Goal: Task Accomplishment & Management: Manage account settings

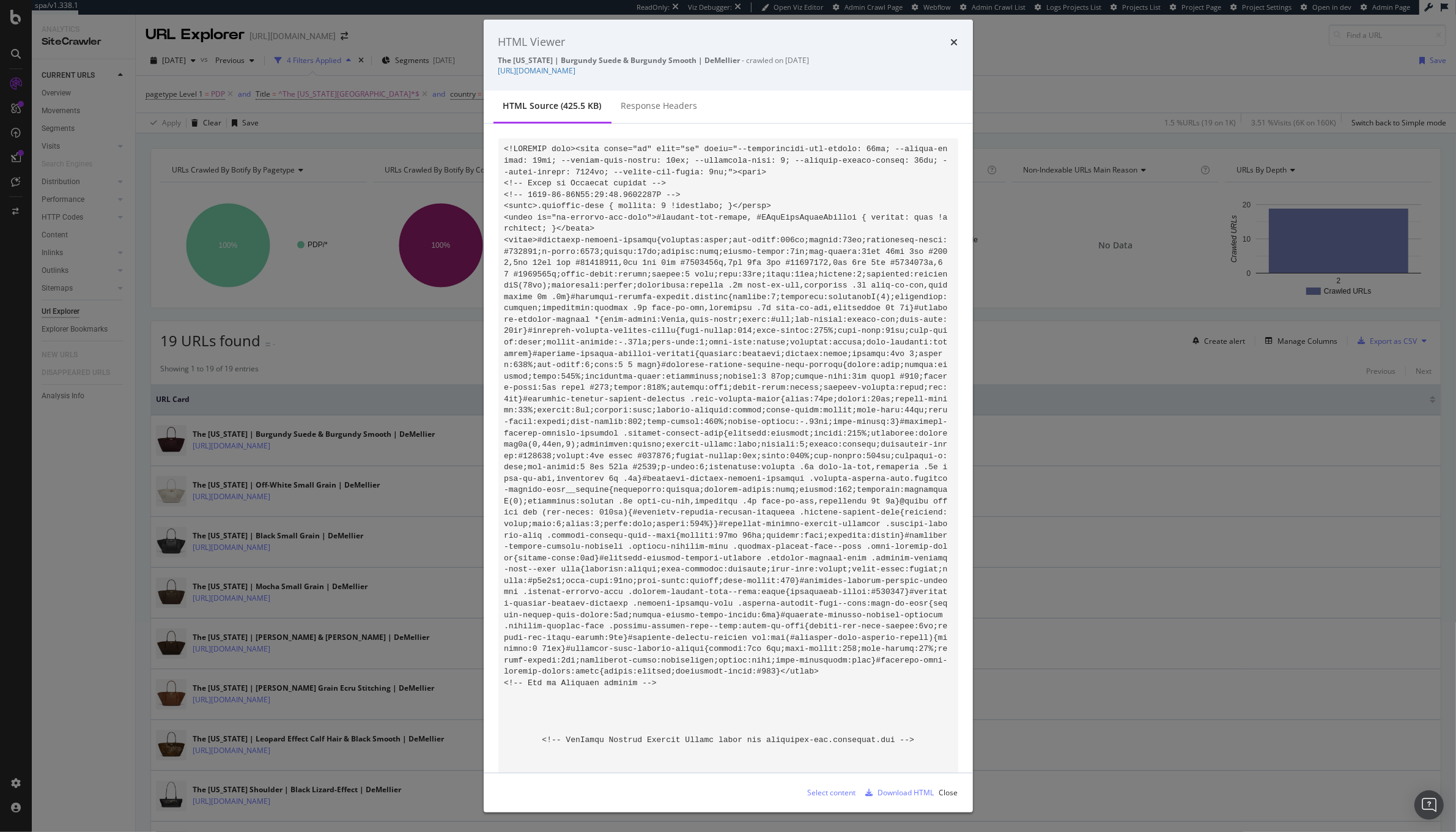
scroll to position [65350, 0]
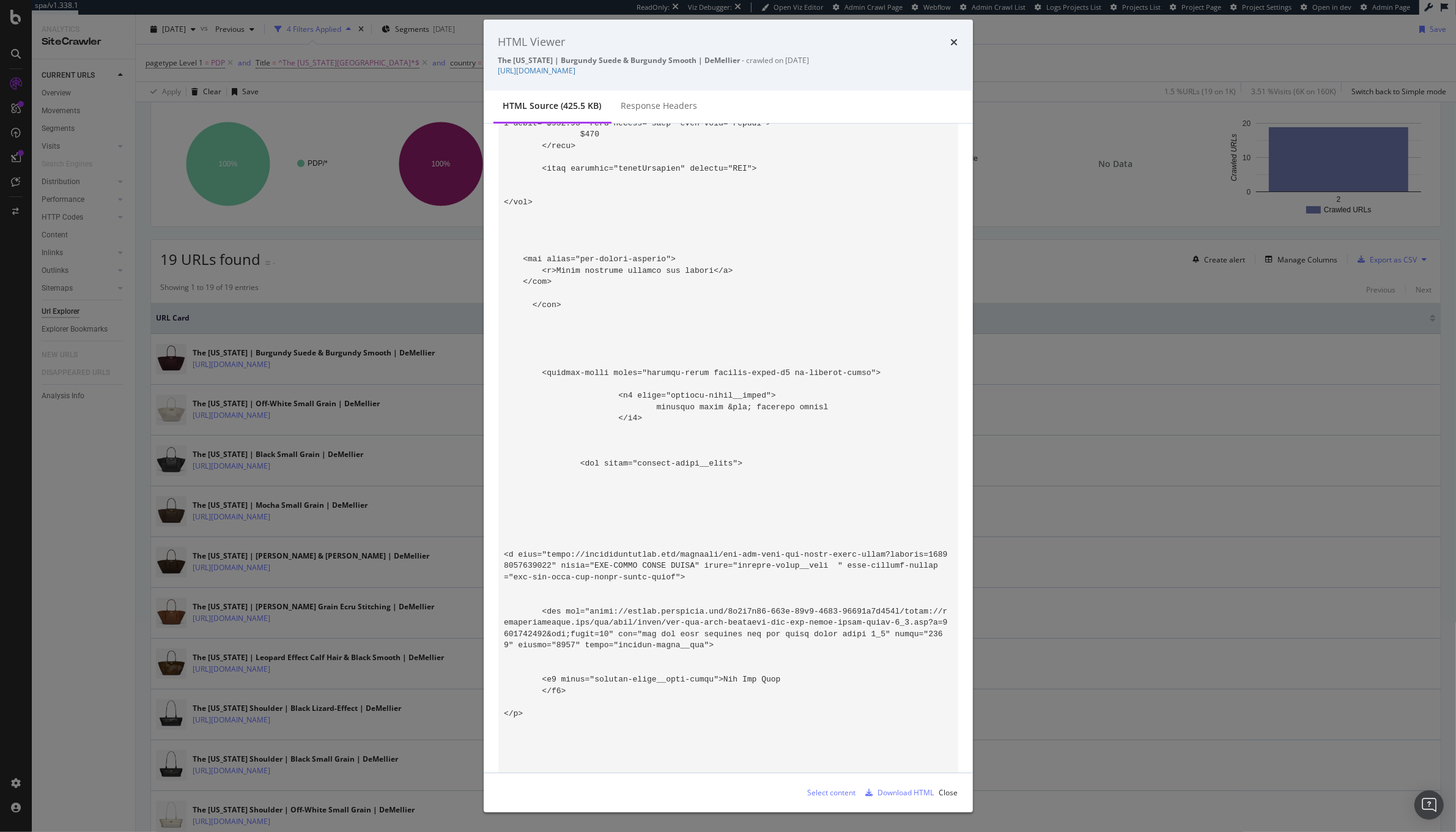
click at [949, 43] on div "HTML Viewer" at bounding box center [728, 42] width 460 height 16
click at [959, 36] on div "HTML Viewer The [US_STATE] | Burgundy Suede & Burgundy Smooth | DeMellier - cra…" at bounding box center [728, 55] width 489 height 71
click at [952, 42] on icon "times" at bounding box center [955, 42] width 8 height 10
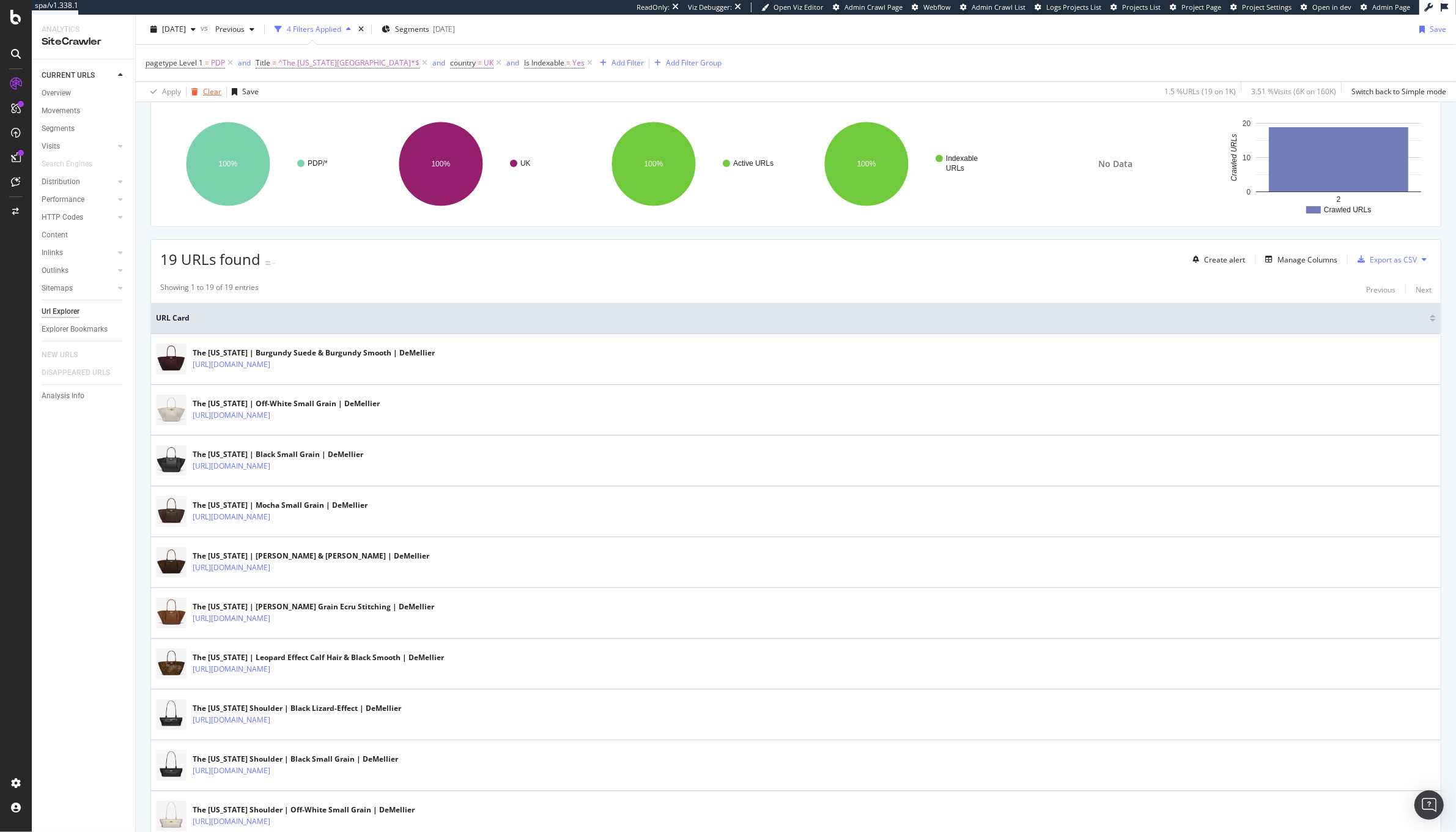
click at [212, 99] on div "Clear" at bounding box center [204, 92] width 35 height 18
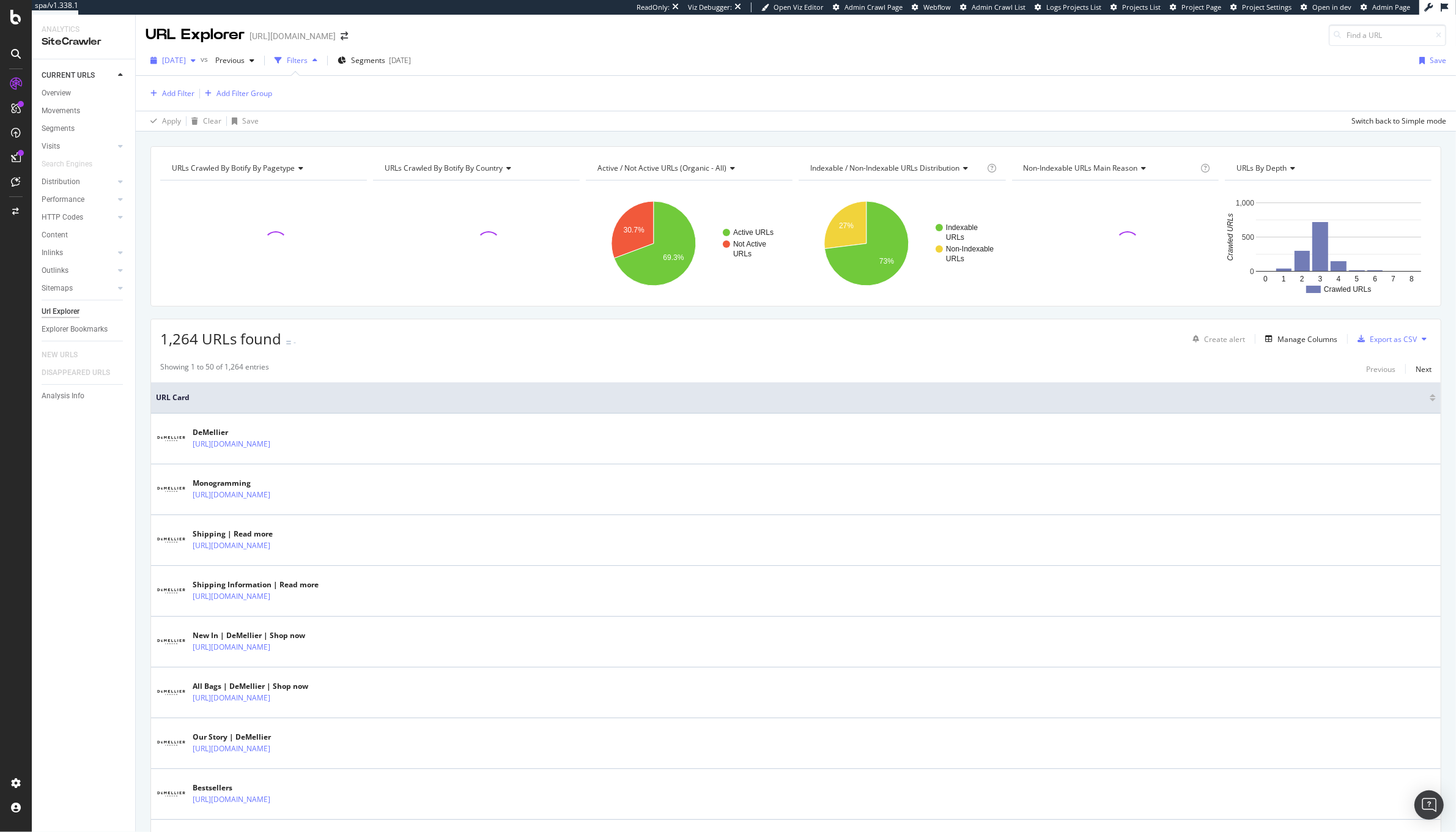
click at [172, 62] on span "[DATE]" at bounding box center [173, 60] width 24 height 11
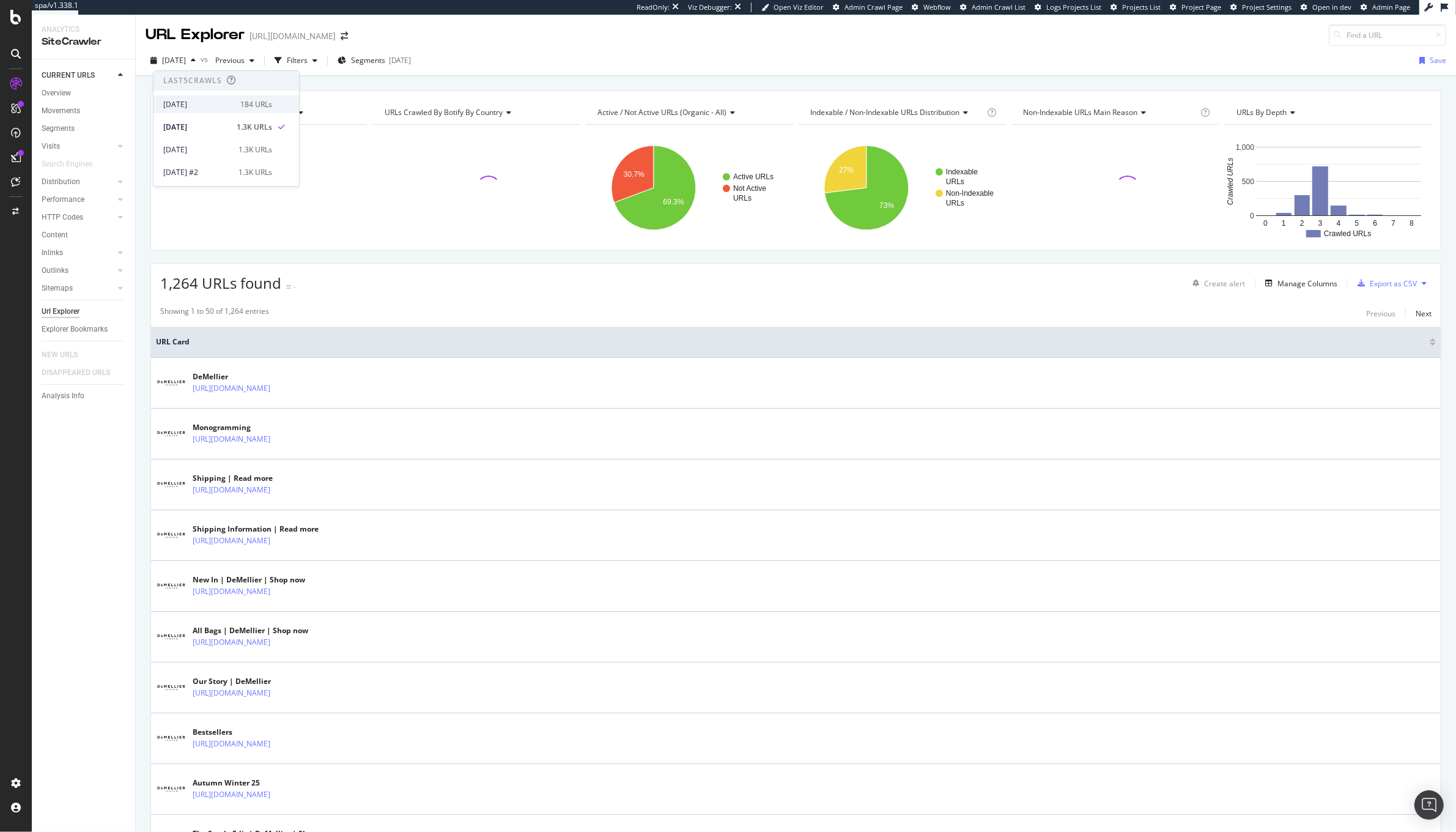
click at [207, 109] on div "[DATE]" at bounding box center [198, 104] width 70 height 11
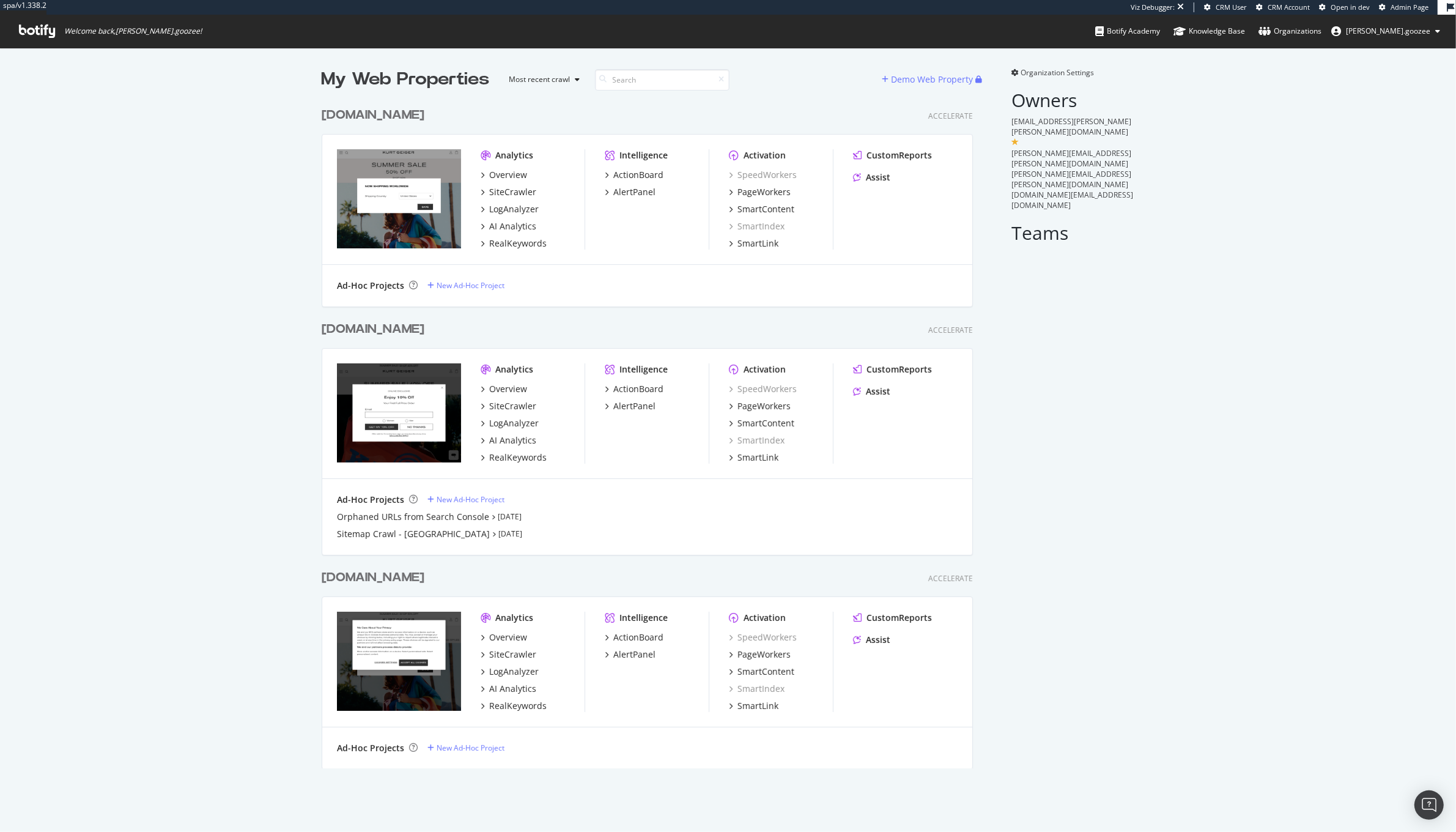
scroll to position [665, 649]
click at [505, 463] on div "RealKeywords" at bounding box center [518, 457] width 58 height 12
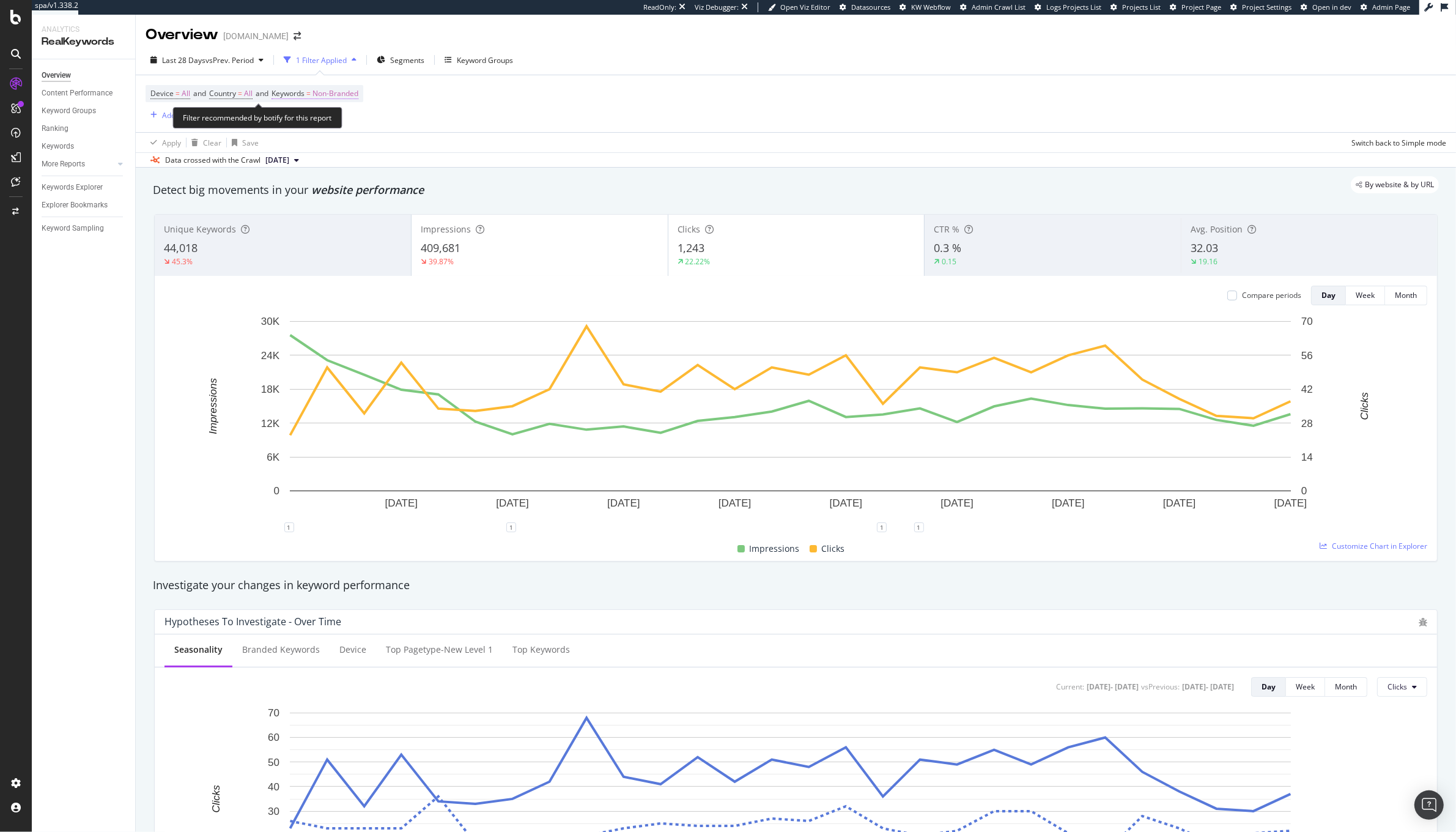
click at [327, 94] on span "Non-Branded" at bounding box center [335, 93] width 46 height 17
click at [345, 119] on icon "button" at bounding box center [347, 122] width 5 height 8
click at [335, 220] on span "All" at bounding box center [362, 217] width 125 height 11
click at [413, 149] on div "Apply" at bounding box center [414, 148] width 19 height 11
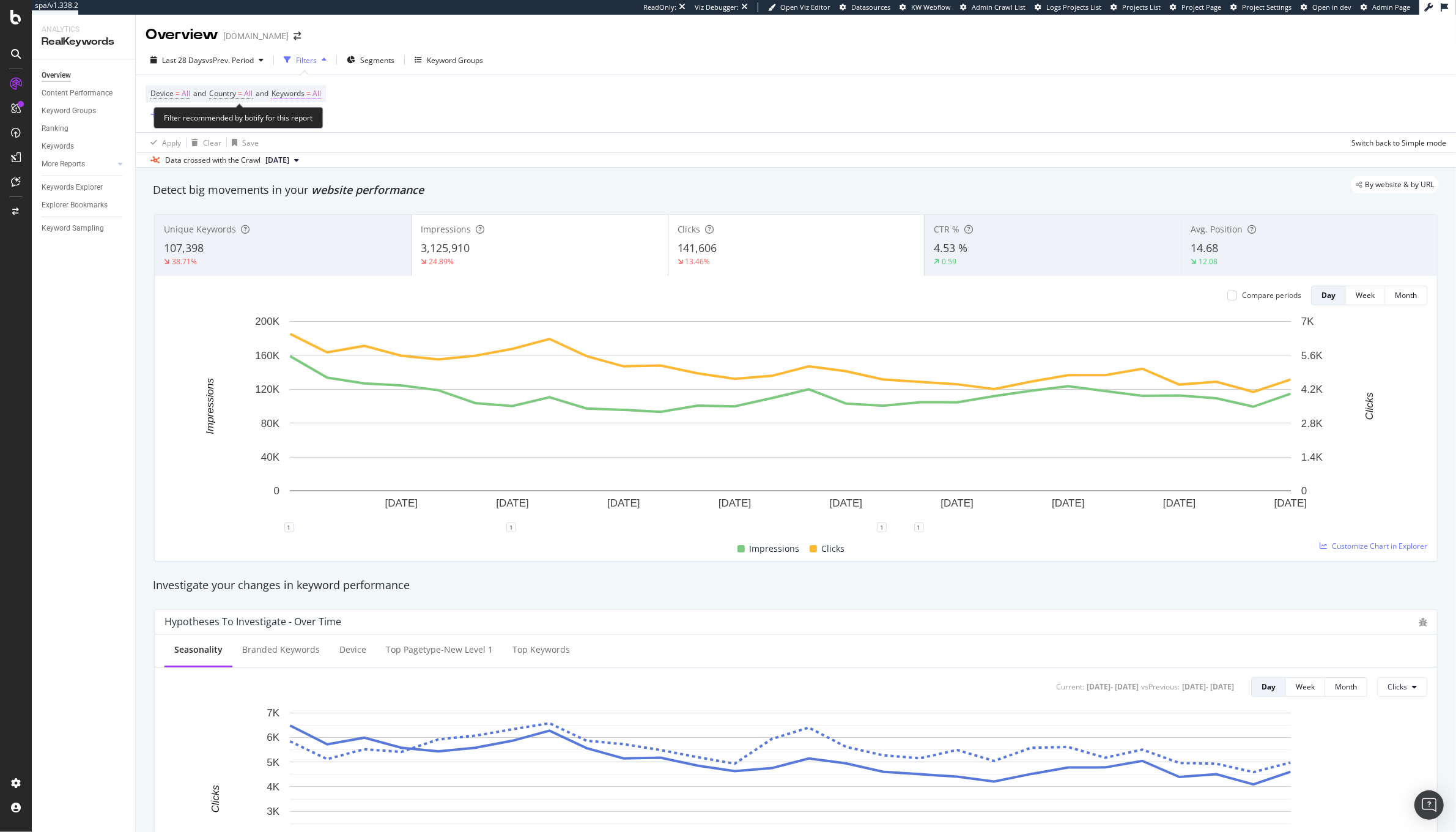
click at [295, 93] on span "Keywords" at bounding box center [287, 93] width 33 height 11
click at [291, 130] on div "All" at bounding box center [303, 122] width 28 height 18
click at [308, 125] on icon "button" at bounding box center [310, 122] width 5 height 8
click at [308, 122] on icon "button" at bounding box center [310, 122] width 5 height 8
click at [316, 140] on div "Non-Branded" at bounding box center [362, 146] width 144 height 17
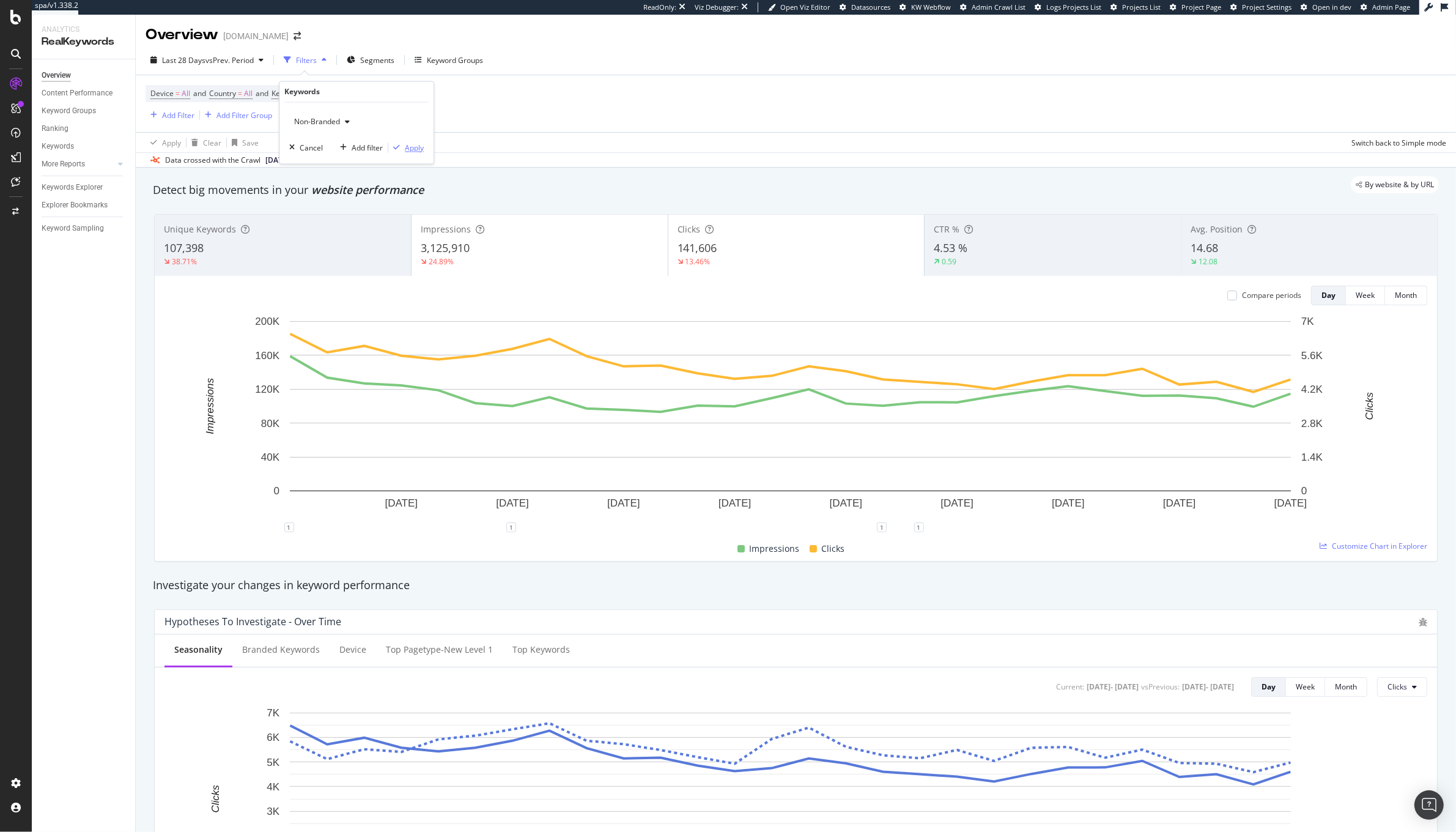
click at [408, 143] on div "Apply" at bounding box center [414, 148] width 19 height 11
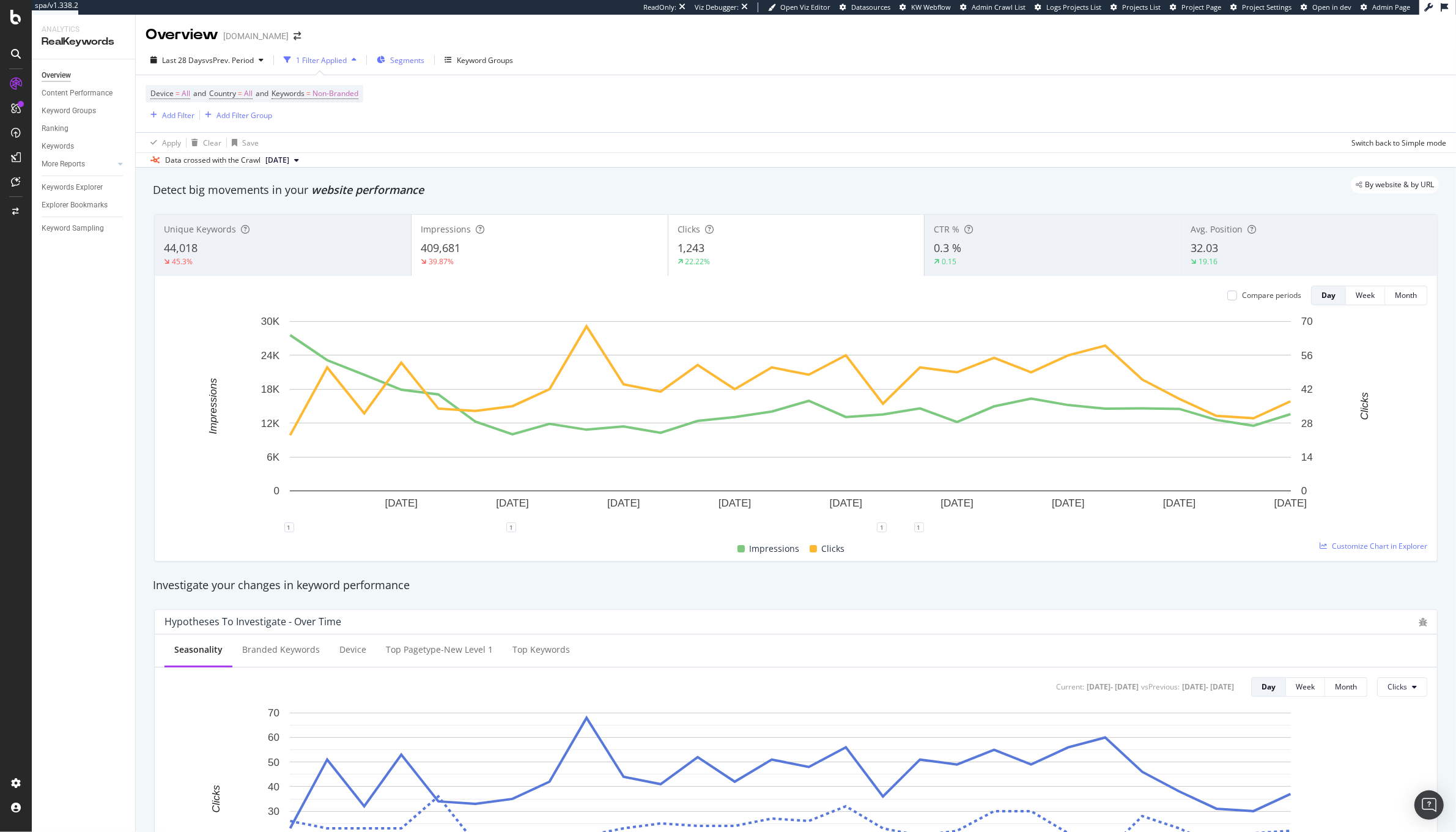
click at [410, 64] on span "Segments" at bounding box center [407, 60] width 34 height 11
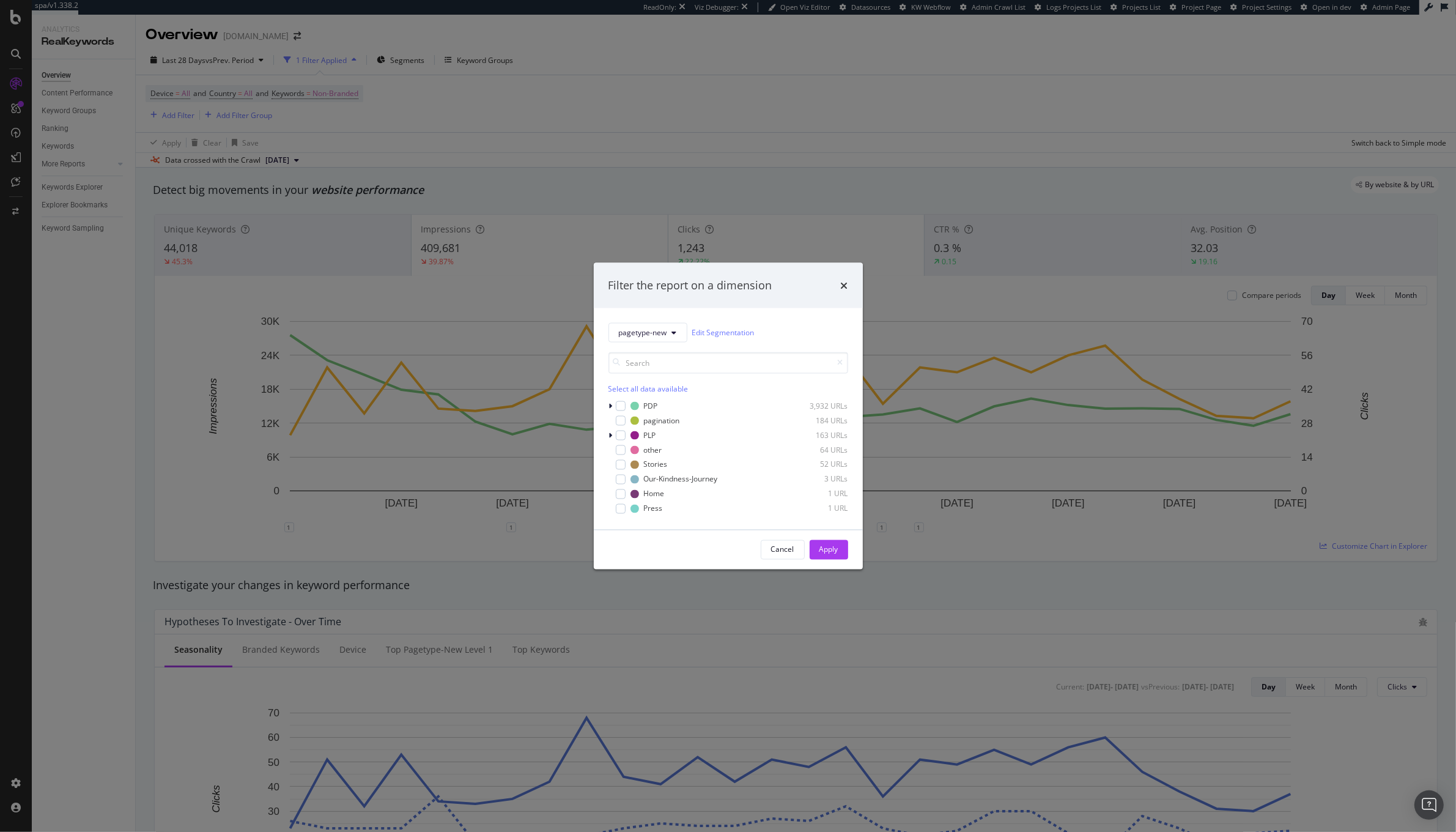
click at [409, 72] on div "Filter the report on a dimension pagetype-new Edit Segmentation Select all data…" at bounding box center [728, 416] width 1456 height 832
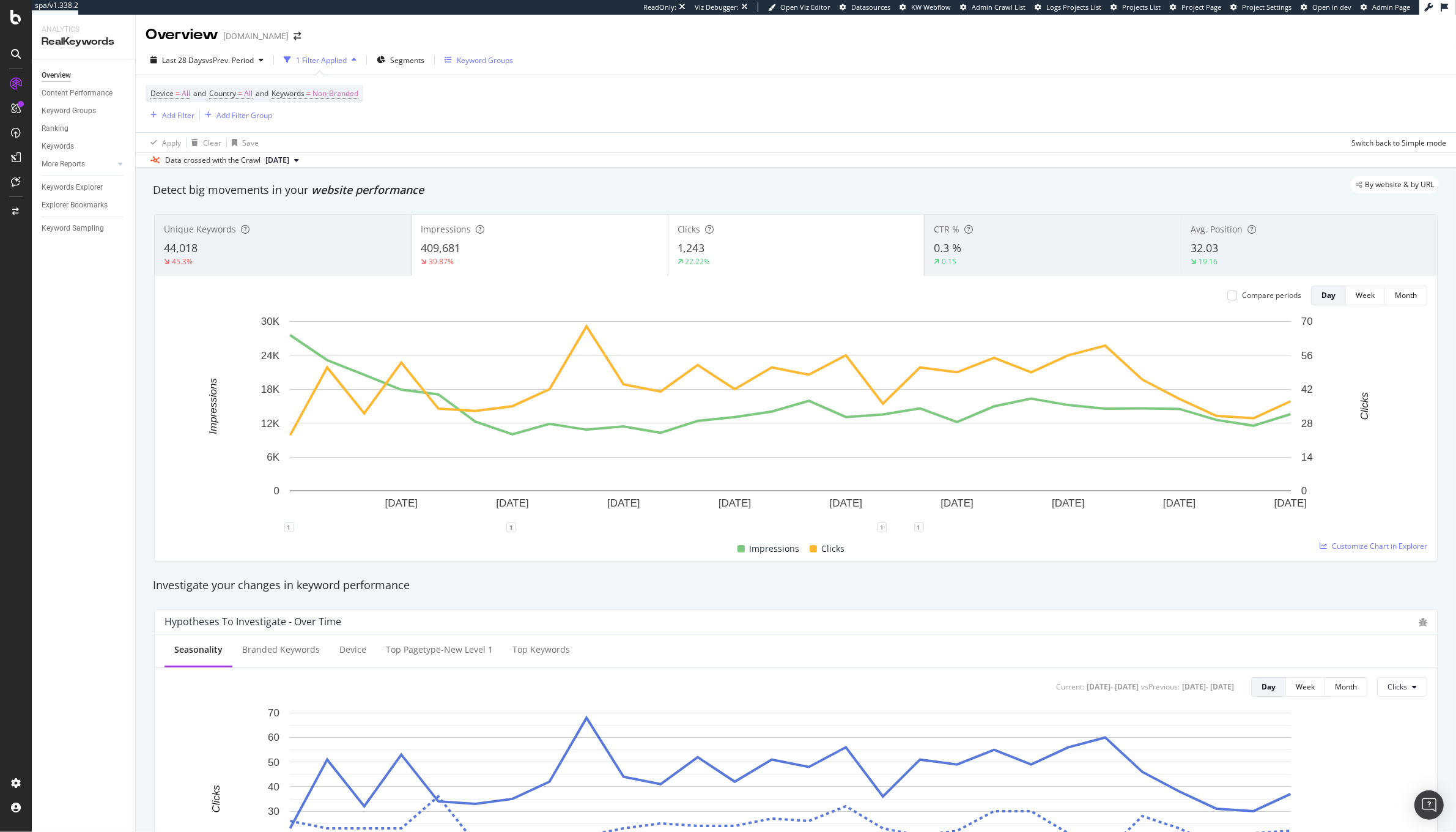
click at [504, 65] on div "Keyword Groups" at bounding box center [478, 60] width 68 height 18
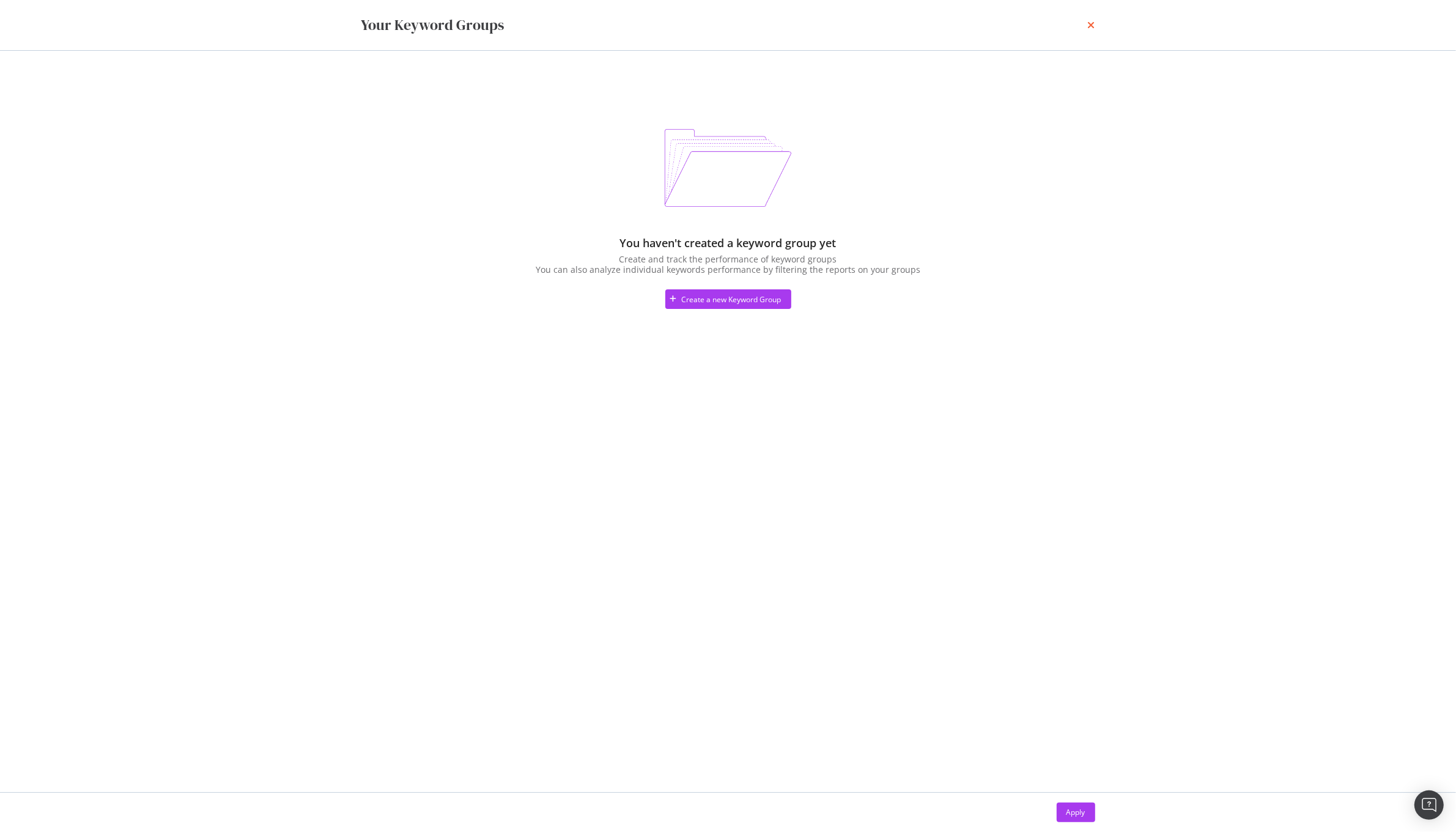
drag, startPoint x: 1105, startPoint y: 28, endPoint x: 1094, endPoint y: 24, distance: 11.7
click at [1096, 25] on div "Your Keyword Groups" at bounding box center [728, 25] width 782 height 50
click at [1094, 24] on icon "times" at bounding box center [1091, 25] width 8 height 10
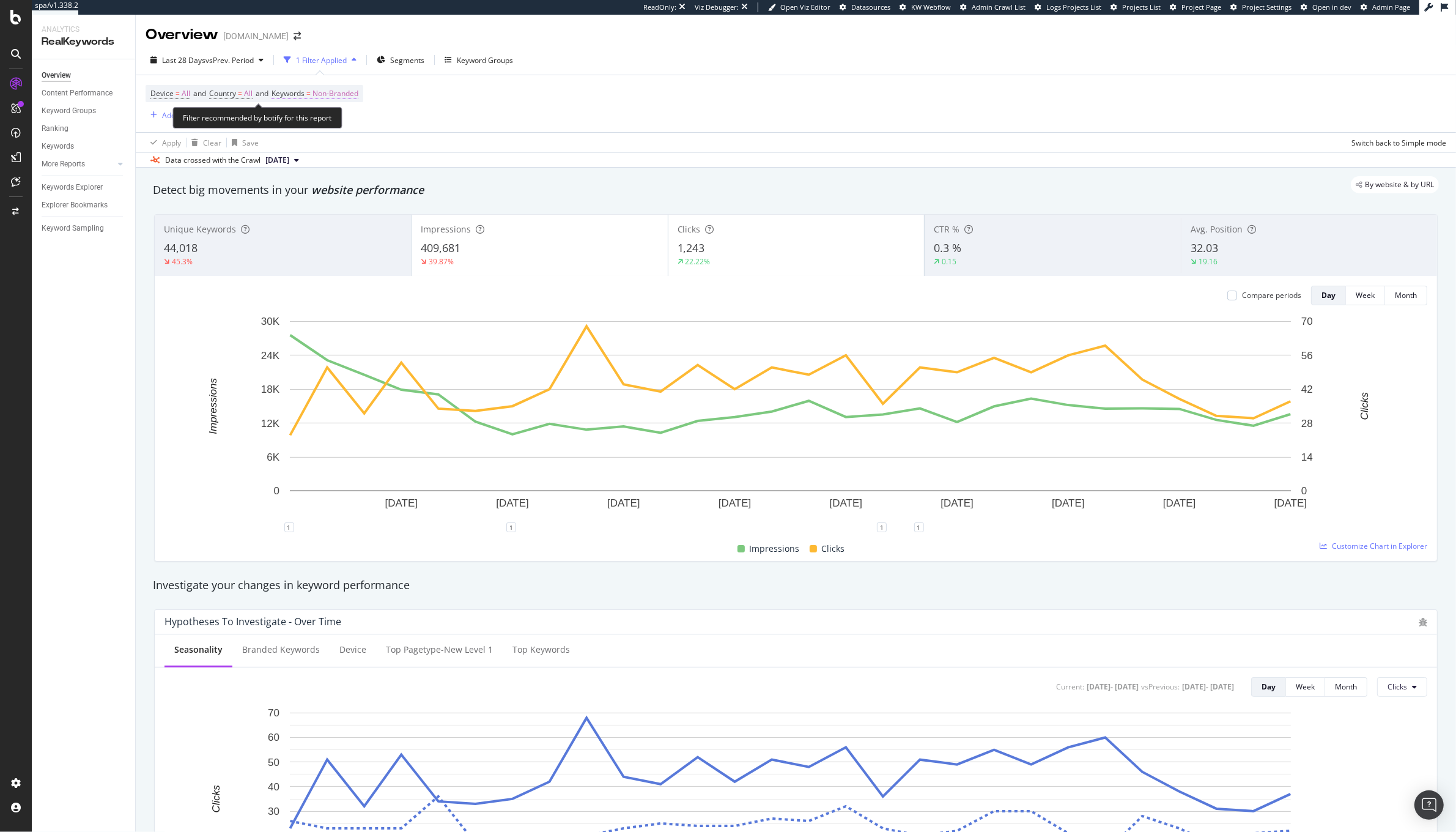
click at [346, 96] on span "Non-Branded" at bounding box center [335, 93] width 46 height 17
click at [595, 71] on div "Last 28 Days vs Prev. Period 1 Filter Applied Segments Keyword Groups" at bounding box center [796, 62] width 1320 height 24
click at [175, 122] on button "Add Filter" at bounding box center [170, 115] width 49 height 14
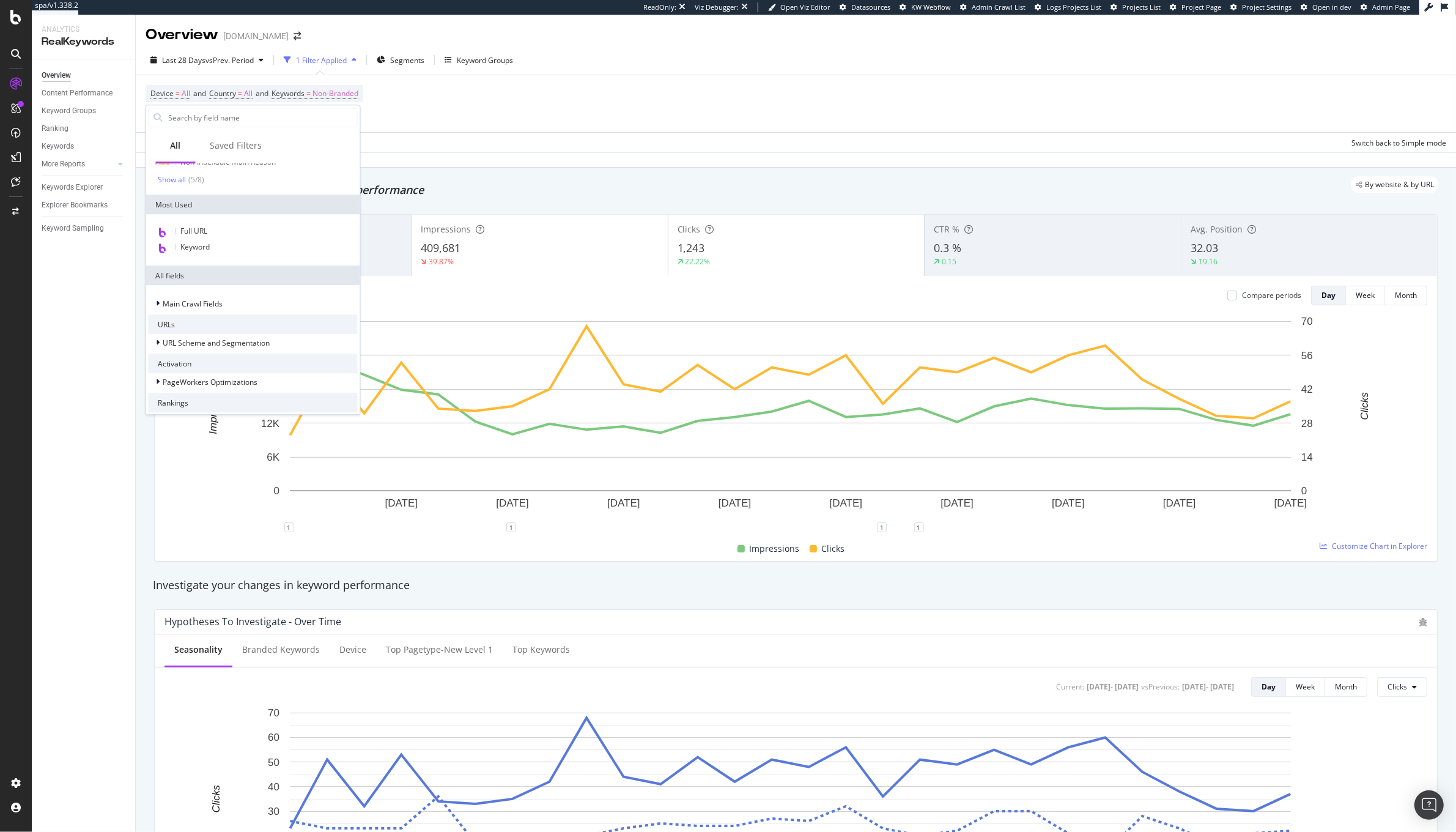
scroll to position [196, 0]
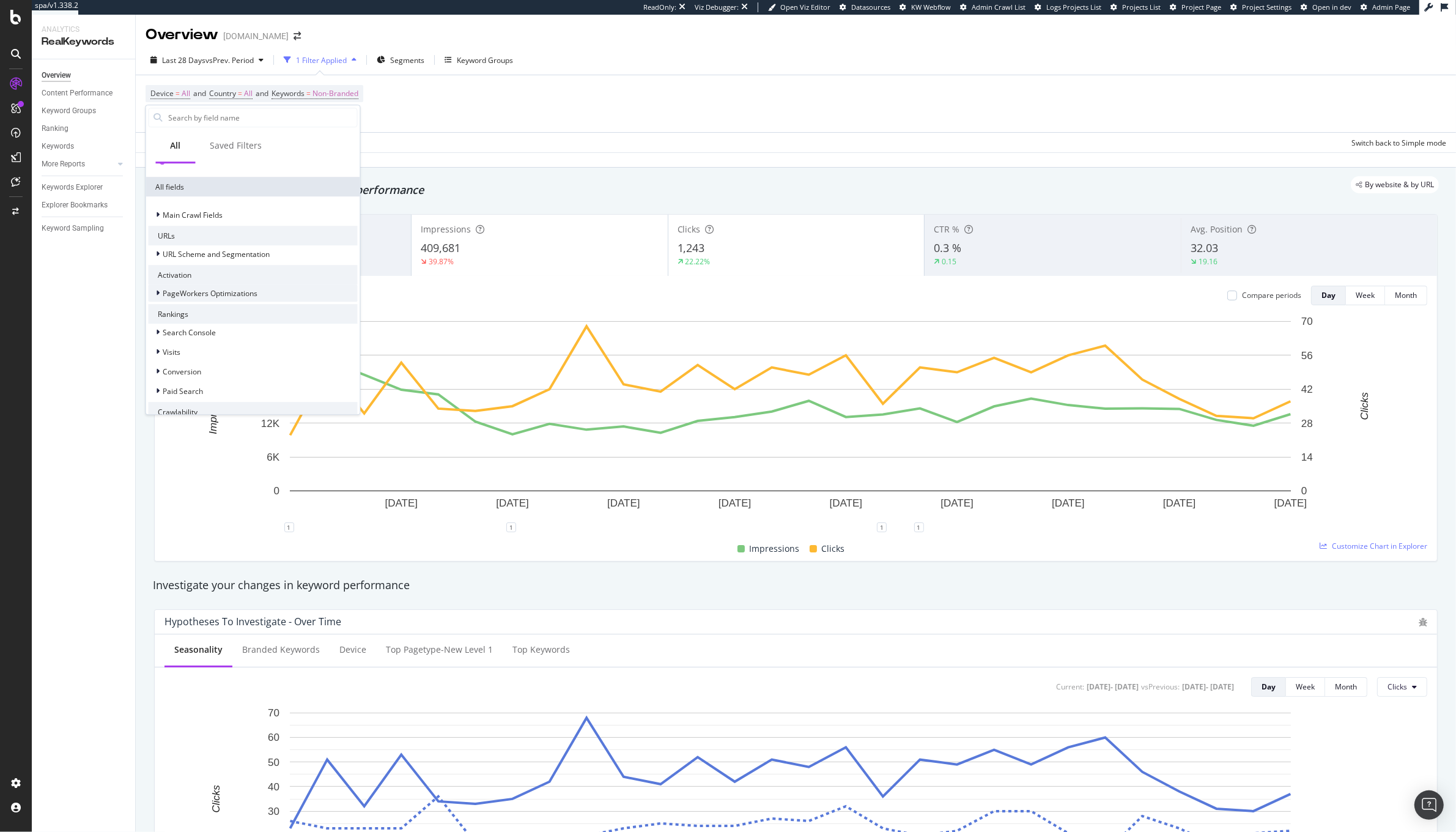
click at [155, 296] on div "PageWorkers Optimizations" at bounding box center [204, 293] width 109 height 12
click at [194, 308] on span "Optimizations" at bounding box center [212, 308] width 47 height 11
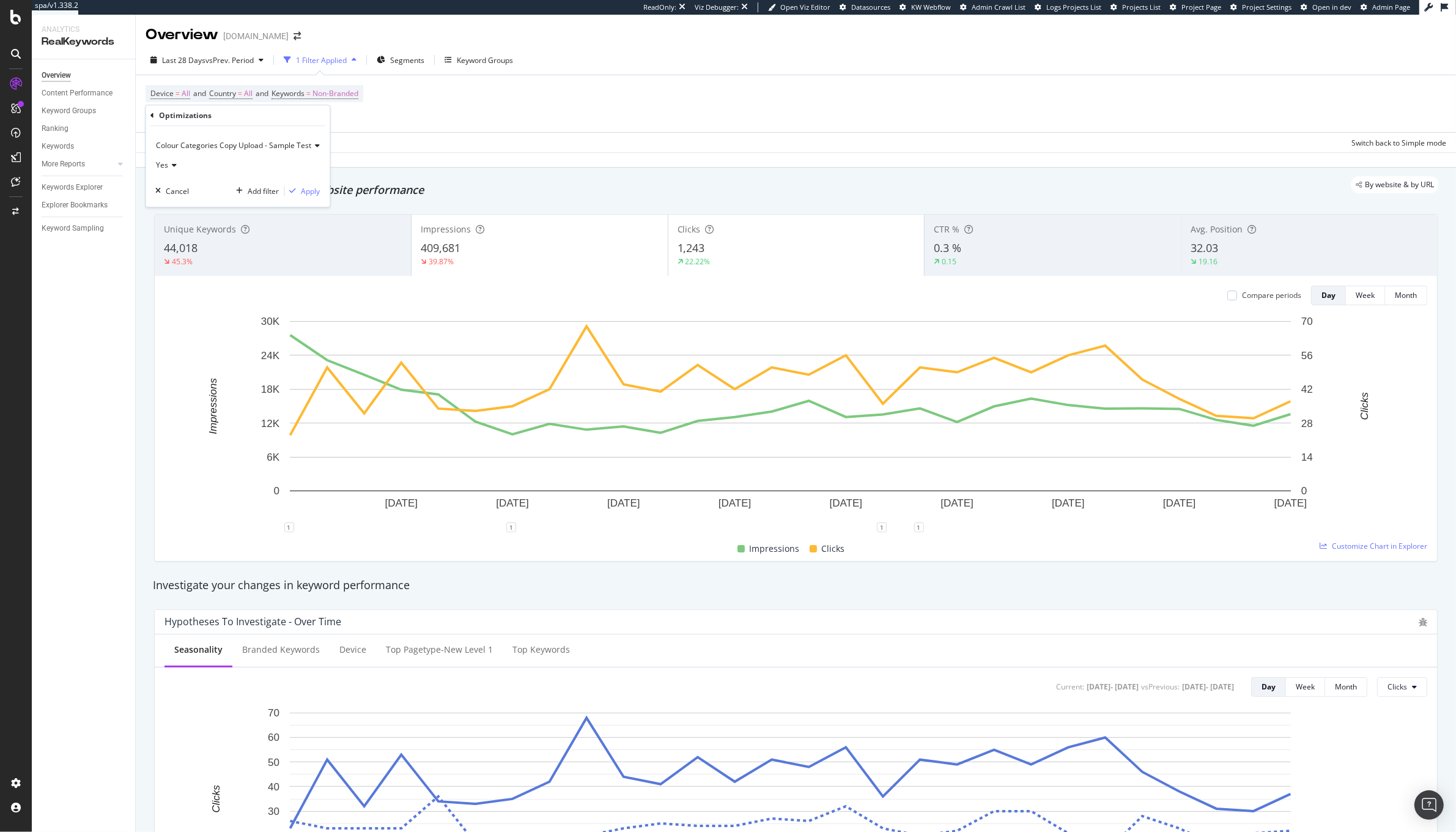
click at [210, 143] on span "Colour Categories Copy Upload - Sample Test" at bounding box center [234, 145] width 155 height 11
drag, startPoint x: 221, startPoint y: 226, endPoint x: 273, endPoint y: 212, distance: 53.9
click at [273, 212] on div "PDPs - Optimising Titles & Desciptions" at bounding box center [243, 218] width 169 height 16
click at [175, 105] on div "Add Filter" at bounding box center [170, 112] width 49 height 14
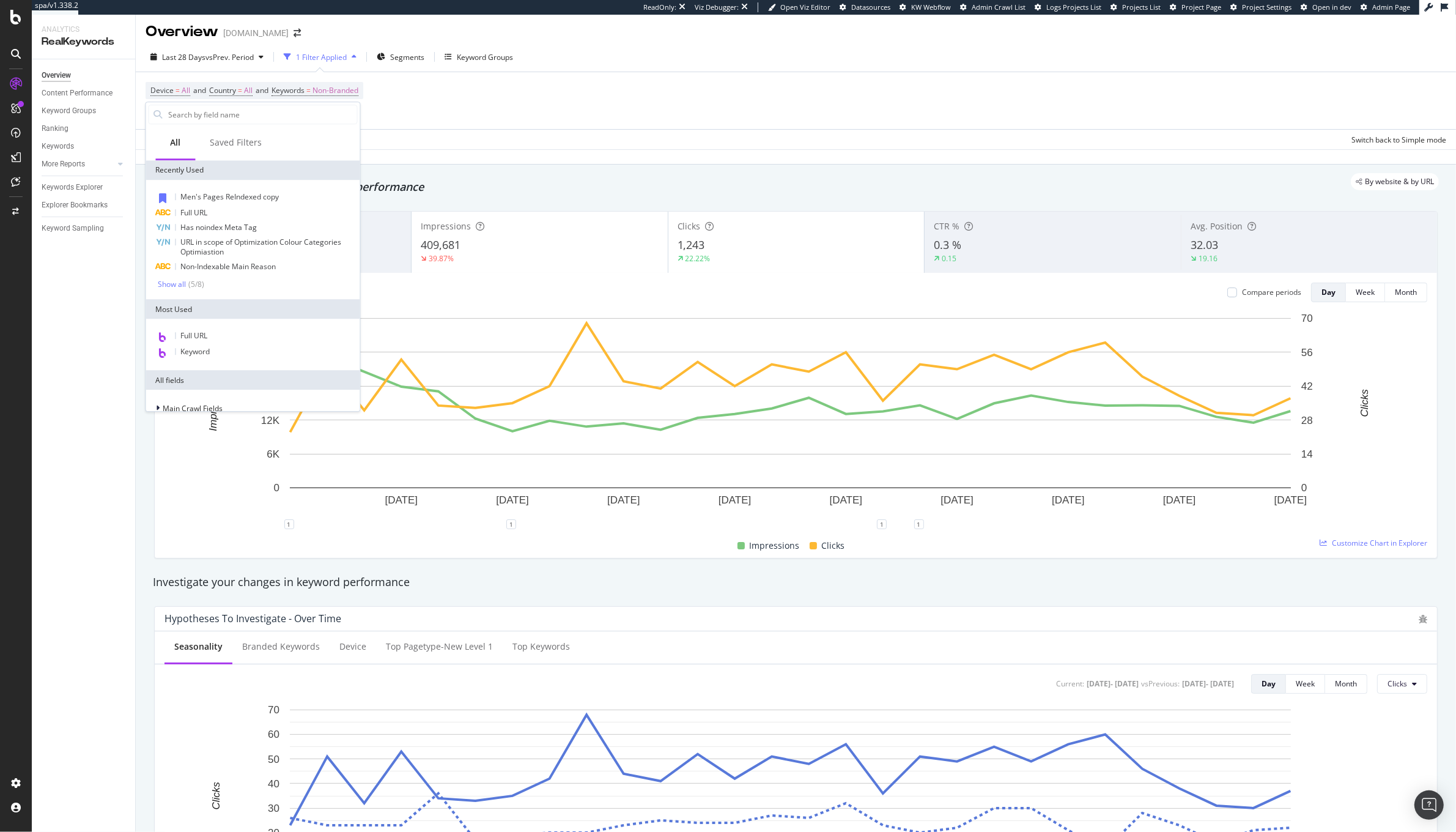
type input "a"
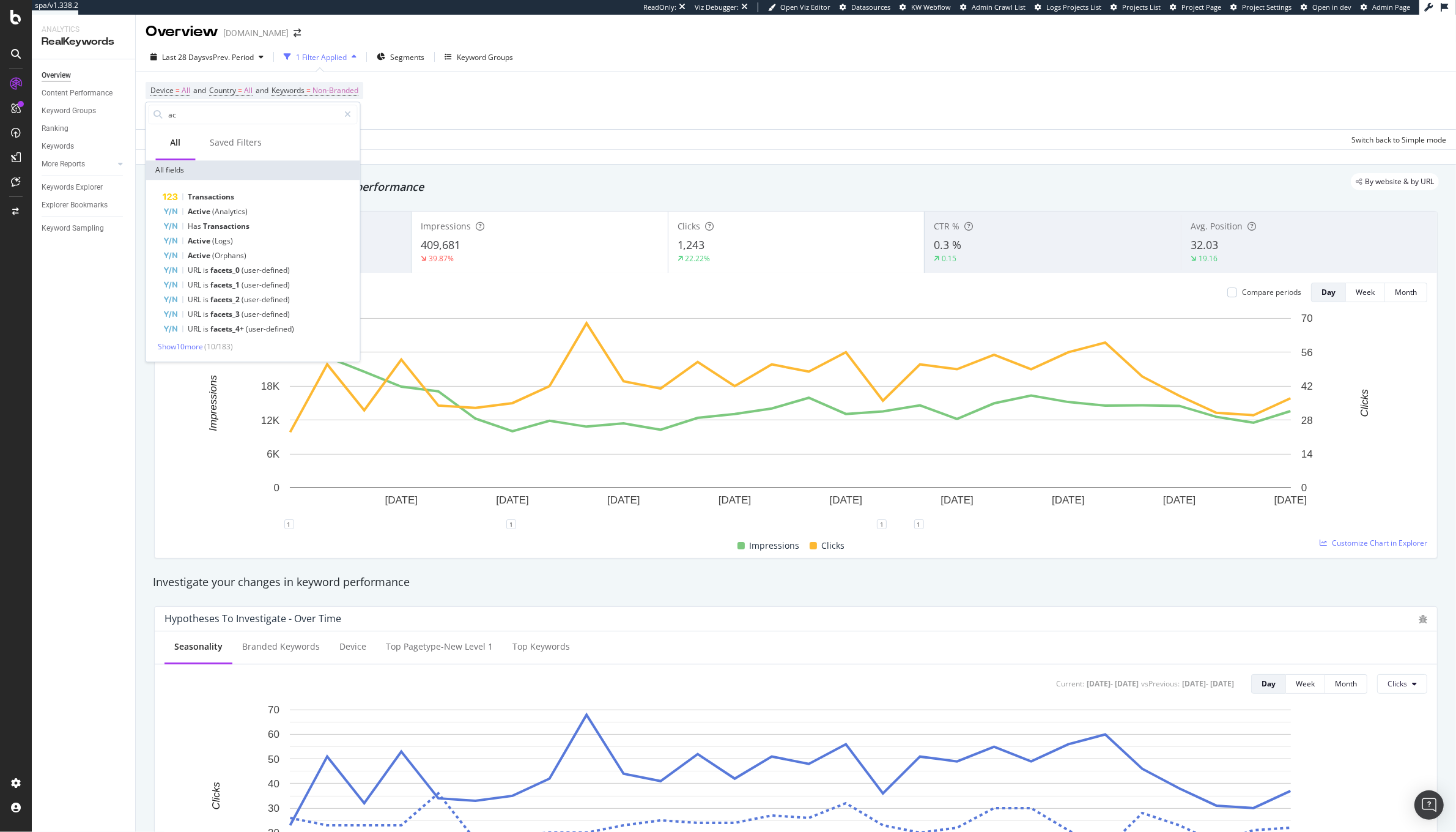
type input "a"
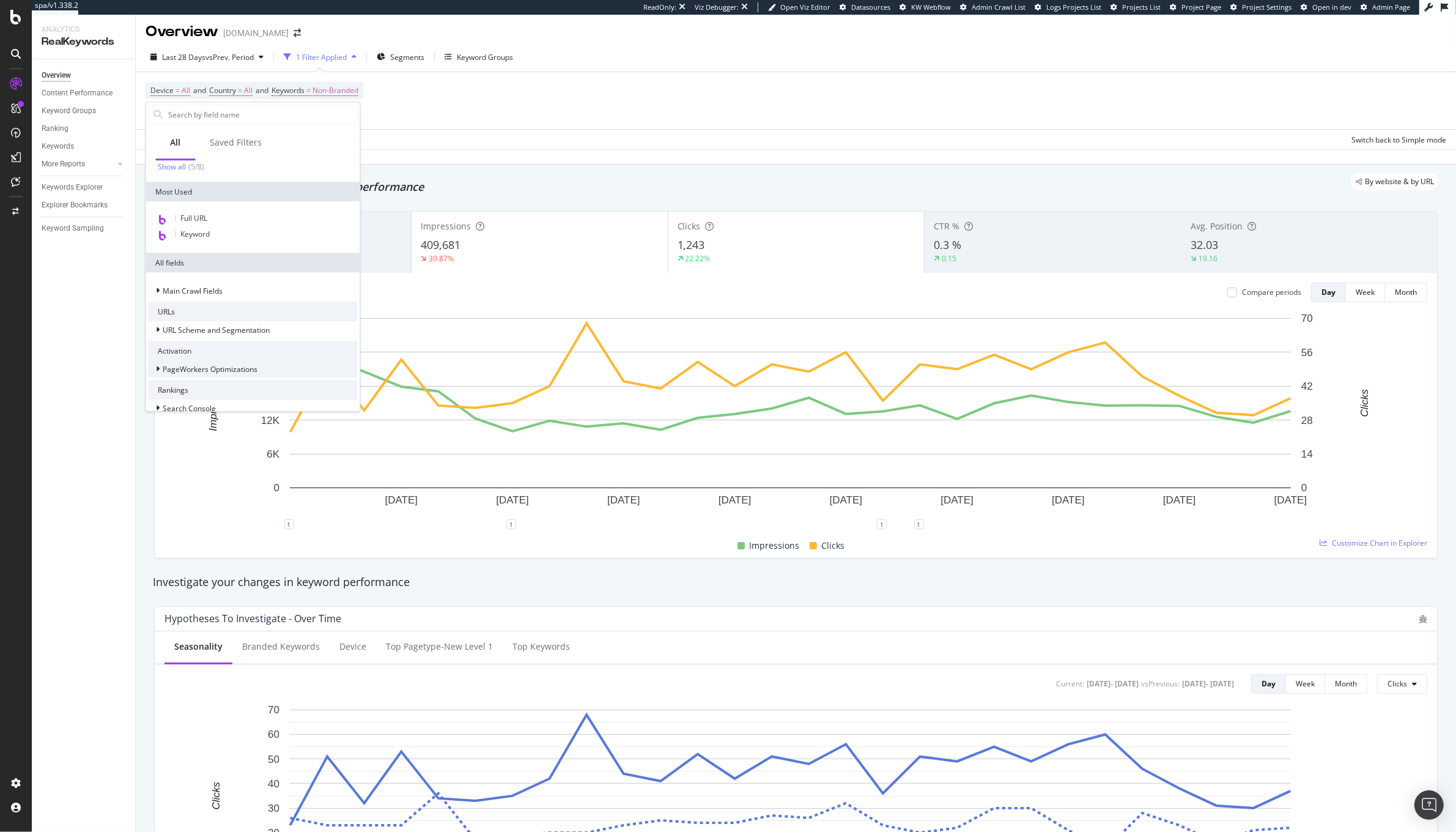
scroll to position [141, 0]
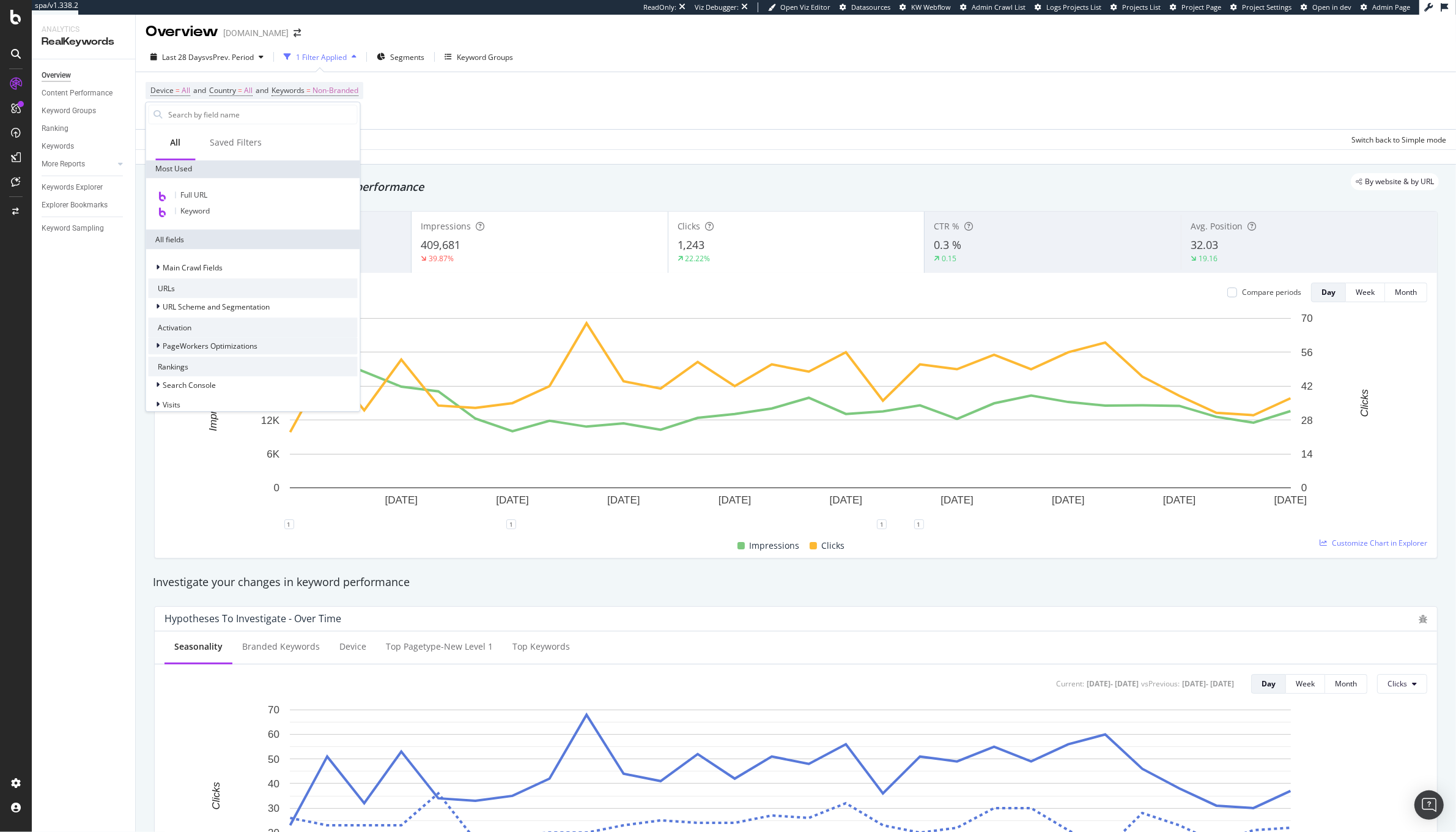
click at [156, 349] on div at bounding box center [159, 346] width 8 height 12
click at [192, 356] on span "Optimizations" at bounding box center [212, 362] width 47 height 11
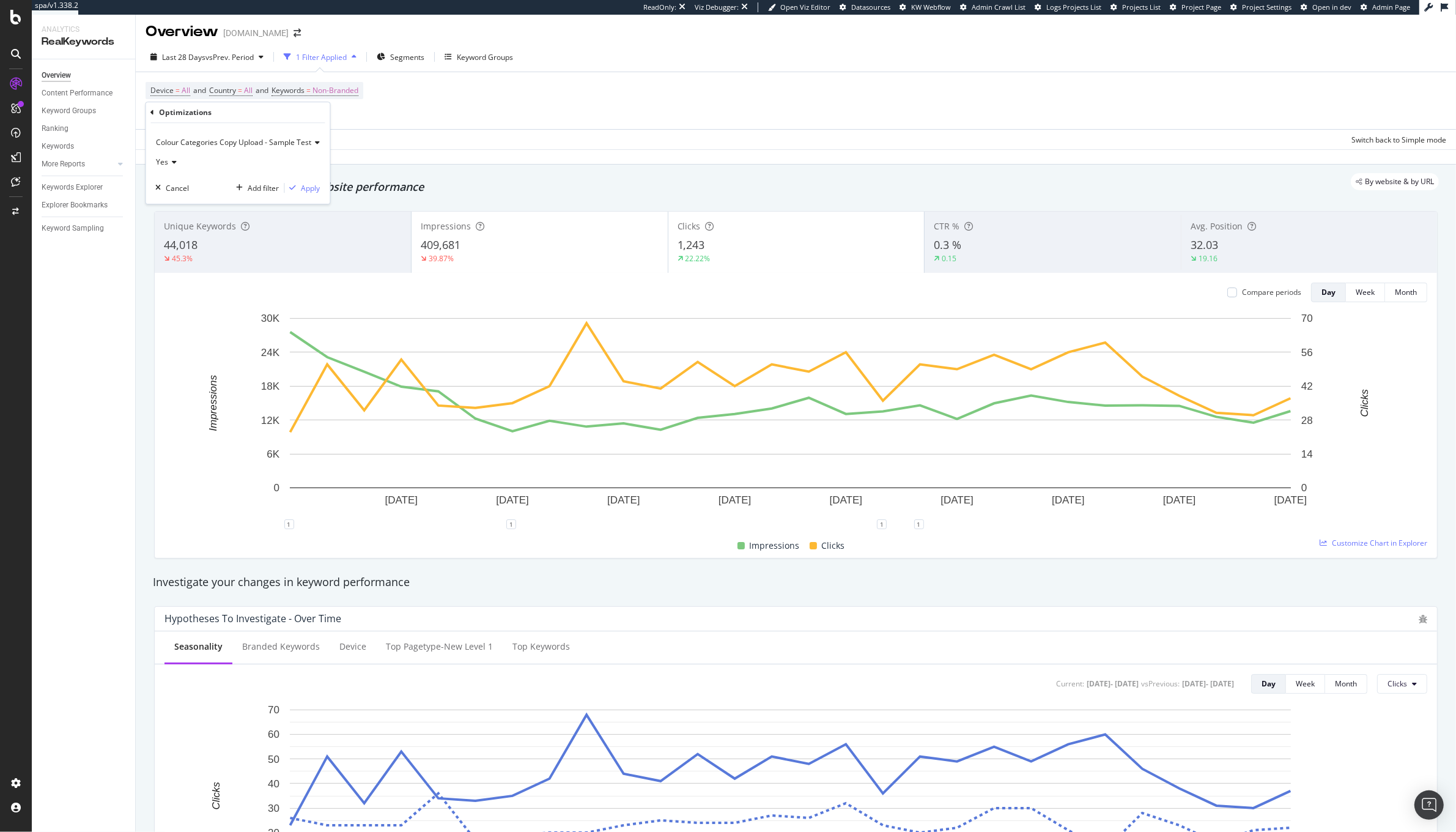
click at [227, 165] on div "Yes" at bounding box center [238, 162] width 165 height 20
click at [229, 149] on div "Colour Categories Copy Upload - Sample Test" at bounding box center [238, 143] width 165 height 20
click at [221, 185] on span "Colour Categories Optimiastion" at bounding box center [215, 184] width 107 height 11
click at [274, 184] on div "Apply" at bounding box center [280, 188] width 19 height 11
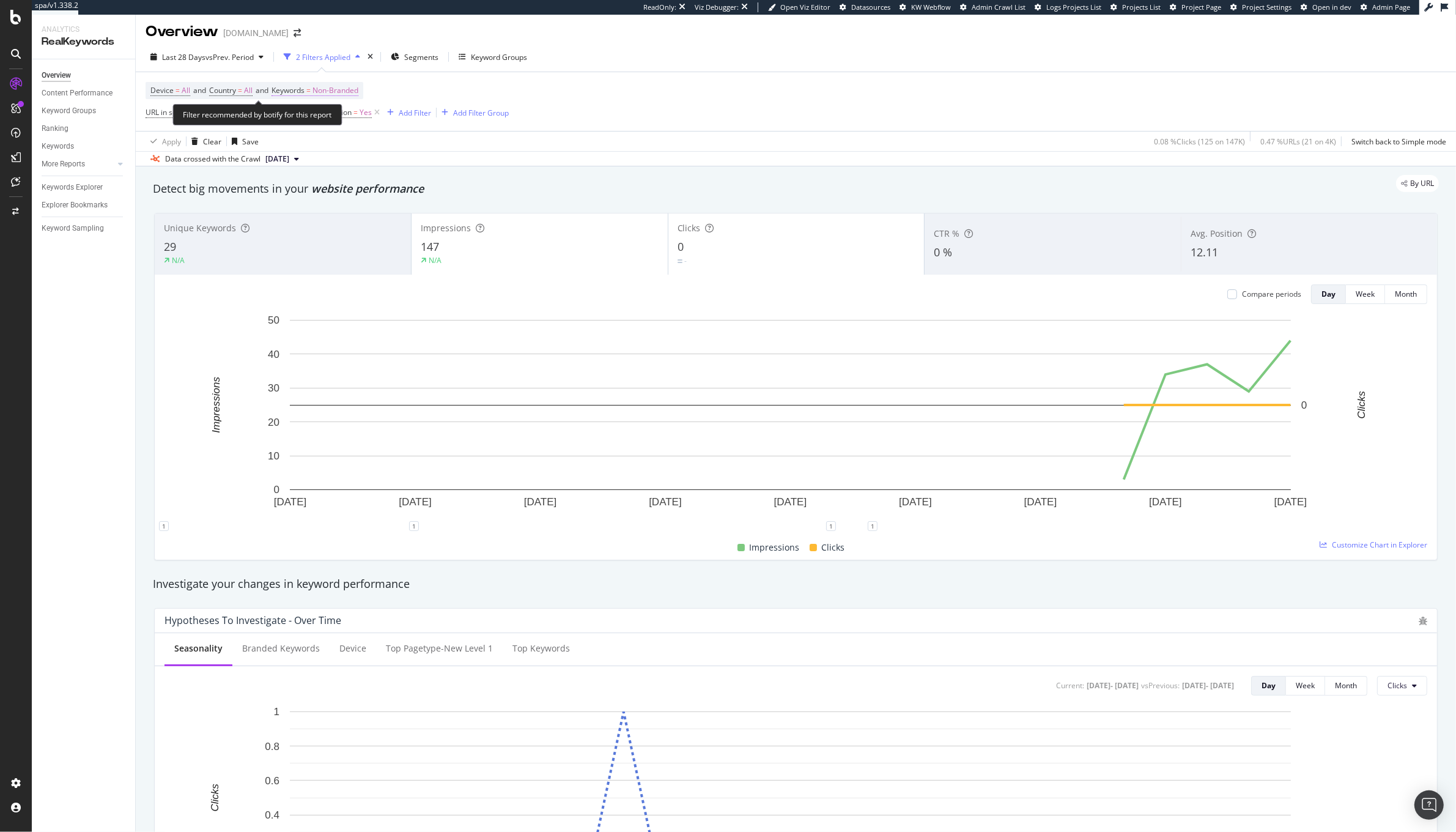
click at [358, 89] on span "Non-Branded" at bounding box center [335, 90] width 46 height 17
click at [336, 121] on span "Non-Branded" at bounding box center [314, 119] width 51 height 11
click at [326, 212] on span "All" at bounding box center [362, 214] width 125 height 11
click at [411, 152] on div "All Cancel Add filter Apply" at bounding box center [356, 130] width 154 height 62
click at [412, 147] on div "Apply" at bounding box center [414, 145] width 19 height 11
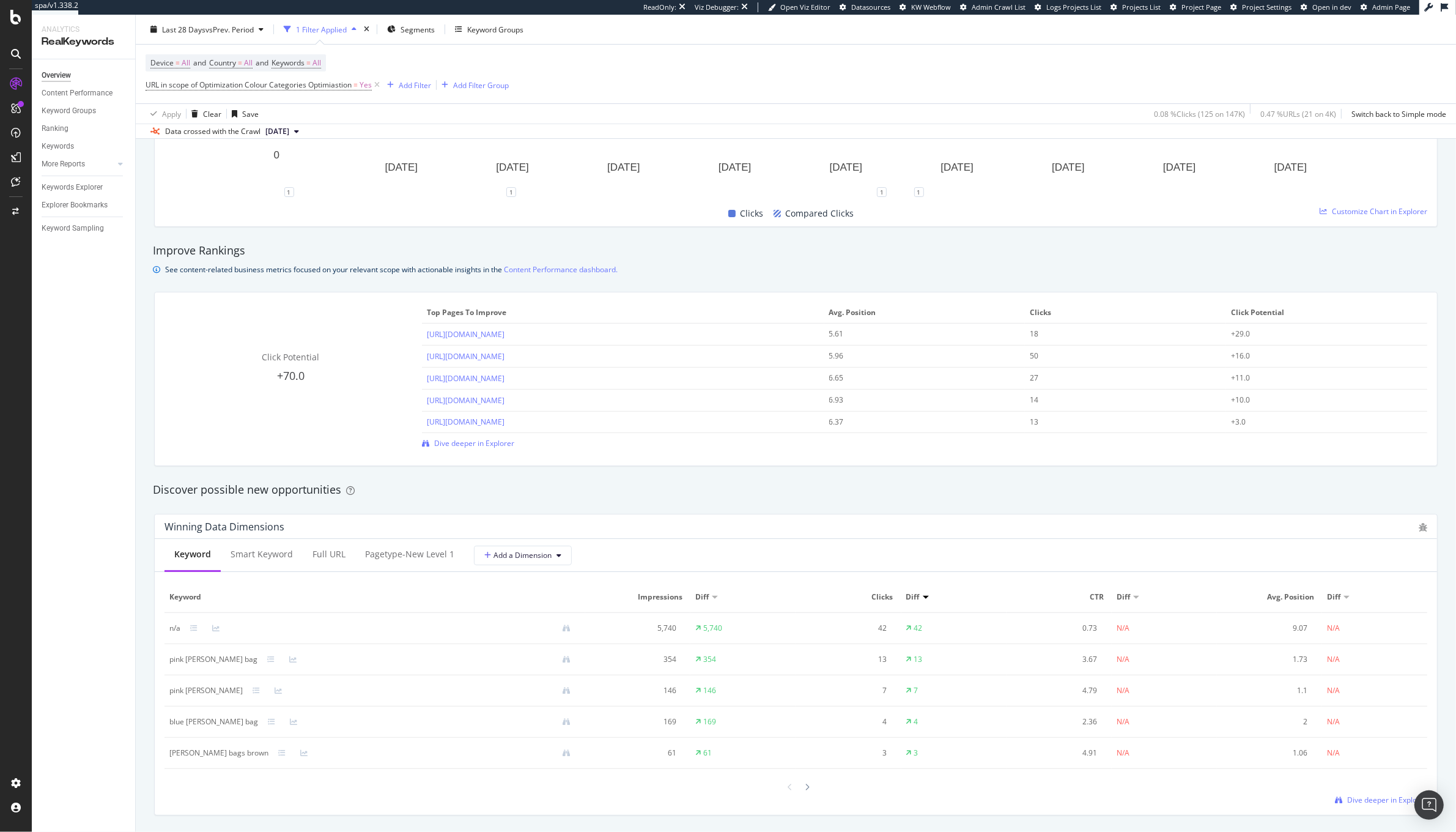
scroll to position [776, 0]
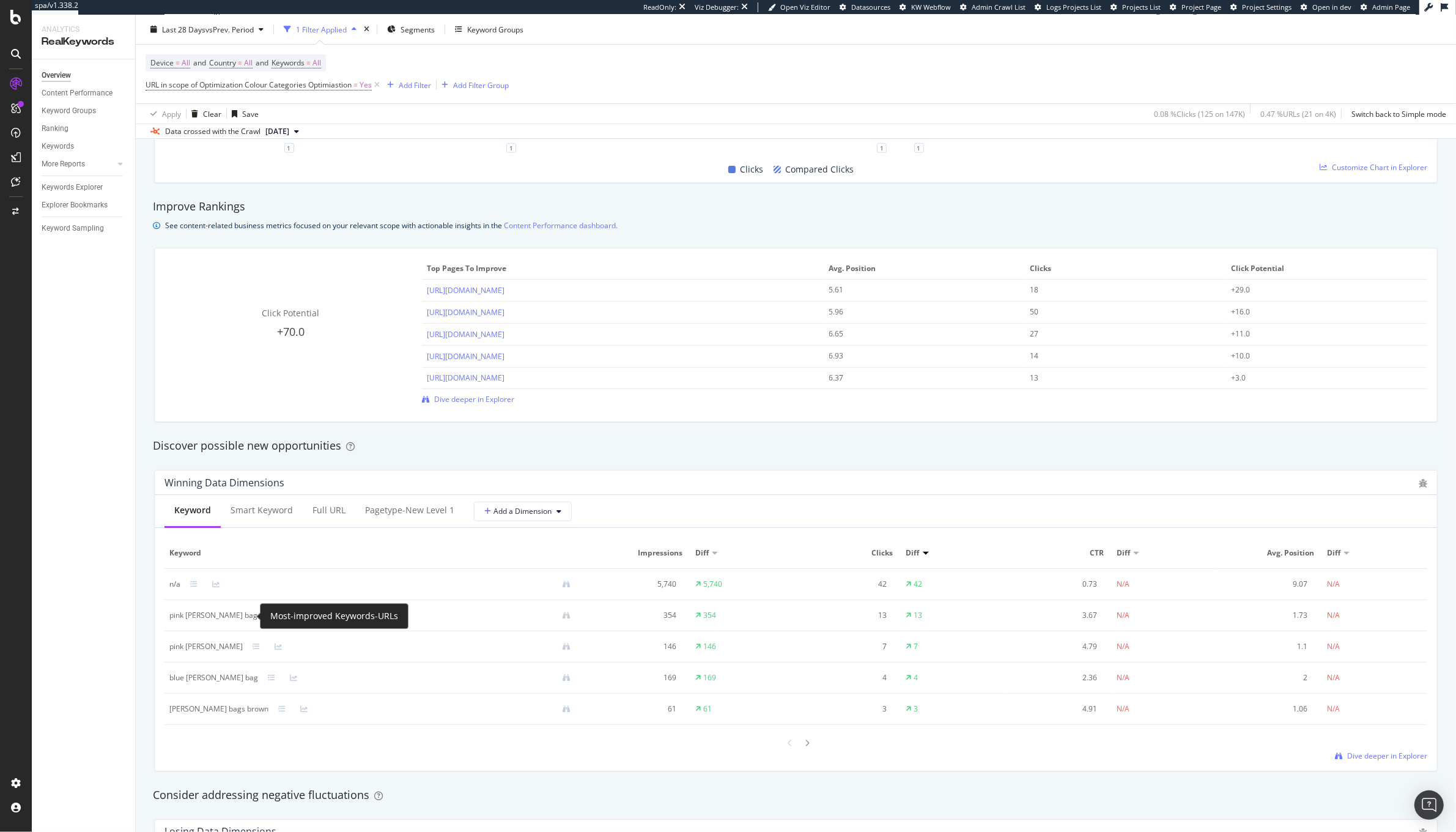
click at [267, 618] on icon at bounding box center [271, 615] width 8 height 8
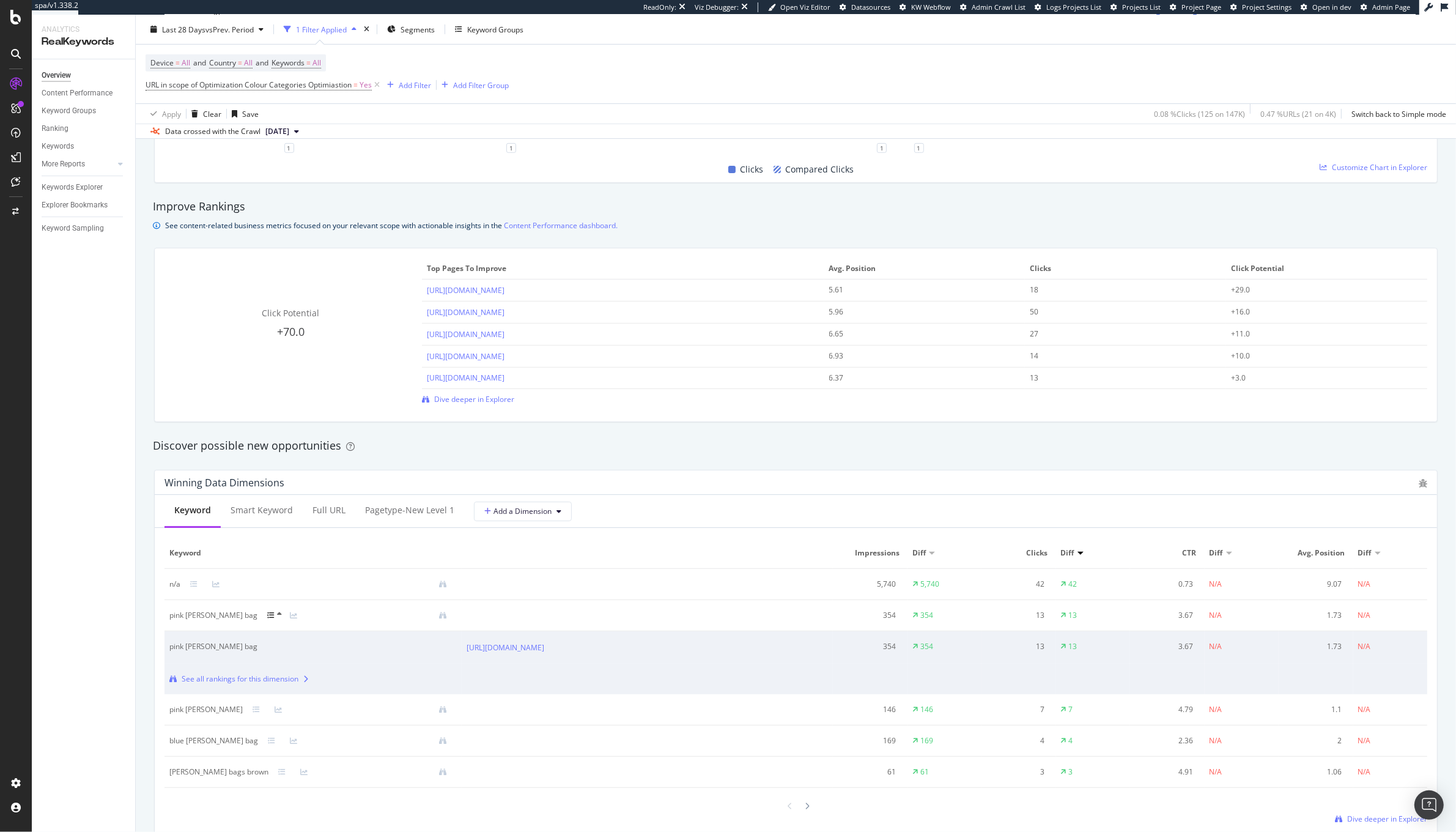
click at [267, 613] on div at bounding box center [279, 615] width 23 height 10
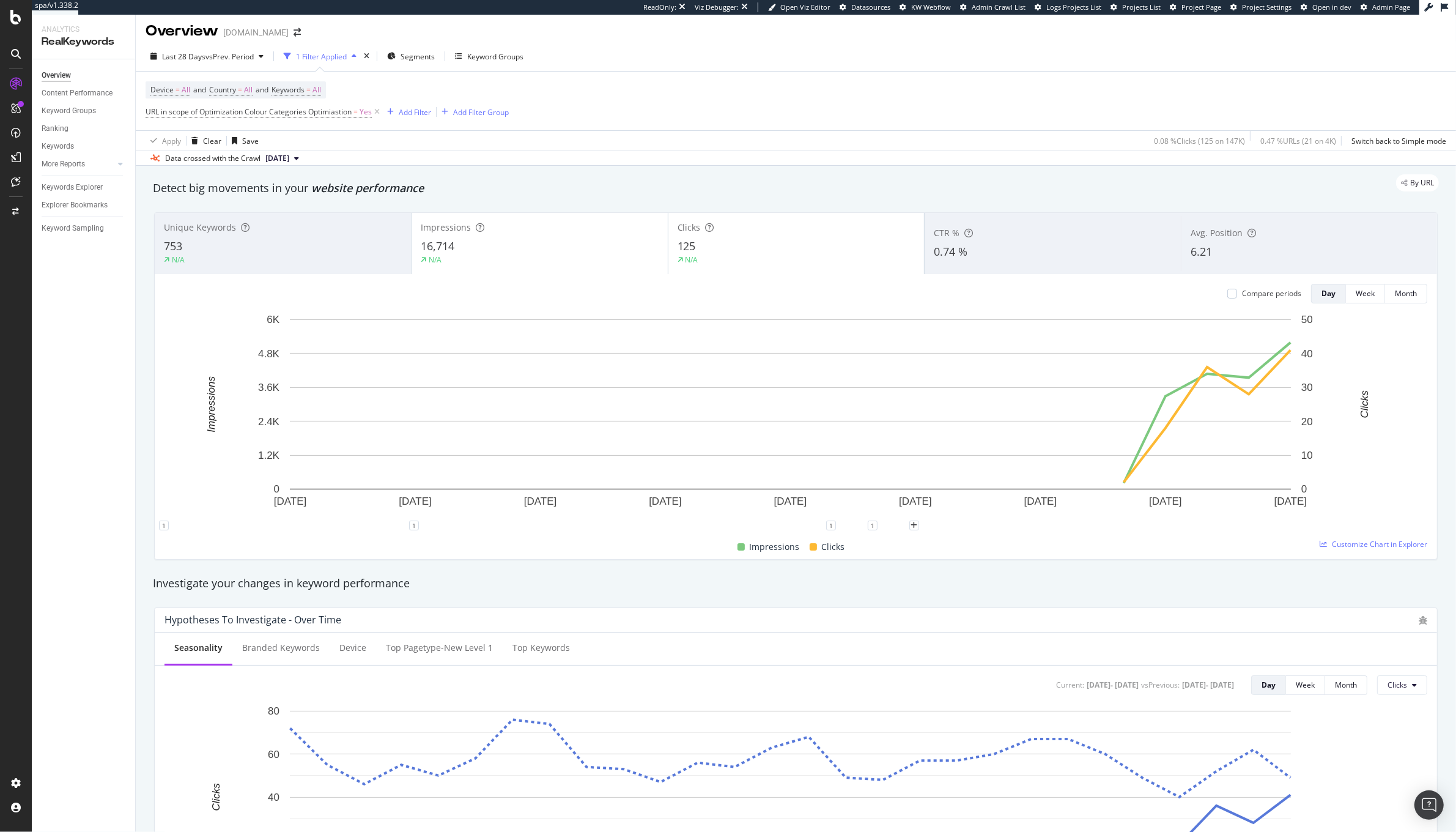
scroll to position [0, 0]
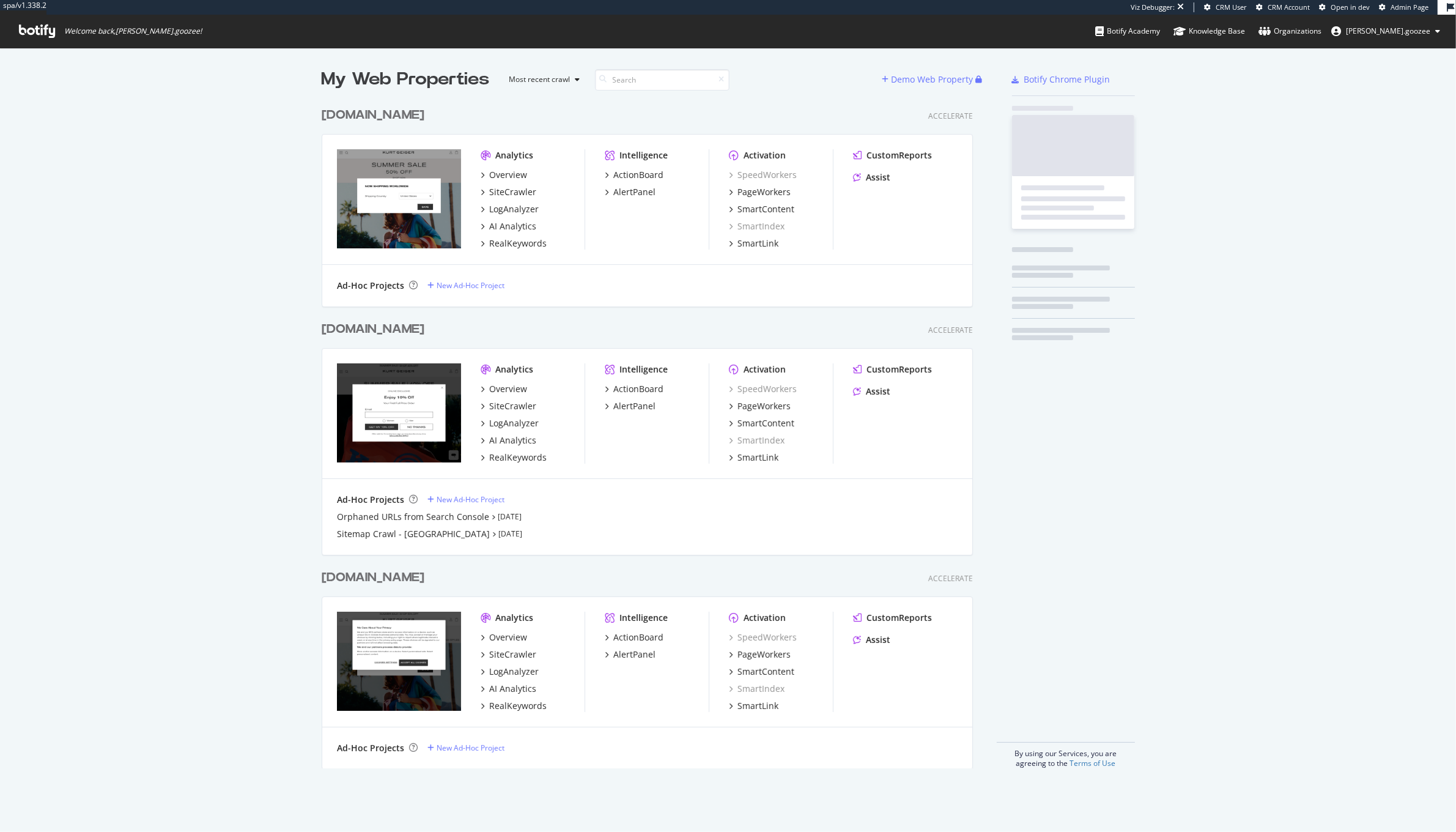
scroll to position [665, 649]
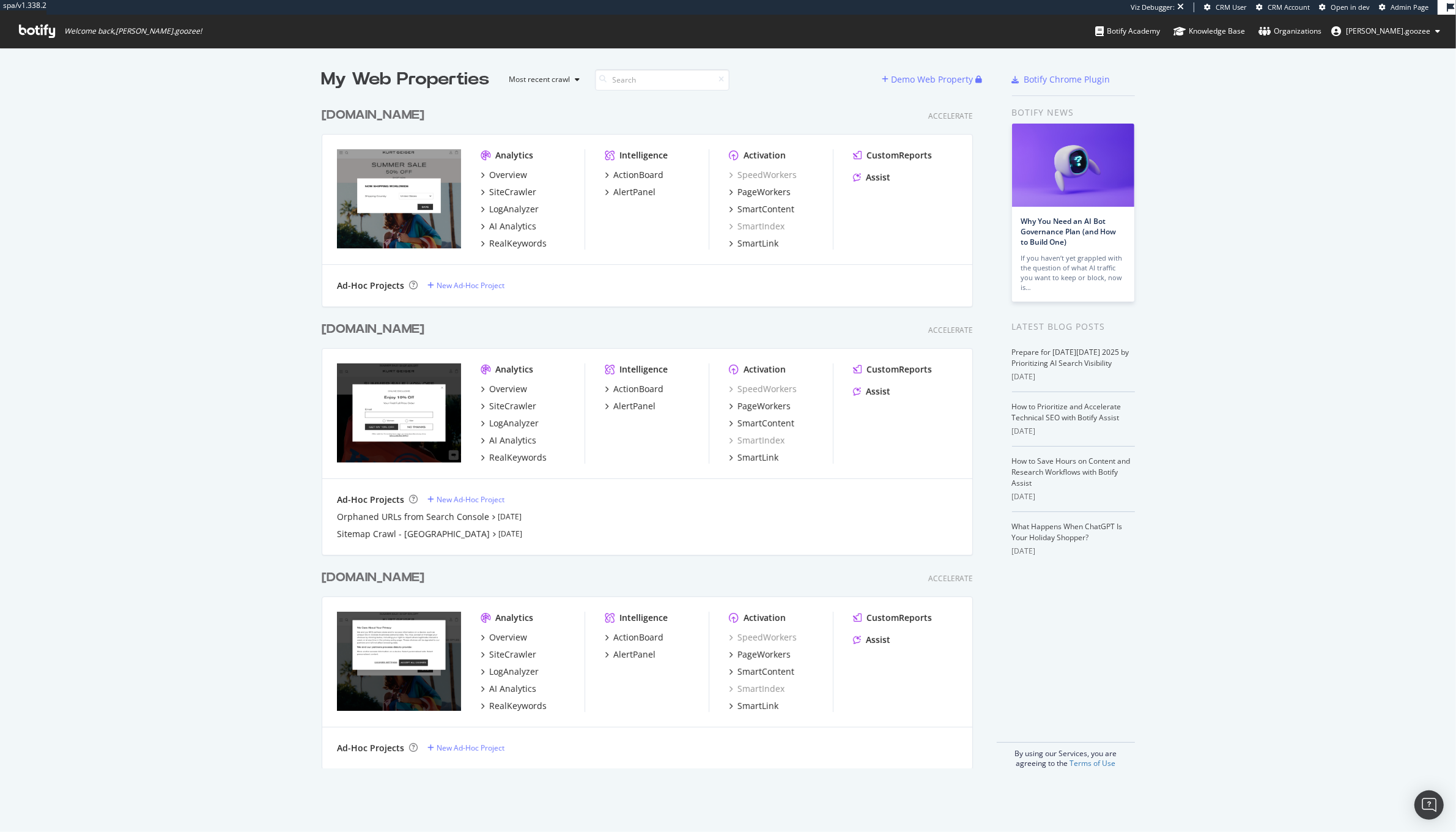
click at [460, 581] on div "www.kurtgeiger.com Accelerate" at bounding box center [646, 577] width 651 height 17
click at [429, 577] on div "www.kurtgeiger.com" at bounding box center [375, 577] width 108 height 17
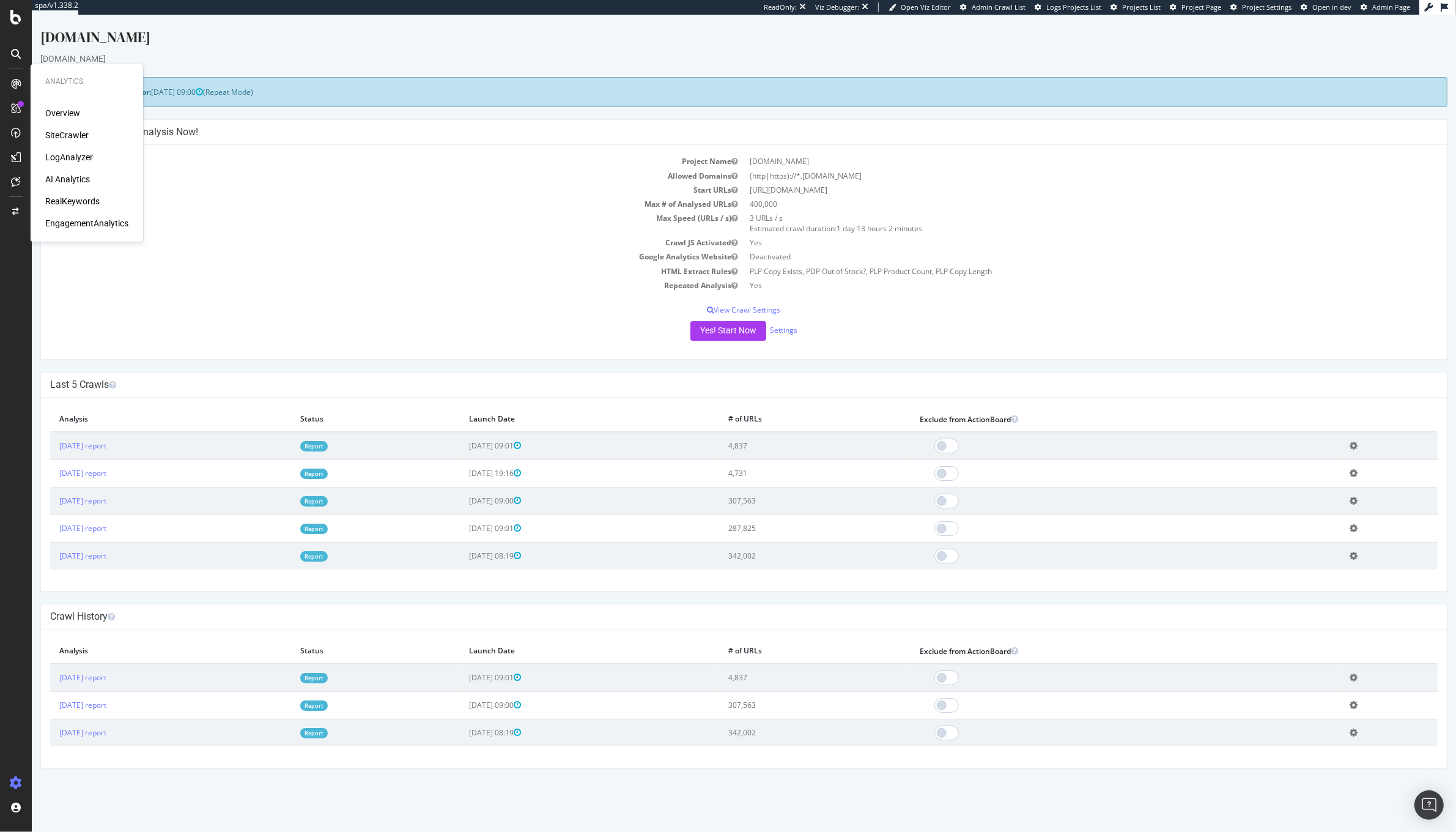
click at [71, 202] on div "RealKeywords" at bounding box center [73, 201] width 55 height 12
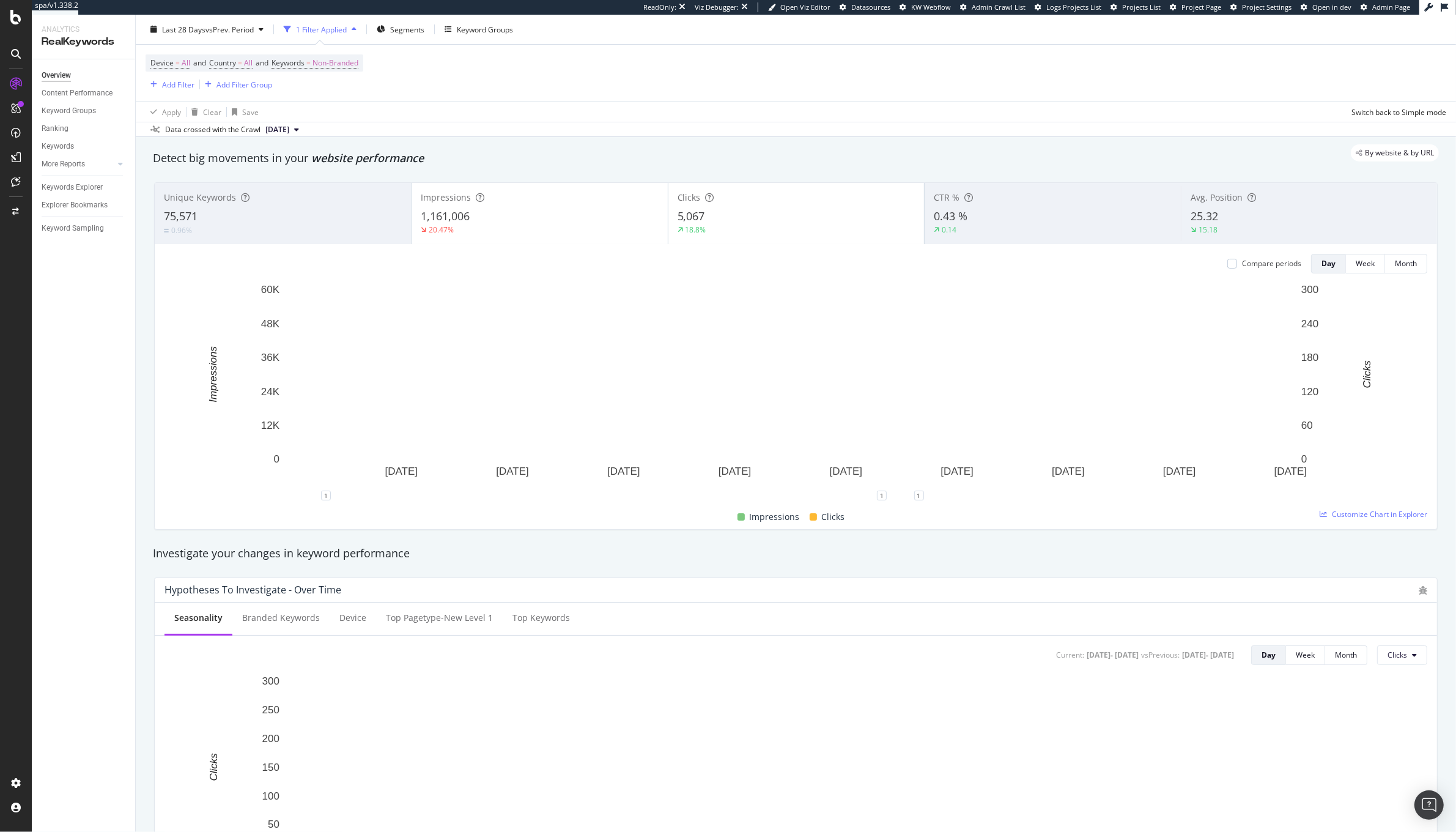
scroll to position [31, 0]
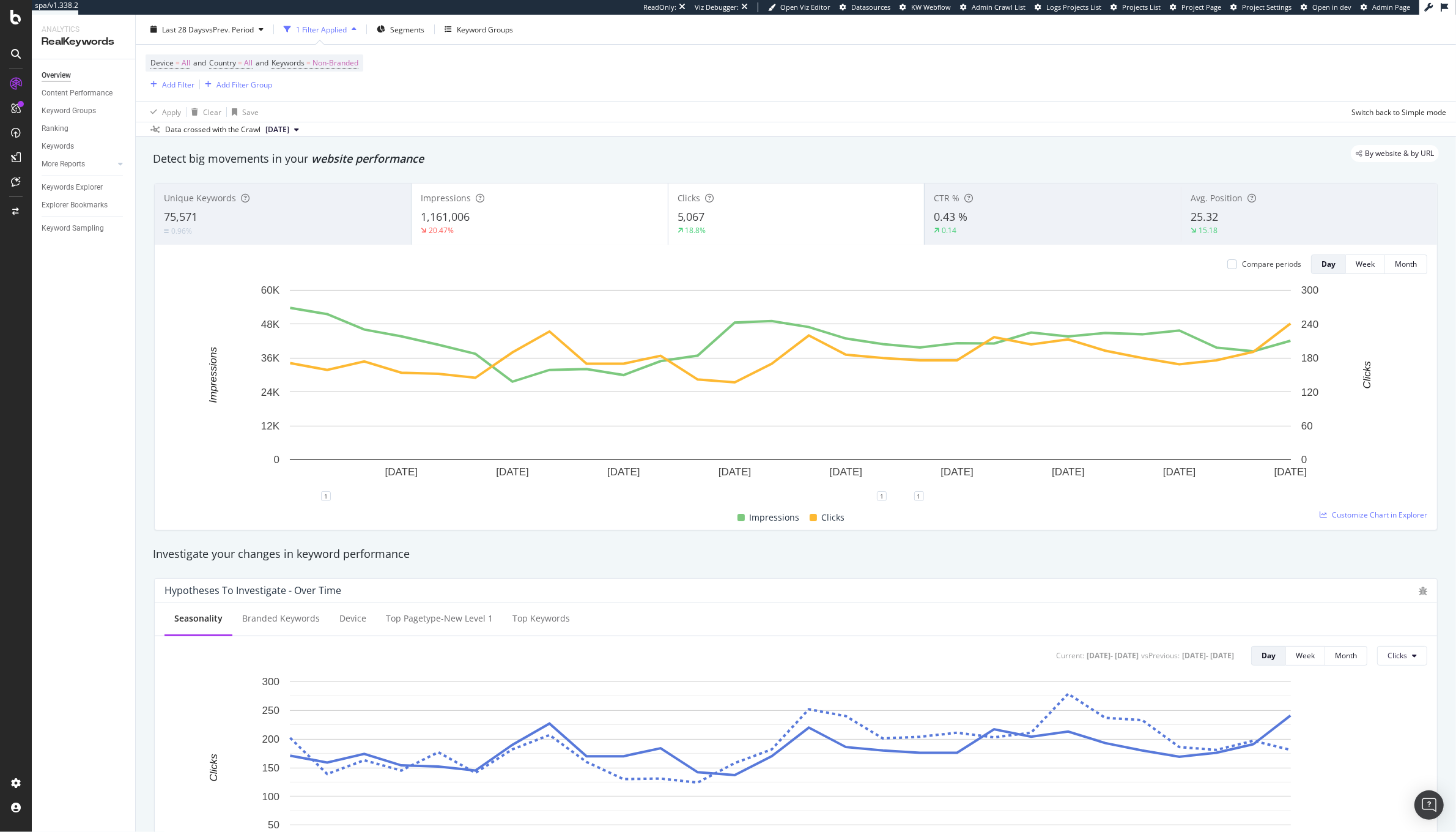
click at [573, 225] on div "20.47%" at bounding box center [539, 230] width 238 height 11
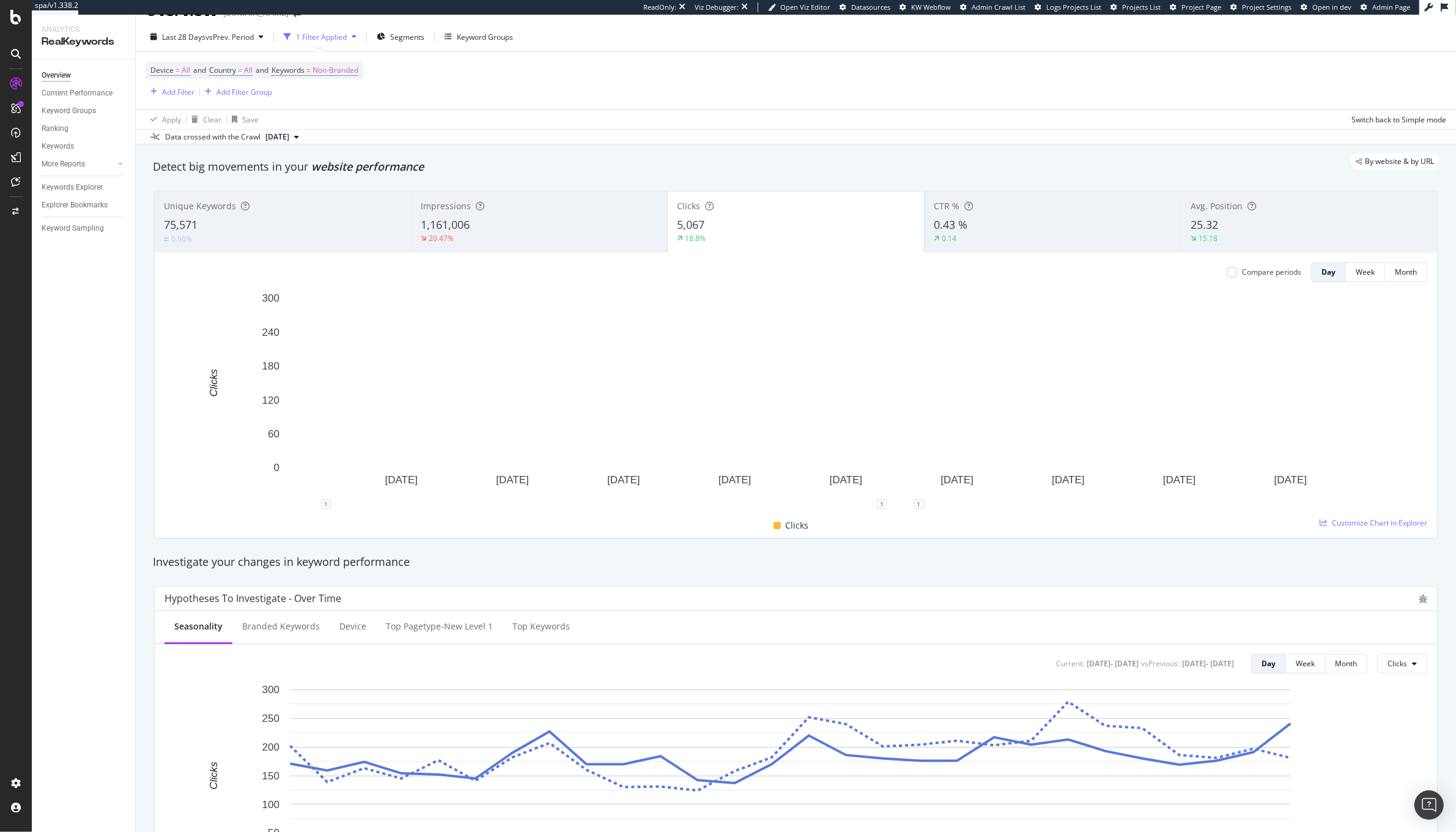
scroll to position [0, 0]
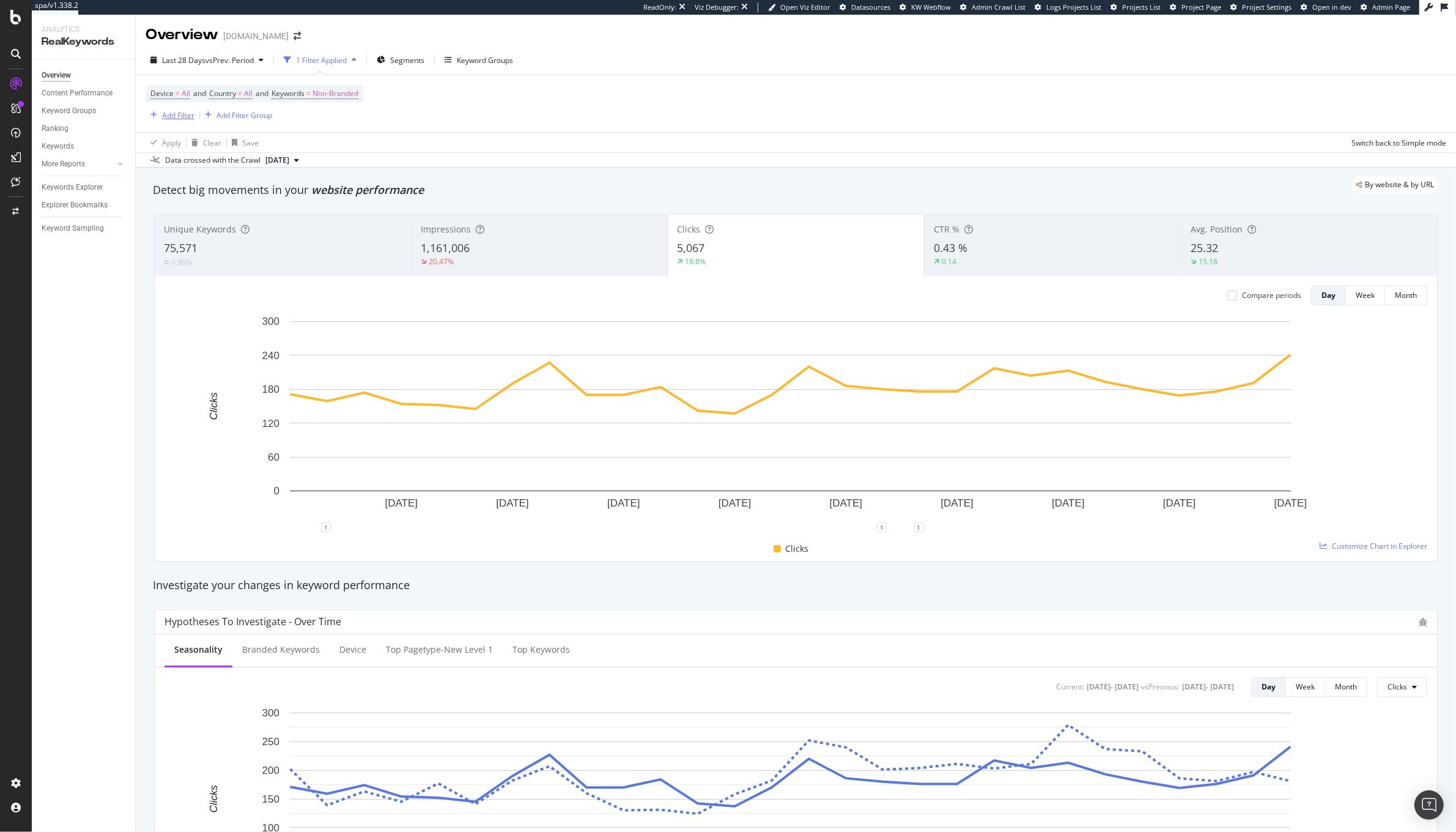
click at [168, 112] on div "Add Filter" at bounding box center [178, 115] width 33 height 11
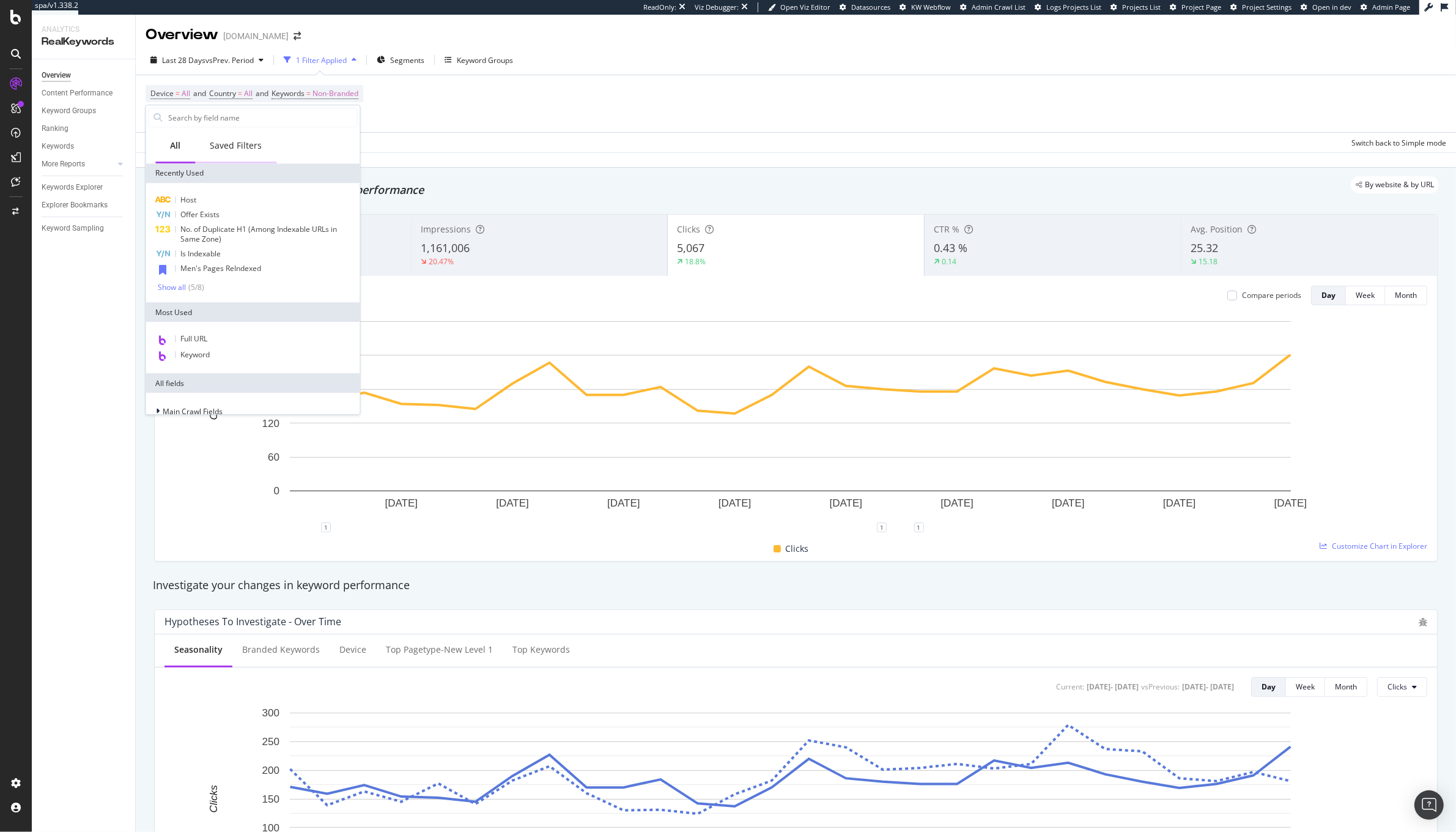
click at [227, 146] on div "Saved Filters" at bounding box center [236, 146] width 52 height 12
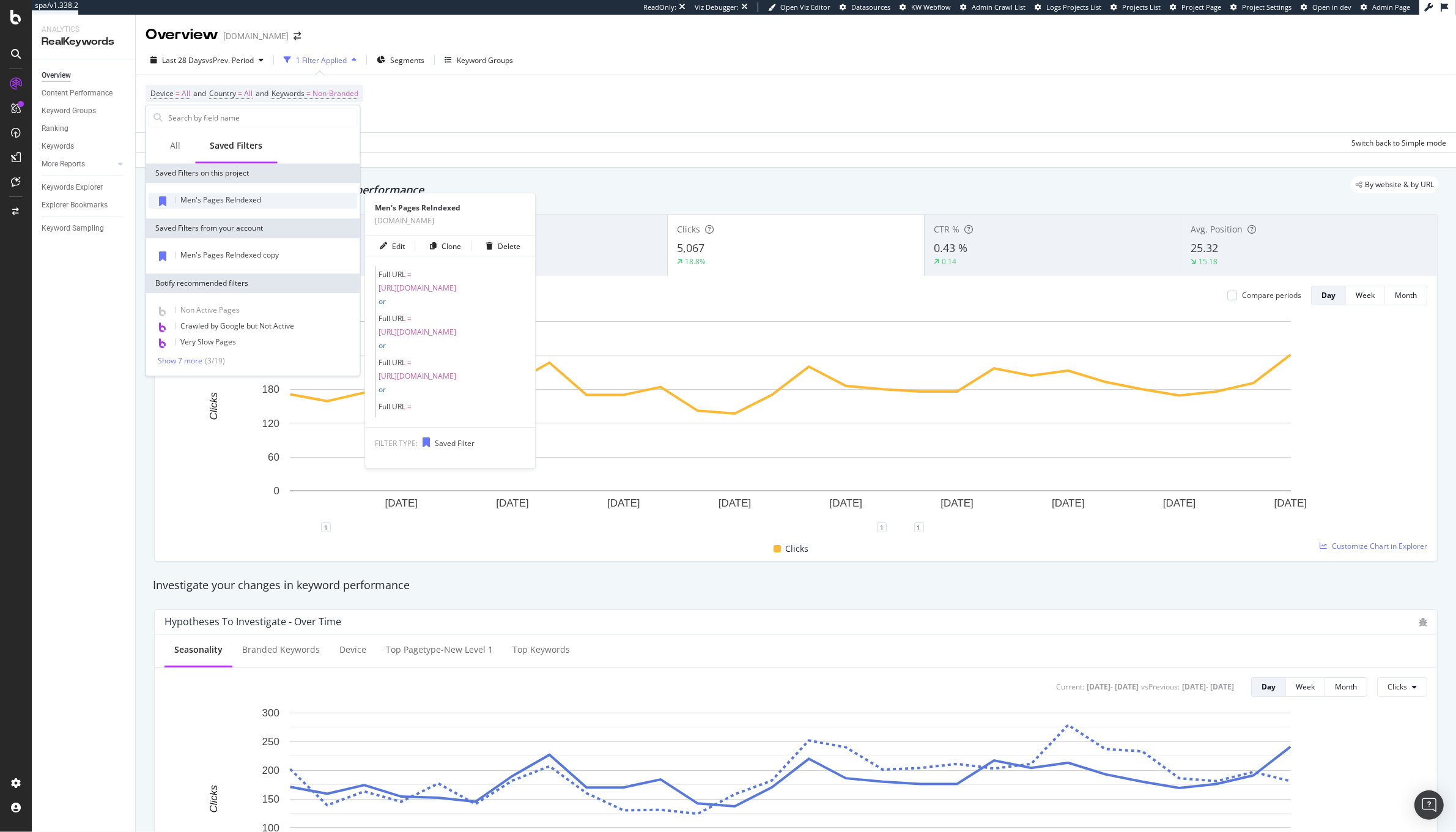
click at [206, 202] on span "Men's Pages ReIndexed" at bounding box center [221, 200] width 81 height 11
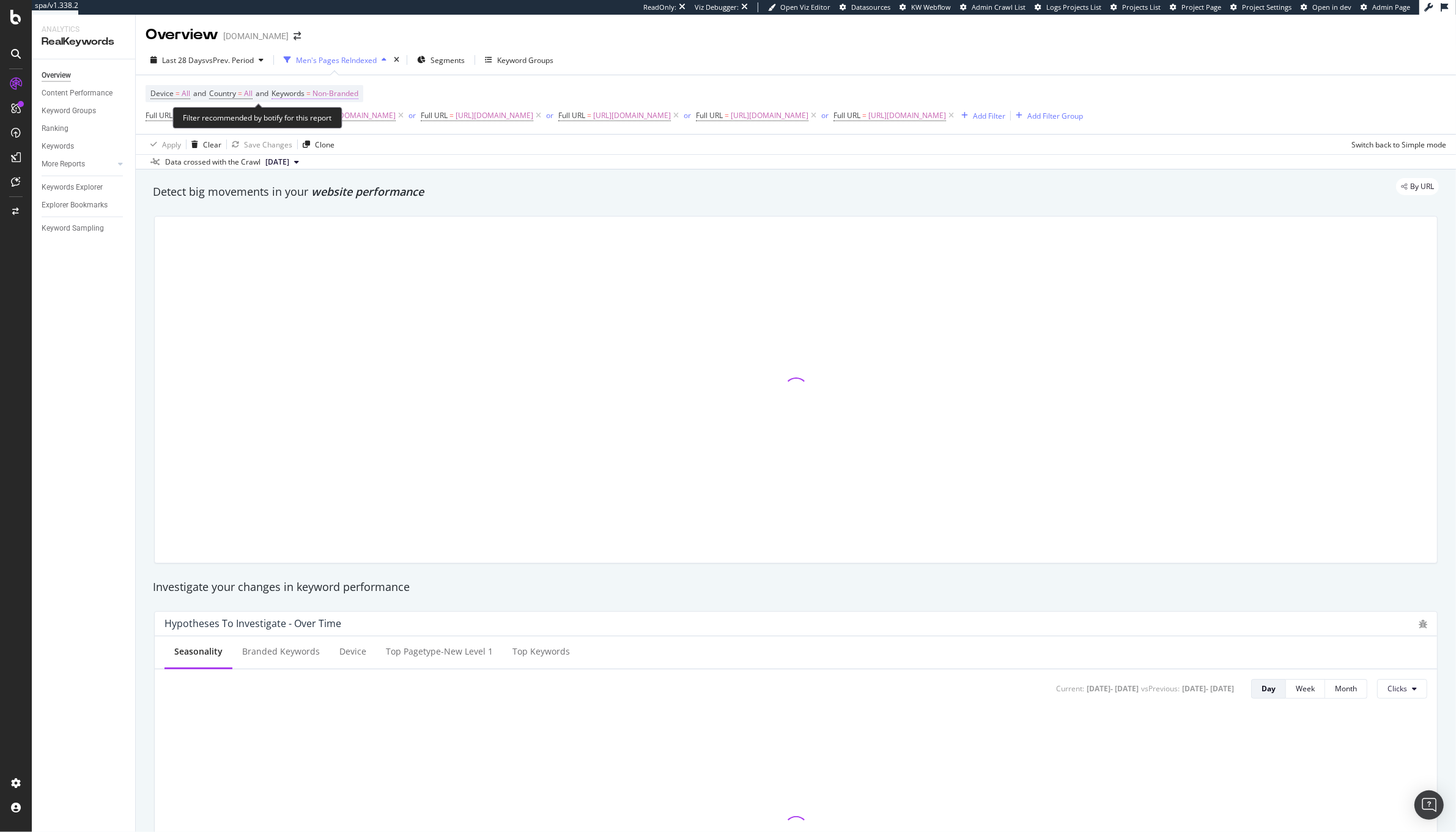
click at [333, 100] on span "Non-Branded" at bounding box center [335, 93] width 46 height 17
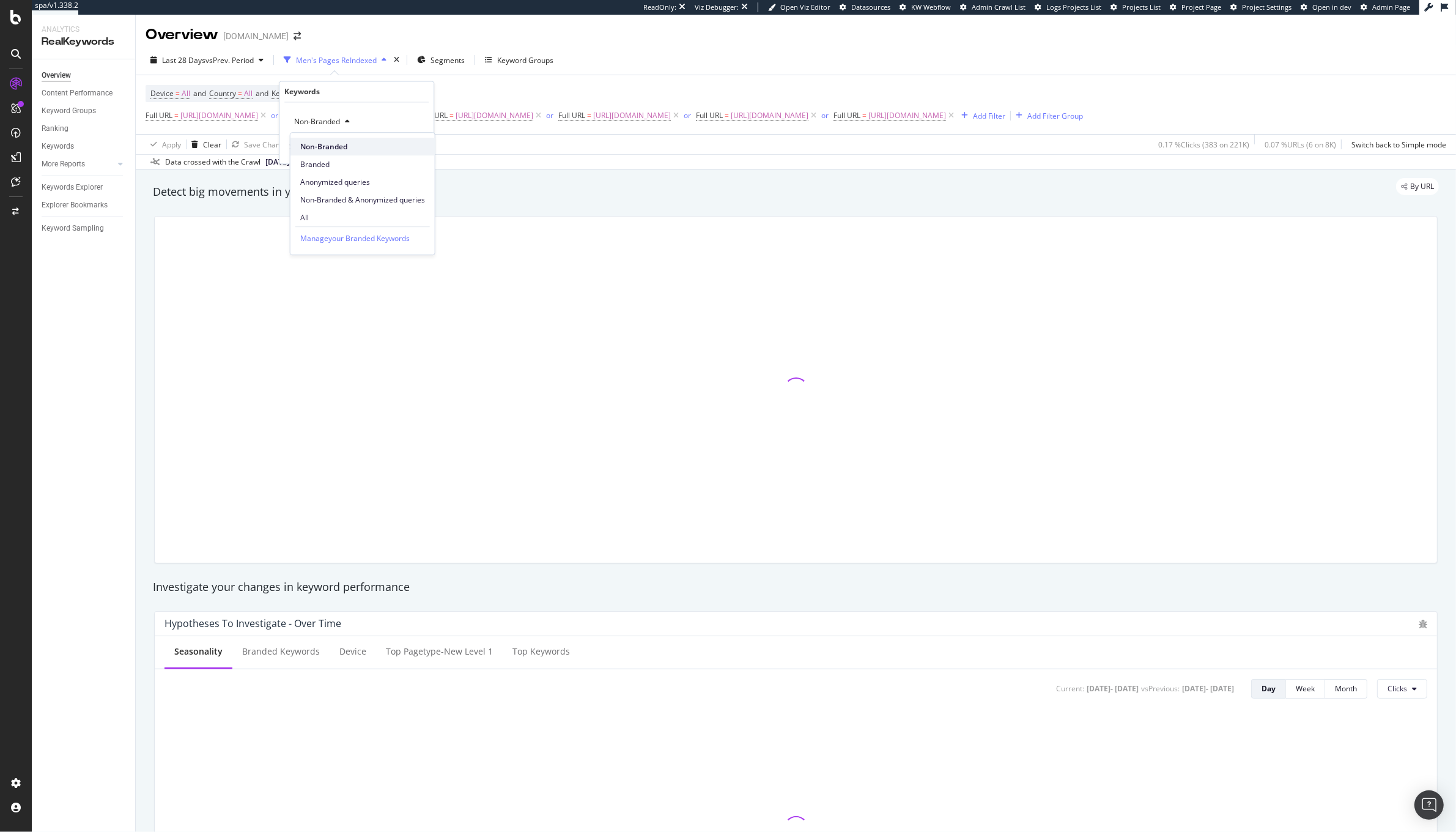
click at [333, 143] on span "Non-Branded" at bounding box center [362, 147] width 125 height 11
click at [333, 143] on div "Cancel Add filter Apply" at bounding box center [354, 148] width 140 height 12
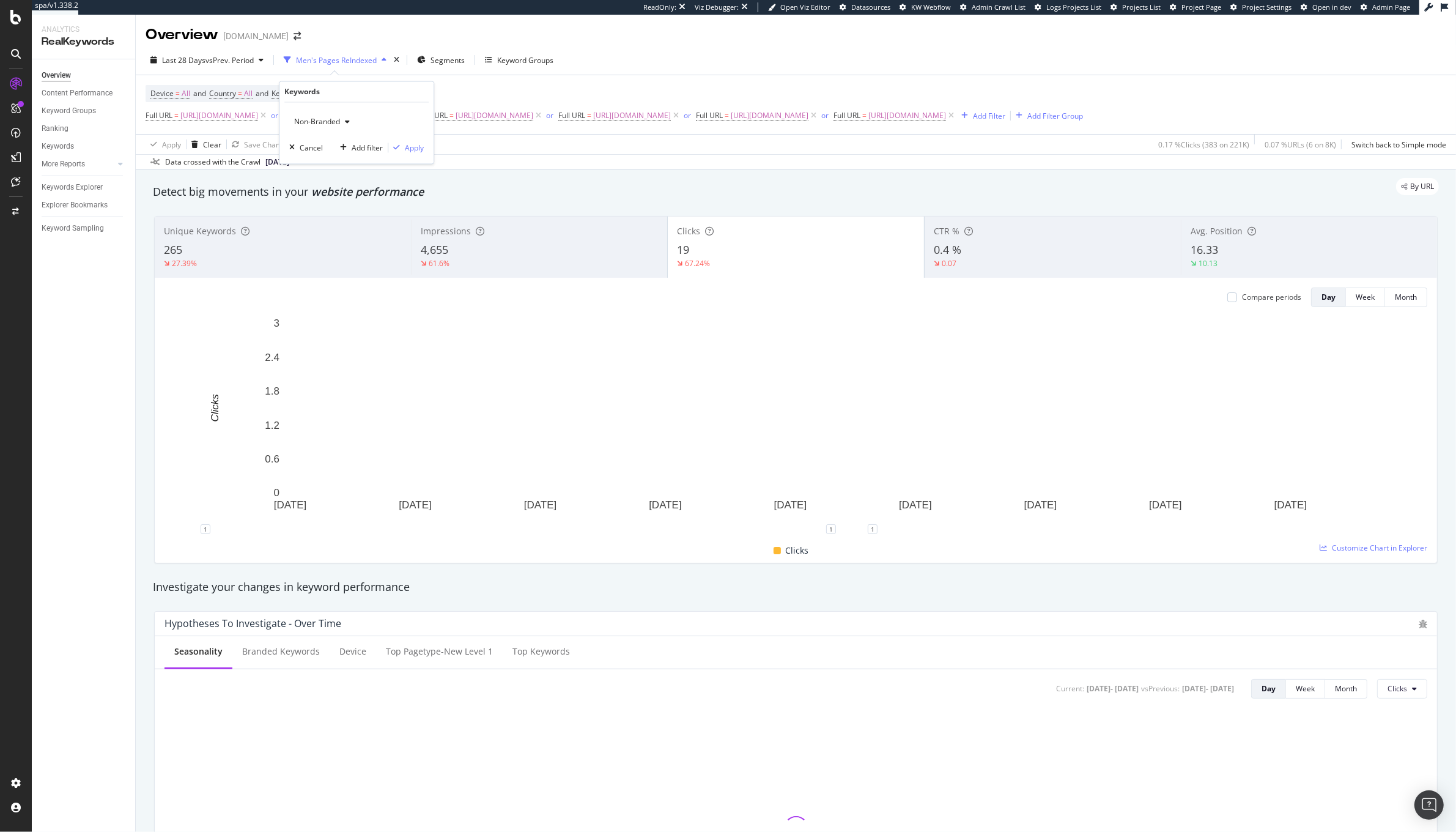
drag, startPoint x: 323, startPoint y: 107, endPoint x: 322, endPoint y: 115, distance: 8.1
click at [323, 108] on div "Non-Branded Cancel Add filter Apply" at bounding box center [356, 133] width 154 height 62
click at [322, 118] on span "Non-Branded" at bounding box center [314, 122] width 51 height 11
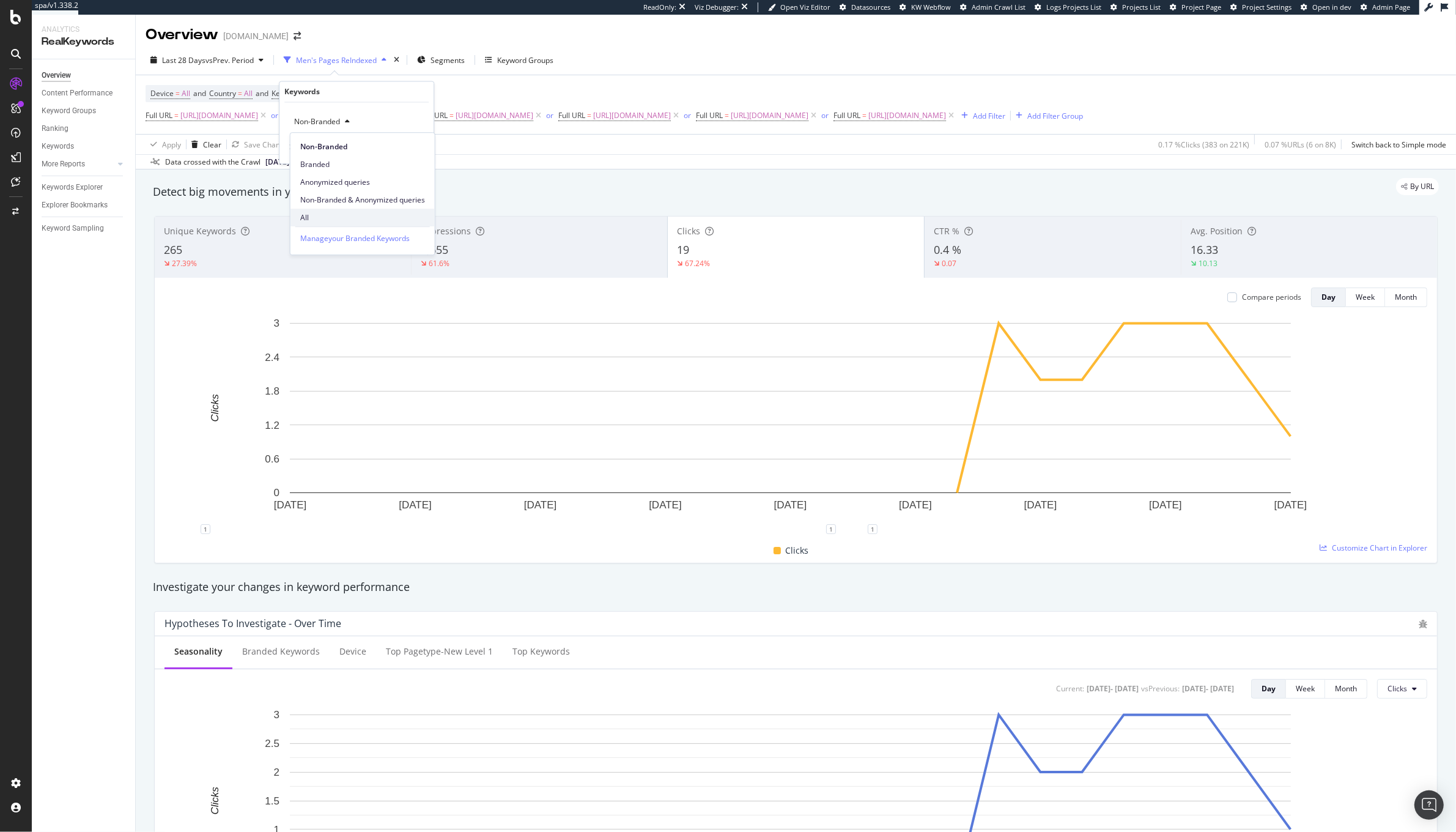
drag, startPoint x: 328, startPoint y: 228, endPoint x: 328, endPoint y: 221, distance: 7.0
click at [328, 226] on div "Manage your Branded Keywords" at bounding box center [362, 238] width 134 height 24
click at [327, 221] on span "All" at bounding box center [362, 217] width 125 height 11
click at [398, 134] on div "All Cancel Add filter Apply" at bounding box center [356, 133] width 154 height 62
drag, startPoint x: 406, startPoint y: 150, endPoint x: 411, endPoint y: 159, distance: 10.3
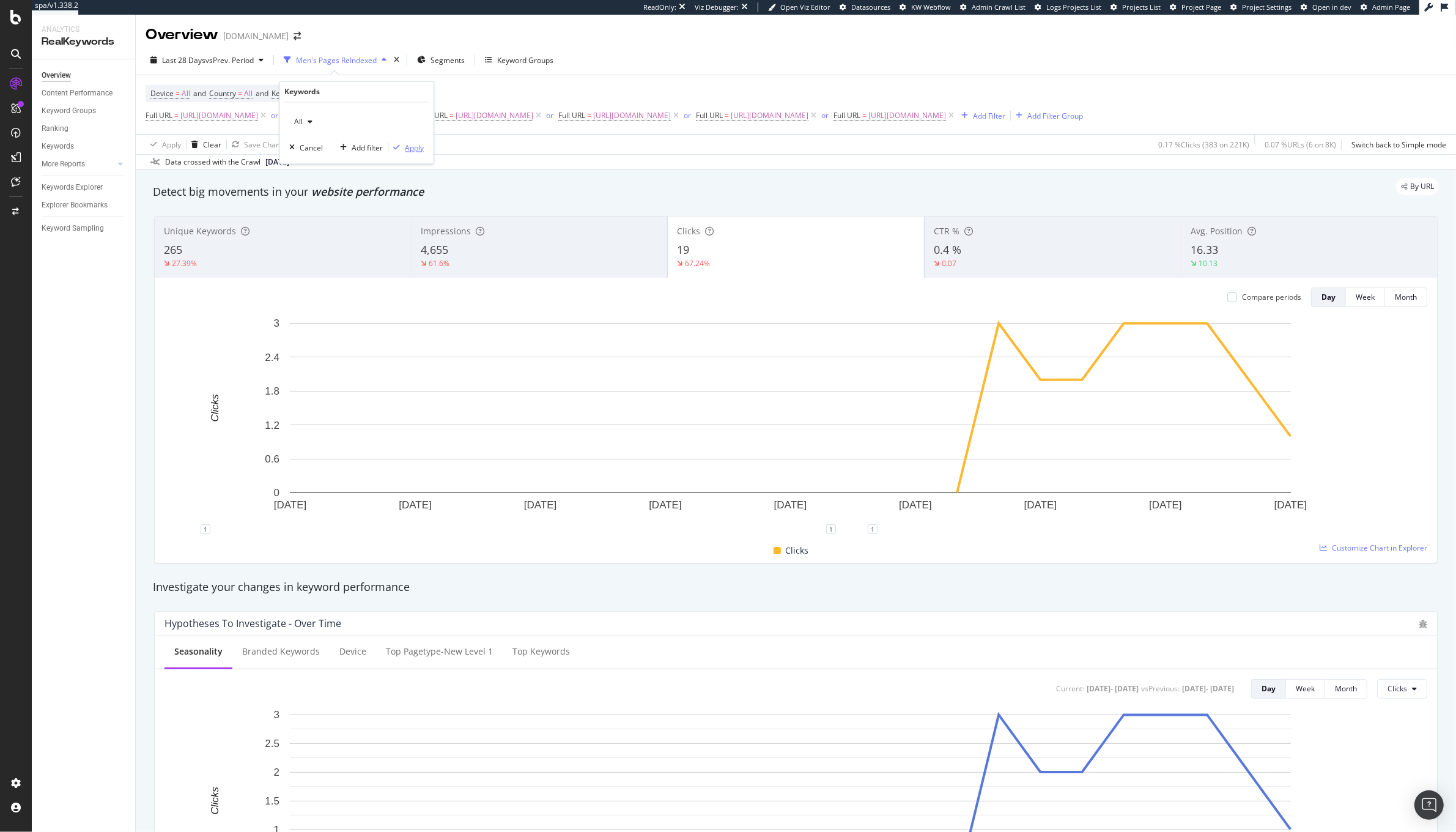
click at [406, 150] on div "Apply" at bounding box center [414, 148] width 19 height 11
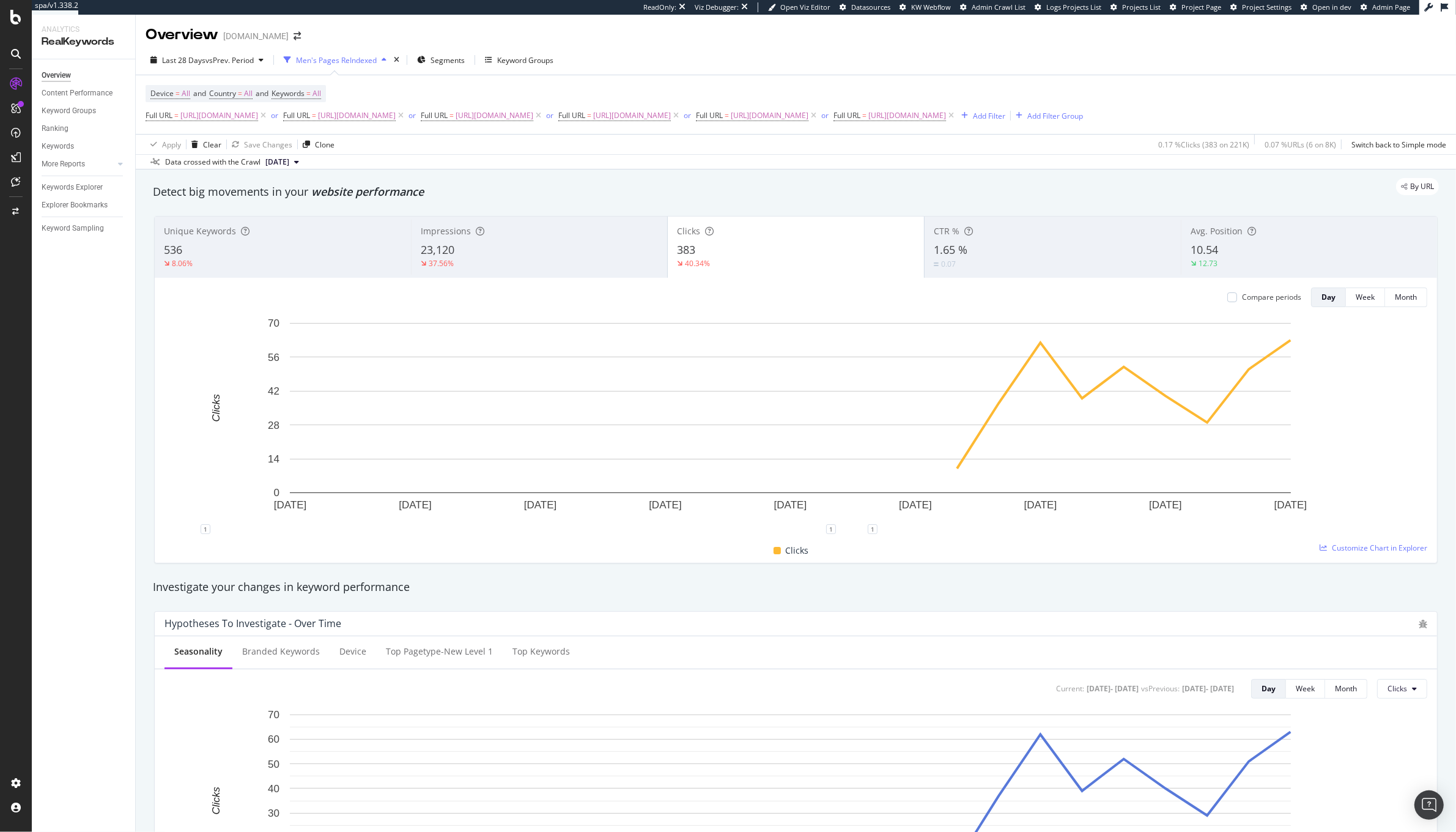
click at [488, 269] on div "37.56%" at bounding box center [539, 264] width 237 height 11
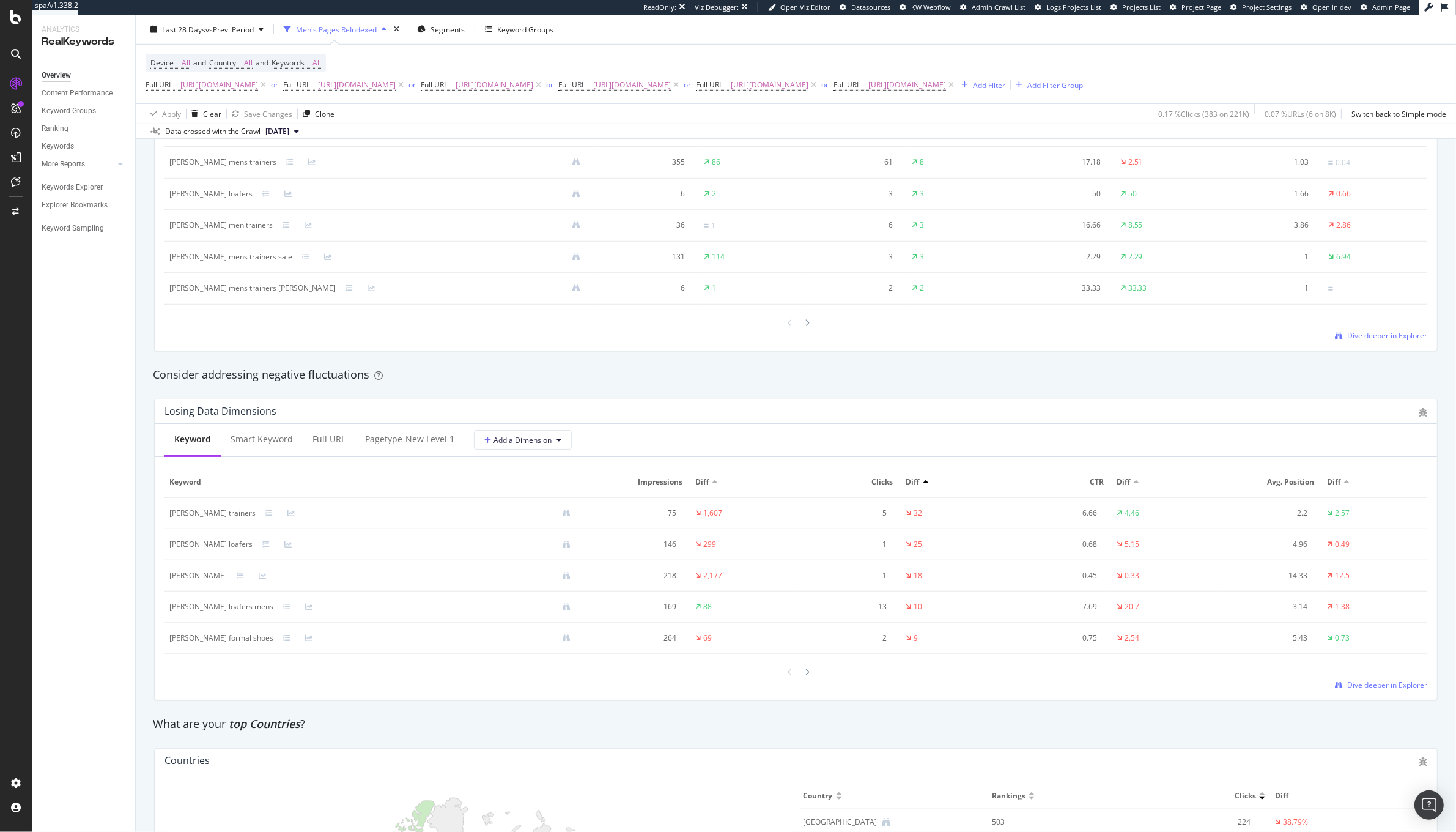
scroll to position [1210, 0]
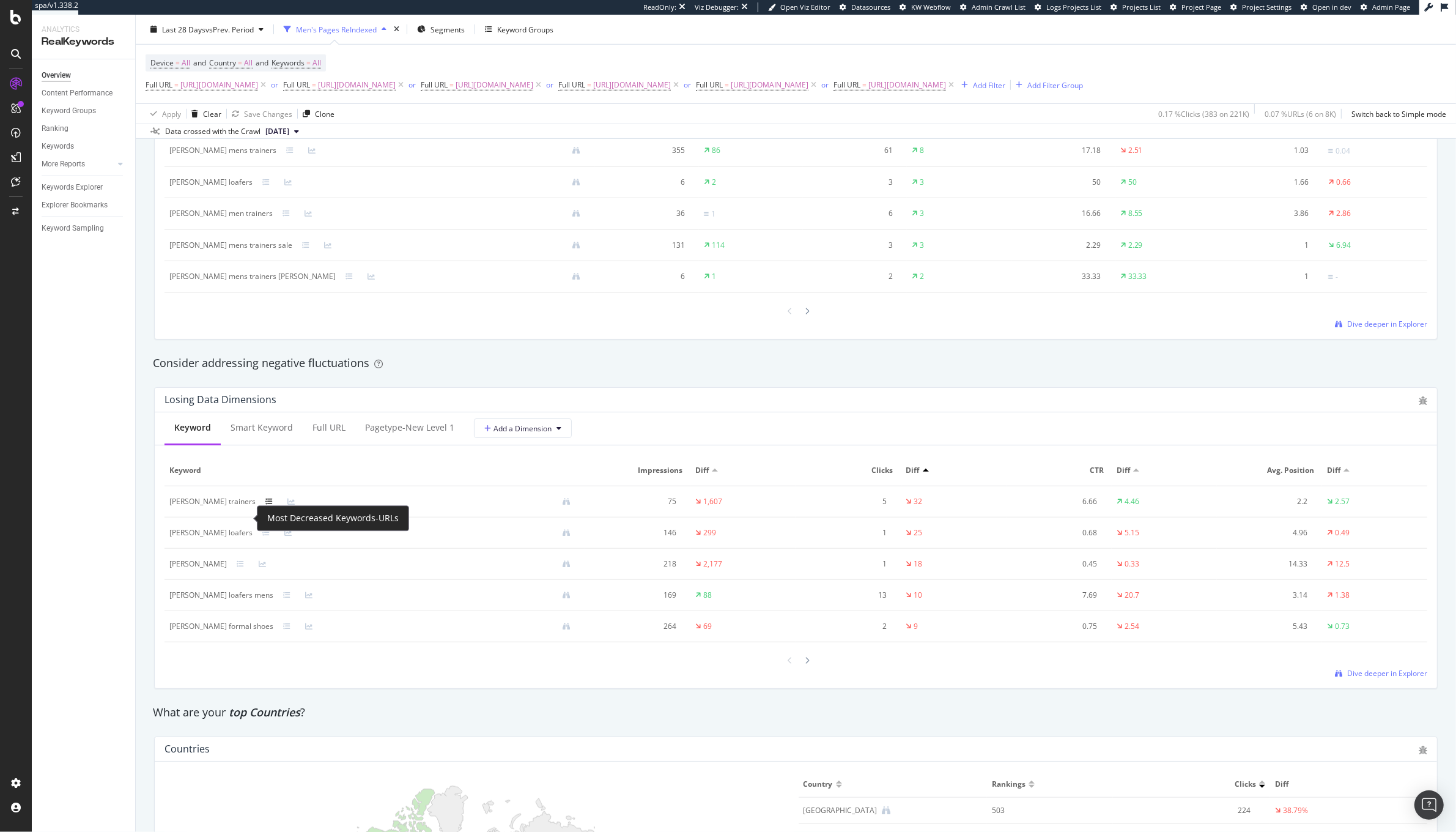
click at [265, 505] on icon at bounding box center [269, 501] width 8 height 8
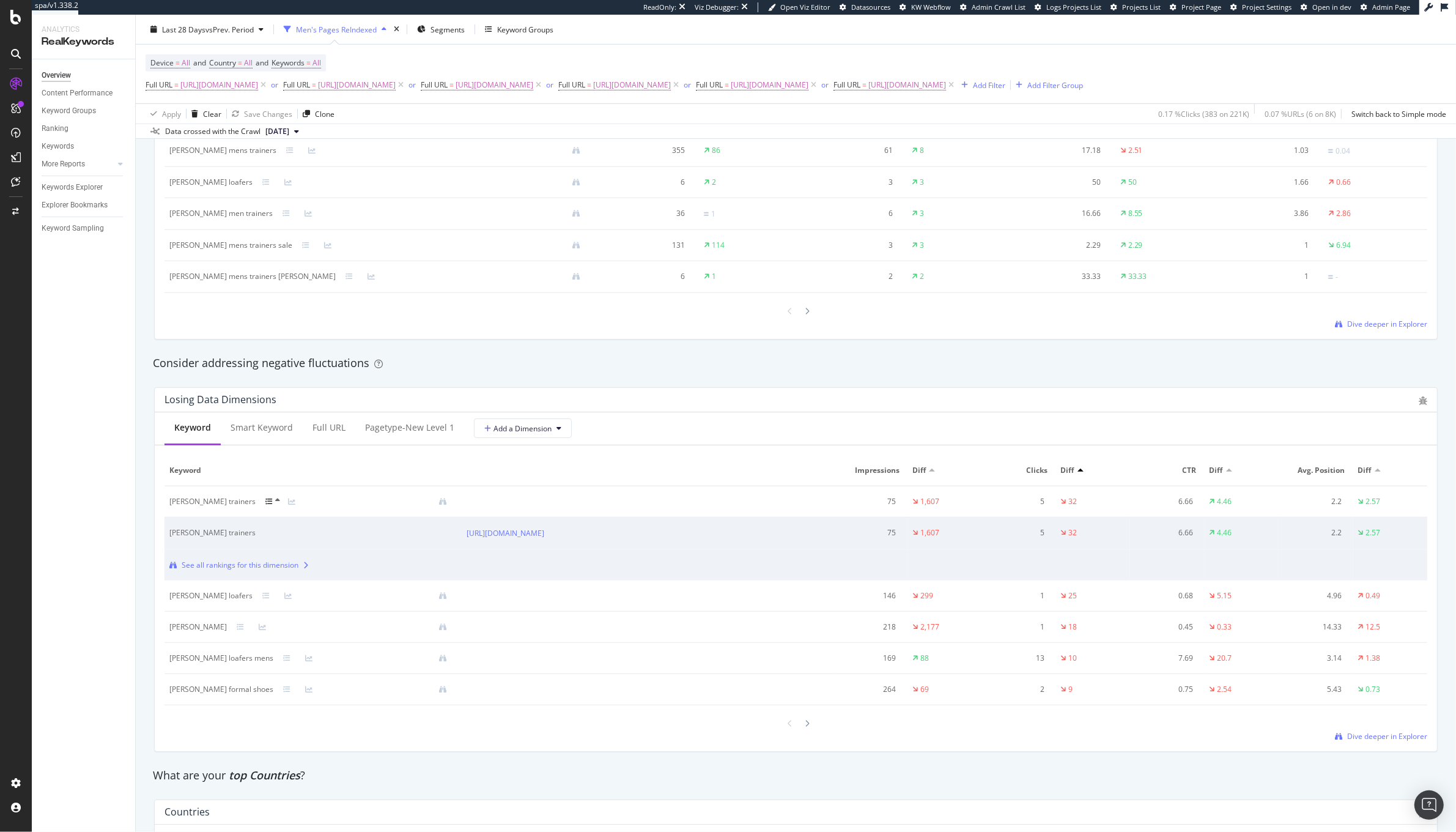
click at [265, 505] on icon at bounding box center [269, 501] width 8 height 8
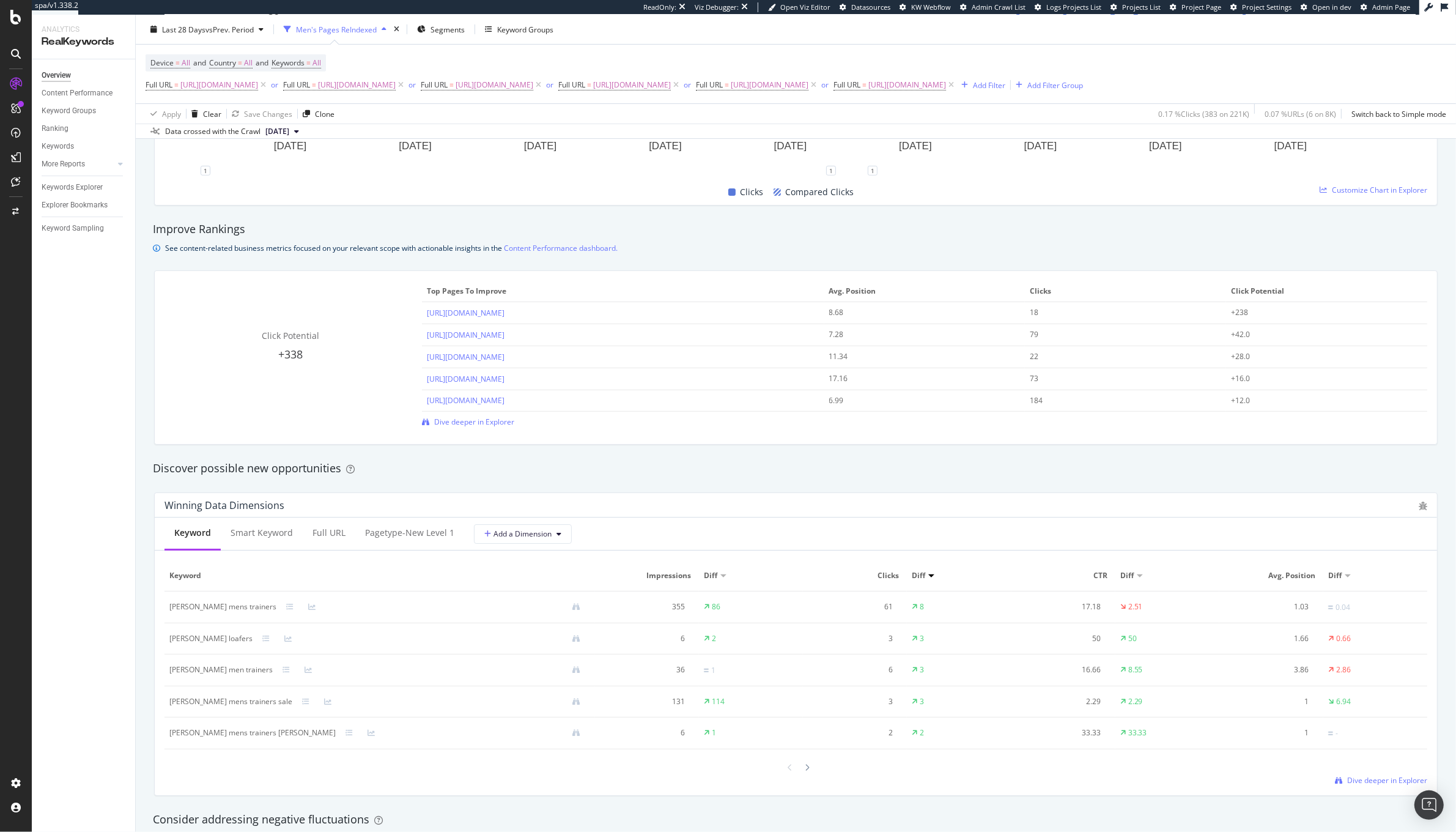
scroll to position [0, 0]
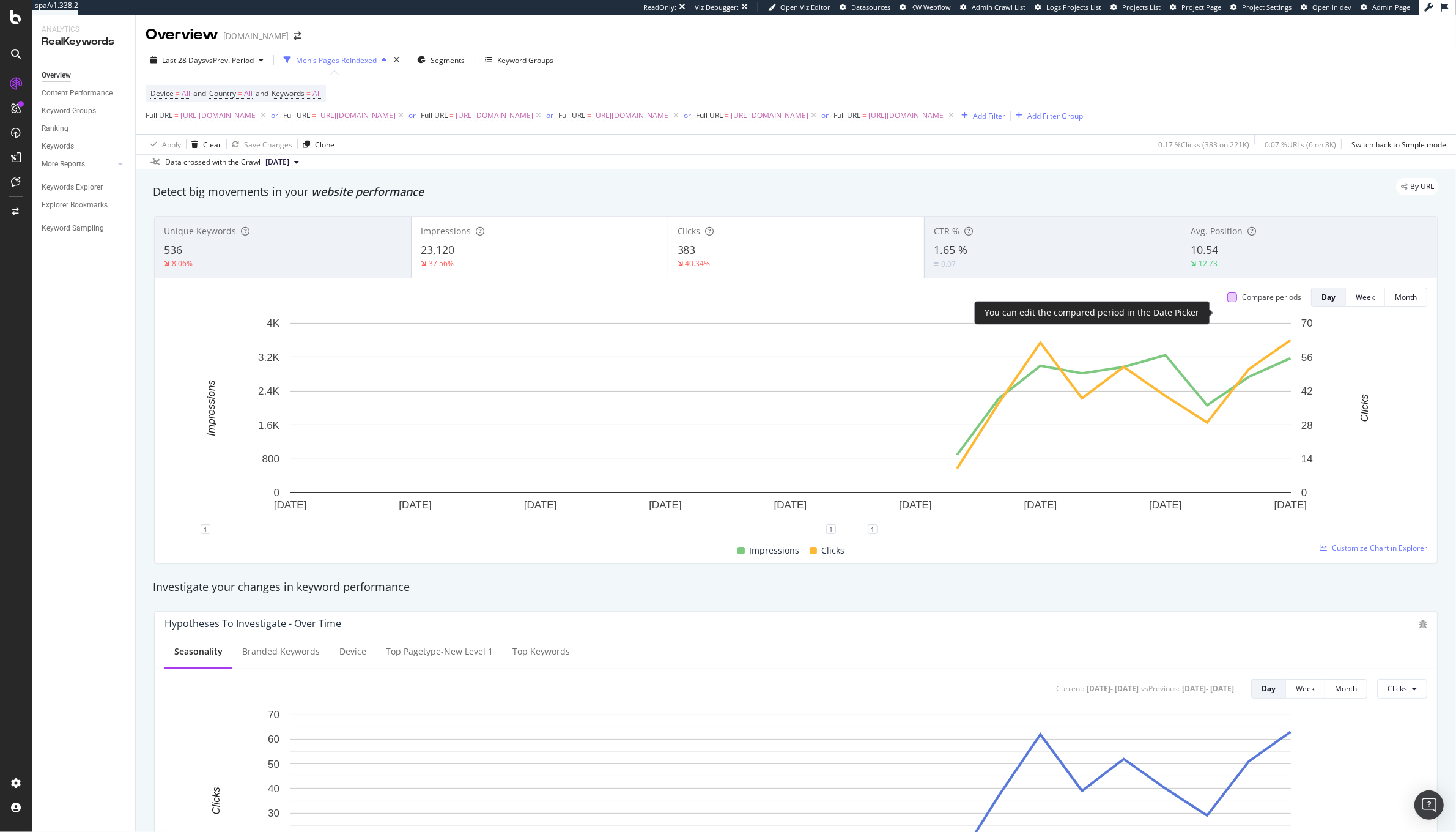
click at [1227, 302] on div at bounding box center [1232, 297] width 10 height 10
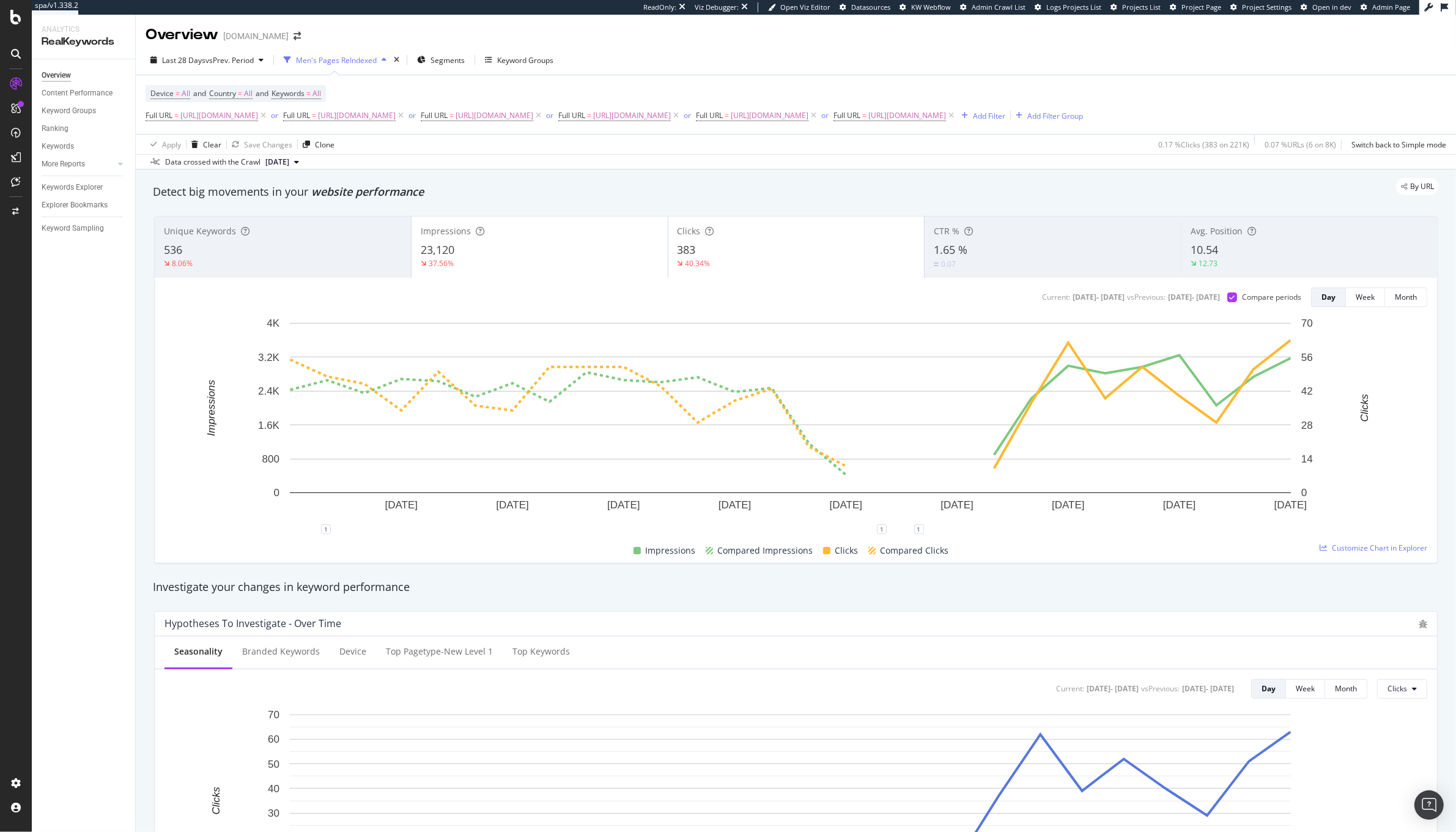
click at [775, 269] on div "40.34%" at bounding box center [796, 264] width 238 height 11
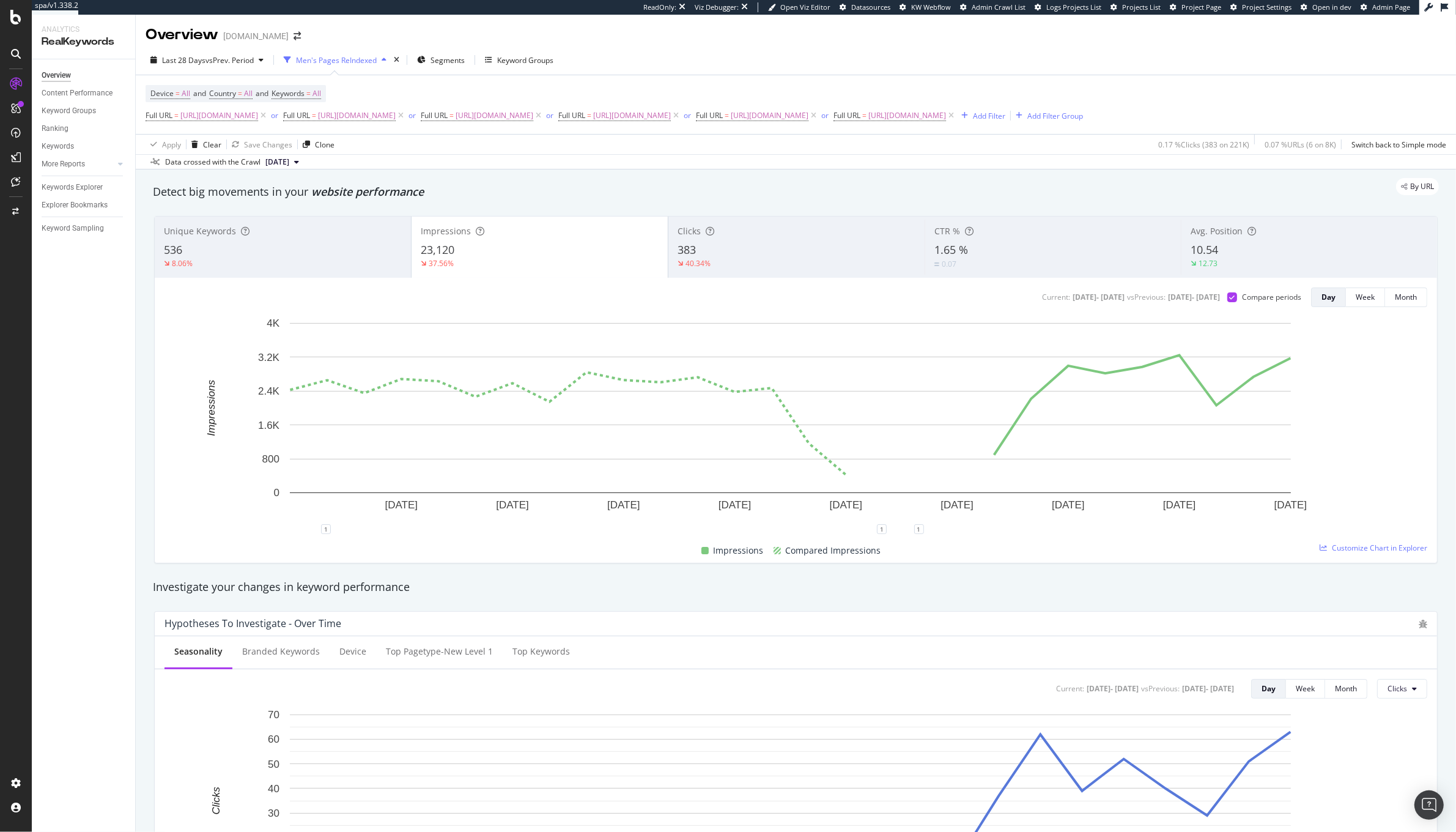
click at [549, 269] on div "37.56%" at bounding box center [539, 264] width 238 height 11
click at [1227, 302] on div at bounding box center [1232, 297] width 10 height 10
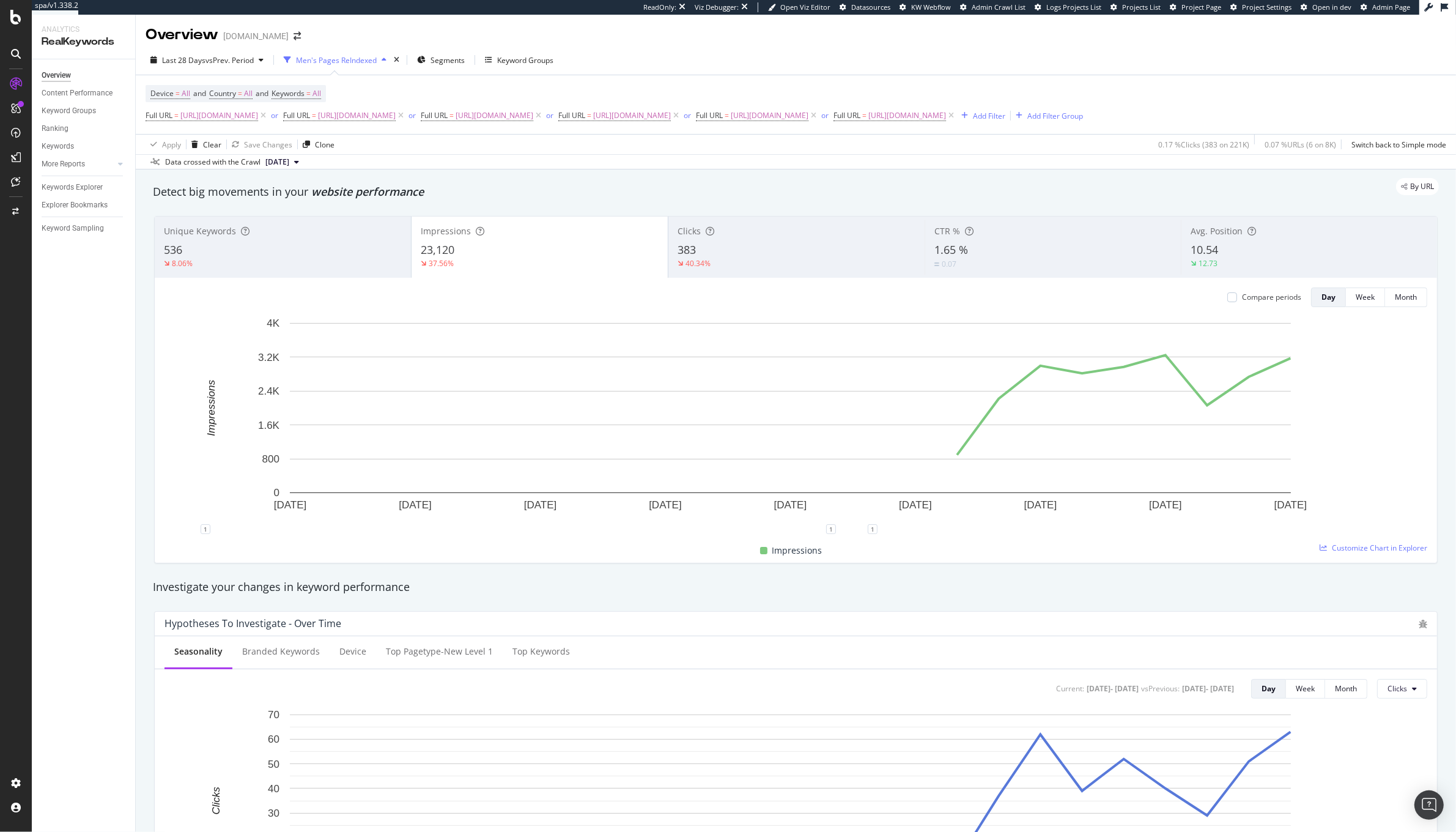
click at [745, 274] on div "Clicks 383 40.34%" at bounding box center [796, 247] width 256 height 55
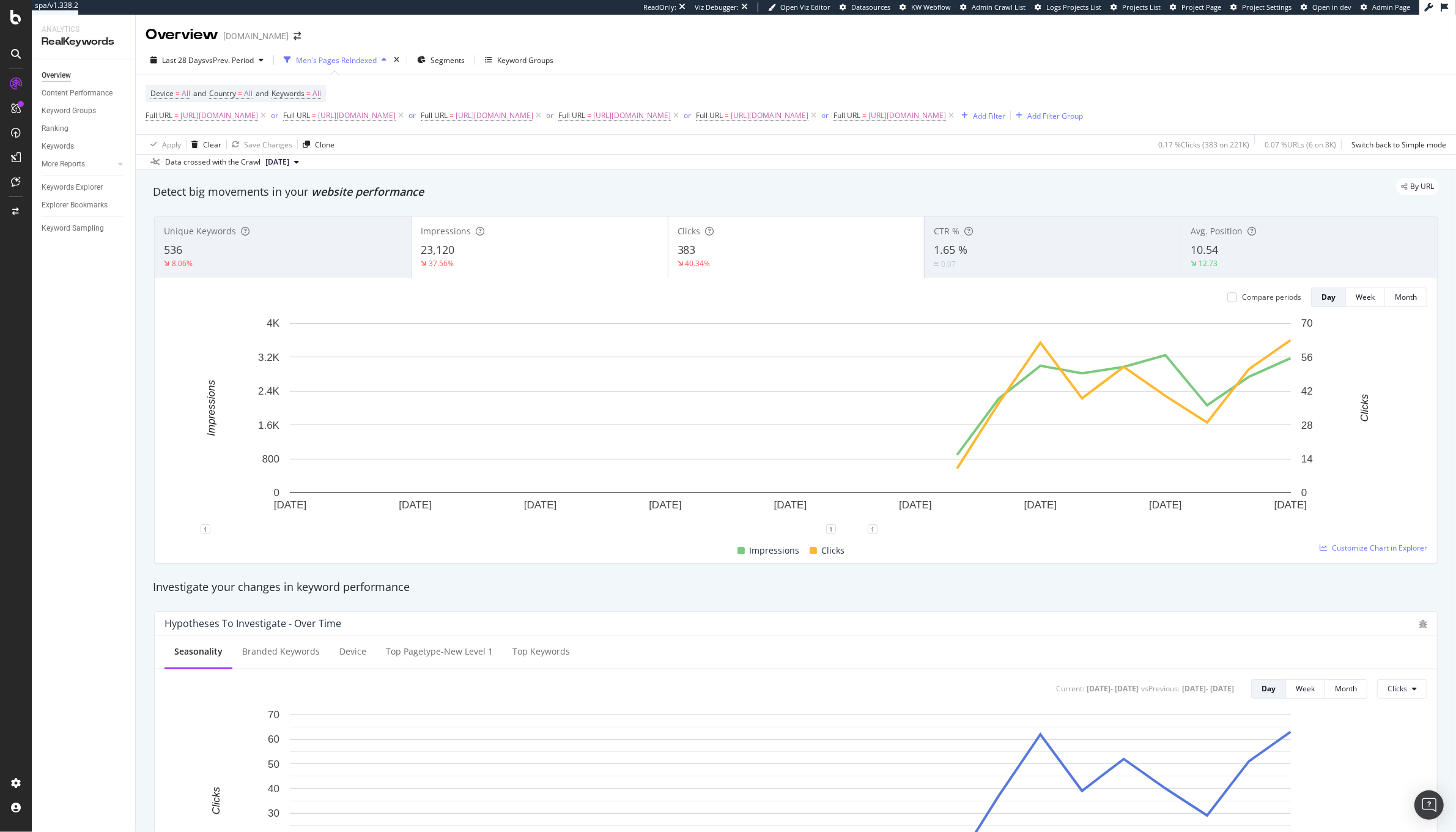
click at [562, 274] on div "Impressions 23,120 37.56%" at bounding box center [539, 247] width 256 height 55
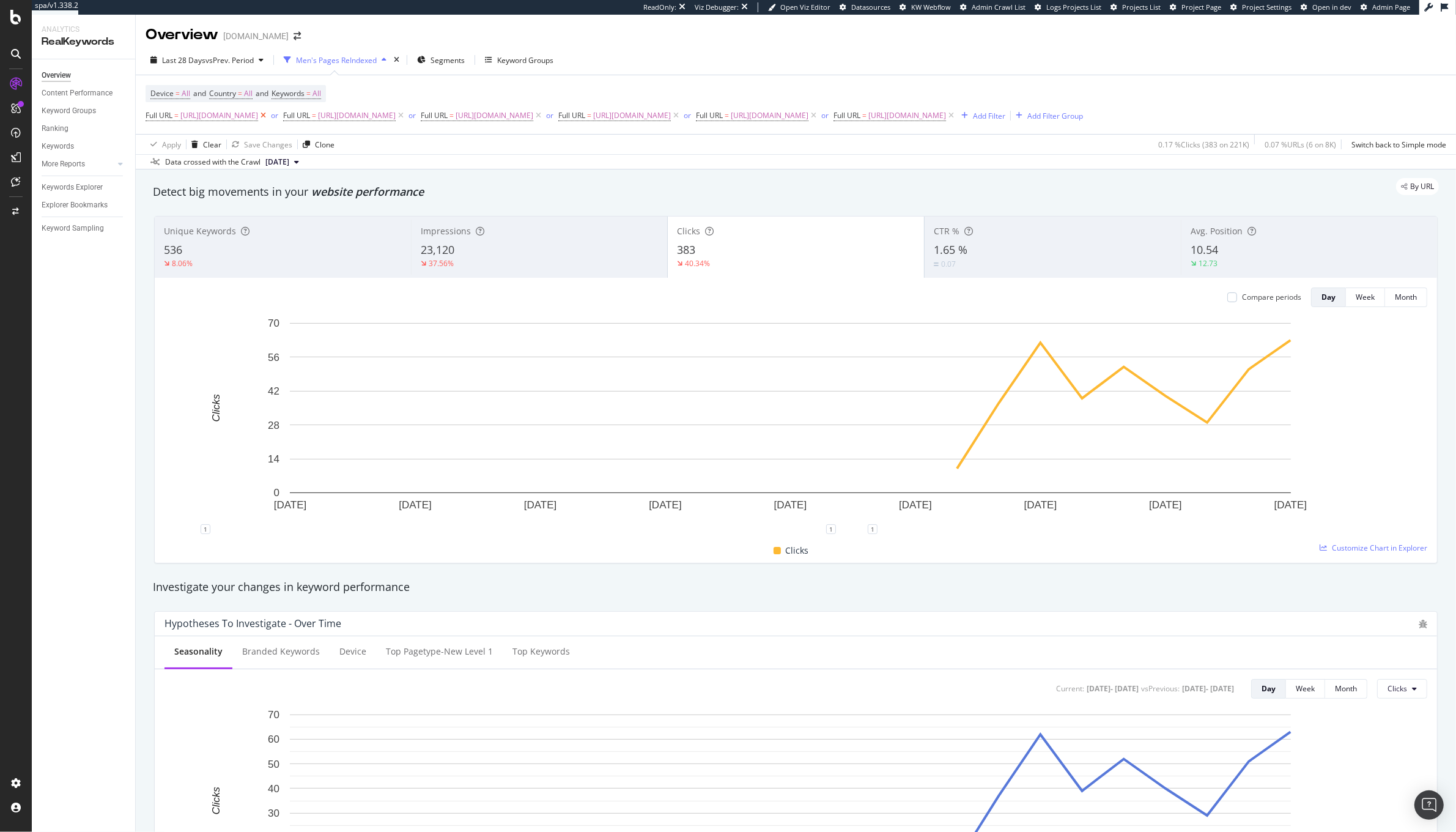
click at [268, 119] on icon at bounding box center [264, 115] width 11 height 12
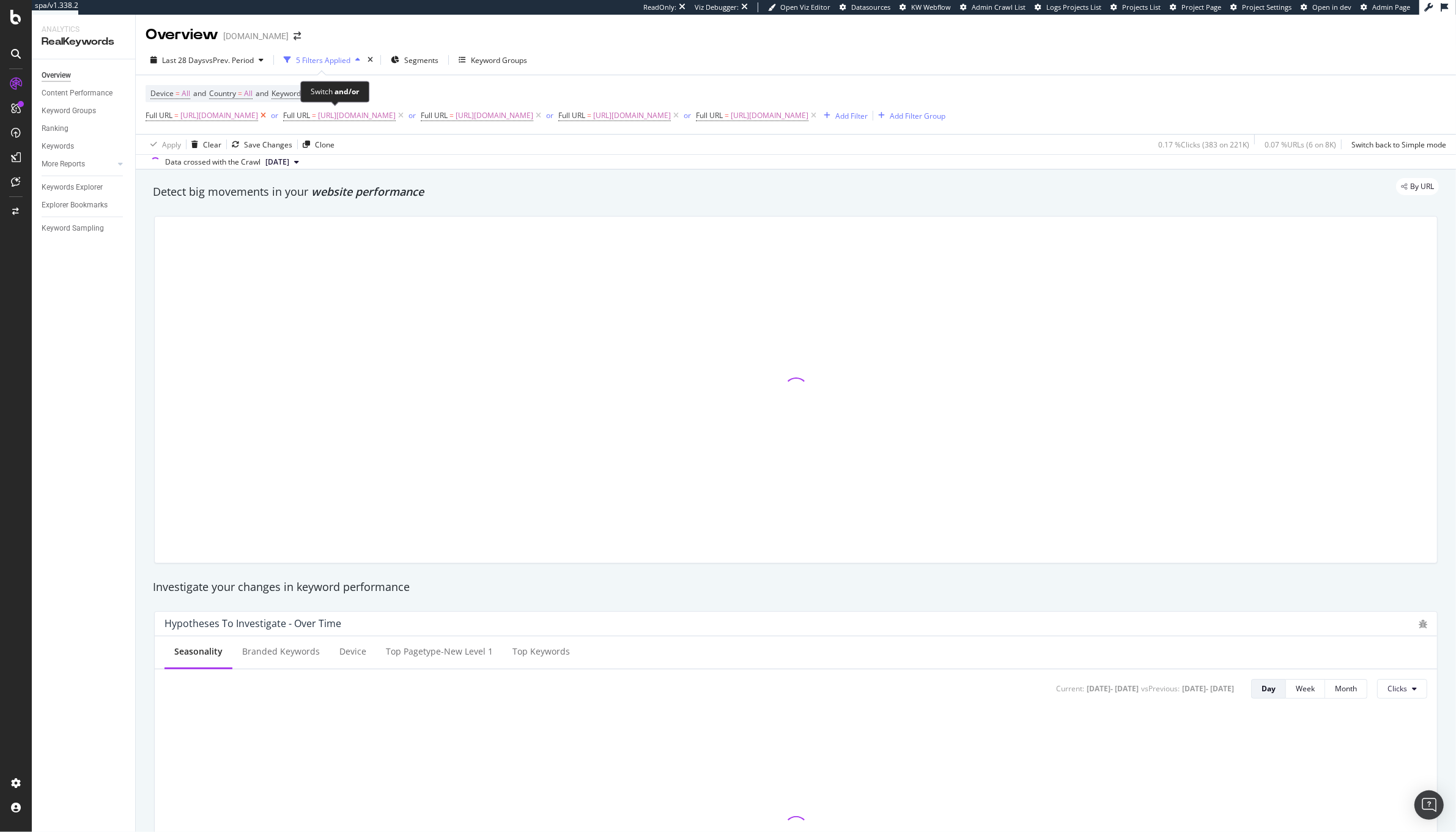
click at [268, 119] on icon at bounding box center [264, 115] width 11 height 12
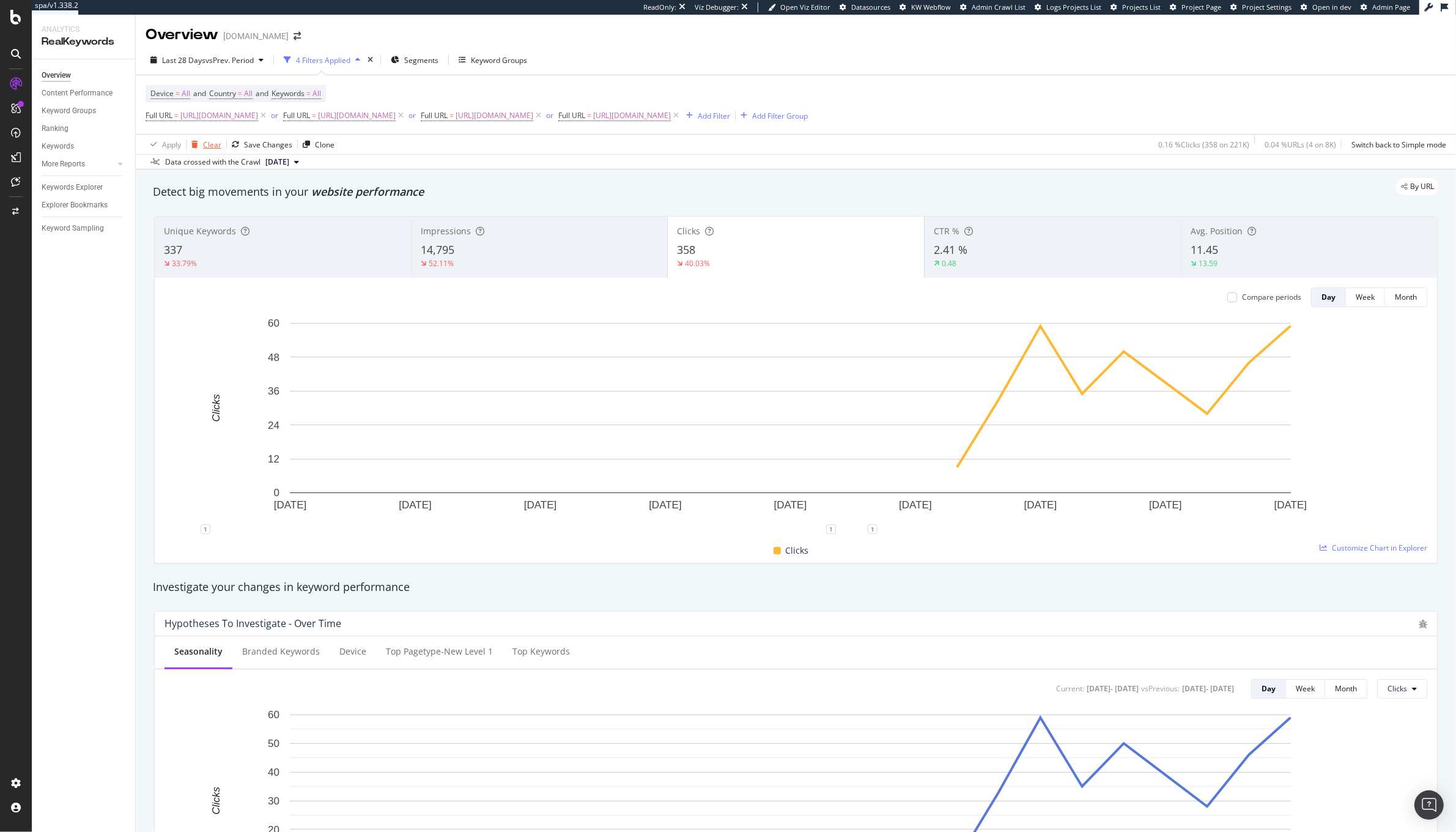
click at [197, 141] on icon "button" at bounding box center [194, 144] width 7 height 8
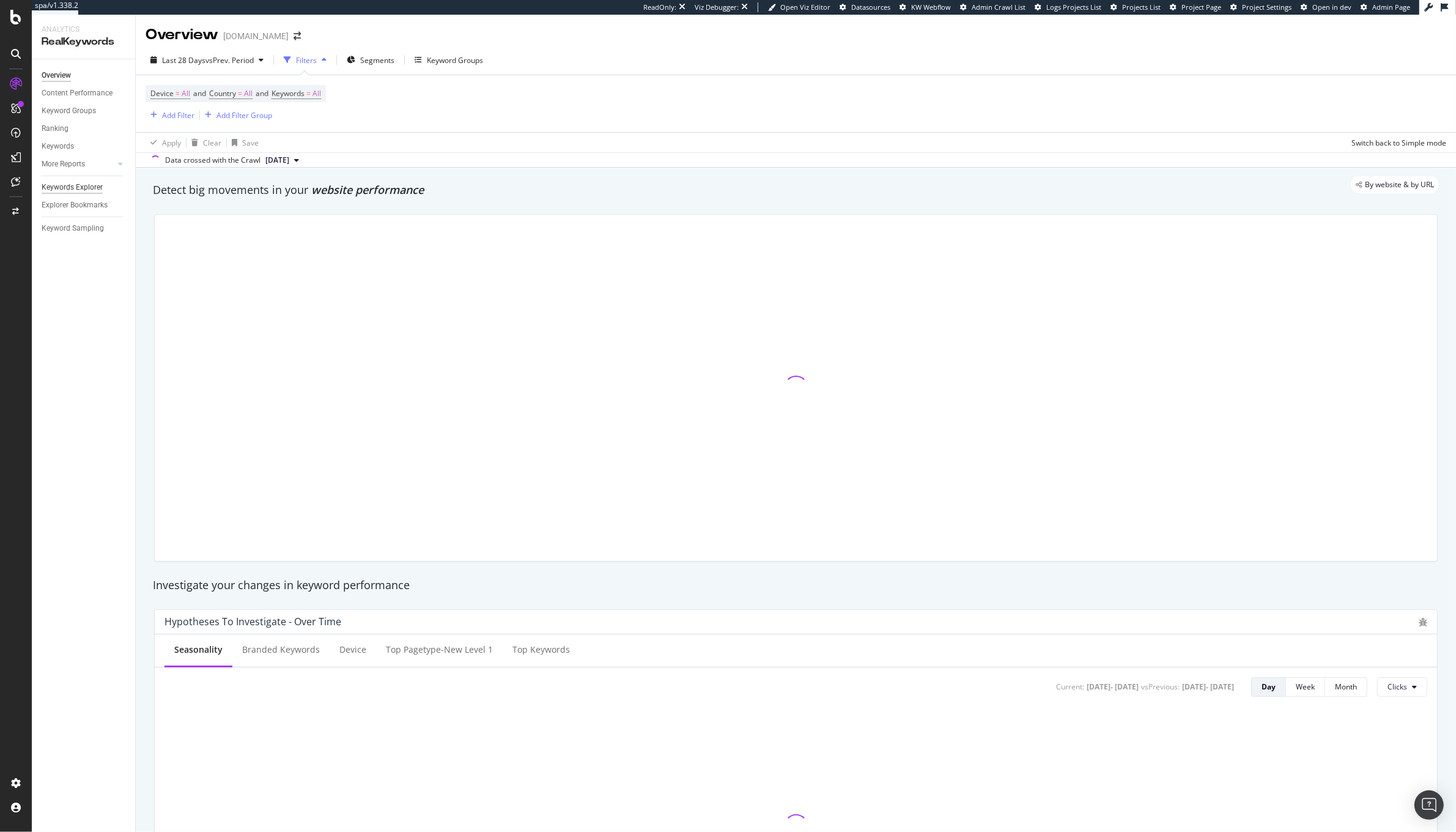
click at [64, 190] on div "Keywords Explorer" at bounding box center [72, 187] width 62 height 13
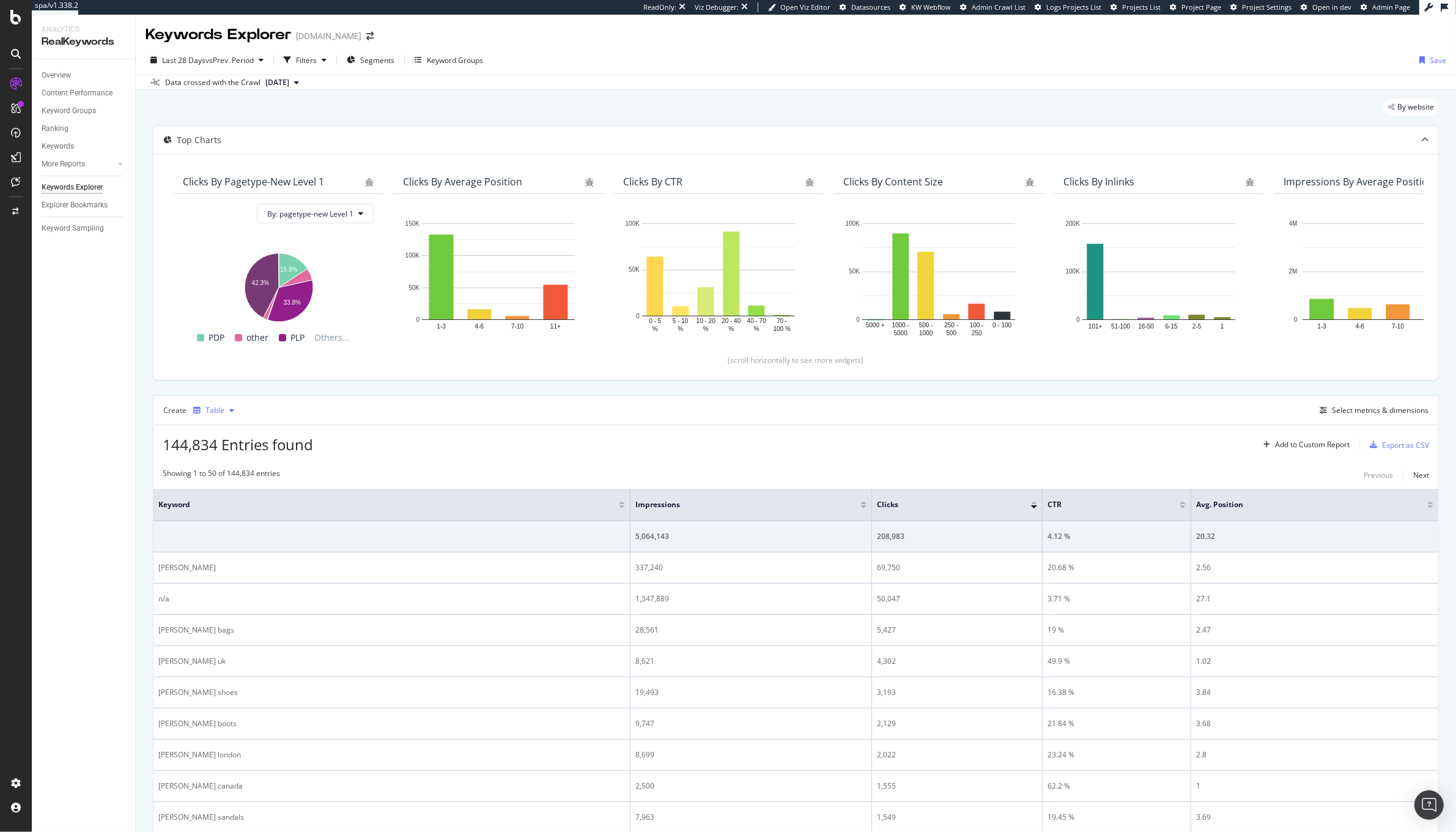
click at [209, 410] on div "Table" at bounding box center [215, 410] width 19 height 8
click at [432, 420] on div "Create Table Select metrics & dimensions" at bounding box center [795, 410] width 1286 height 30
click at [308, 71] on div "Last 28 Days vs Prev. Period Filters Segments Keyword Groups Save" at bounding box center [796, 62] width 1320 height 24
click at [308, 62] on div "Filters" at bounding box center [306, 60] width 21 height 11
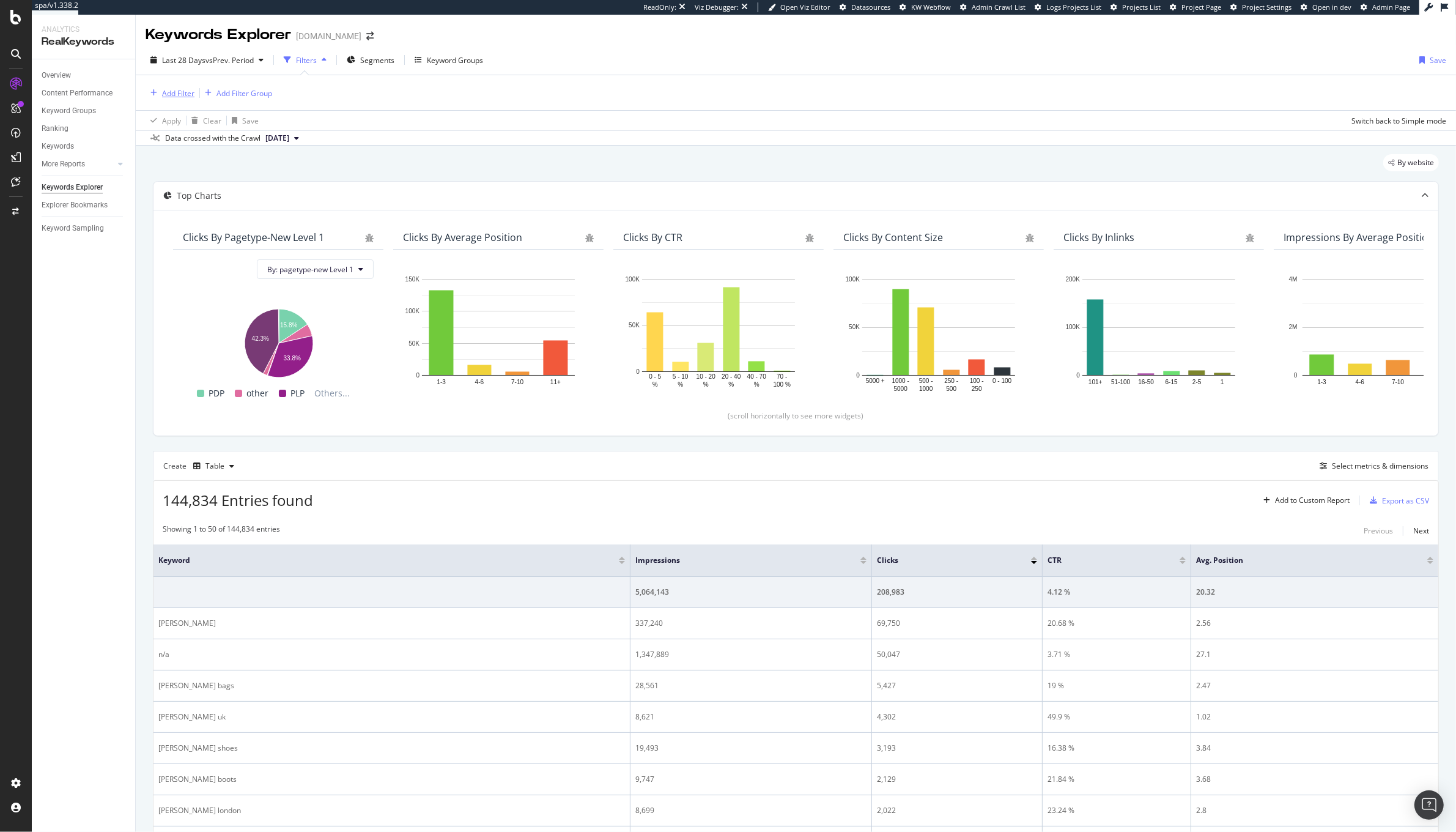
click at [182, 90] on div "Add Filter" at bounding box center [178, 93] width 33 height 11
type input "hos"
click at [221, 181] on div "Host" at bounding box center [253, 178] width 209 height 14
click at [181, 143] on input "text" at bounding box center [223, 146] width 134 height 20
click at [223, 171] on span "global.kurtgeiger.com" at bounding box center [204, 175] width 90 height 11
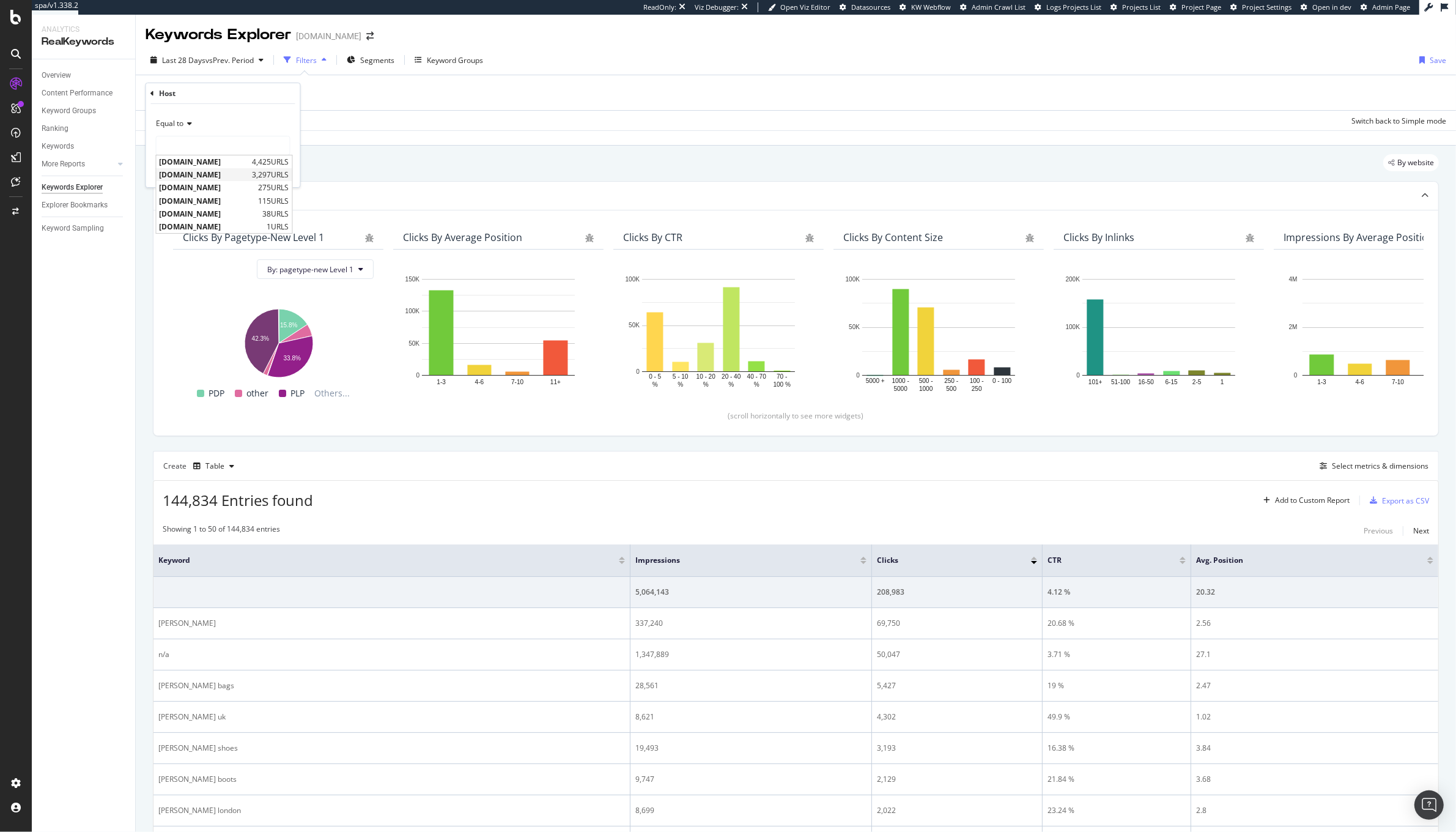
type input "global.kurtgeiger.com"
click at [271, 169] on div "Apply" at bounding box center [280, 172] width 19 height 11
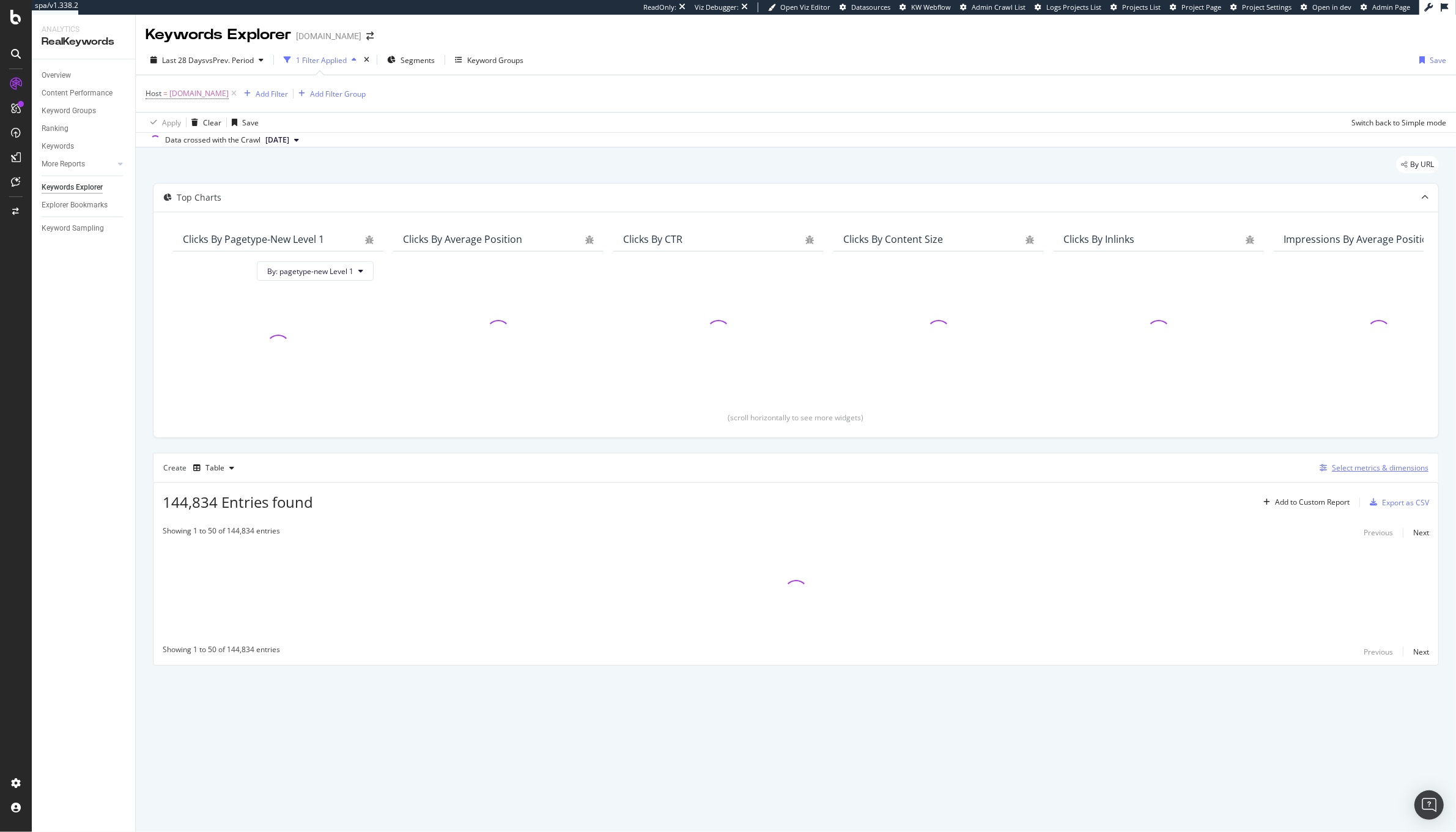
click at [1341, 469] on div "Select metrics & dimensions" at bounding box center [1379, 468] width 96 height 11
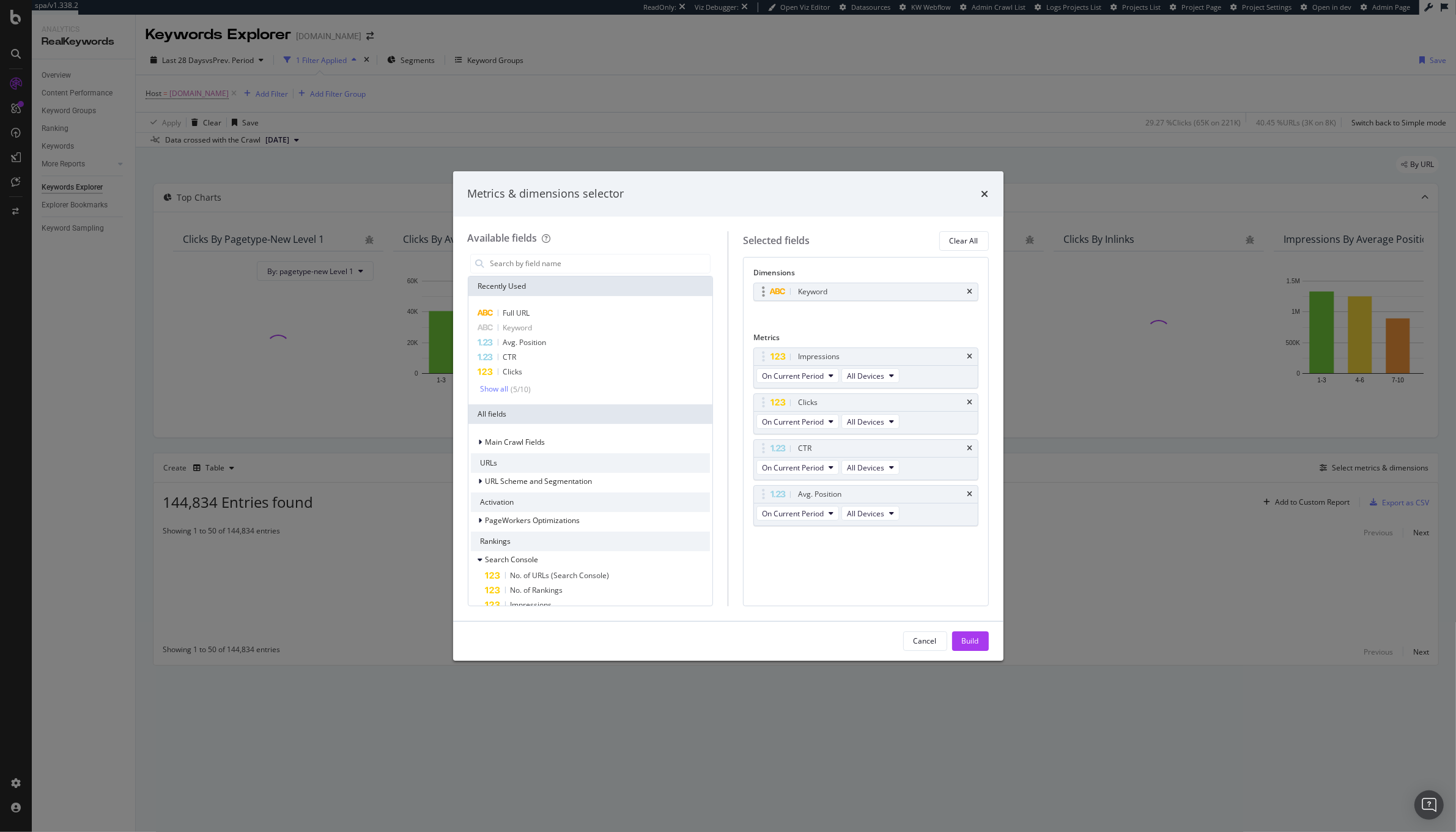
click at [974, 296] on div "Keyword" at bounding box center [866, 292] width 224 height 17
click at [970, 289] on icon "times" at bounding box center [970, 292] width 5 height 8
click at [593, 255] on input "modal" at bounding box center [599, 264] width 221 height 18
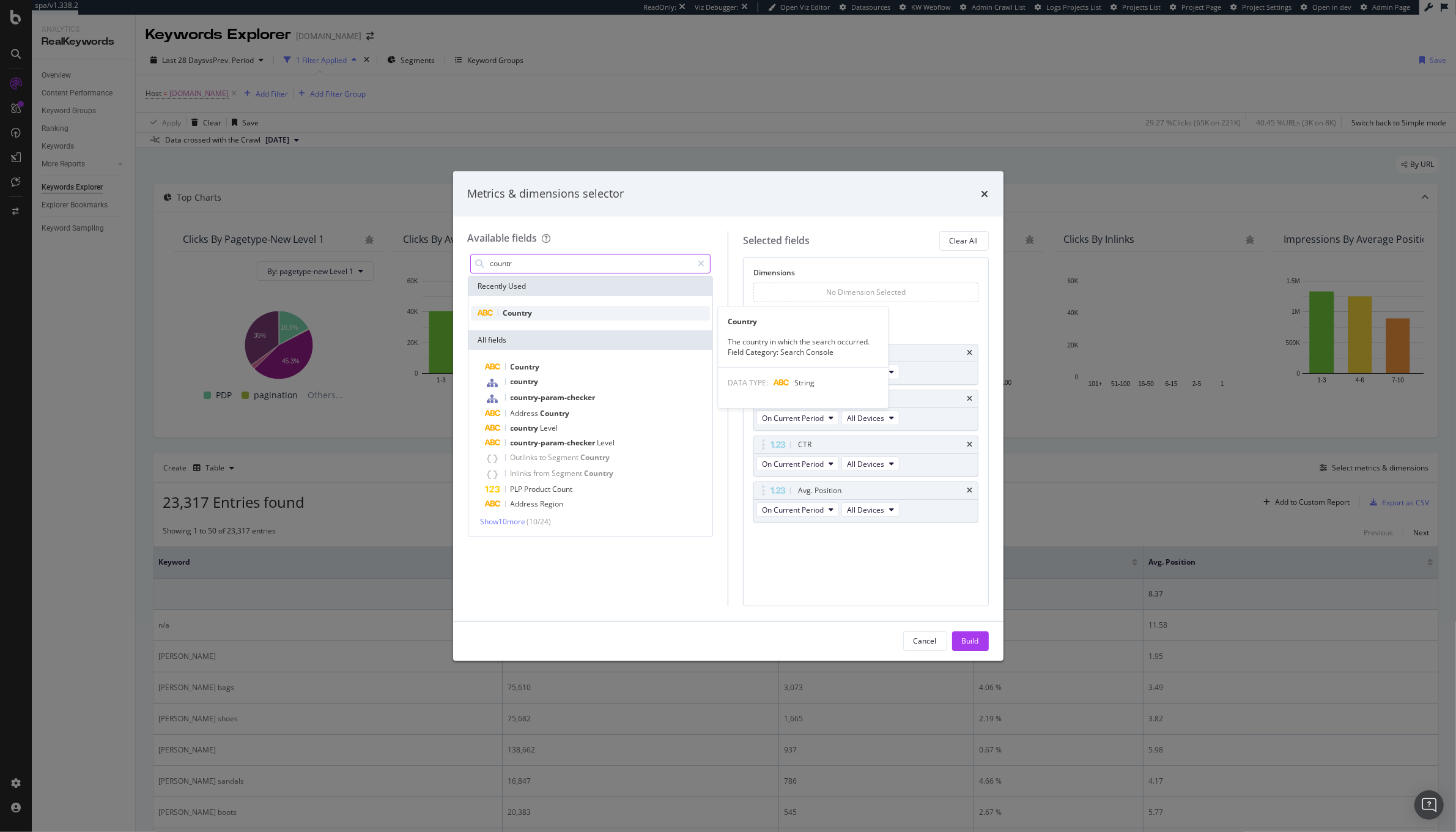
type input "countr"
click at [557, 312] on div "Country" at bounding box center [591, 313] width 240 height 14
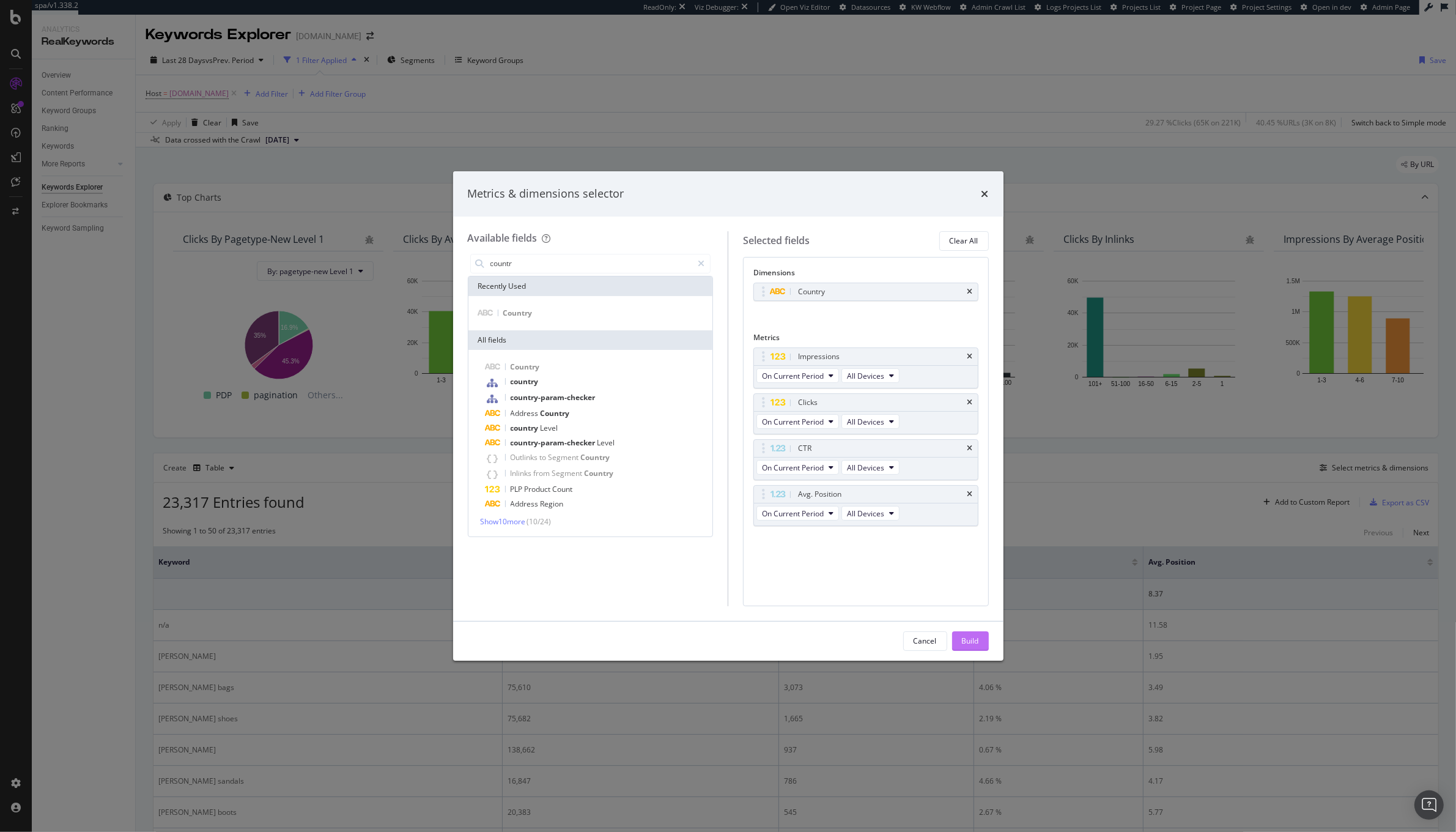
click at [960, 637] on button "Build" at bounding box center [970, 641] width 36 height 20
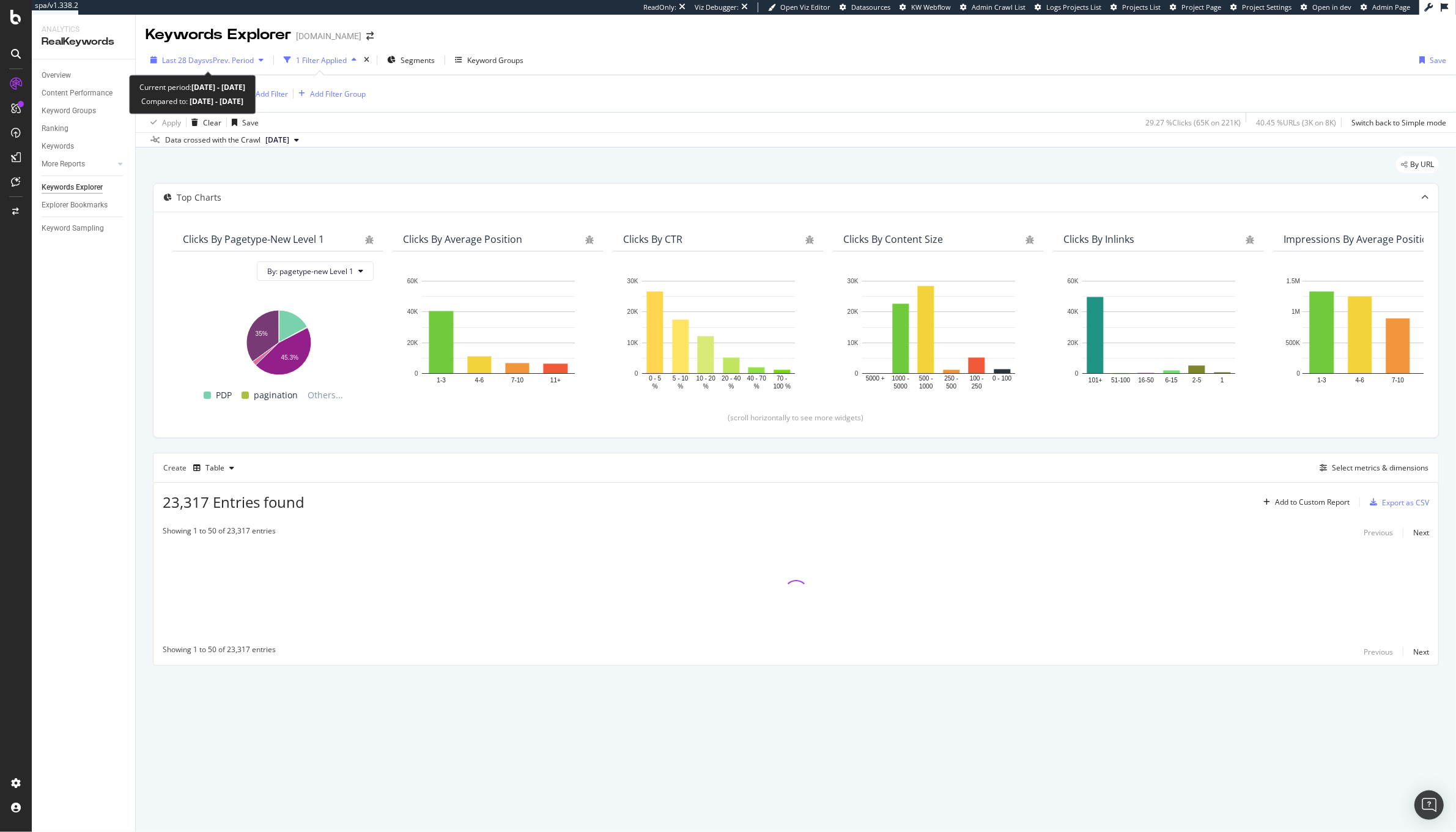
click at [194, 51] on div "Last 28 Days vs Prev. Period" at bounding box center [207, 60] width 123 height 18
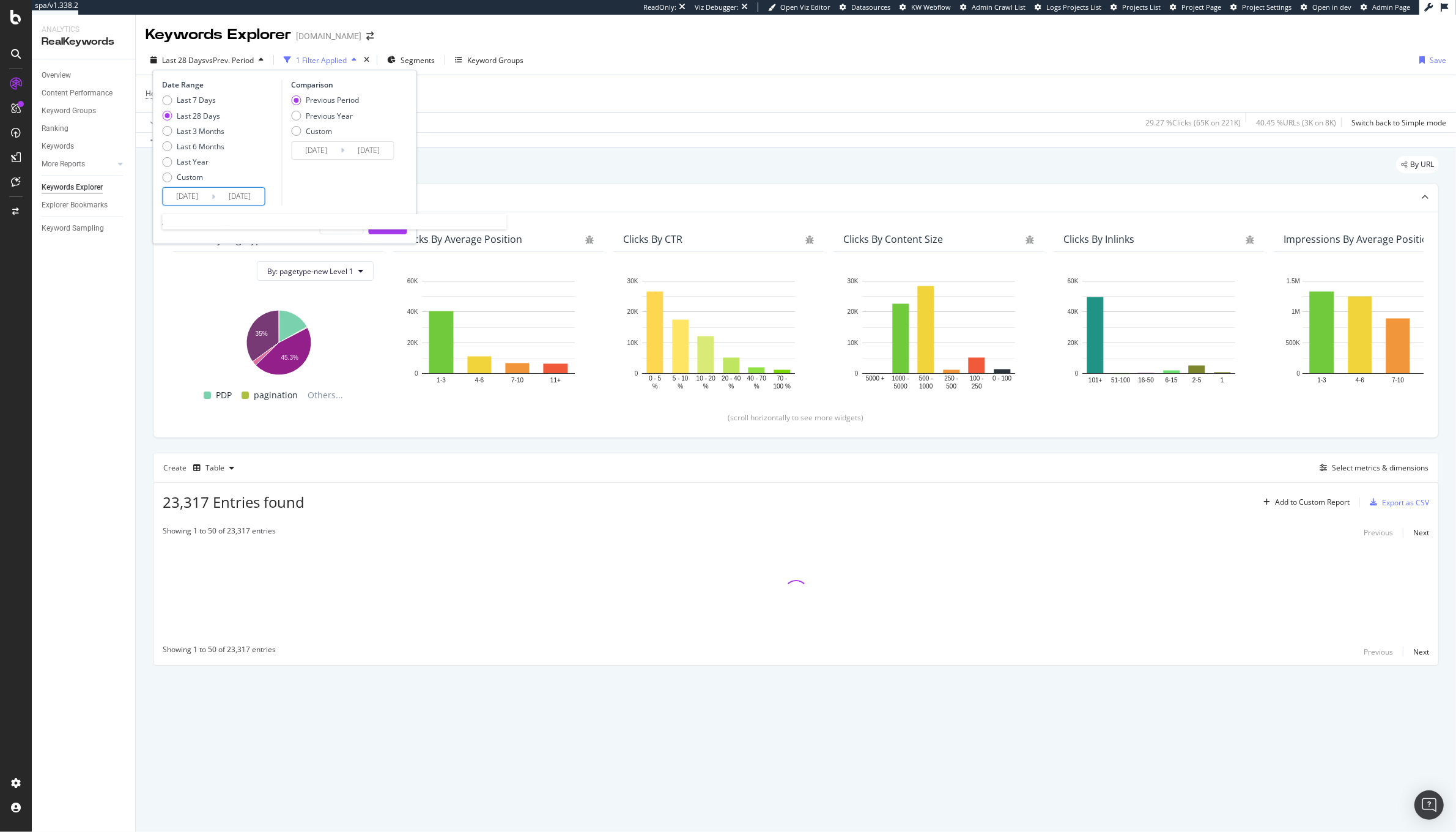
click at [190, 188] on input "2025/09/07" at bounding box center [188, 196] width 49 height 17
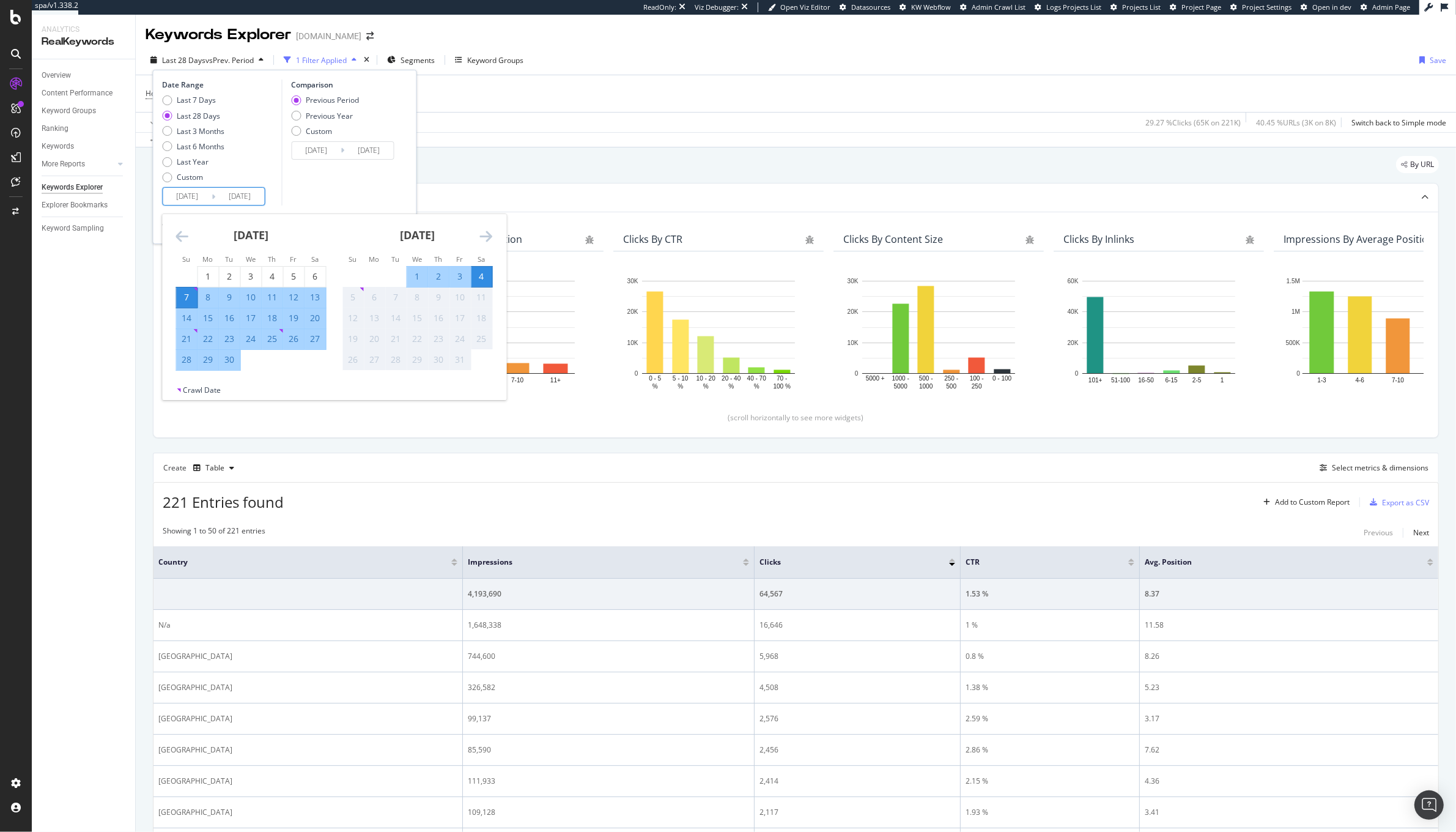
click at [274, 337] on div "25" at bounding box center [272, 339] width 21 height 12
type input "2025/09/25"
type input "2025/09/15"
type input "2025/09/24"
click at [483, 276] on div "4" at bounding box center [482, 277] width 21 height 12
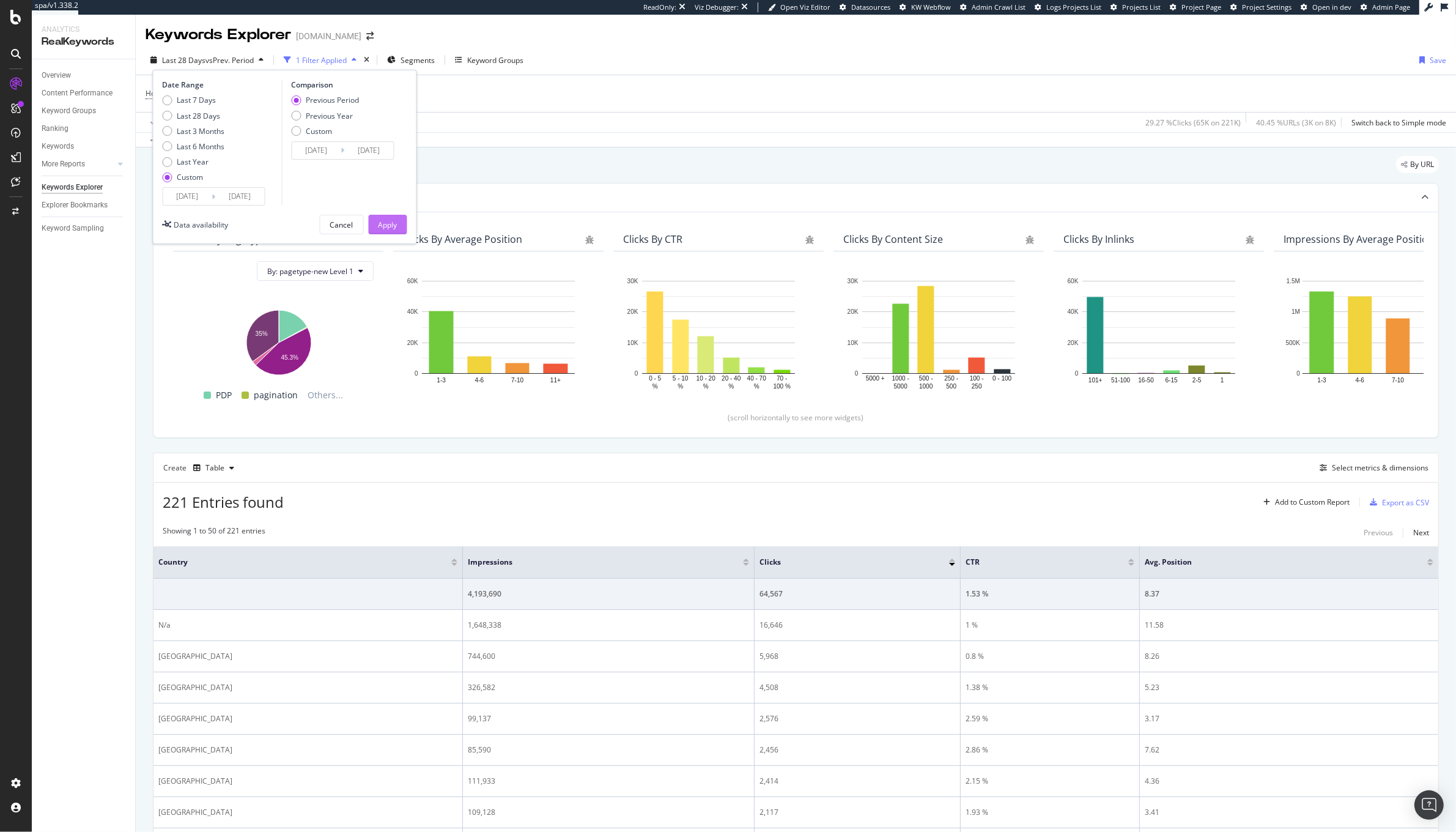
click at [400, 217] on button "Apply" at bounding box center [387, 225] width 39 height 20
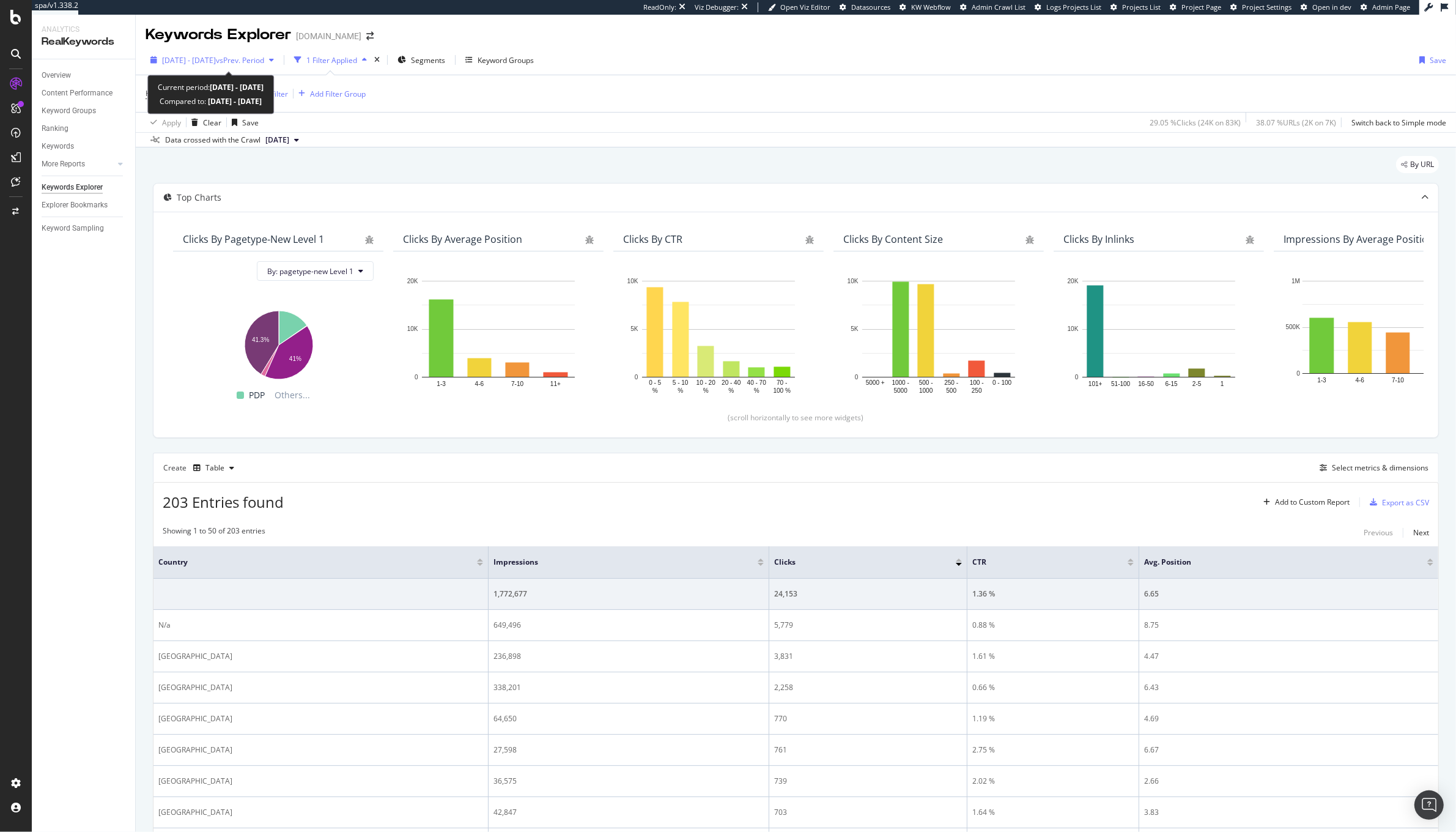
click at [264, 60] on span "vs Prev. Period" at bounding box center [240, 60] width 49 height 11
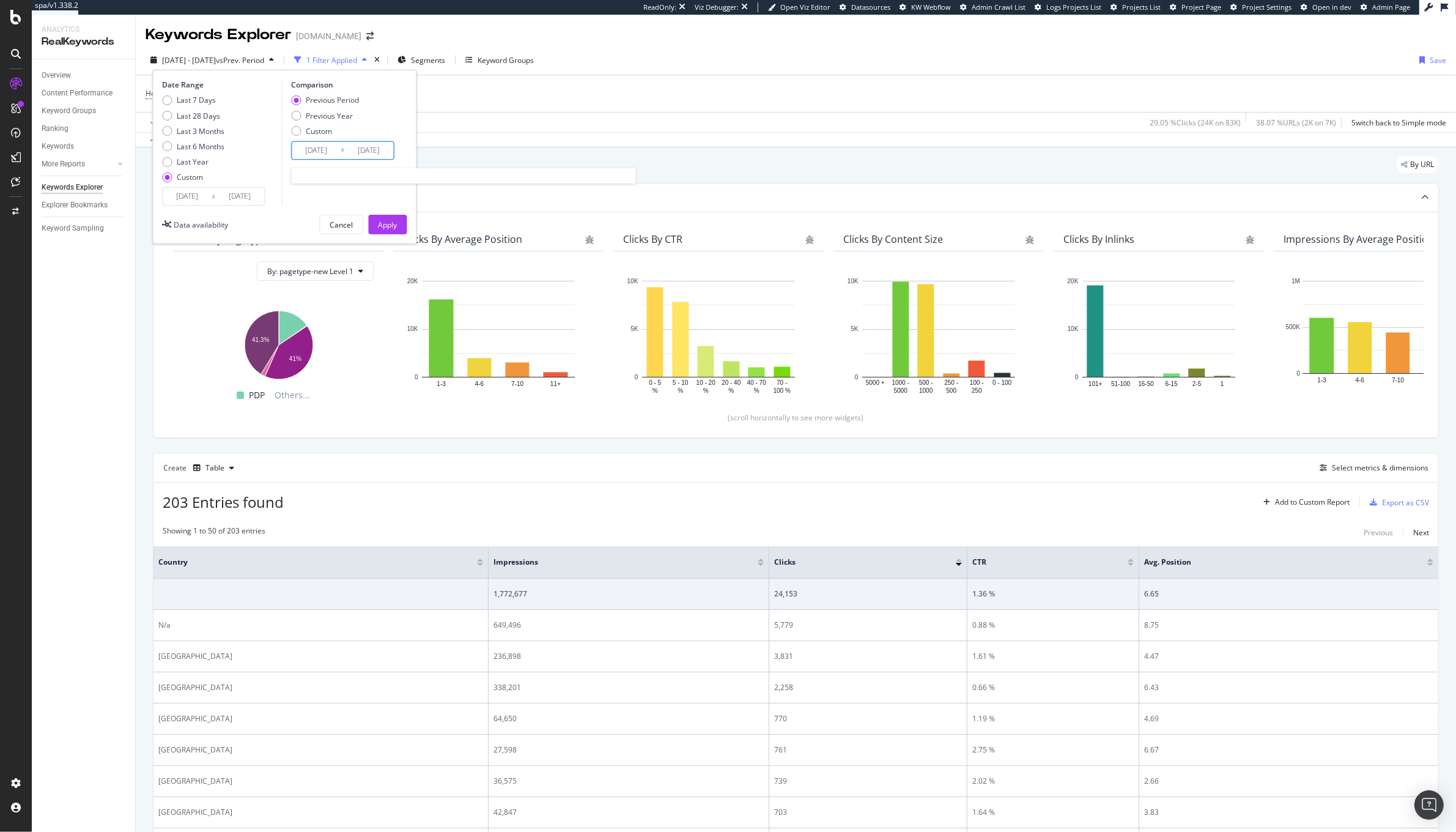
click at [335, 153] on input "2025/09/15" at bounding box center [316, 150] width 49 height 17
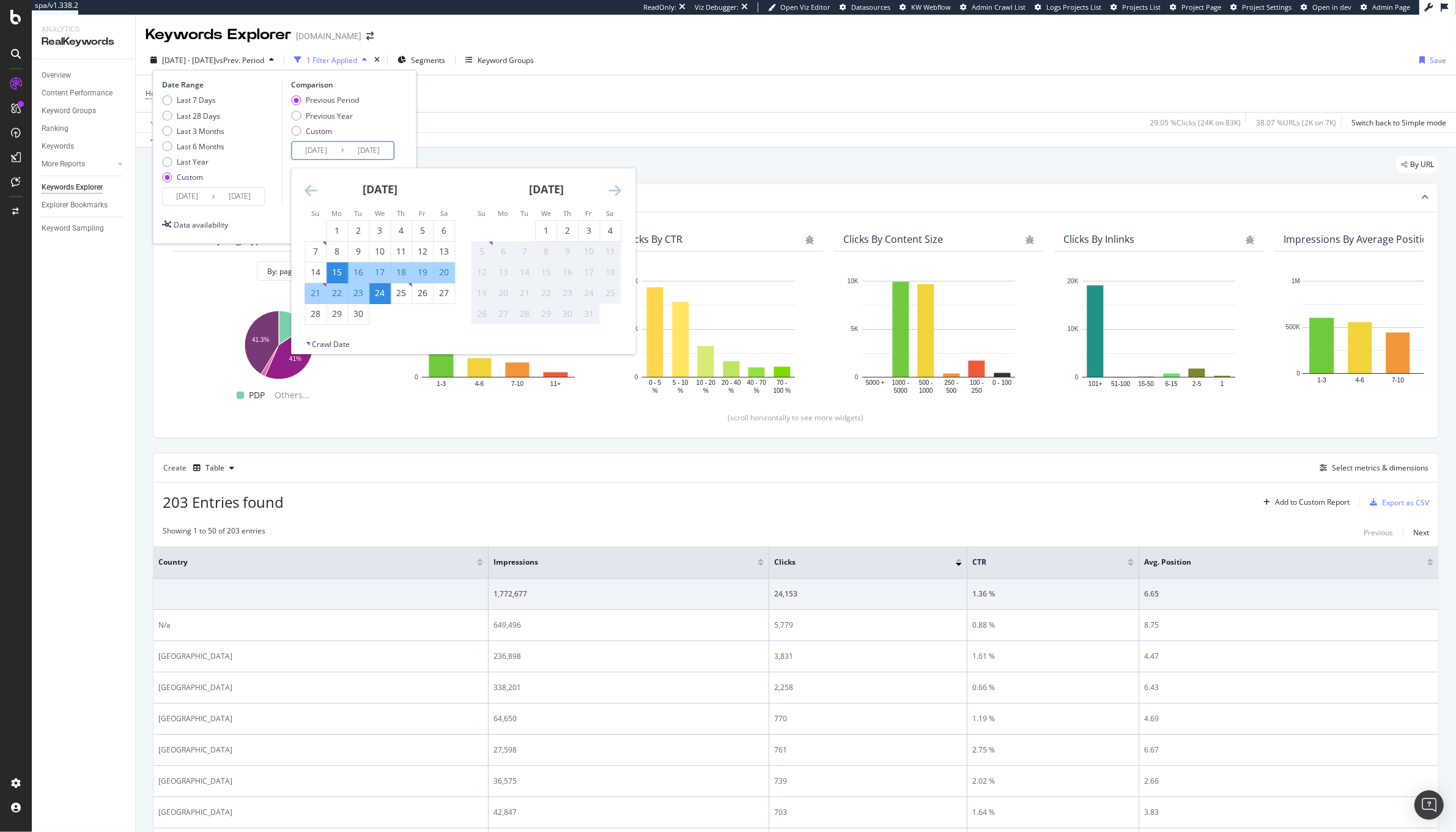
click at [303, 184] on div "September 2025 1 2 3 4 5 6 7 8 9 10 11 12 13 14 15 16 17 18 19 20 21 22 23 24 2…" at bounding box center [379, 246] width 166 height 157
click at [308, 188] on icon "Move backward to switch to the previous month." at bounding box center [311, 190] width 13 height 14
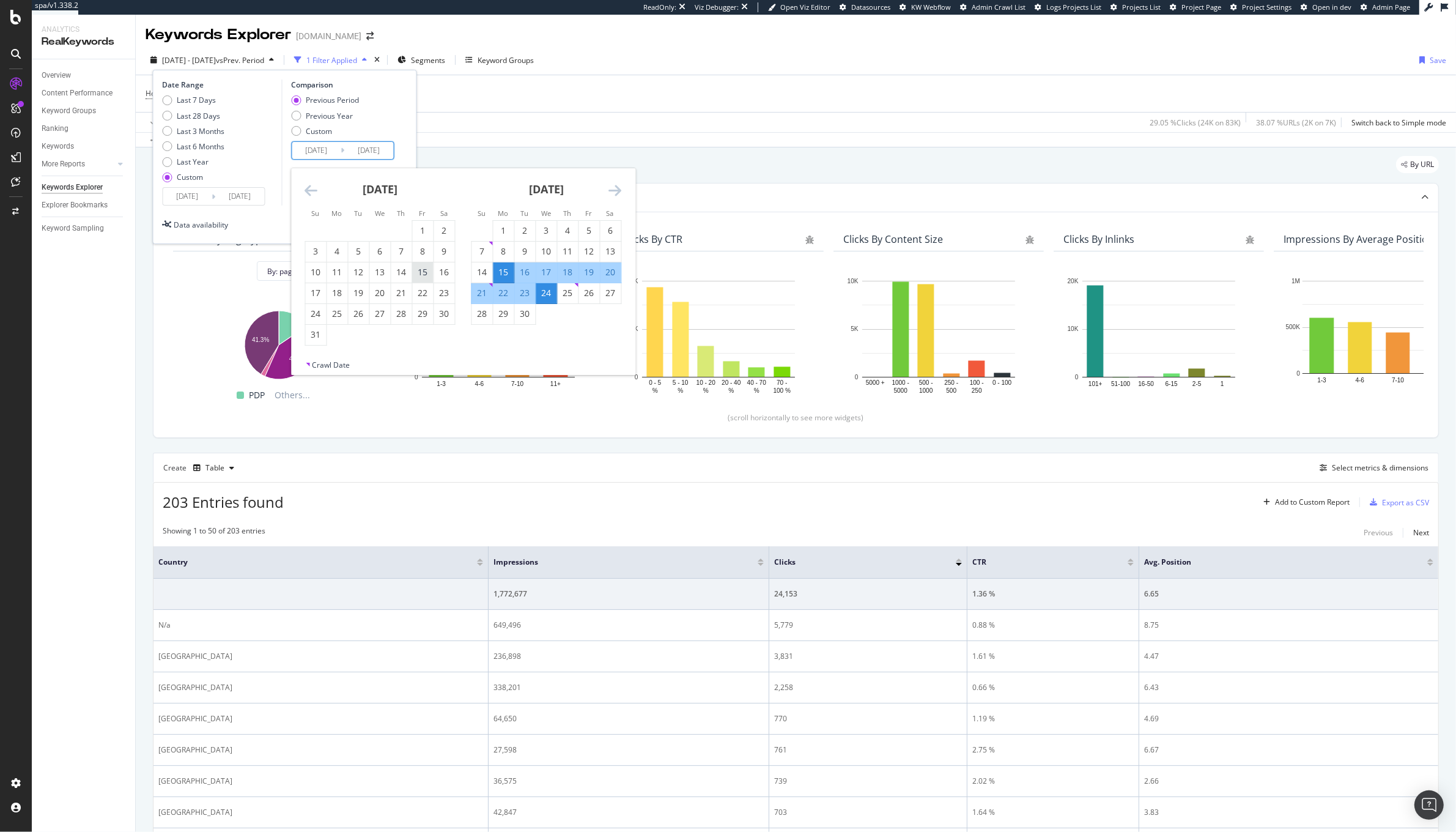
click at [415, 274] on div "15" at bounding box center [422, 272] width 21 height 12
type input "2025/08/15"
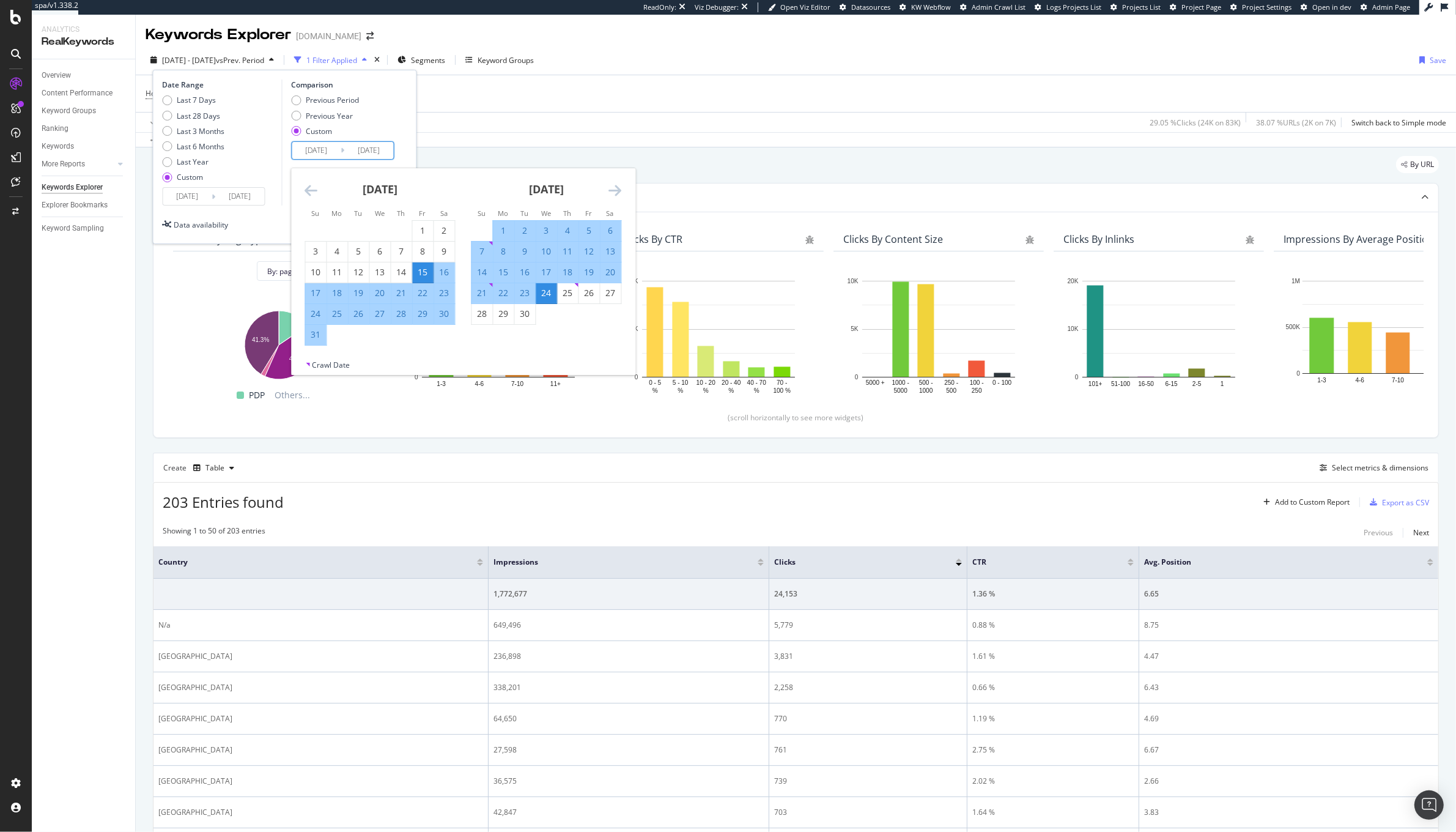
click at [316, 314] on div "24" at bounding box center [315, 314] width 21 height 12
type input "2025/08/24"
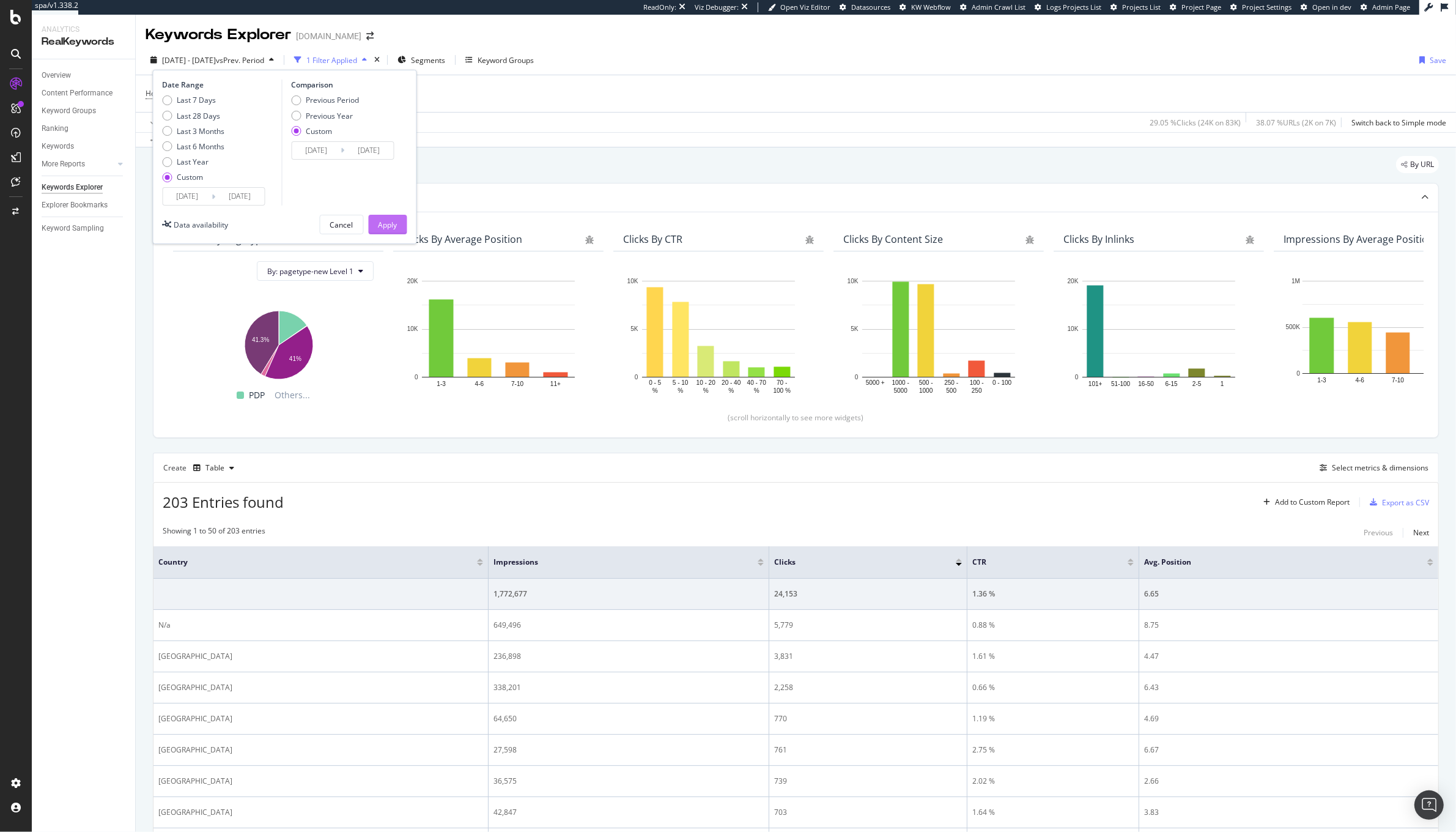
click at [384, 217] on div "Apply" at bounding box center [387, 224] width 19 height 18
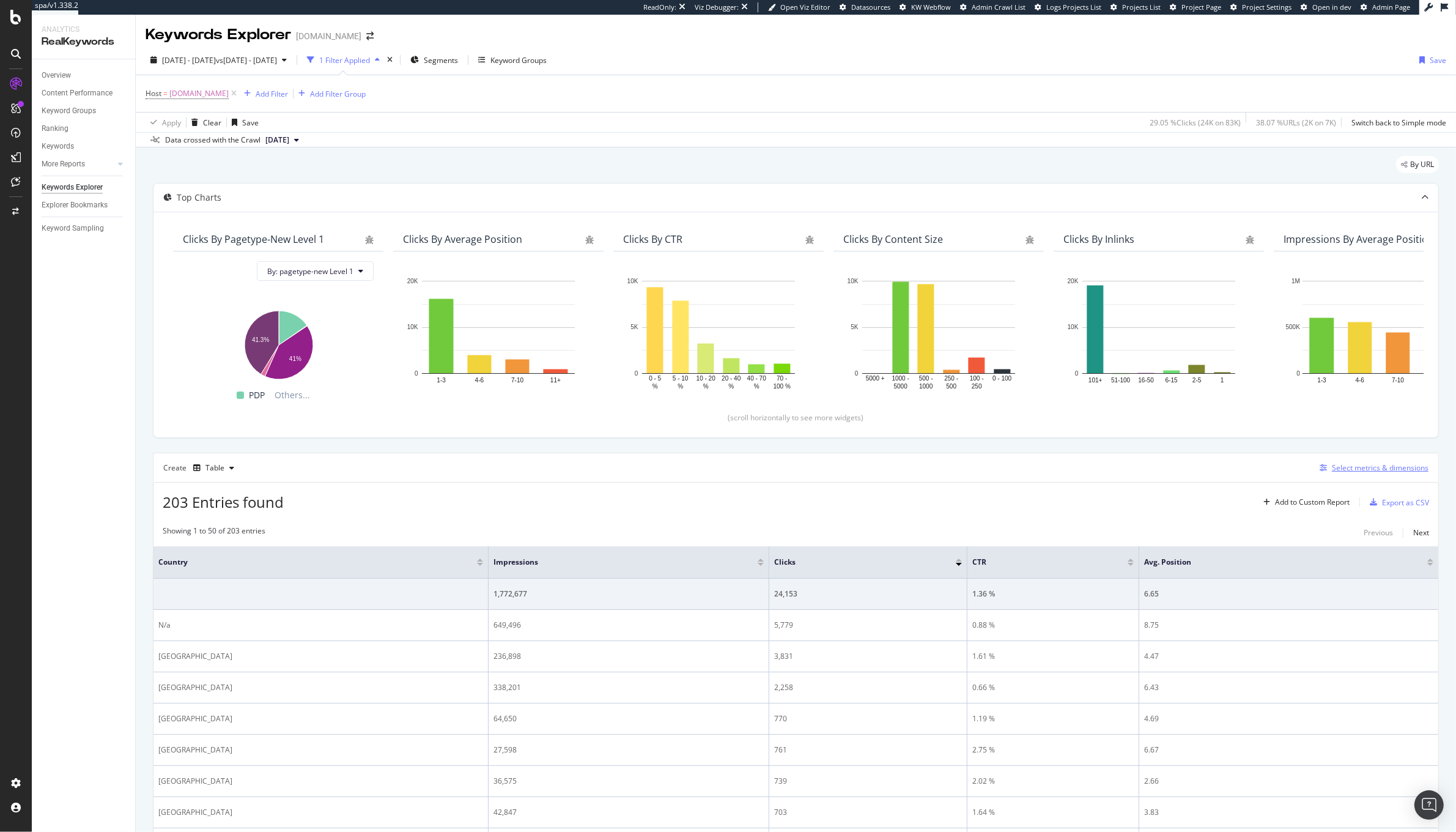
click at [1331, 471] on div "Select metrics & dimensions" at bounding box center [1379, 468] width 96 height 11
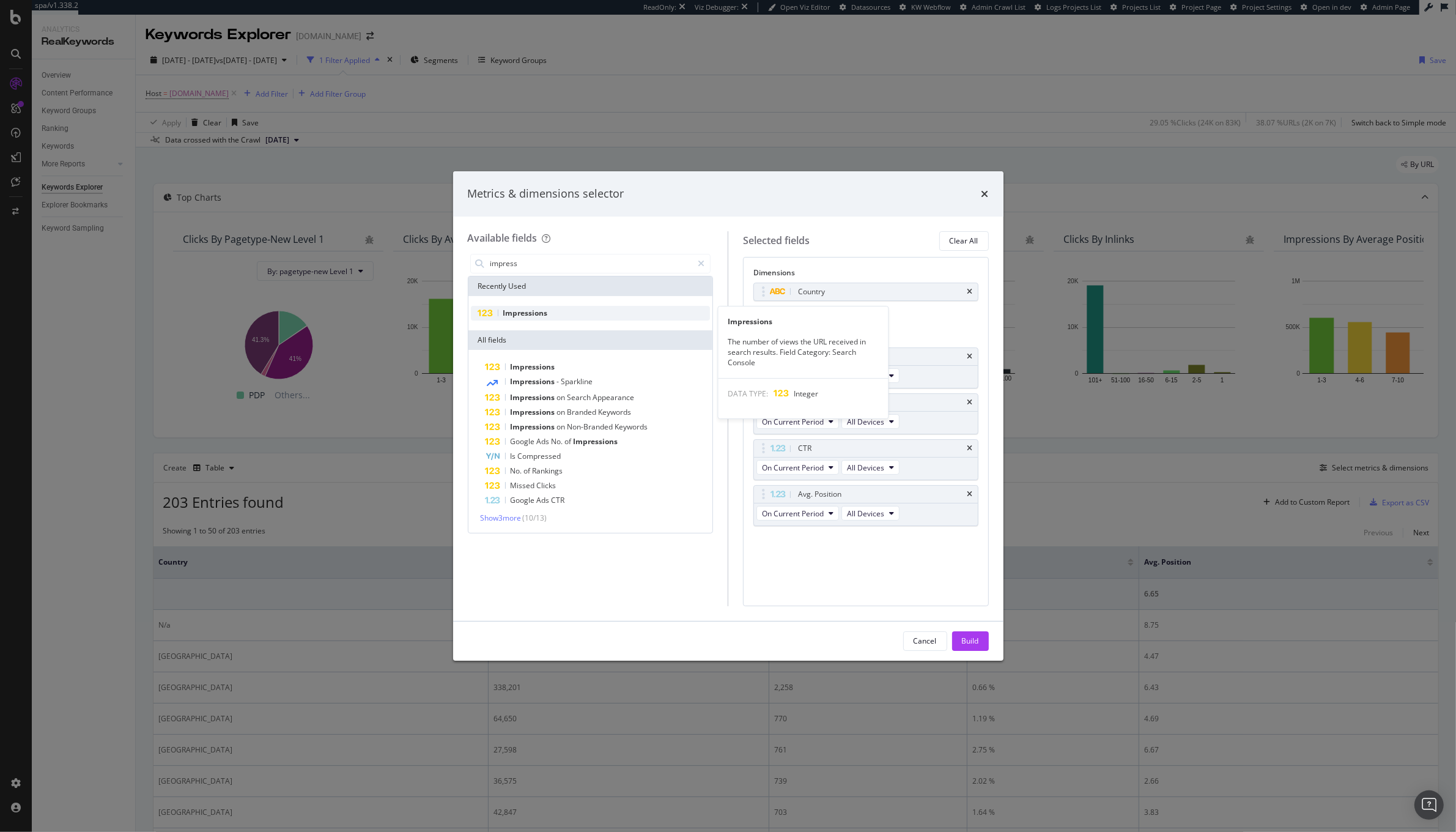
click at [541, 311] on span "Impressions" at bounding box center [526, 313] width 45 height 11
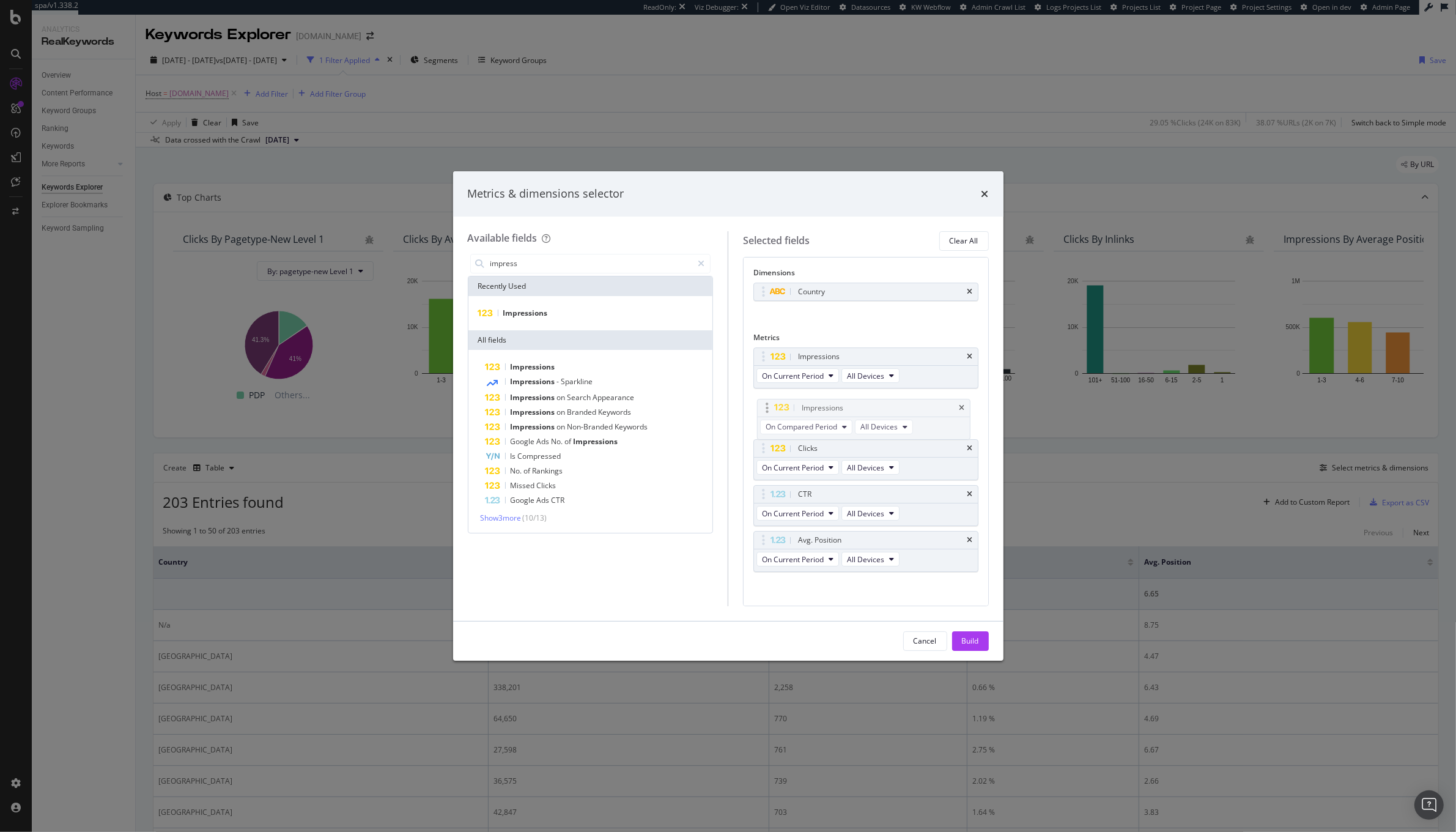
drag, startPoint x: 761, startPoint y: 545, endPoint x: 765, endPoint y: 410, distance: 135.1
click at [765, 410] on body "spa/v1.338.2 ReadOnly: Viz Debugger: Open Viz Editor Datasources KW Webflow Adm…" at bounding box center [728, 416] width 1456 height 832
click at [532, 290] on div "Recently Used" at bounding box center [591, 286] width 245 height 20
click at [520, 274] on div "impress" at bounding box center [591, 264] width 246 height 24
click at [512, 270] on input "impress" at bounding box center [591, 264] width 204 height 18
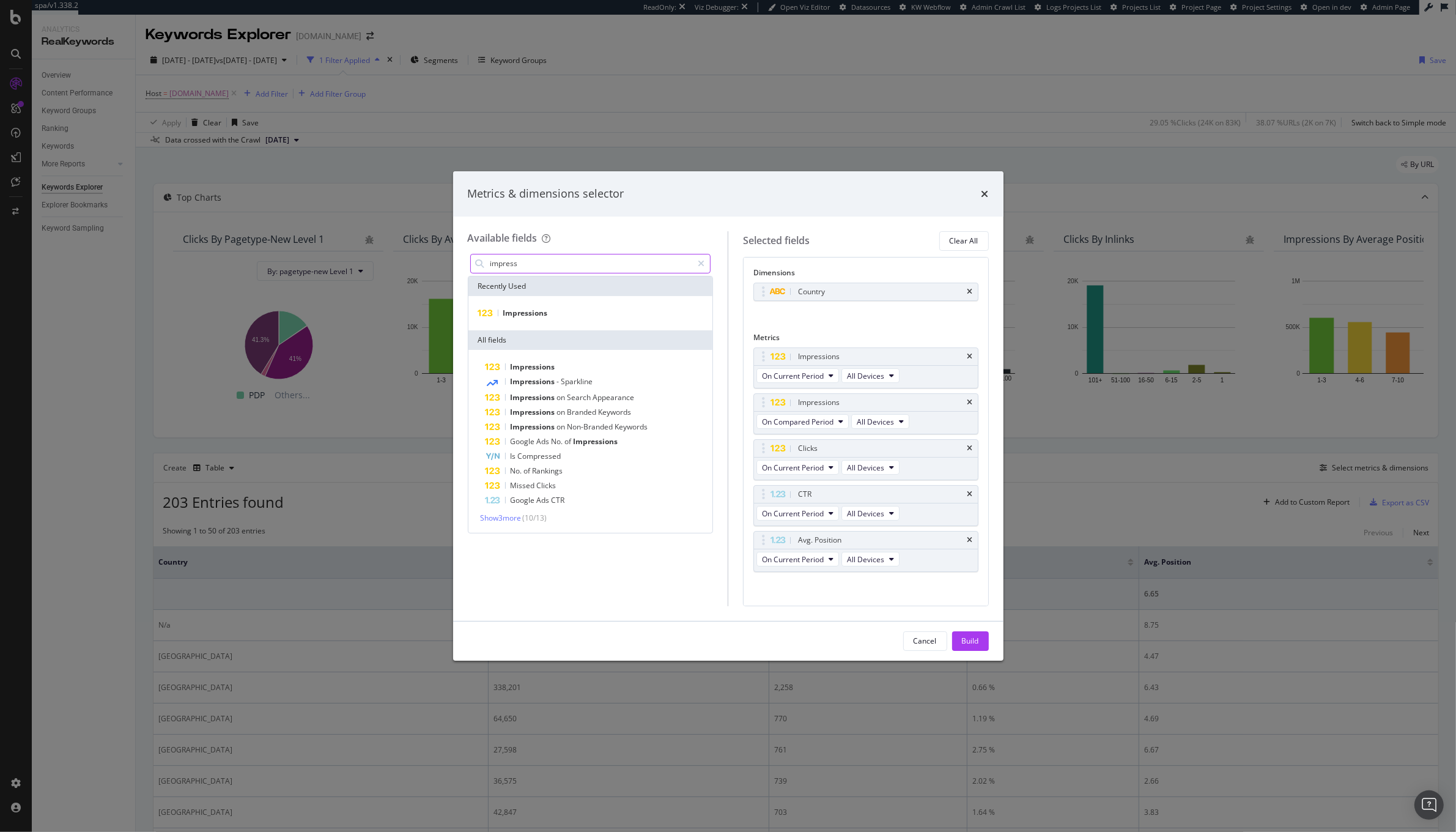
click at [512, 270] on input "impress" at bounding box center [591, 264] width 204 height 18
click at [511, 315] on span "Clicks" at bounding box center [514, 313] width 21 height 11
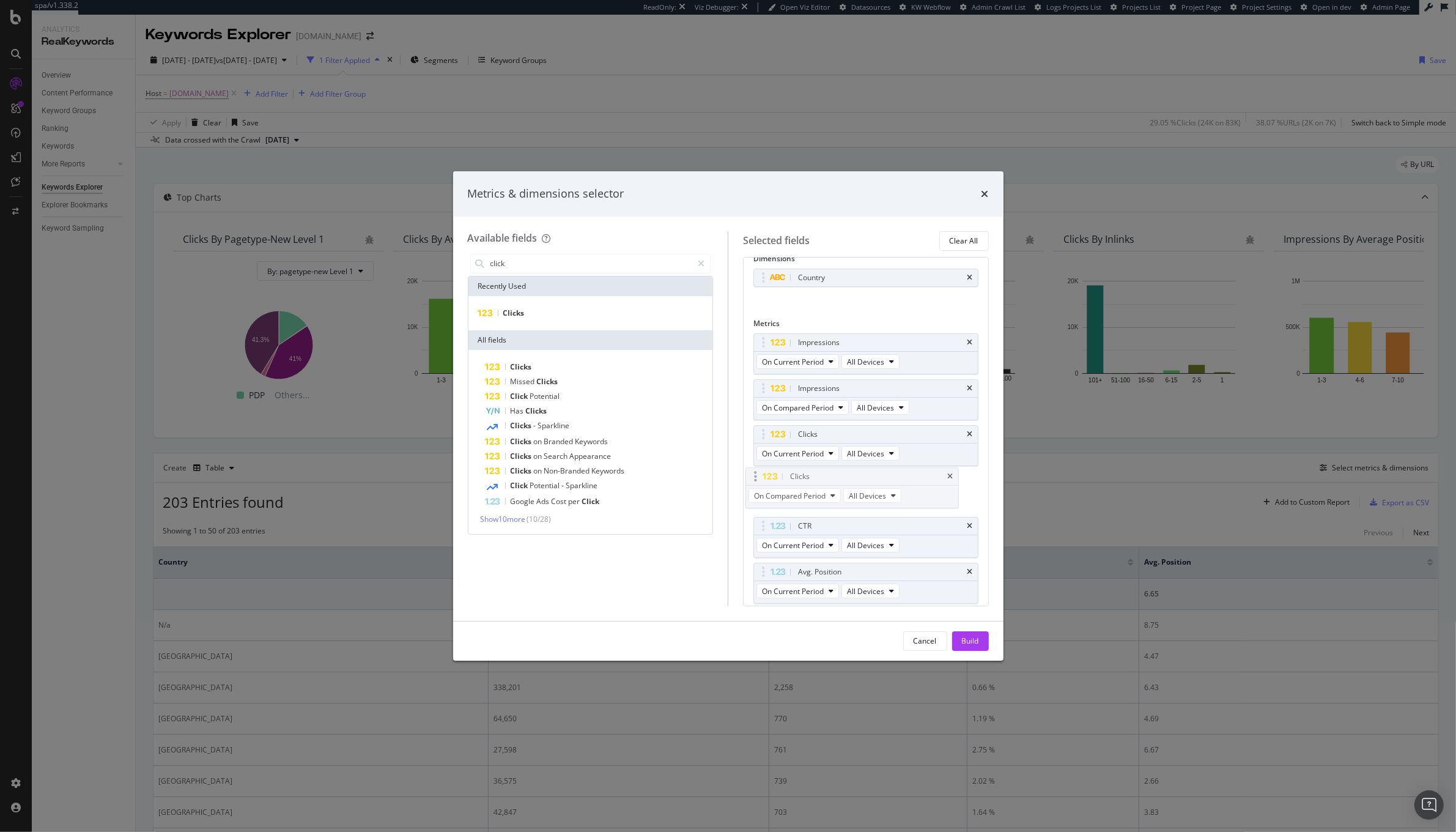
drag, startPoint x: 764, startPoint y: 574, endPoint x: 756, endPoint y: 477, distance: 97.3
click at [756, 477] on body "spa/v1.338.2 ReadOnly: Viz Debugger: Open Viz Editor Datasources KW Webflow Adm…" at bounding box center [728, 416] width 1456 height 832
click at [518, 270] on input "click" at bounding box center [591, 264] width 204 height 18
type input "CTR"
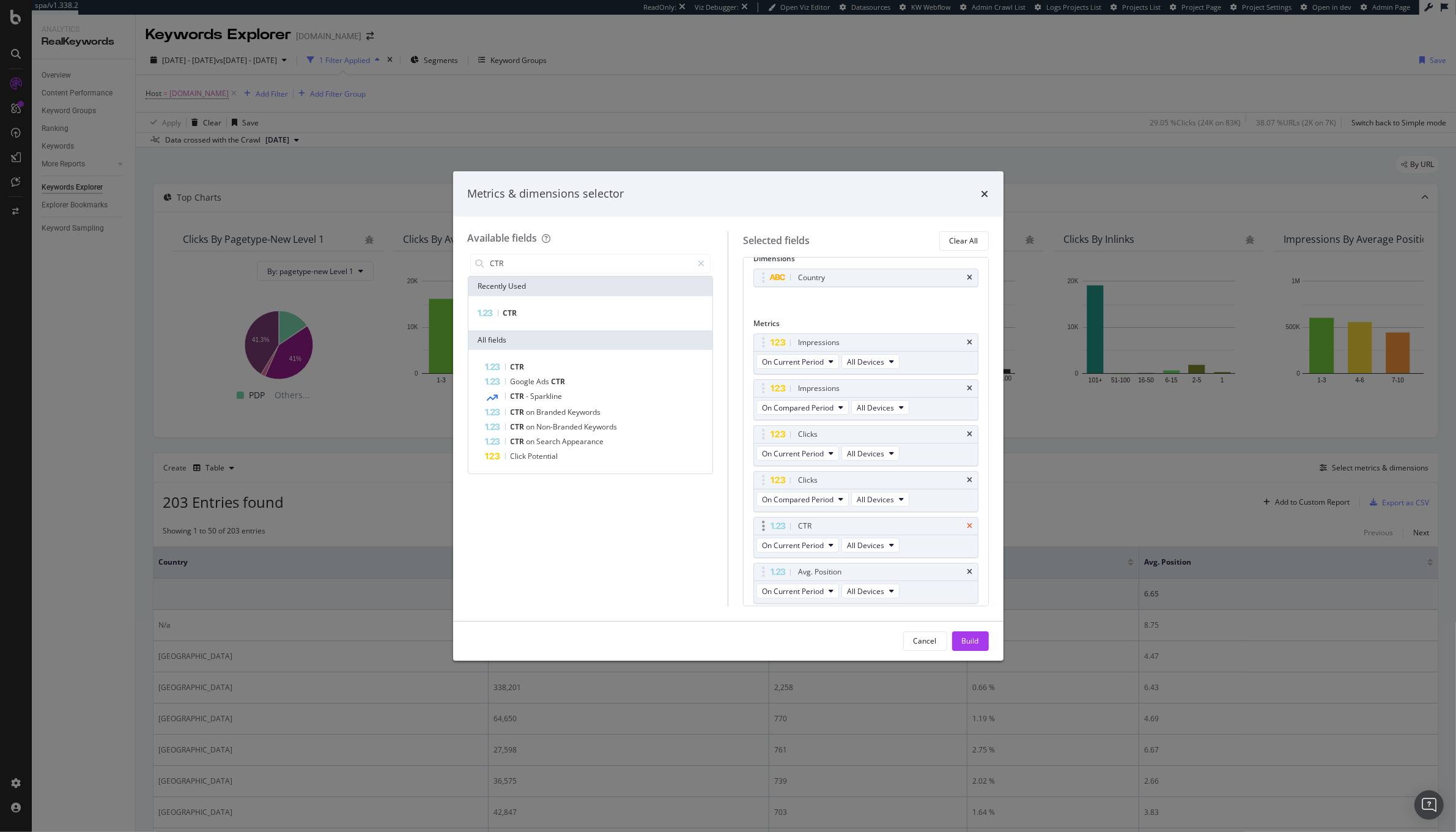
click at [968, 527] on icon "times" at bounding box center [970, 527] width 5 height 8
click at [968, 529] on icon "times" at bounding box center [970, 533] width 5 height 8
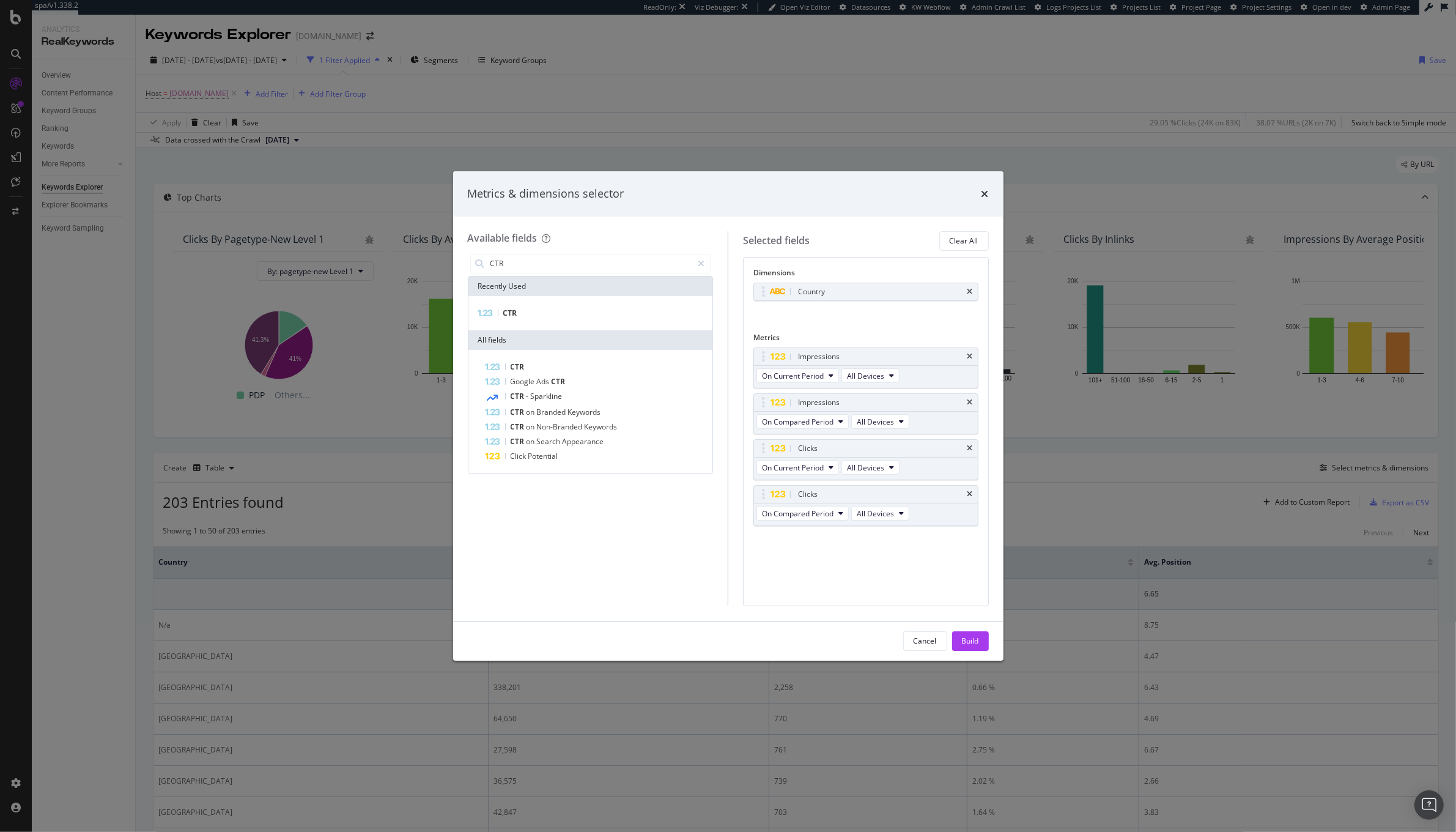
scroll to position [0, 0]
click at [973, 645] on div "Build" at bounding box center [970, 641] width 17 height 11
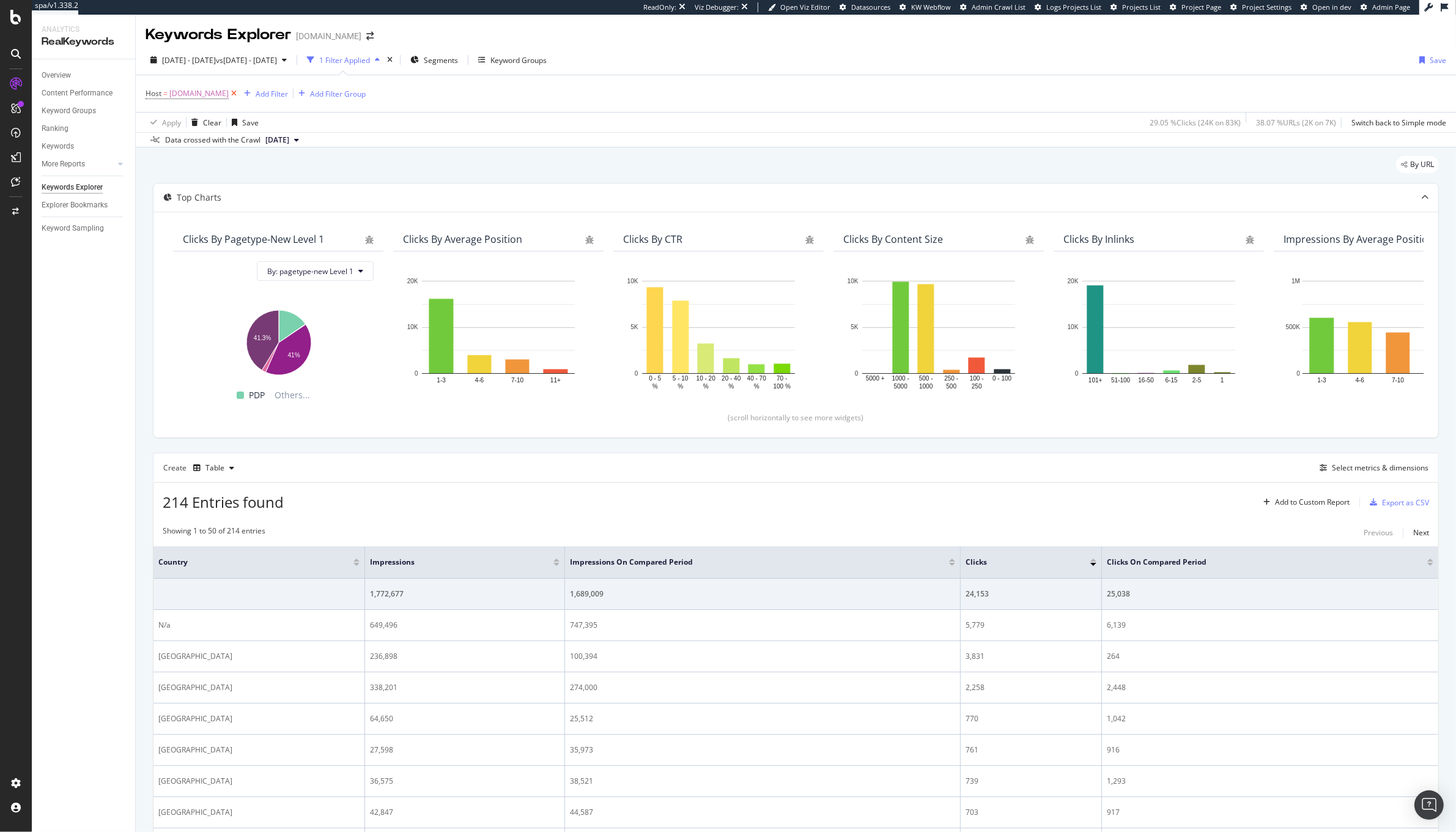
click at [239, 93] on icon at bounding box center [234, 93] width 11 height 12
click at [310, 93] on div "Add Filter Group" at bounding box center [337, 94] width 55 height 11
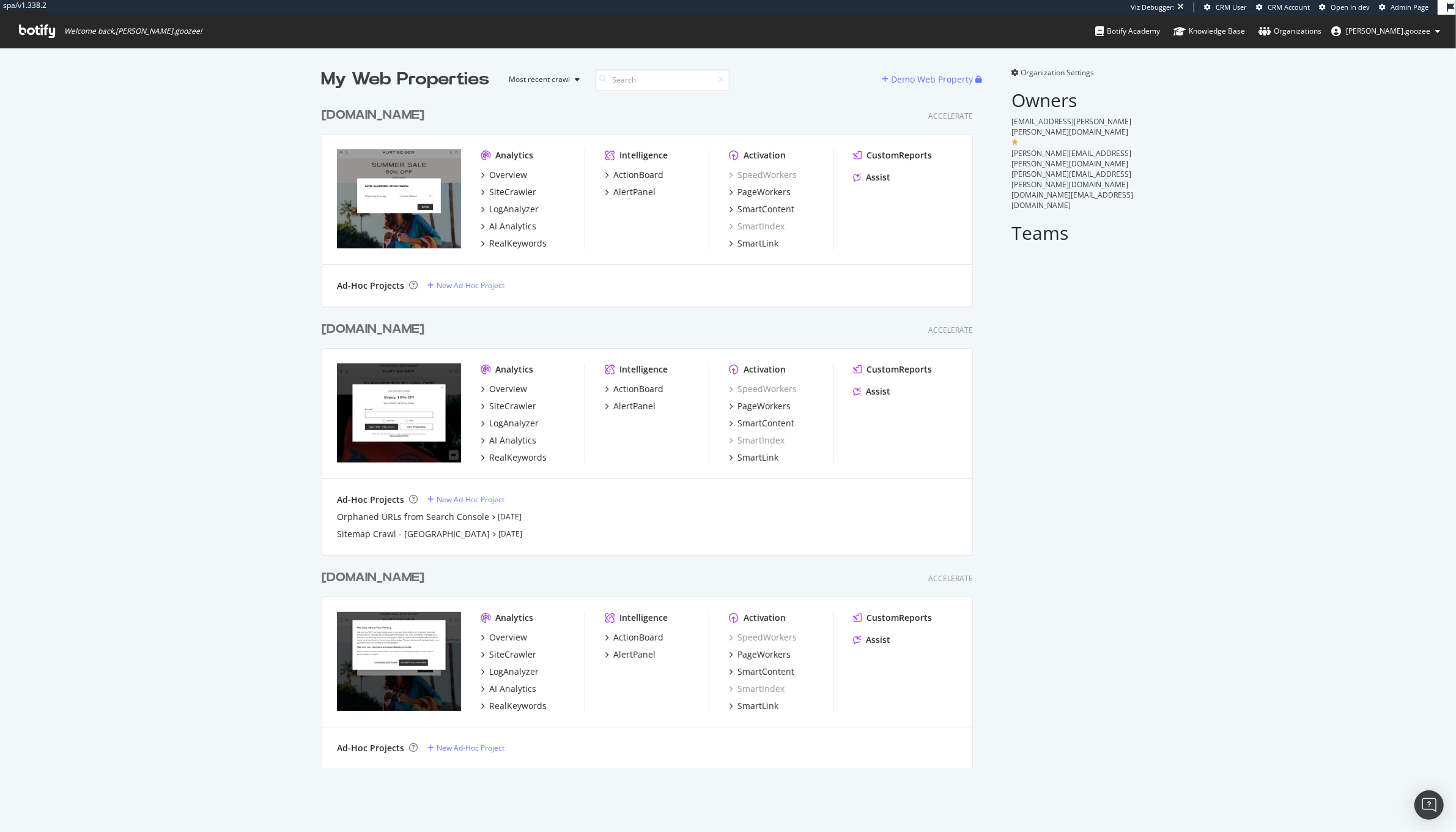
scroll to position [665, 649]
click at [572, 660] on div "SiteCrawler" at bounding box center [532, 654] width 104 height 12
click at [517, 670] on div "LogAnalyzer" at bounding box center [513, 672] width 49 height 12
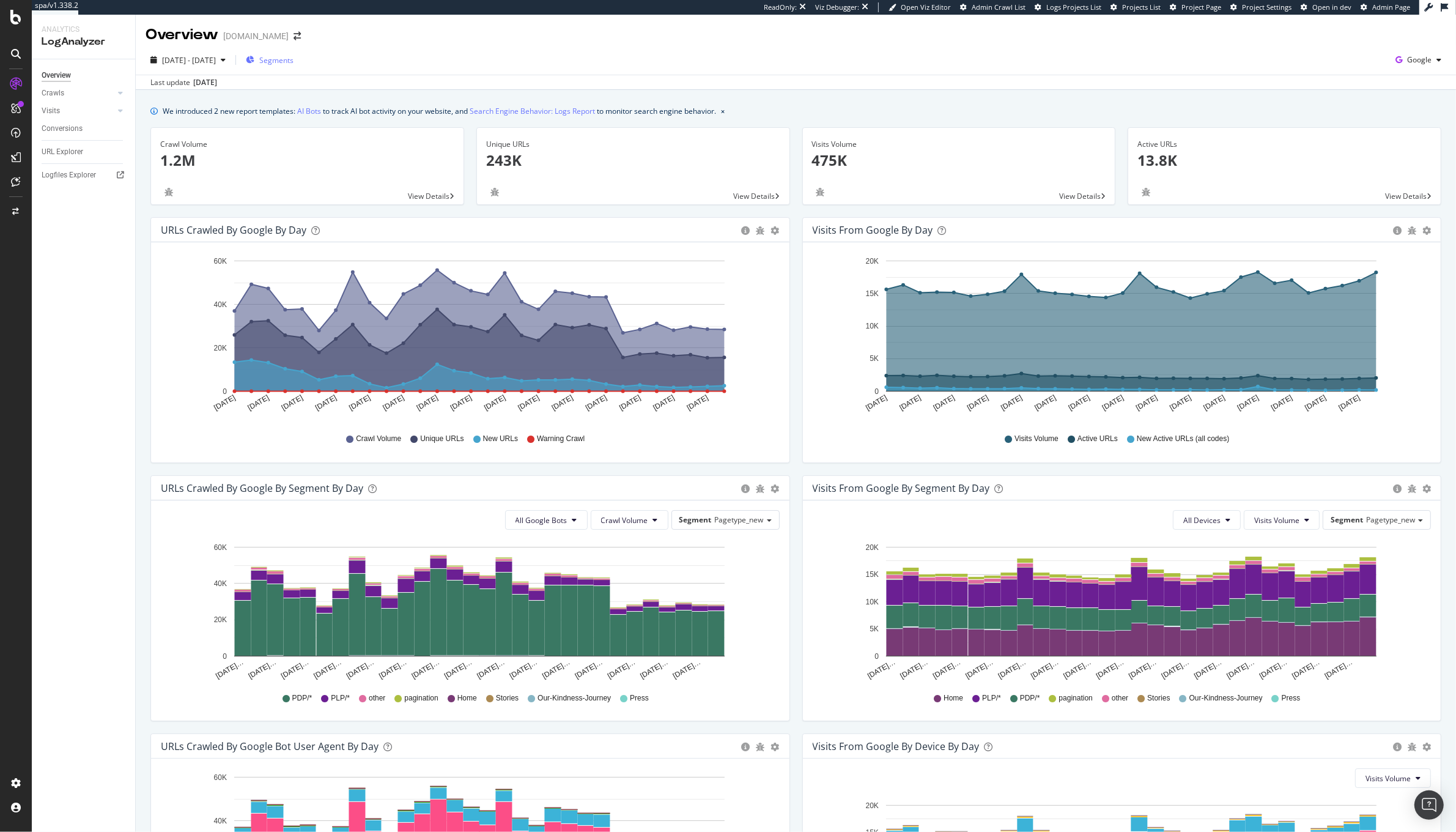
click at [287, 62] on span "Segments" at bounding box center [276, 60] width 34 height 11
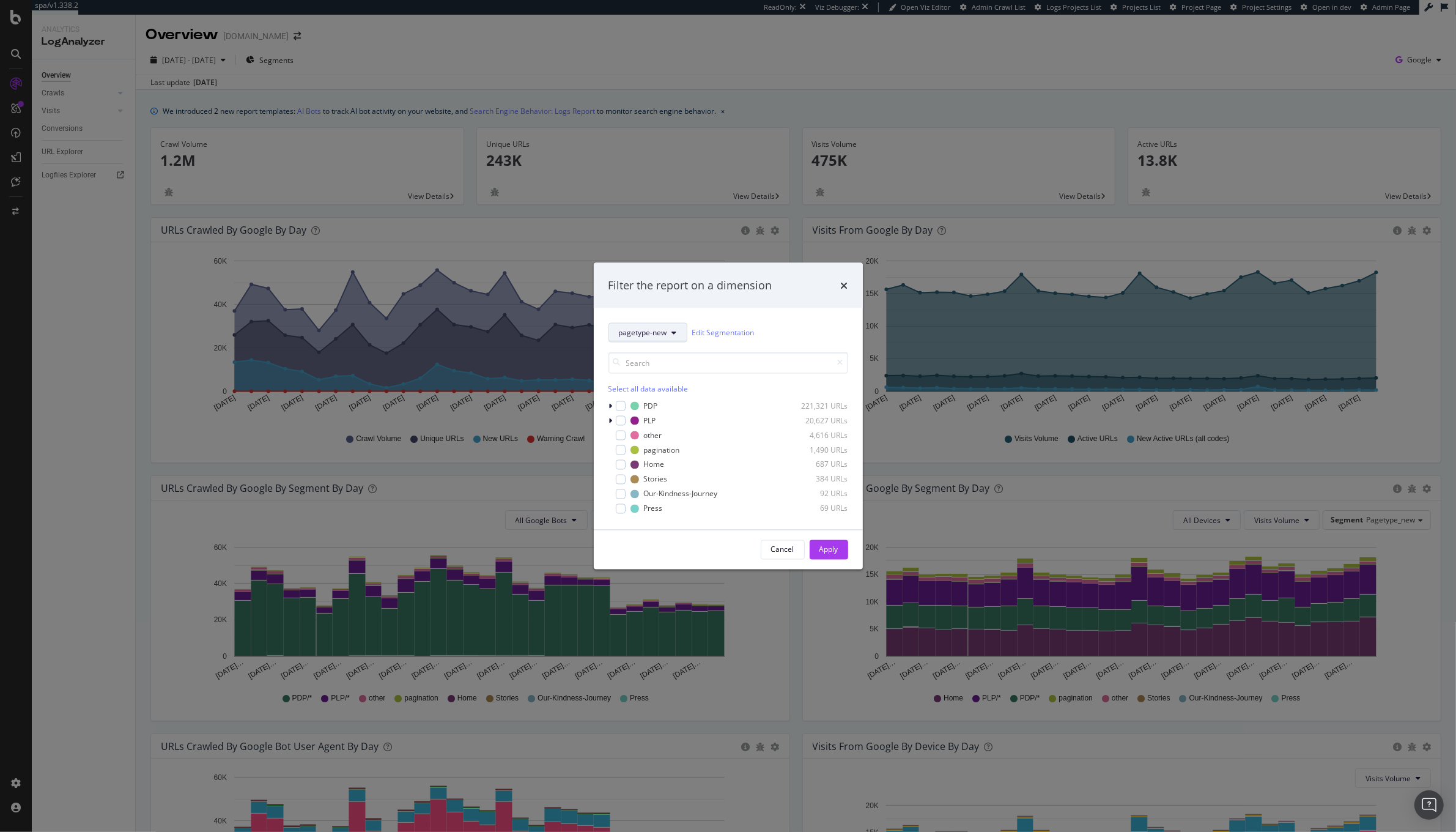
click at [640, 336] on span "pagetype-new" at bounding box center [643, 333] width 49 height 11
click at [663, 419] on span "country-param-checker" at bounding box center [659, 421] width 80 height 11
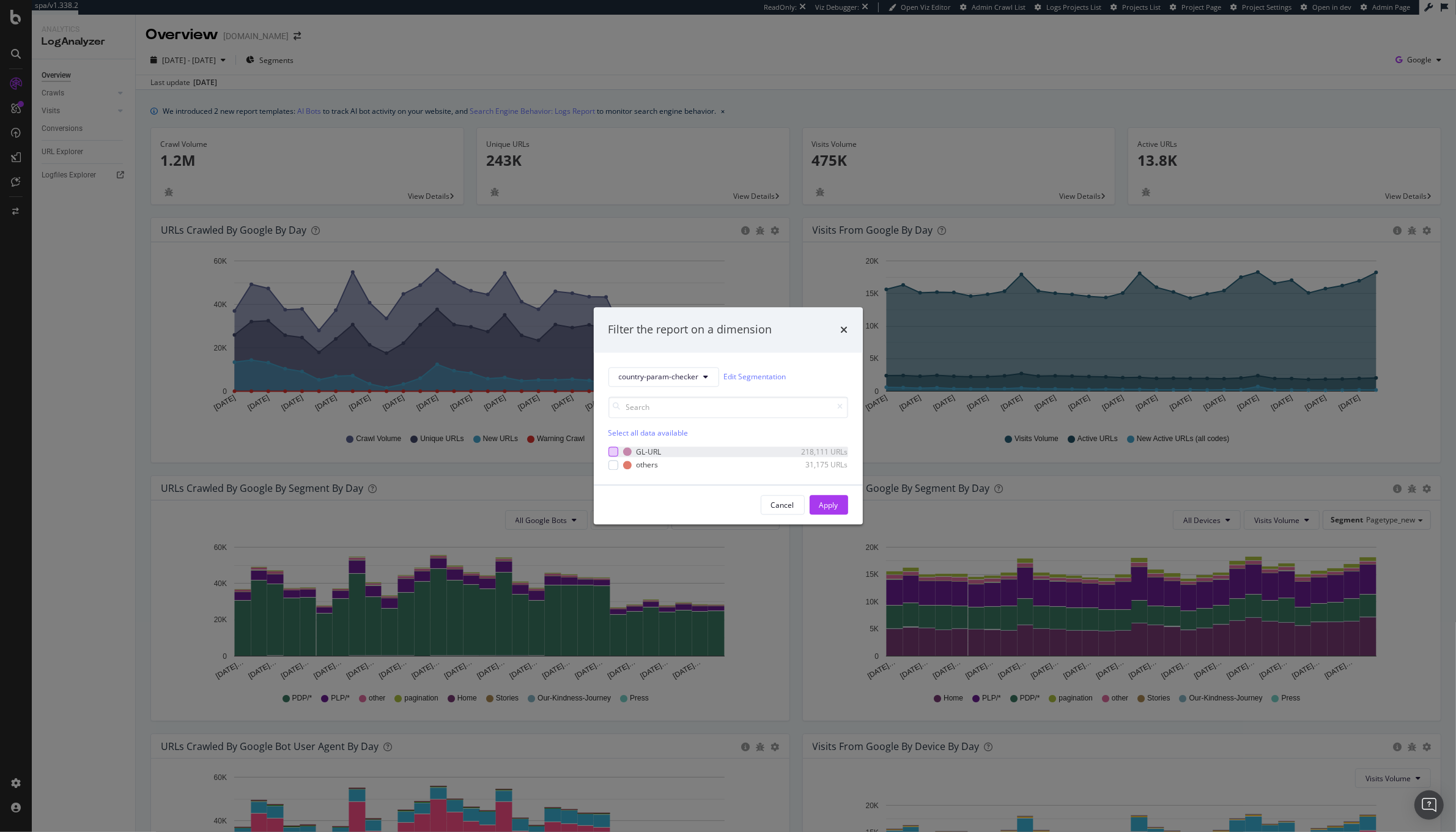
click at [613, 451] on div "modal" at bounding box center [613, 452] width 10 height 10
click at [833, 502] on div "Apply" at bounding box center [829, 505] width 19 height 11
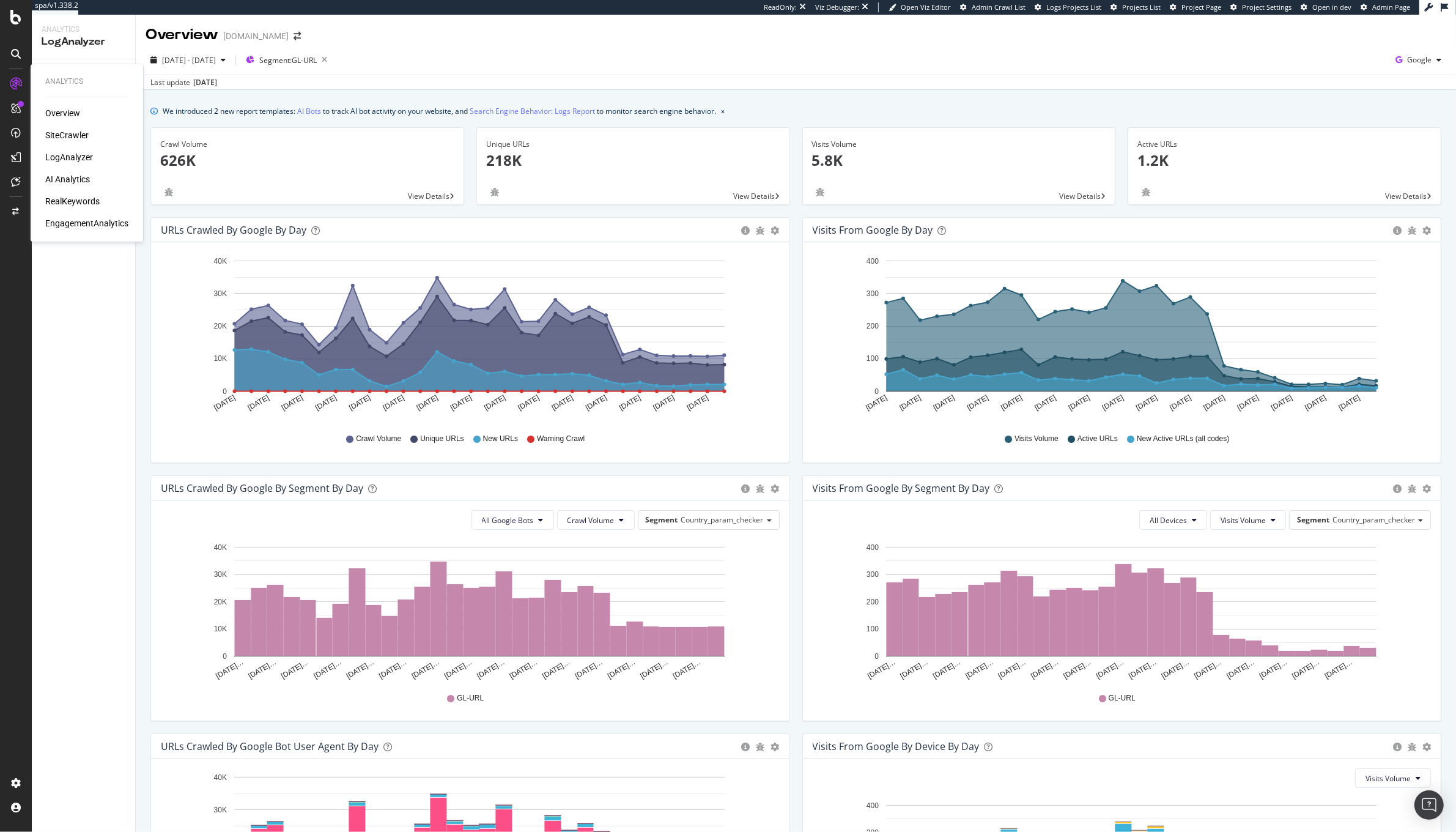
click at [67, 137] on div "SiteCrawler" at bounding box center [67, 135] width 43 height 12
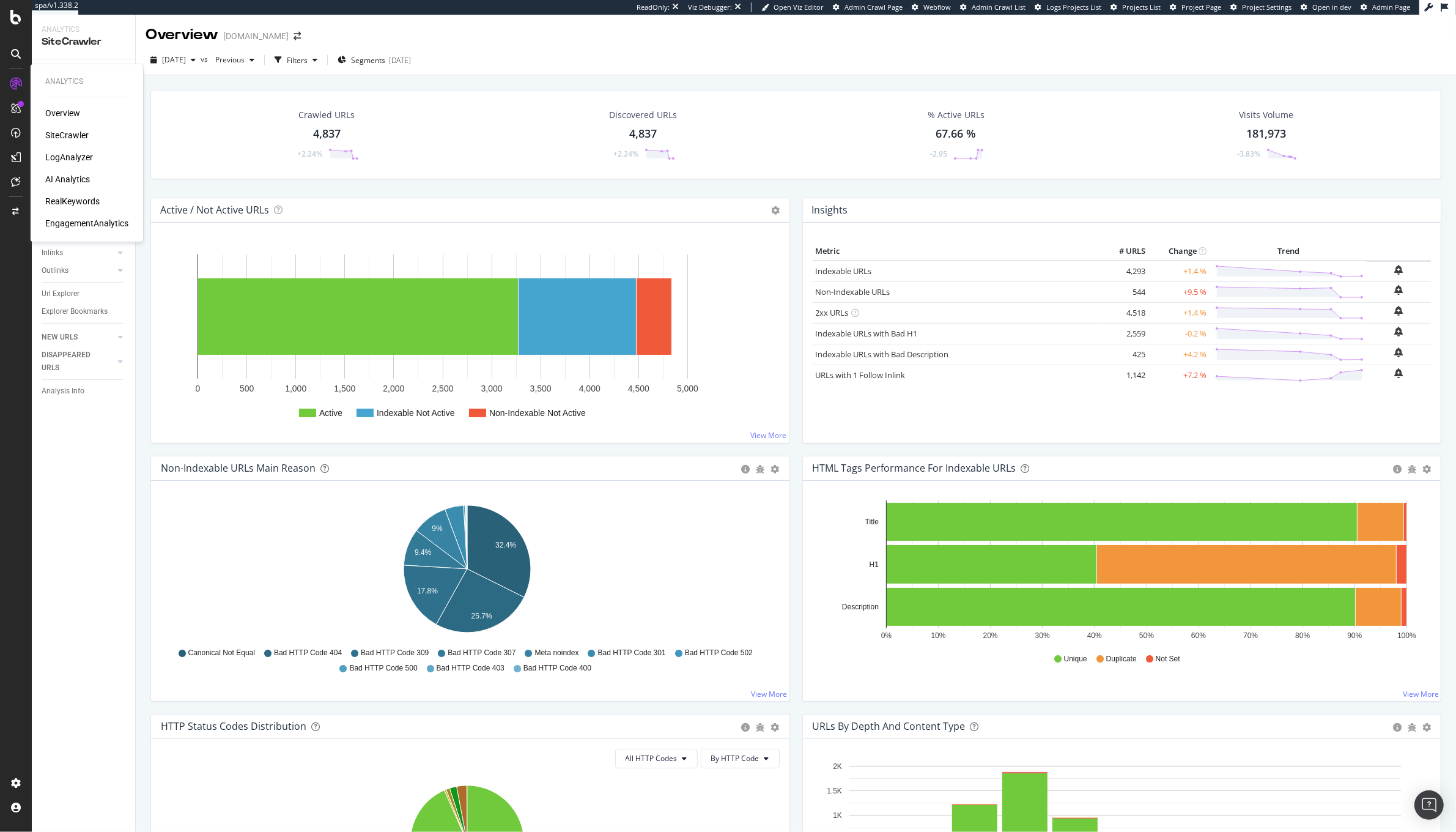
click at [63, 202] on div "RealKeywords" at bounding box center [73, 201] width 55 height 12
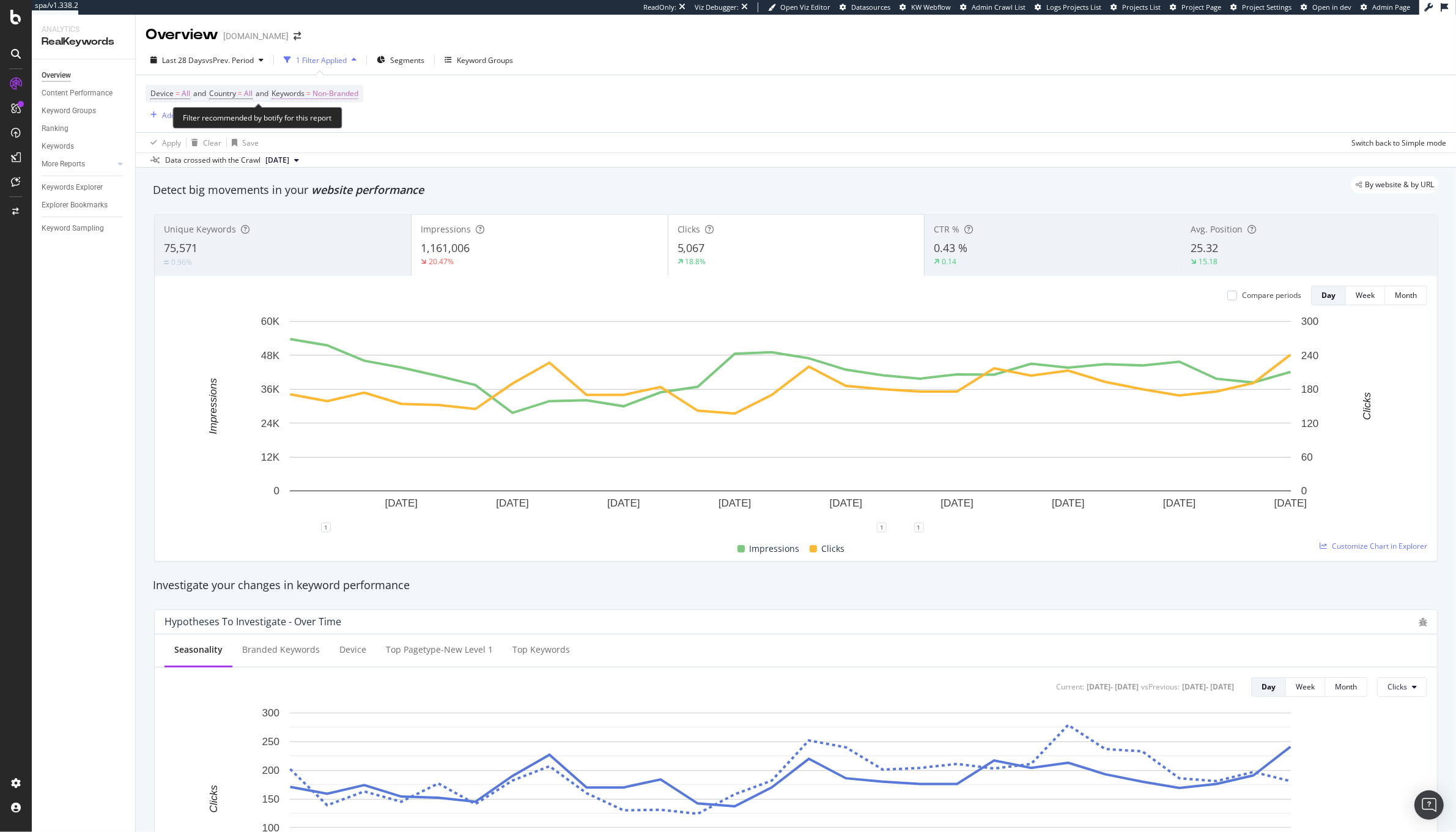
click at [358, 98] on span "Non-Branded" at bounding box center [335, 93] width 46 height 17
click at [518, 112] on div "Device = All and Country = All and Keywords = Non-Branded Add Filter Add Filter…" at bounding box center [796, 103] width 1300 height 57
click at [422, 67] on div "Segments" at bounding box center [400, 60] width 48 height 18
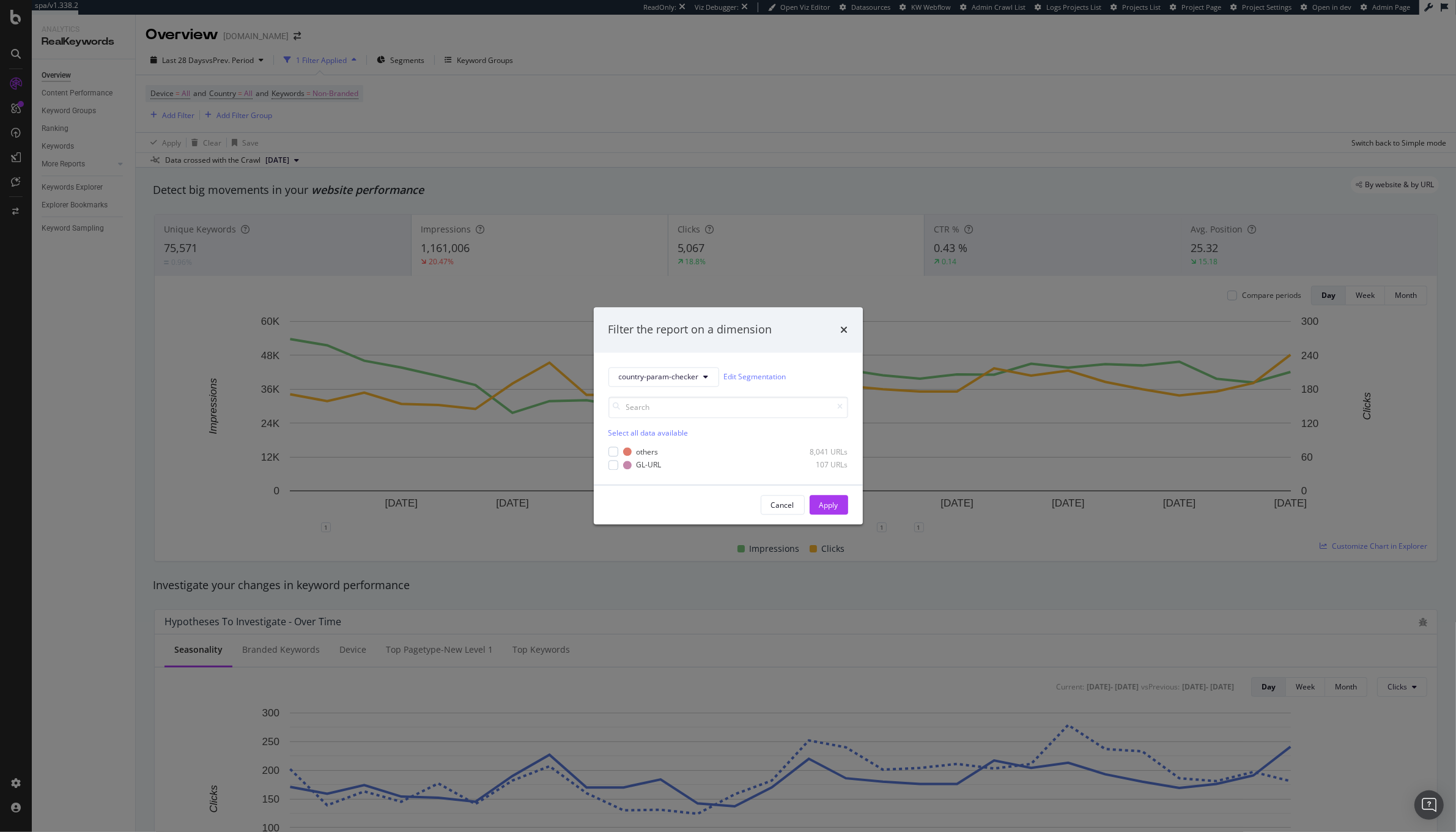
click at [607, 466] on div "country-param-checker Edit Segmentation Select all data available others 8,041 …" at bounding box center [728, 419] width 269 height 132
click at [614, 463] on div "modal" at bounding box center [613, 464] width 10 height 10
click at [830, 498] on div "Apply" at bounding box center [829, 505] width 19 height 18
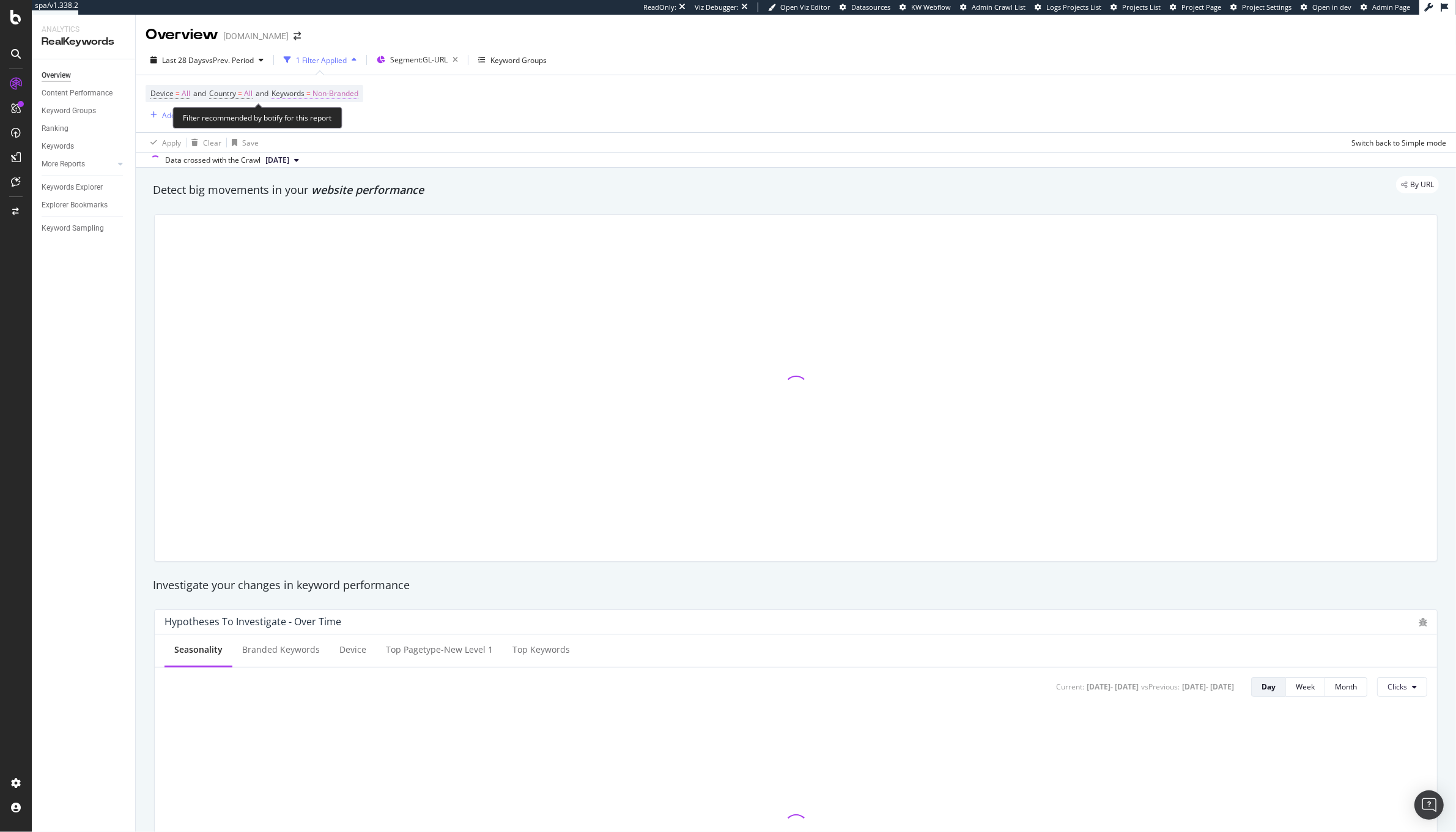
click at [353, 93] on span "Non-Branded" at bounding box center [335, 93] width 46 height 17
click at [311, 149] on div "Cancel" at bounding box center [311, 148] width 24 height 11
click at [352, 89] on span "Non-Branded" at bounding box center [335, 93] width 46 height 17
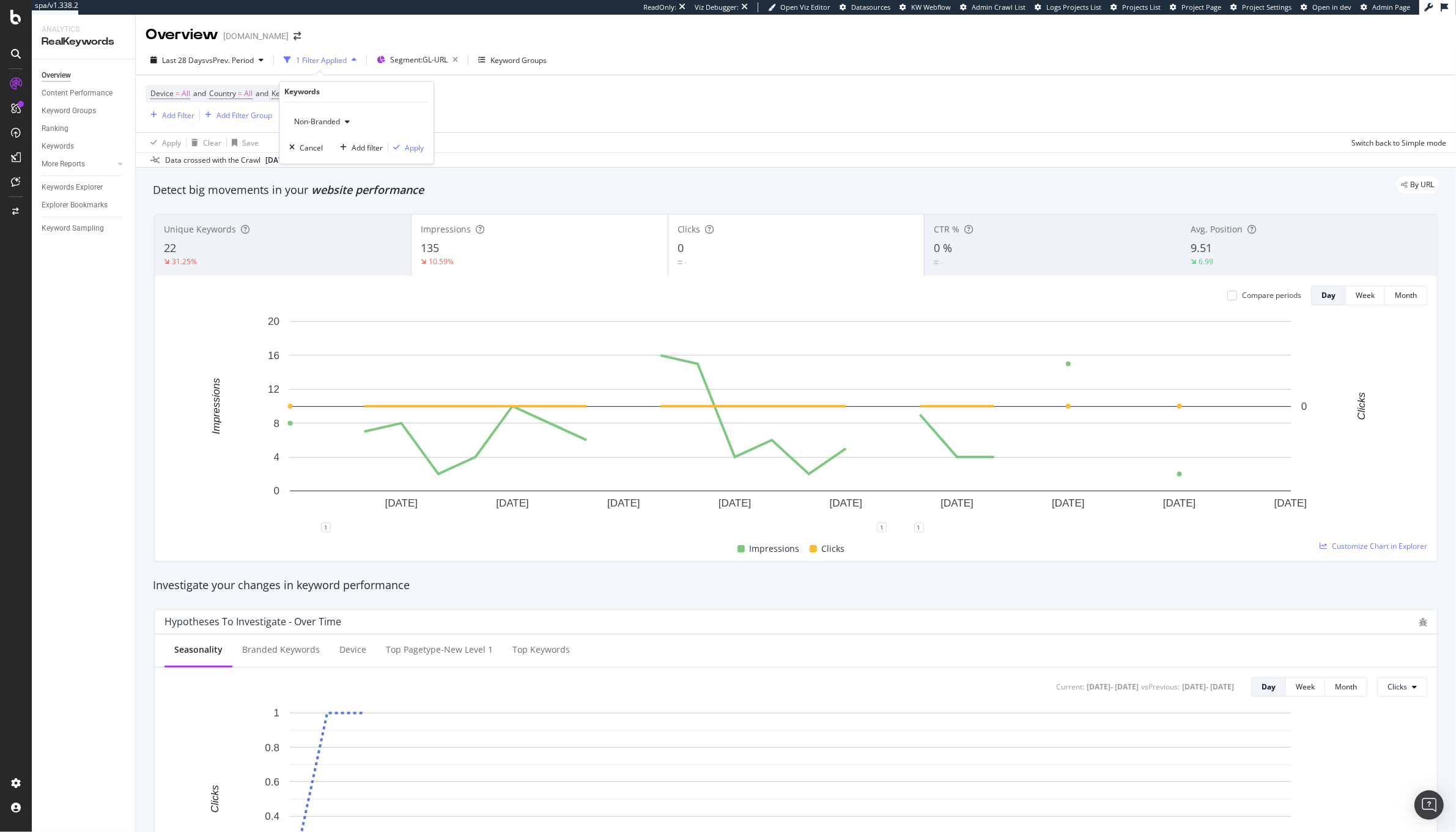
click at [331, 115] on div "Non-Branded" at bounding box center [322, 122] width 65 height 18
click at [321, 215] on span "All" at bounding box center [362, 217] width 125 height 11
click at [415, 150] on div "Apply" at bounding box center [414, 148] width 19 height 11
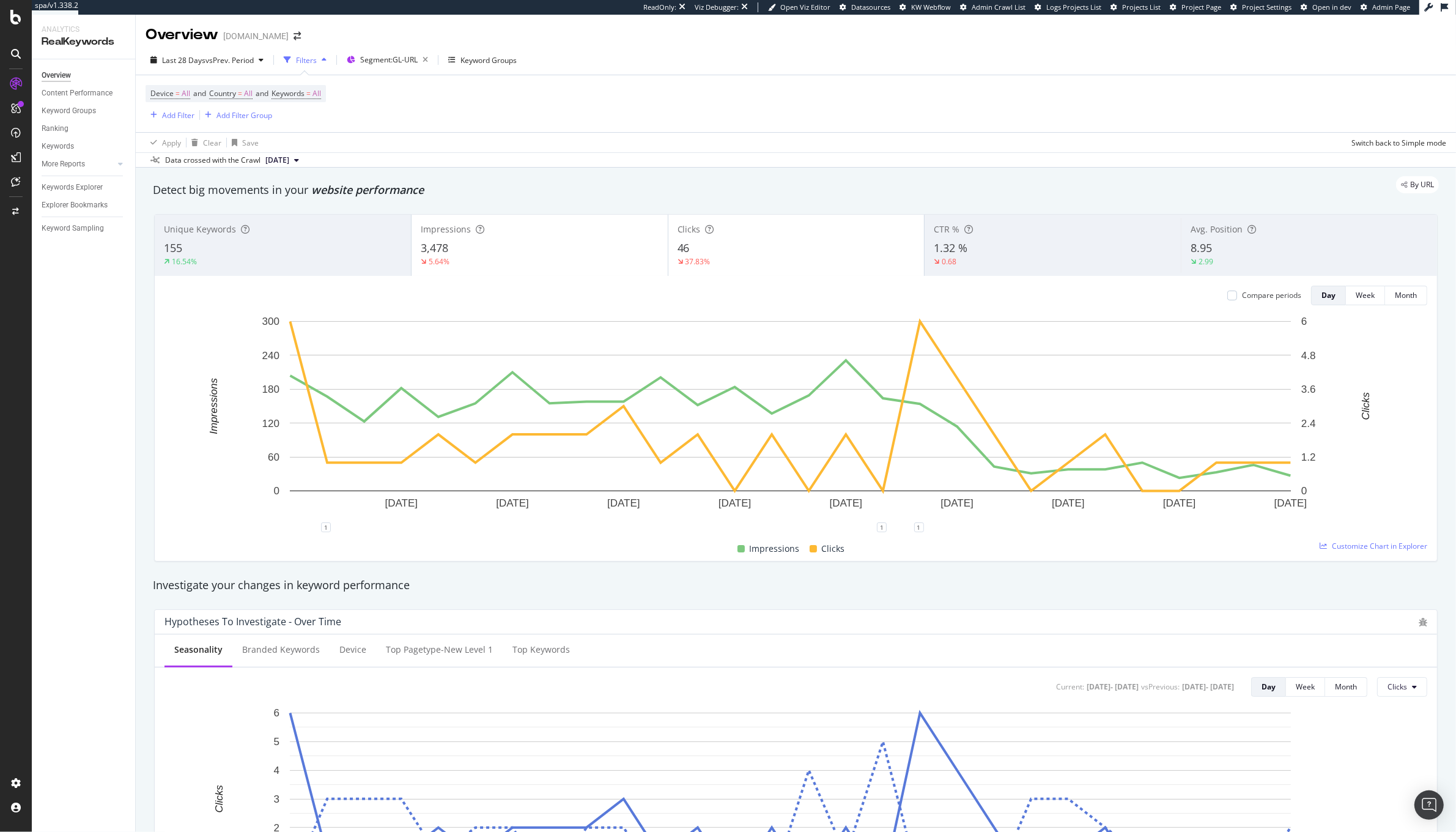
click at [627, 247] on div "3,478" at bounding box center [539, 248] width 238 height 16
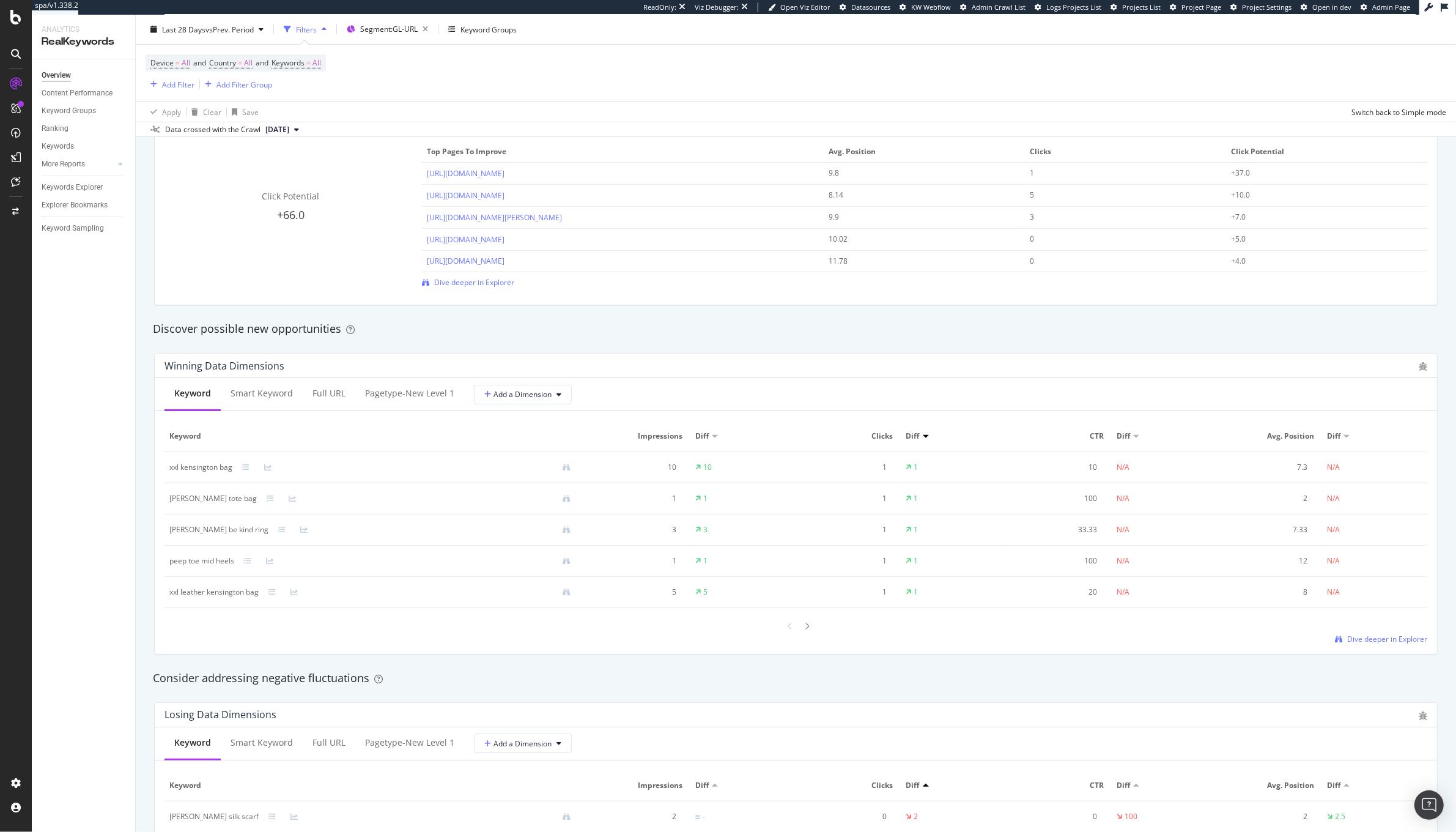
scroll to position [887, 0]
click at [245, 473] on icon at bounding box center [246, 470] width 8 height 8
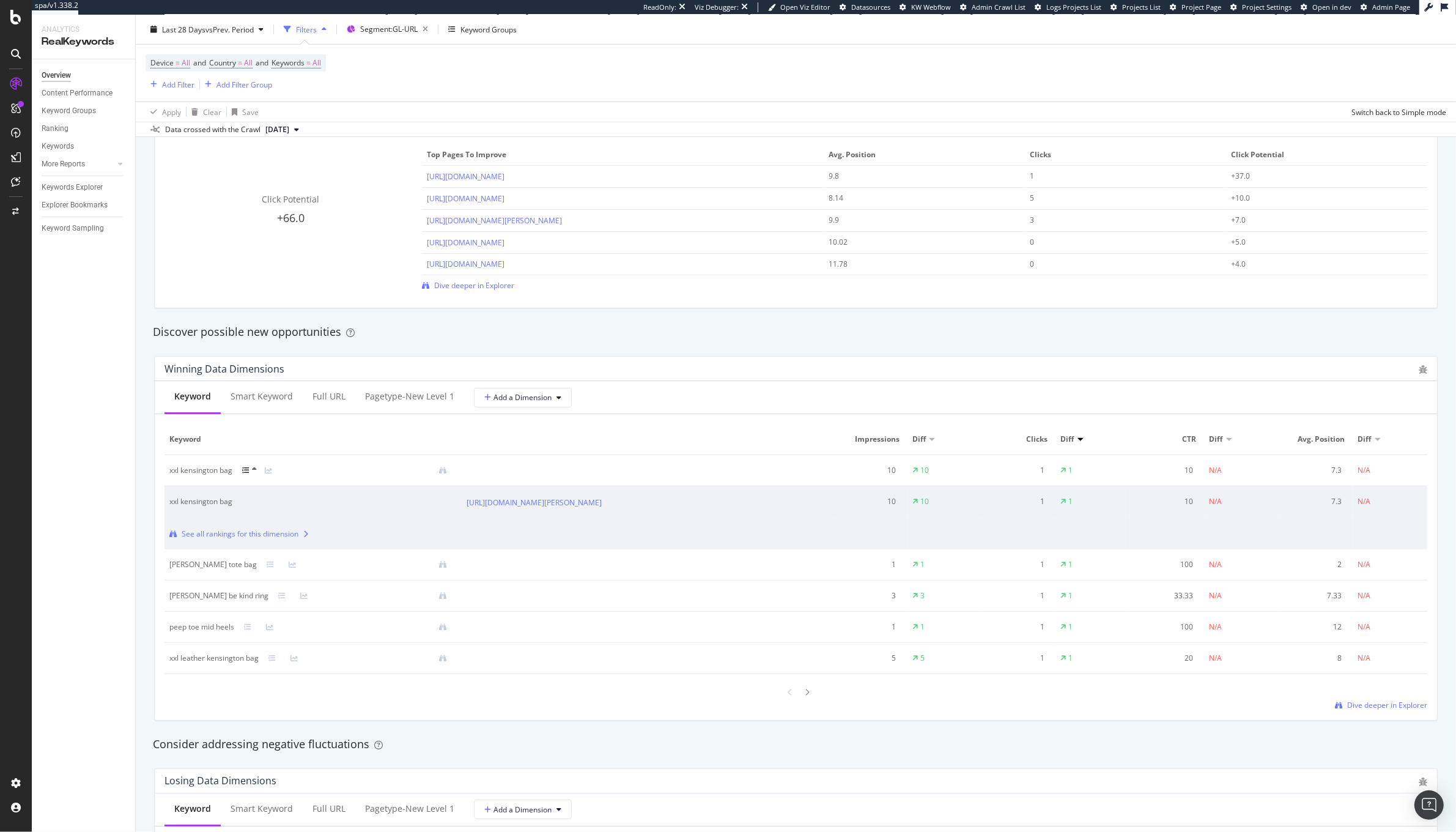
click at [249, 468] on icon at bounding box center [246, 470] width 8 height 8
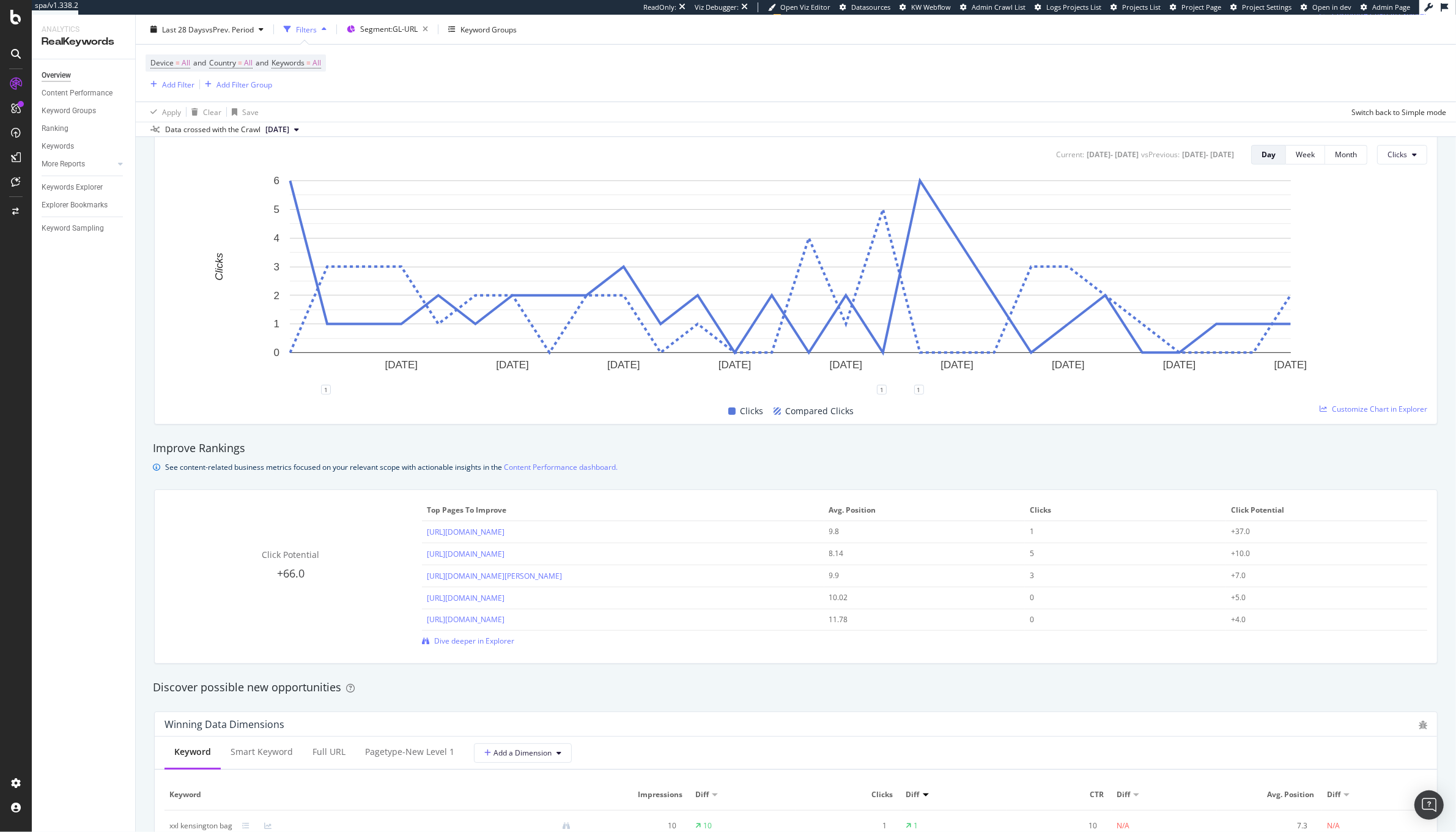
scroll to position [0, 0]
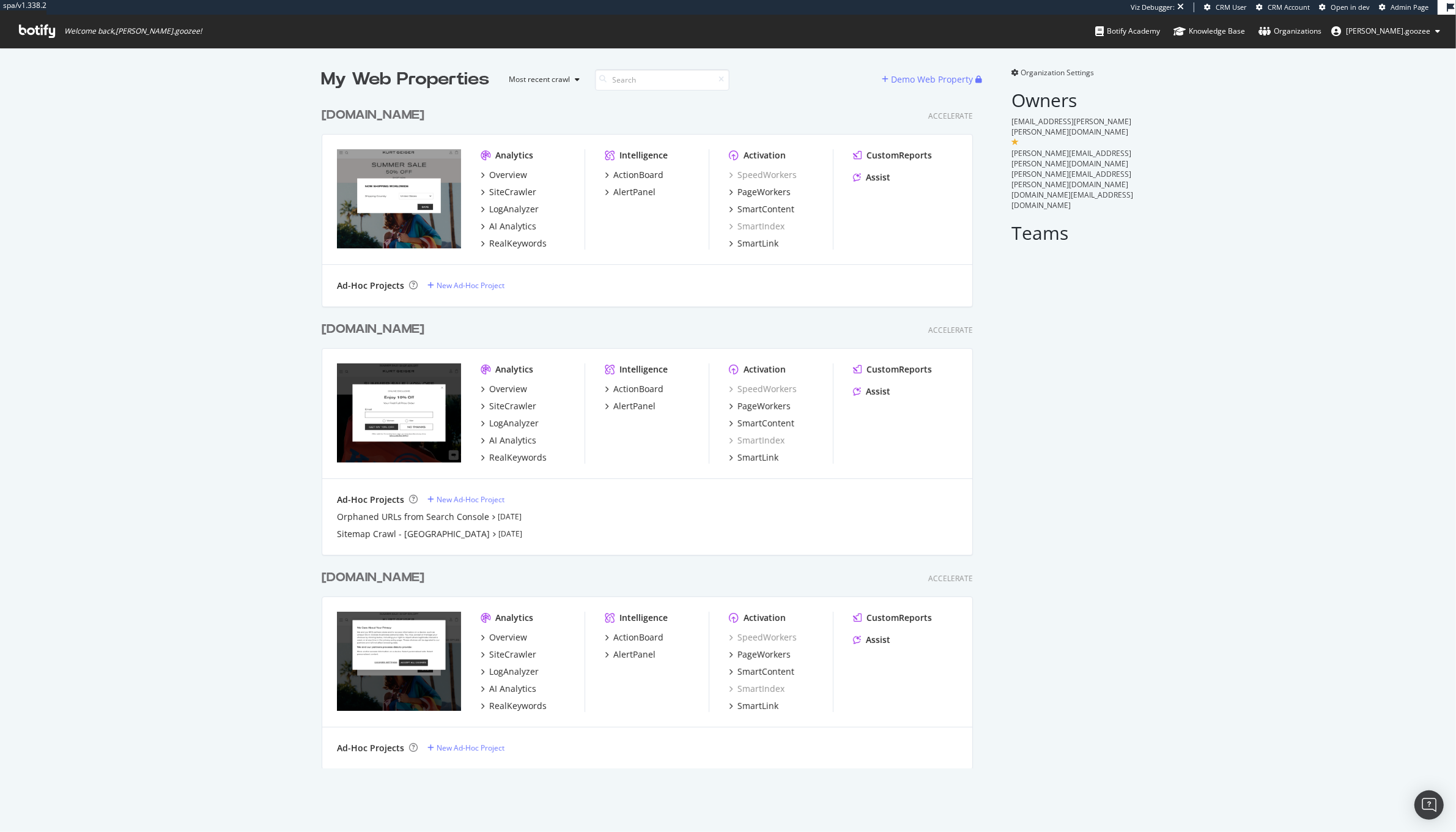
scroll to position [665, 649]
click at [530, 299] on div "Ad-Hoc Projects New Ad-Hoc Project" at bounding box center [647, 286] width 650 height 42
click at [429, 572] on div "[DOMAIN_NAME]" at bounding box center [375, 577] width 108 height 17
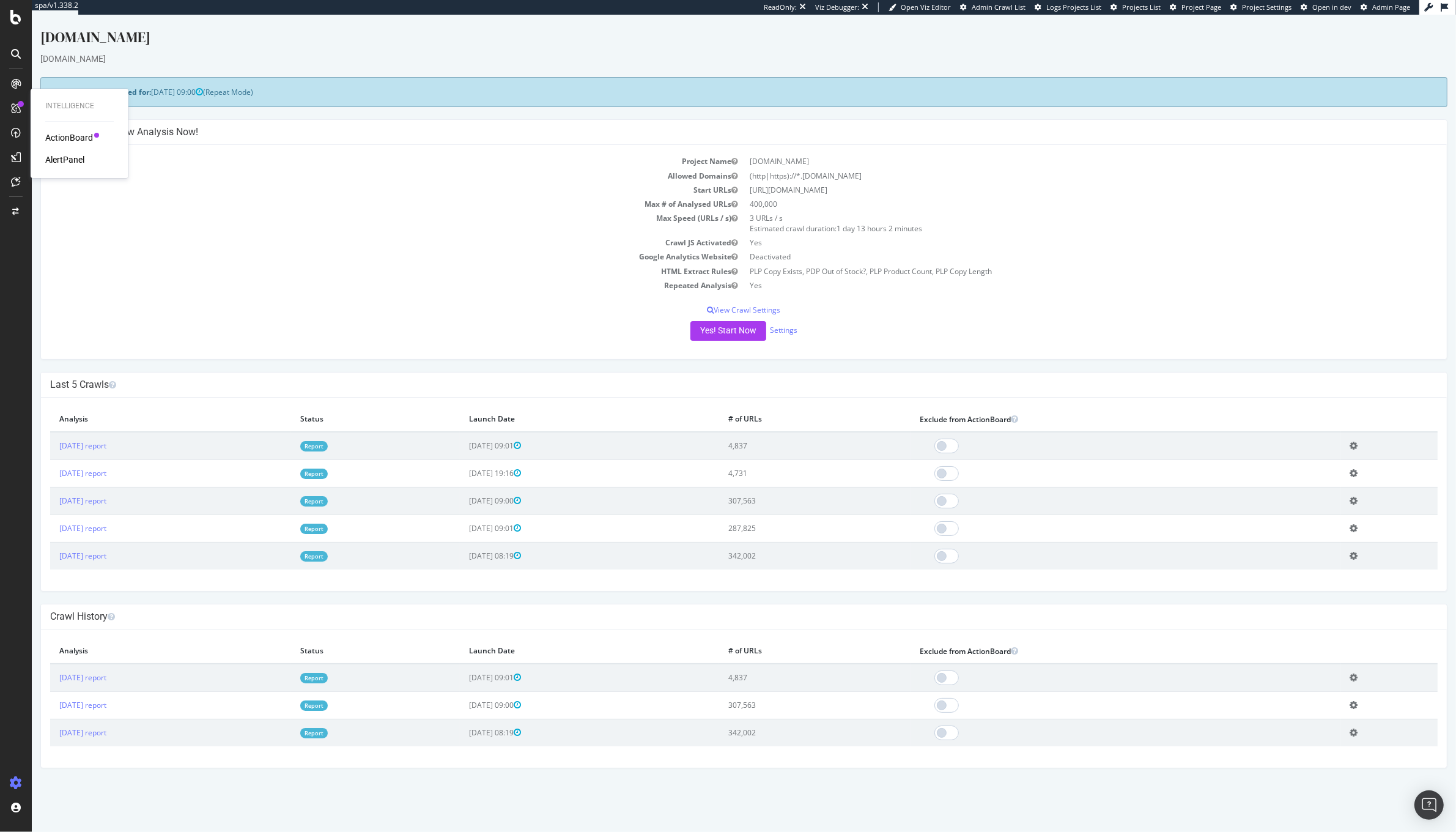
click at [58, 138] on div "ActionBoard" at bounding box center [69, 138] width 48 height 12
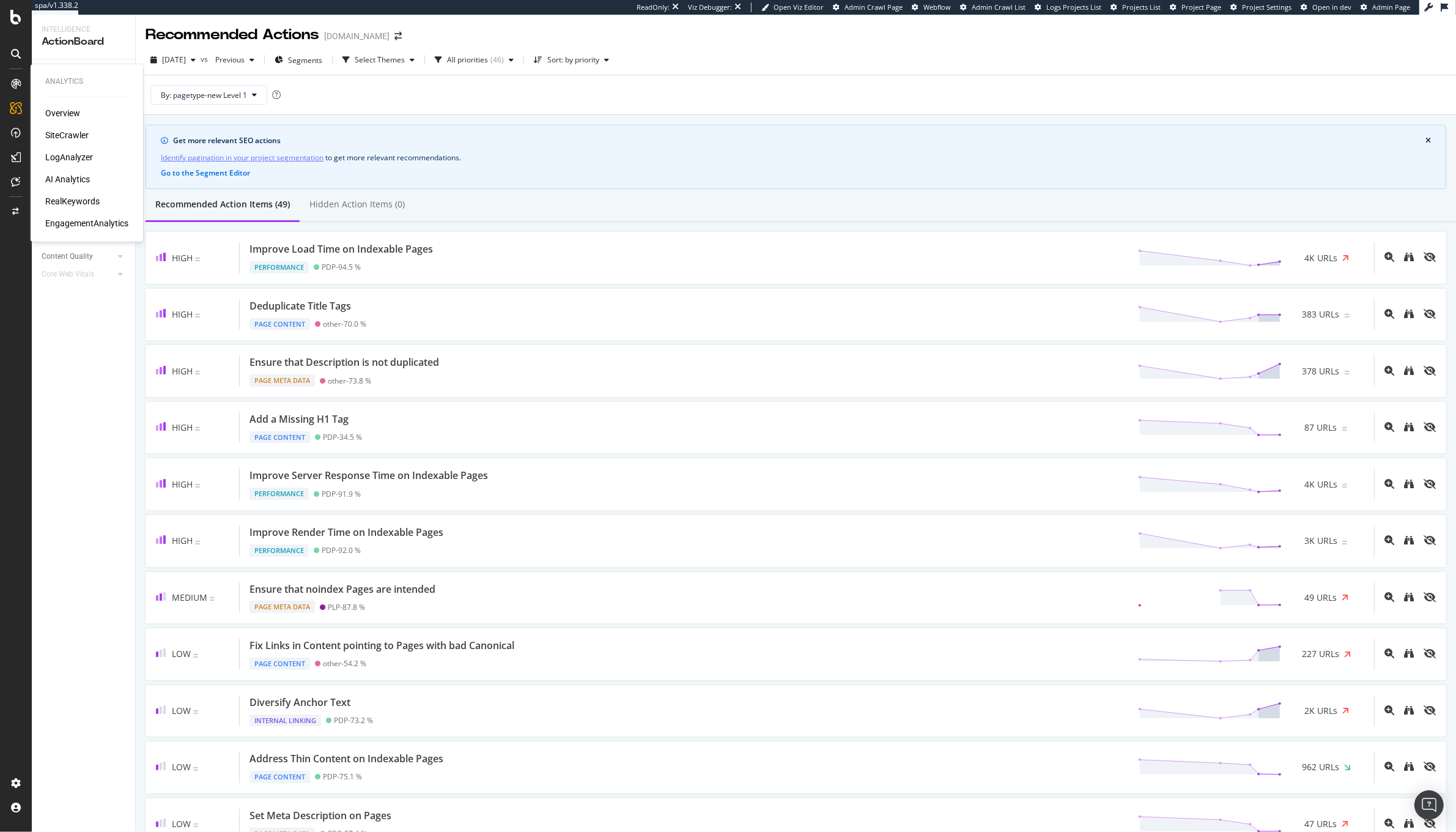
click at [91, 139] on div "SiteCrawler" at bounding box center [87, 135] width 83 height 12
click at [74, 140] on div "SiteCrawler" at bounding box center [67, 135] width 43 height 12
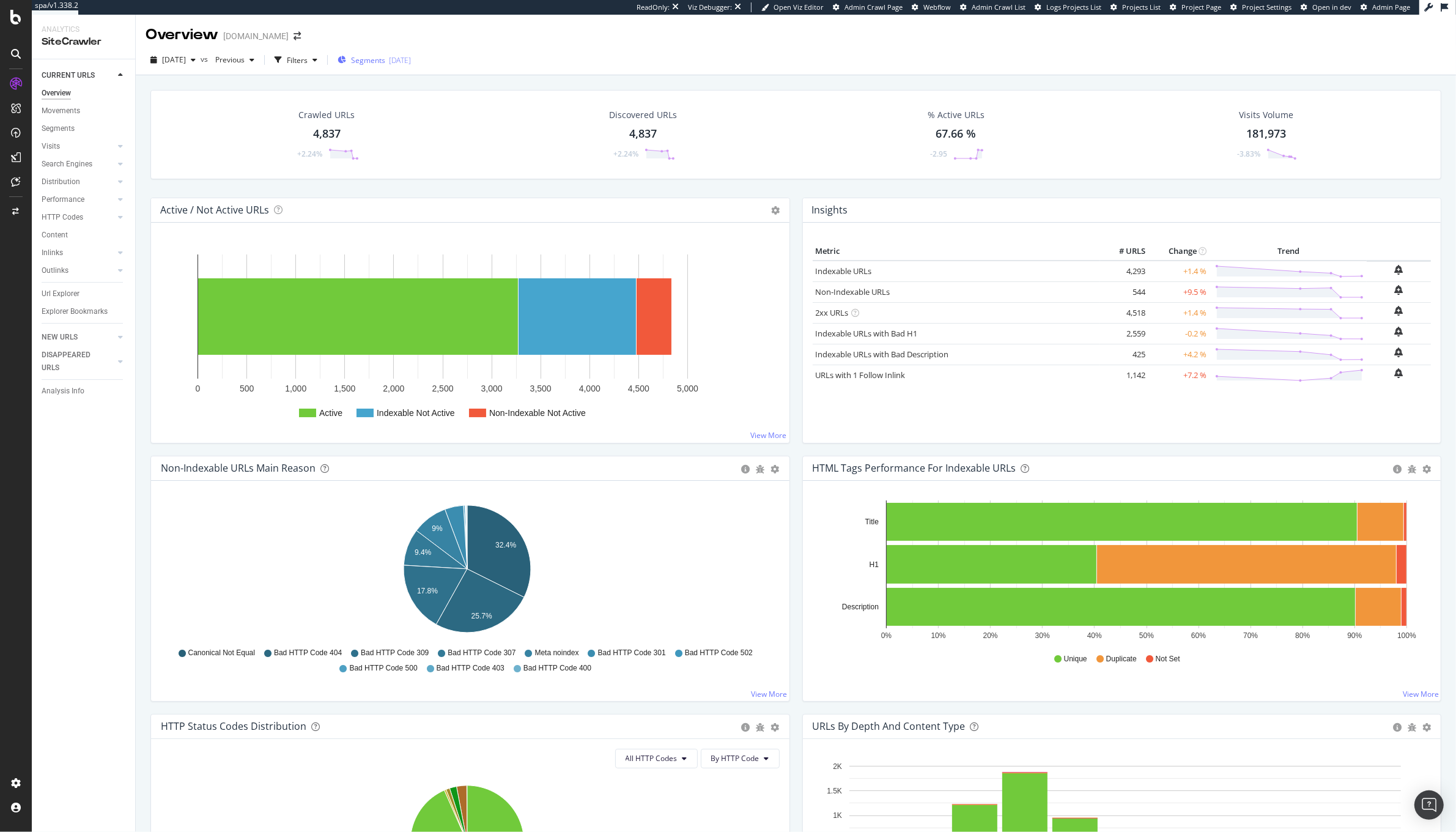
click at [385, 58] on span "Segments" at bounding box center [368, 60] width 34 height 11
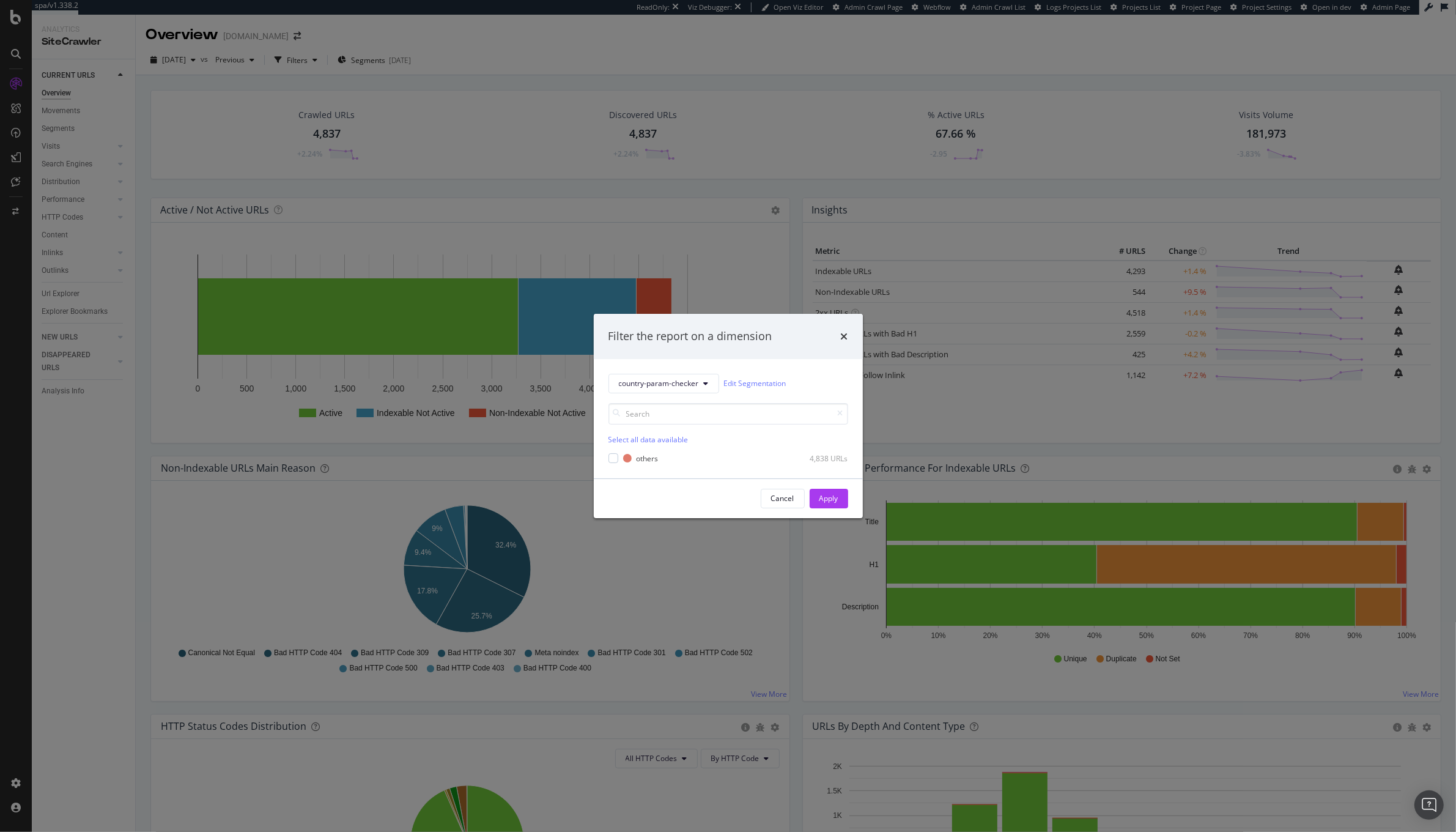
click at [659, 353] on div "Filter the report on a dimension" at bounding box center [728, 337] width 269 height 46
click at [657, 382] on span "country-param-checker" at bounding box center [659, 384] width 80 height 11
click at [629, 426] on span "pagetype-new" at bounding box center [660, 427] width 83 height 11
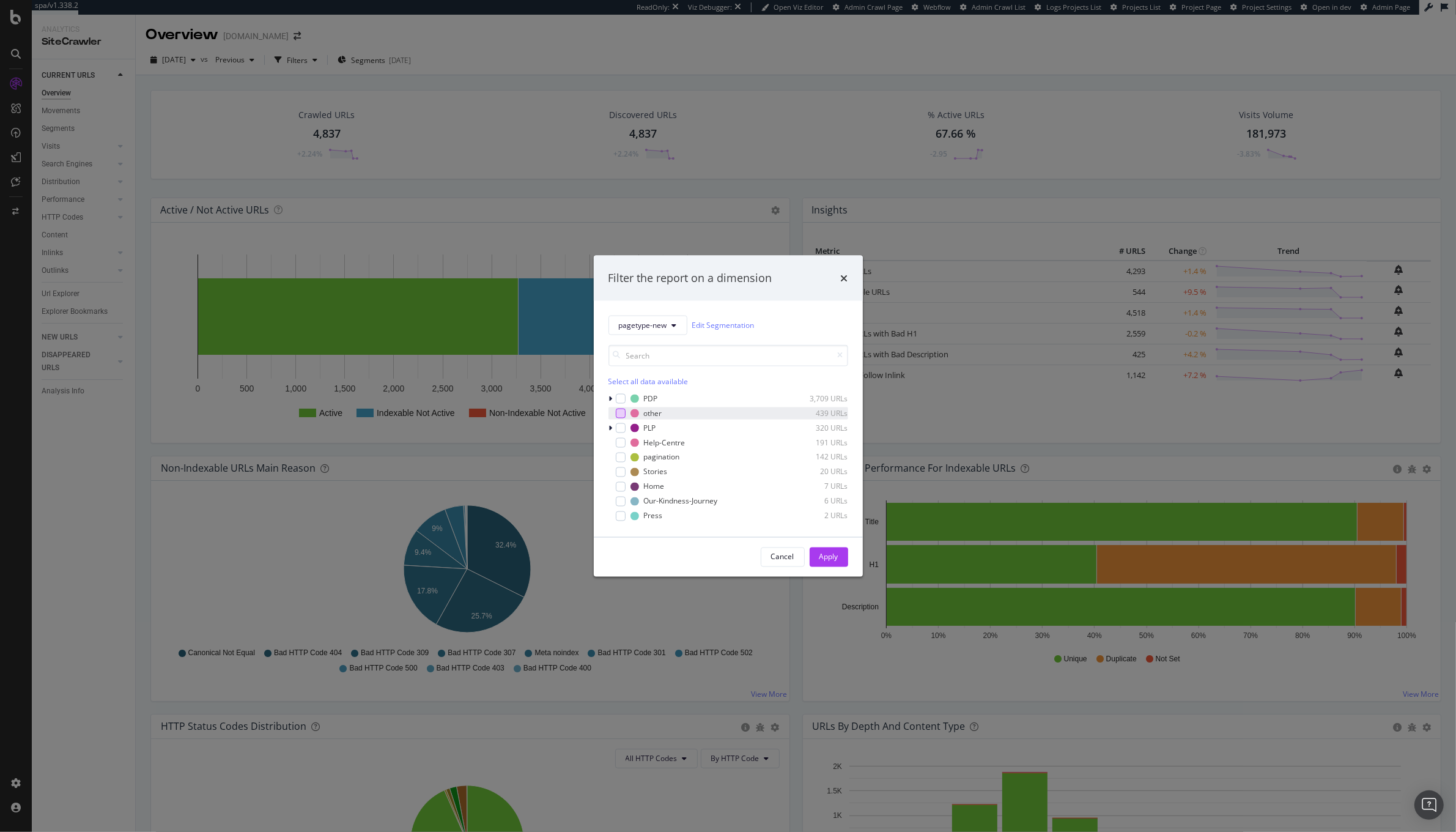
click at [617, 413] on div "modal" at bounding box center [621, 413] width 10 height 10
click at [825, 554] on div "Apply" at bounding box center [829, 557] width 19 height 11
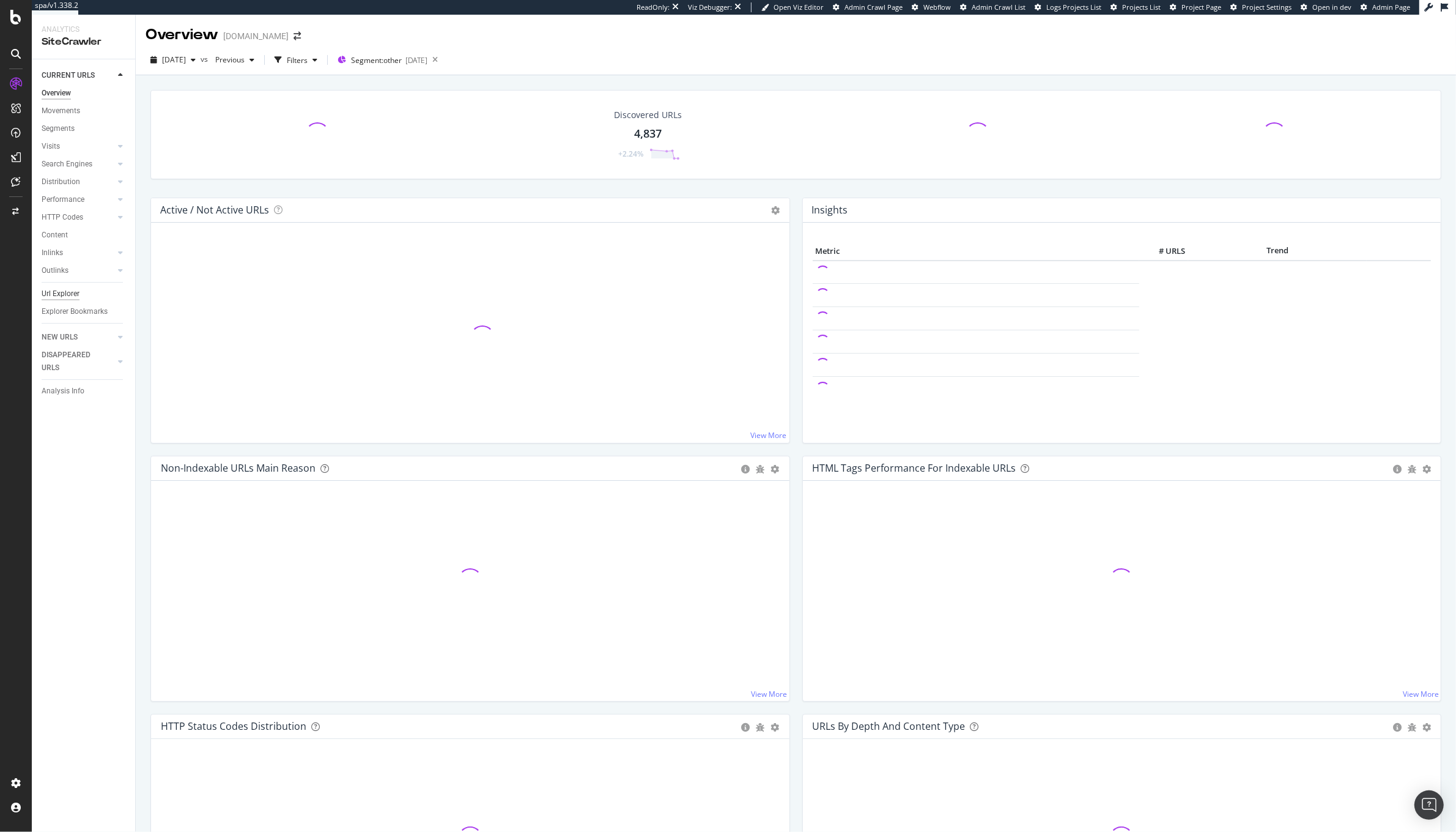
click at [72, 287] on div "Url Explorer" at bounding box center [61, 293] width 38 height 13
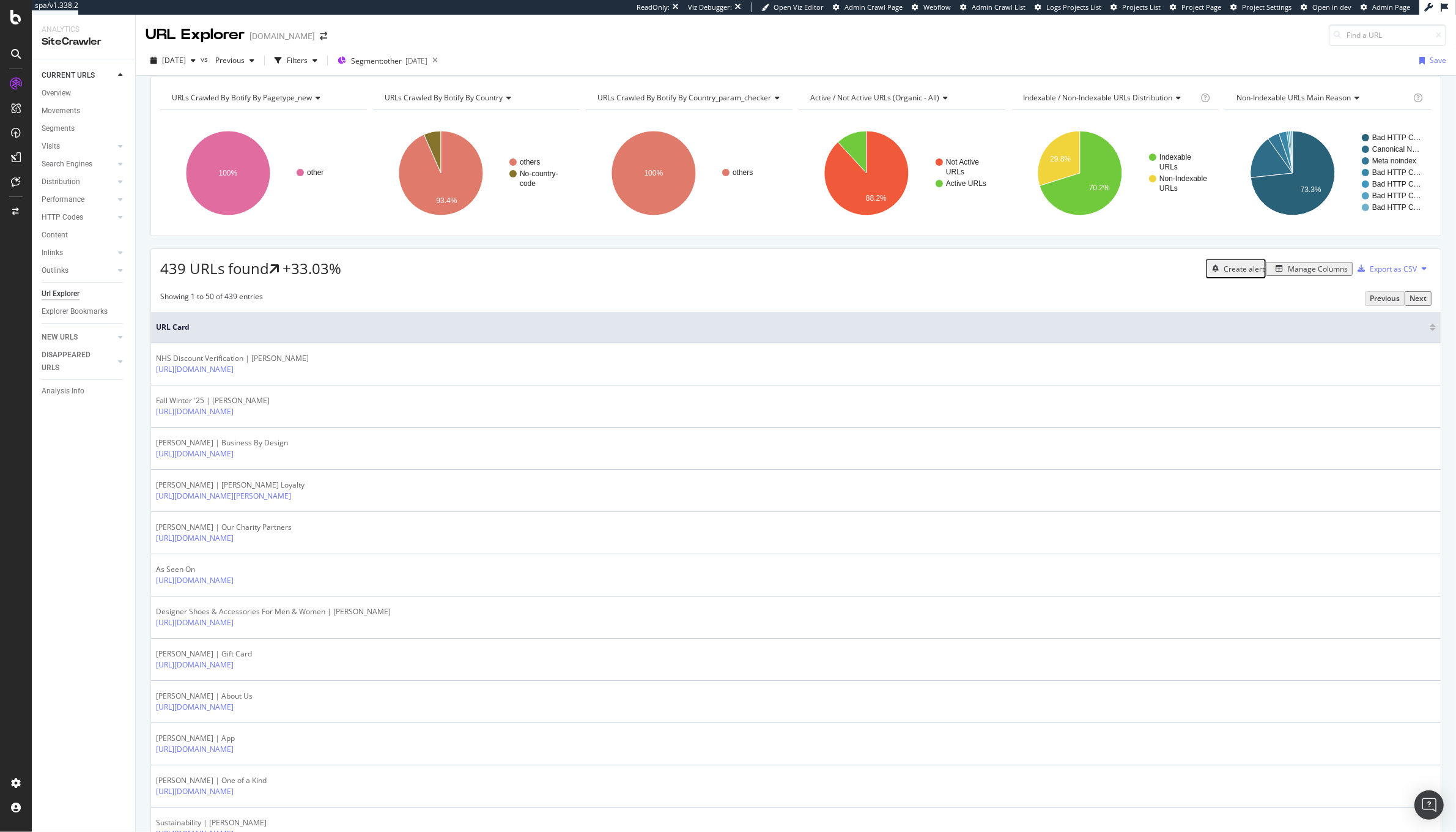
drag, startPoint x: 581, startPoint y: 314, endPoint x: 1007, endPoint y: 271, distance: 428.2
click at [1300, 274] on div "Manage Columns" at bounding box center [1309, 269] width 77 height 11
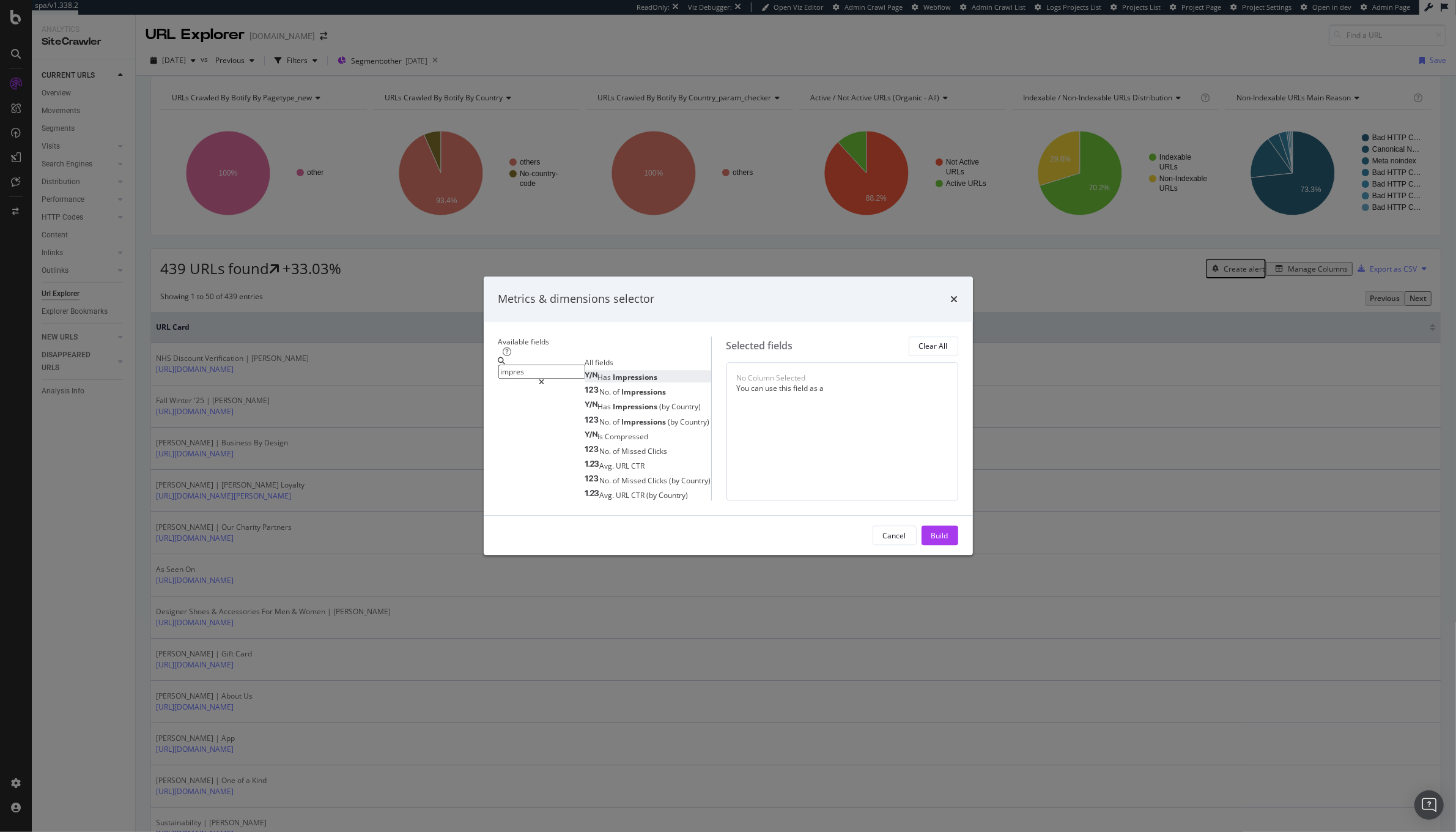
click at [585, 372] on div "Has Impressions" at bounding box center [621, 377] width 73 height 11
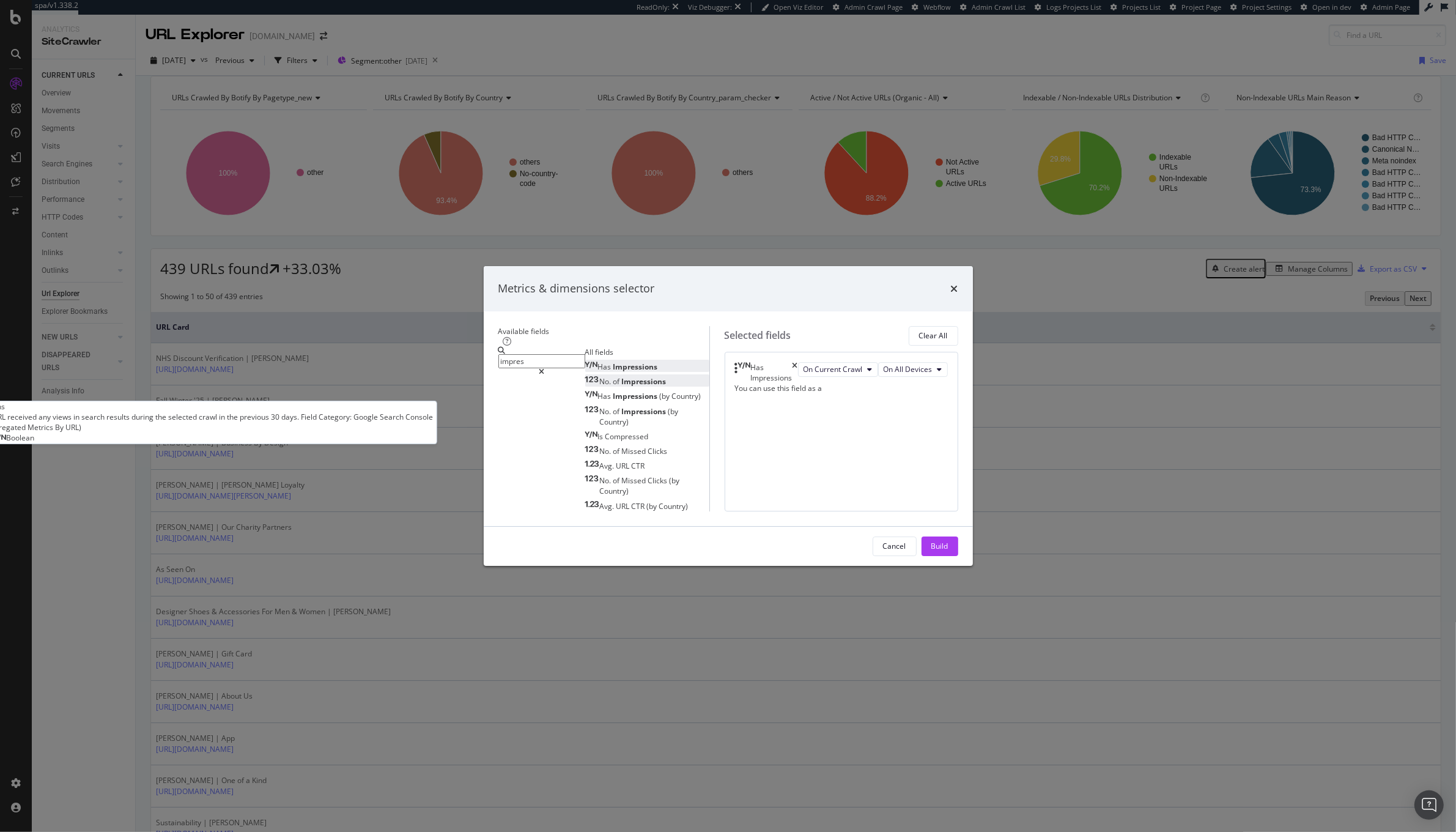
click at [599, 376] on div "No. of Impressions" at bounding box center [625, 381] width 81 height 11
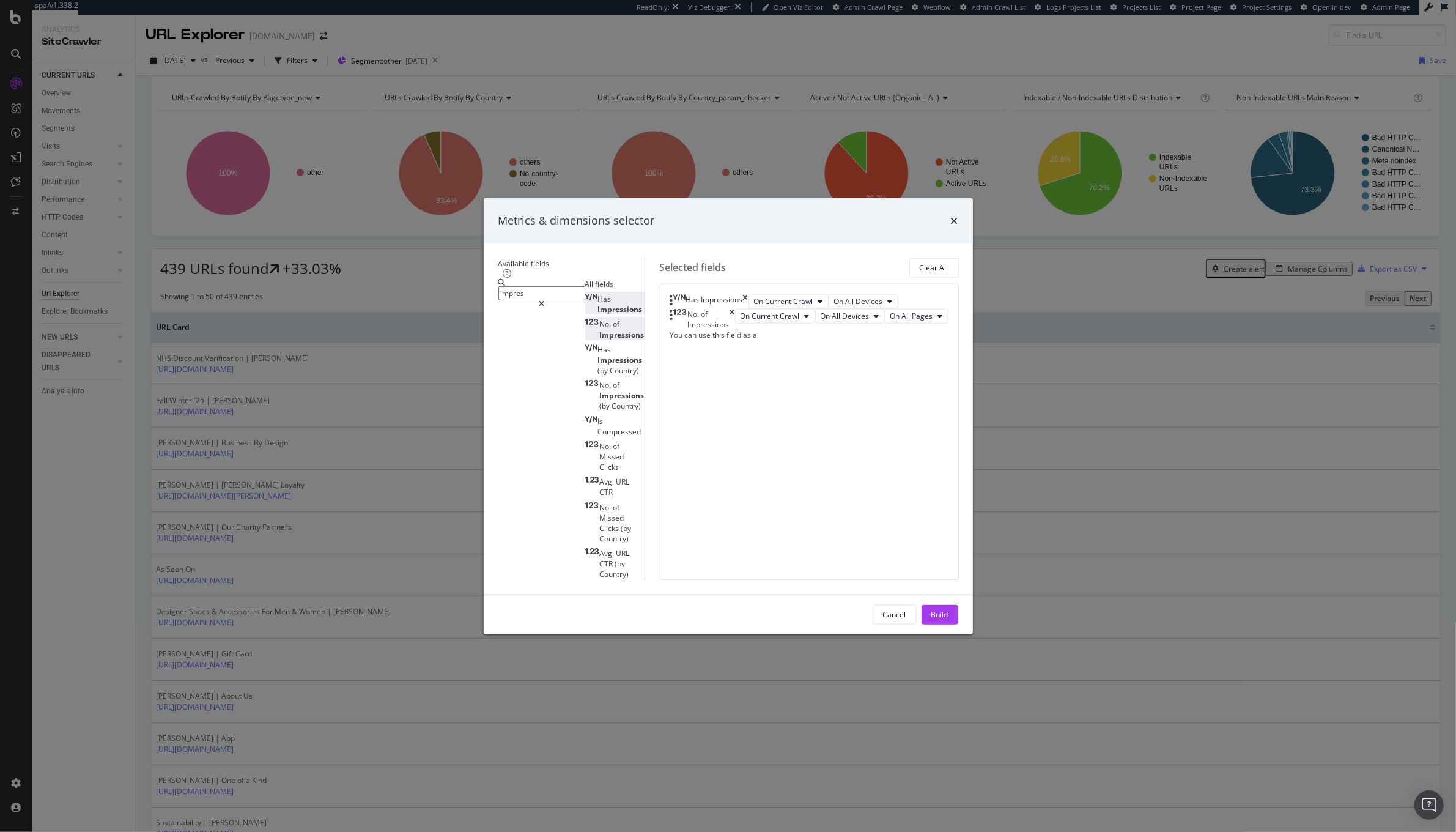
click at [535, 286] on input "impres" at bounding box center [542, 293] width 87 height 14
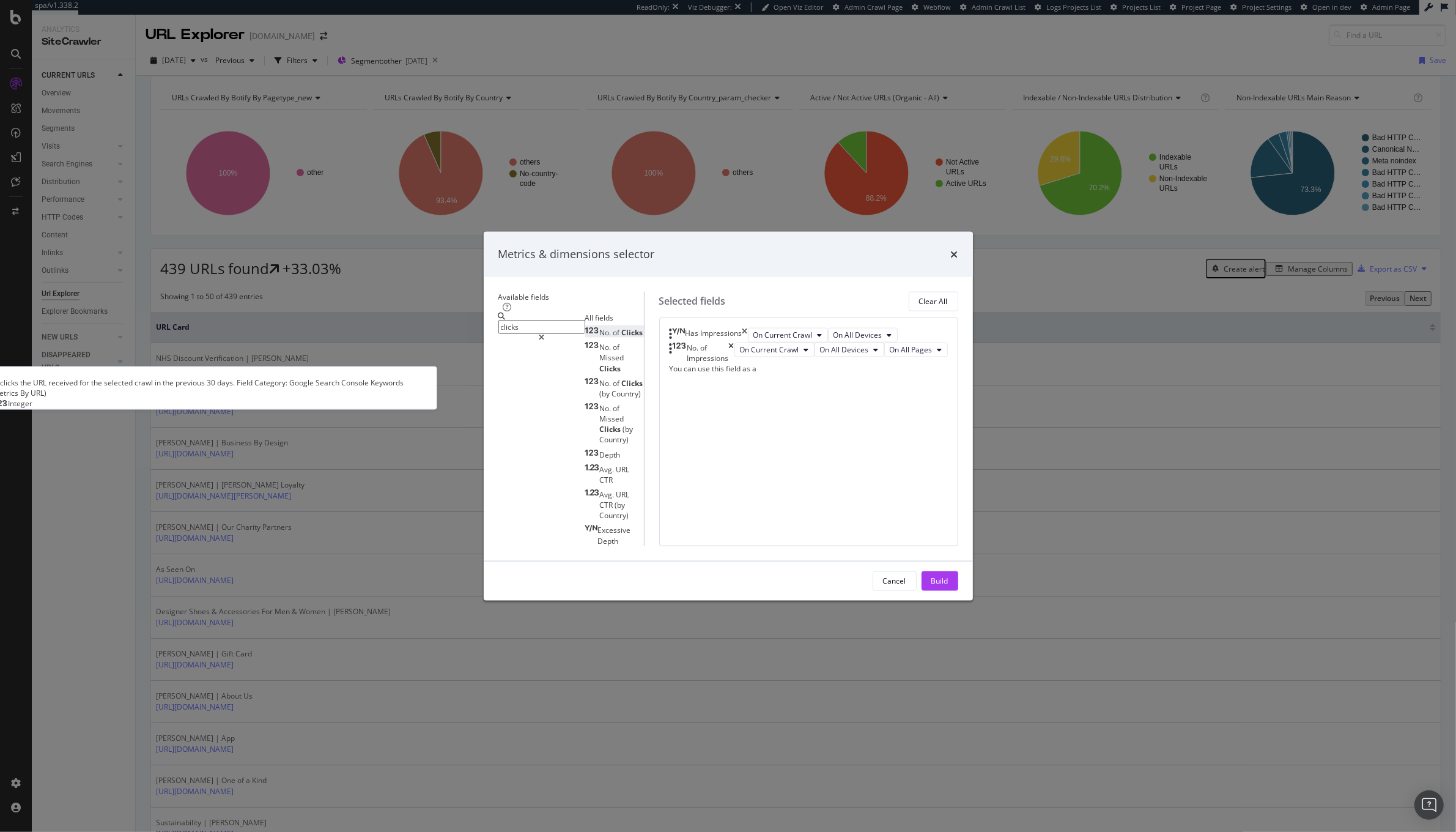
type input "clicks"
click at [622, 327] on span "Clicks" at bounding box center [633, 333] width 21 height 11
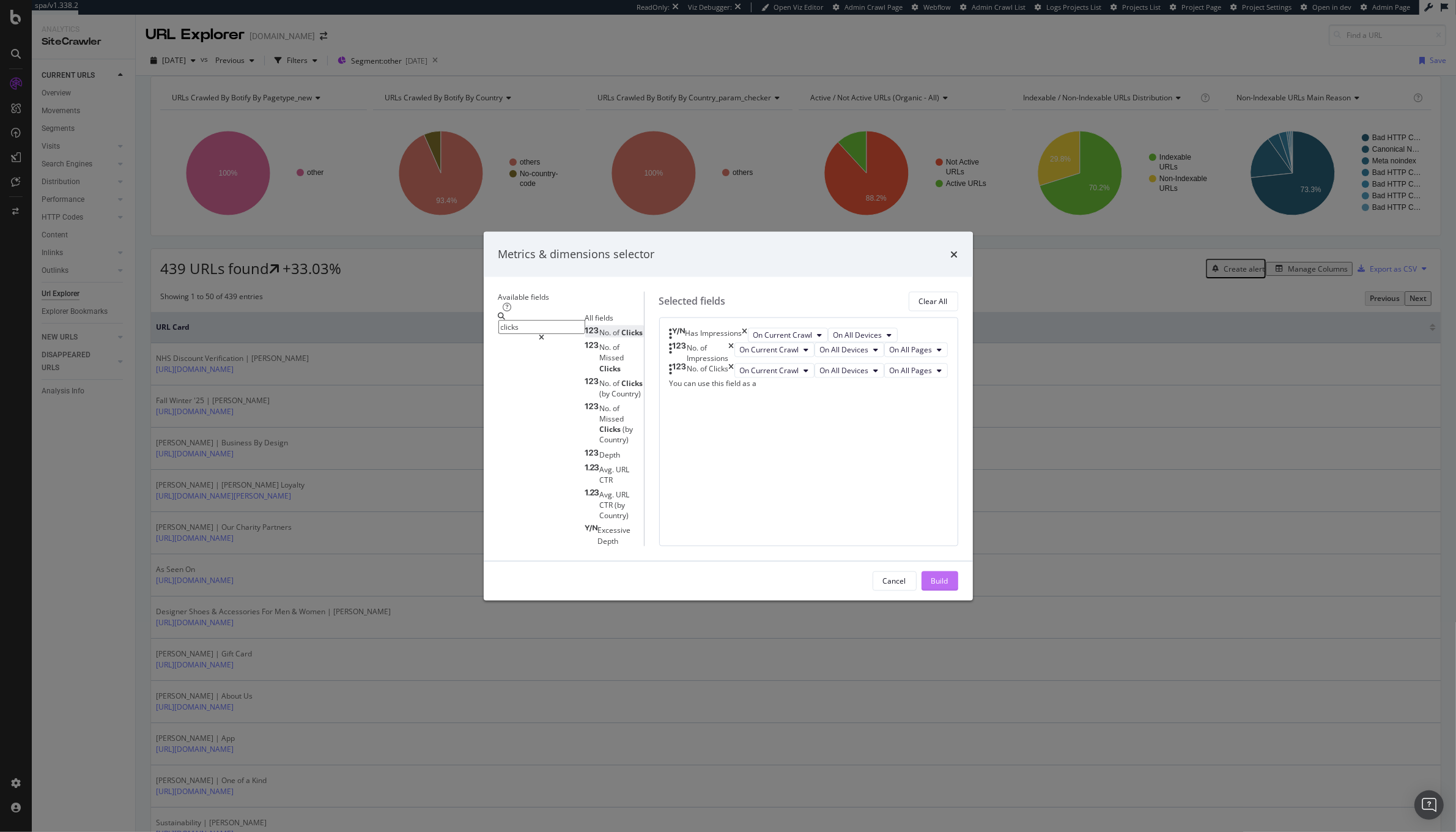
click at [949, 586] on div "Build" at bounding box center [940, 581] width 17 height 11
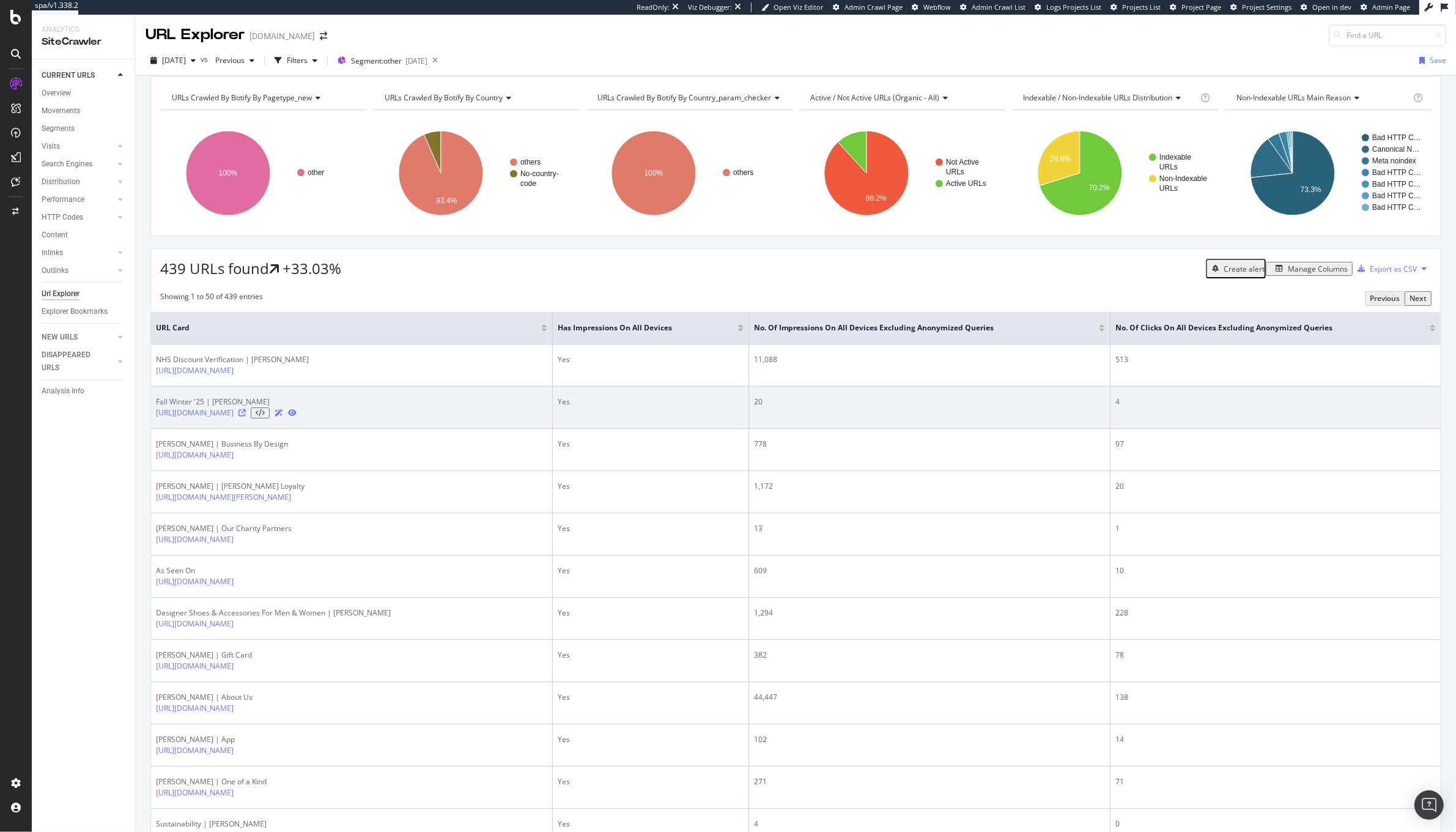
scroll to position [5, 0]
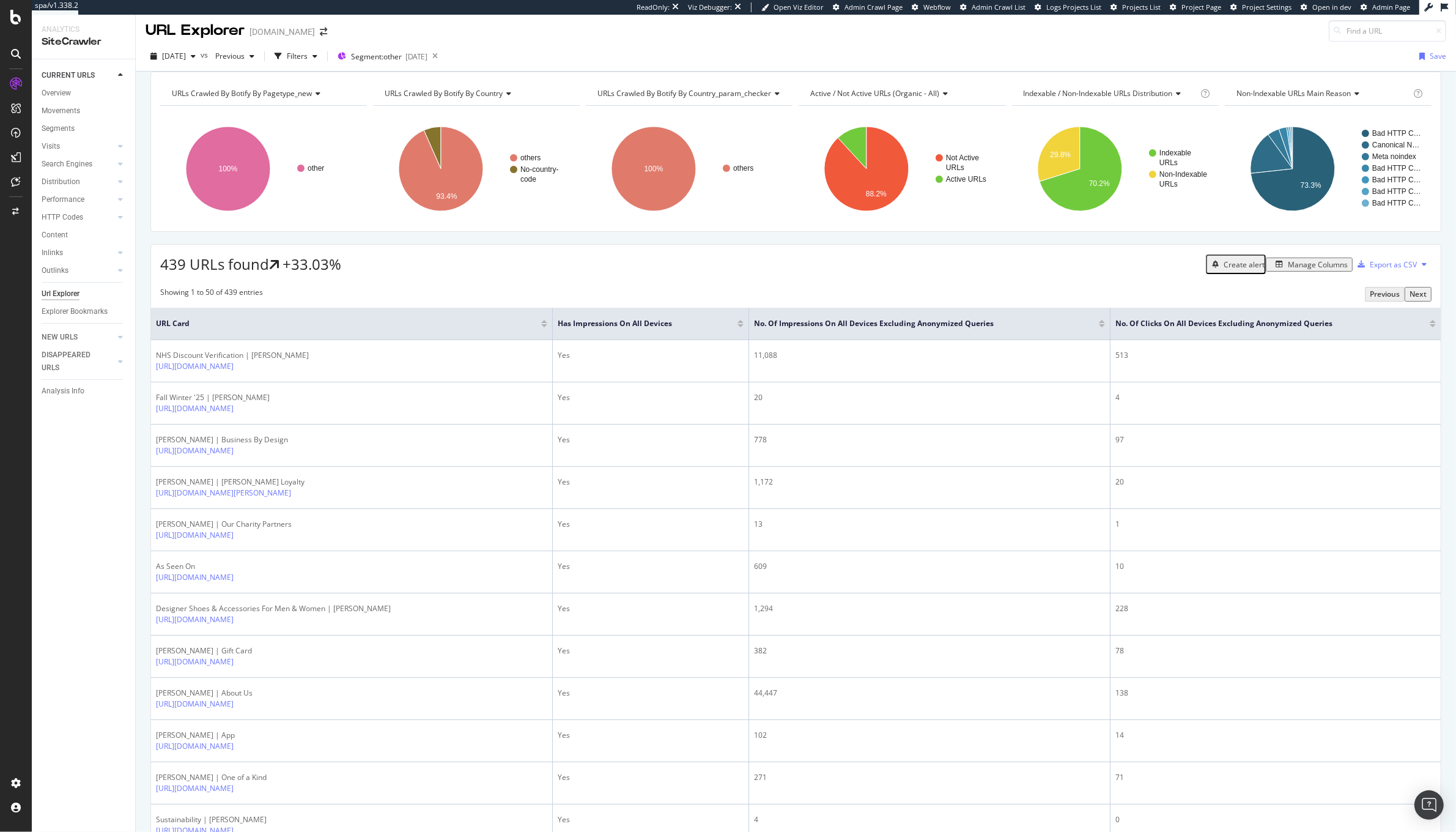
click at [1099, 327] on div at bounding box center [1102, 326] width 6 height 3
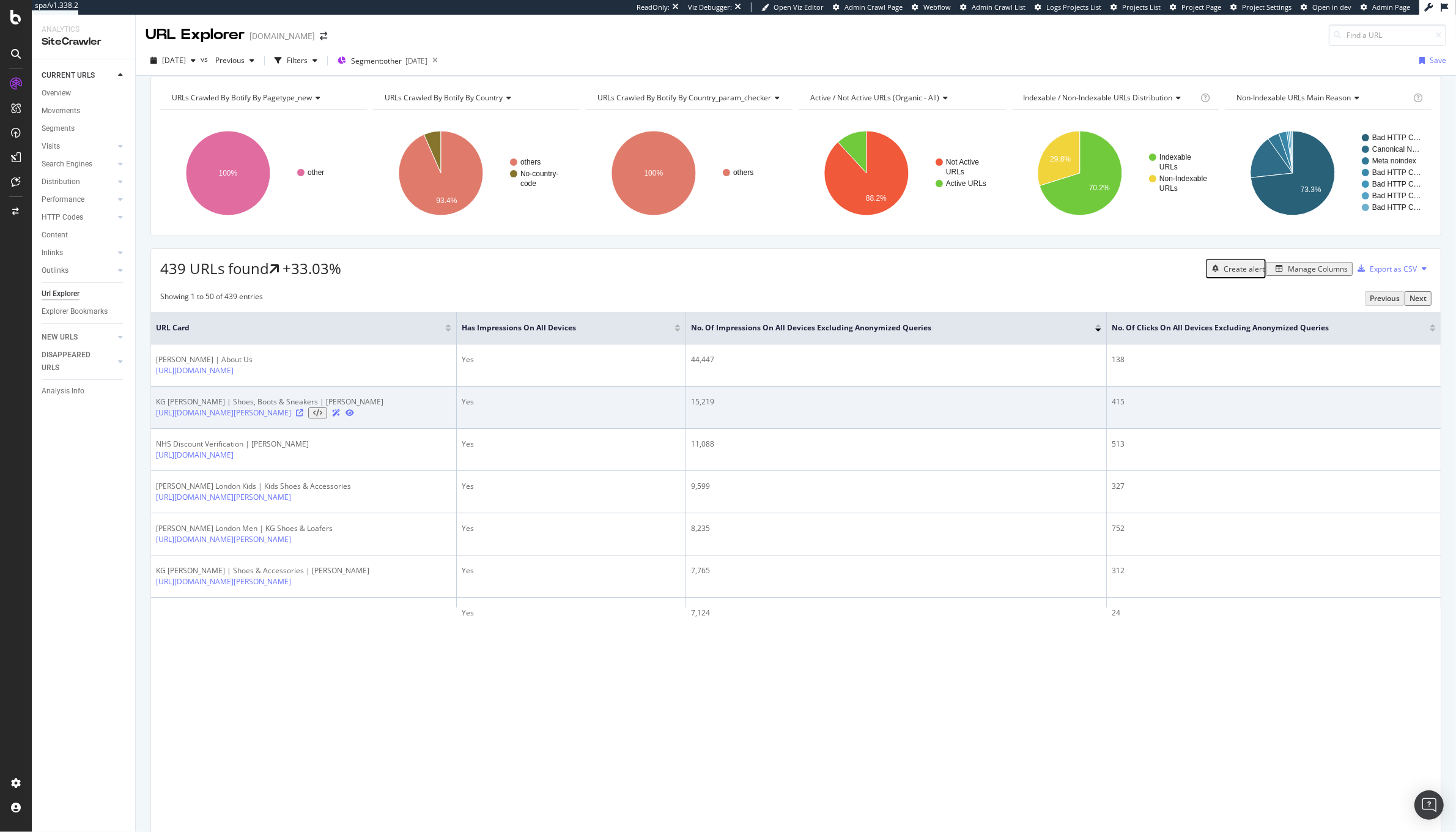
click at [303, 416] on icon at bounding box center [300, 413] width 8 height 8
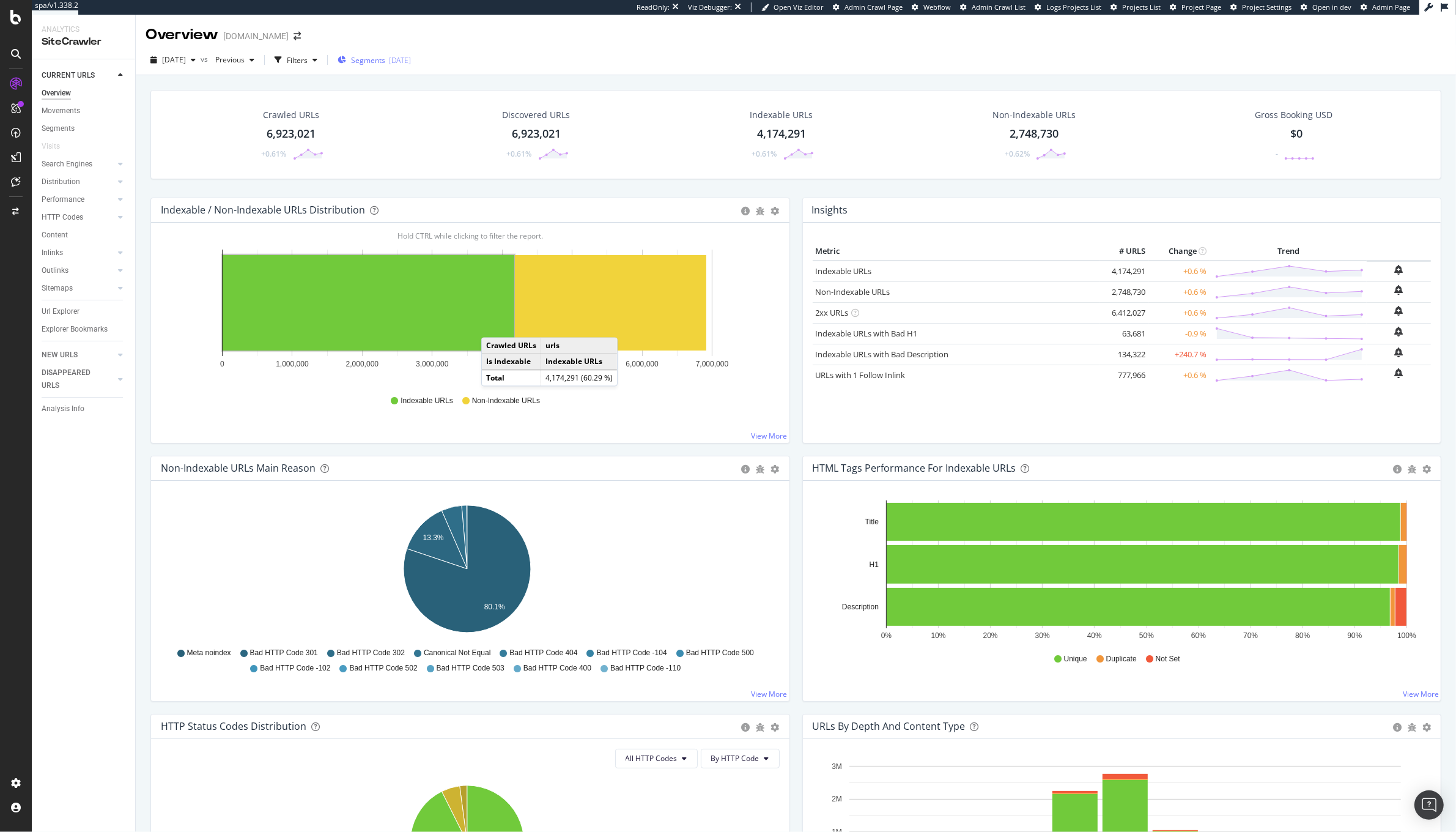
click at [385, 62] on span "Segments" at bounding box center [368, 60] width 34 height 11
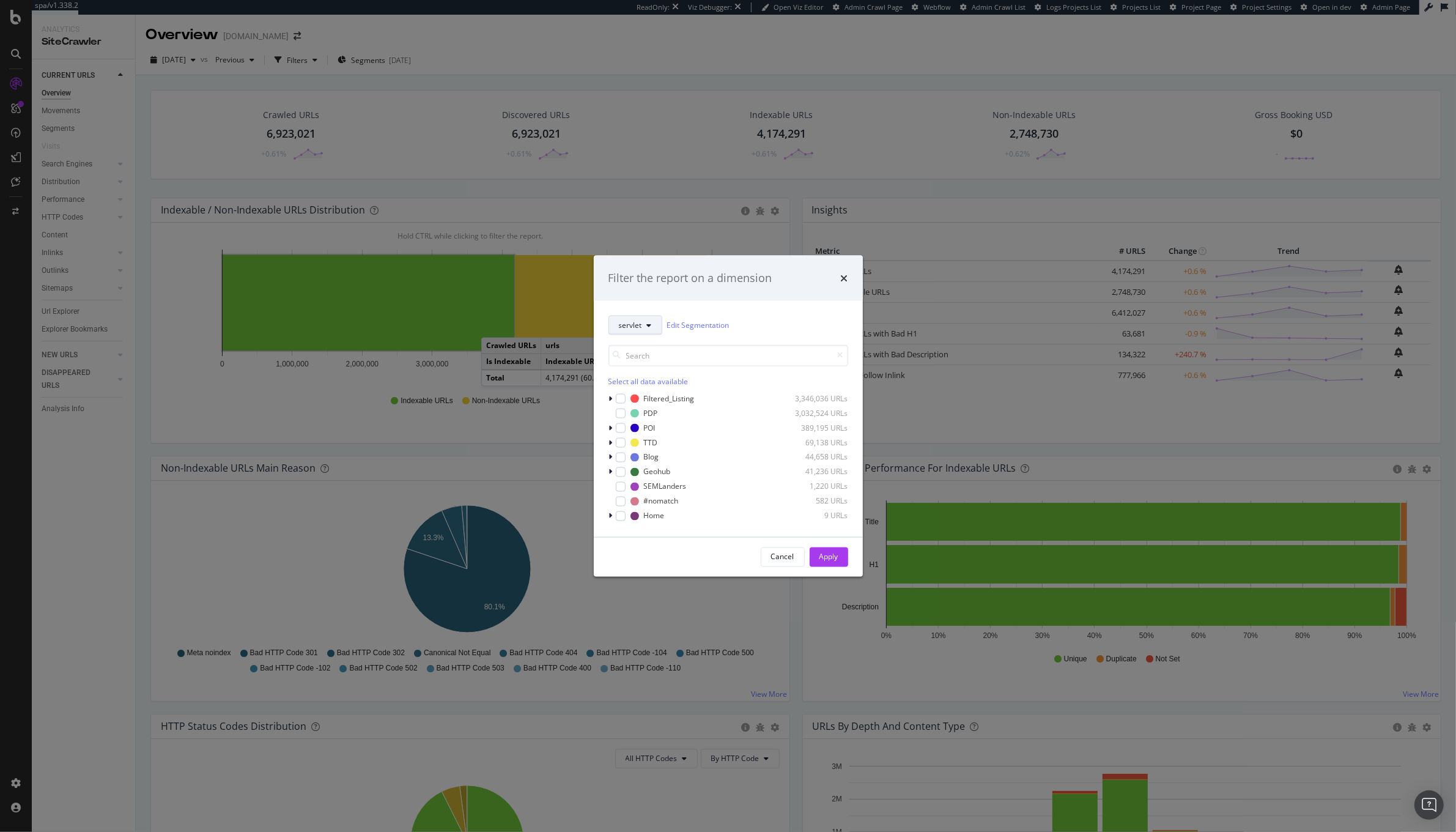
click at [640, 321] on span "servlet" at bounding box center [630, 325] width 24 height 11
click at [633, 391] on span "PoS" at bounding box center [701, 391] width 164 height 11
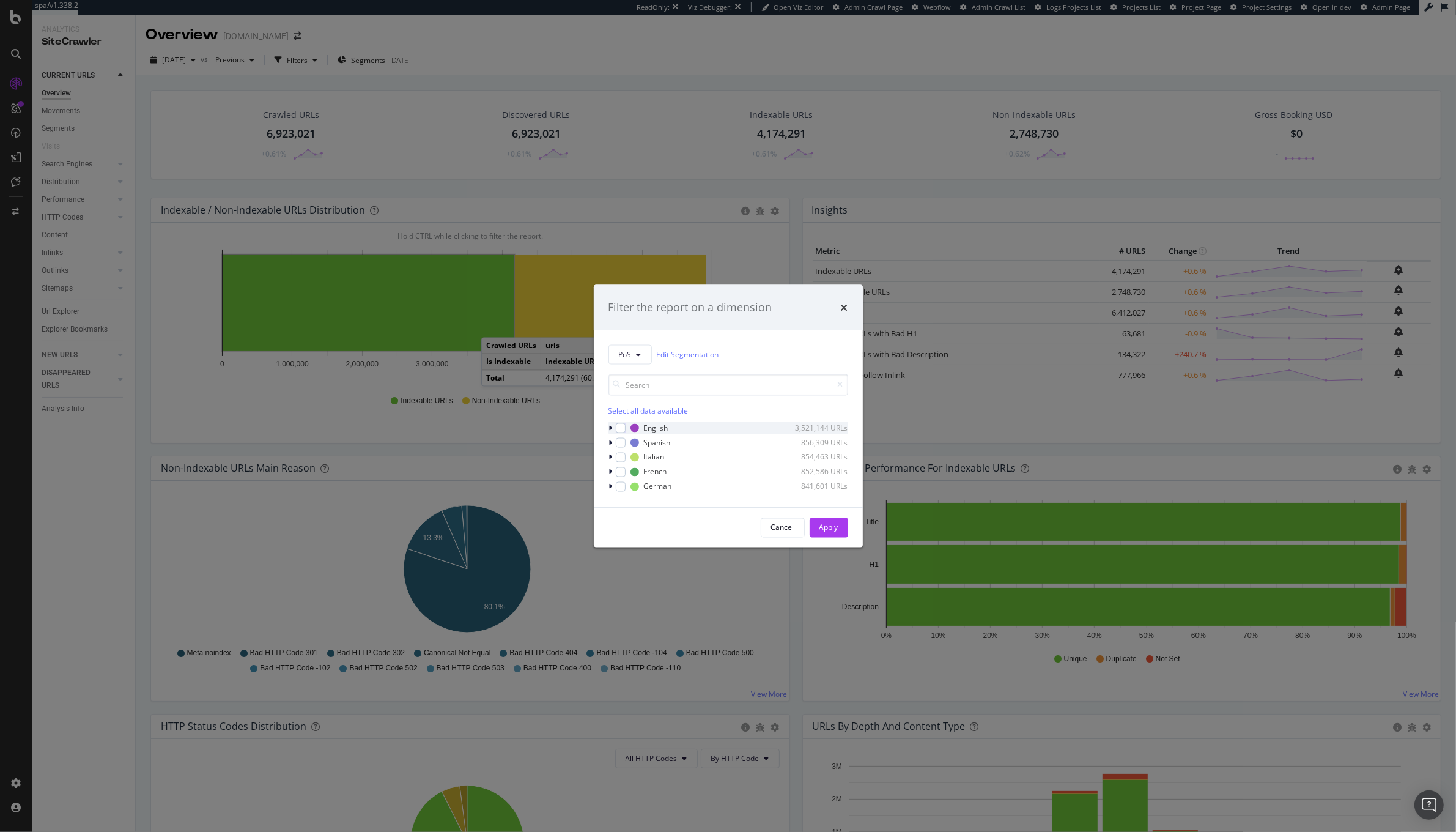
click at [609, 425] on icon "modal" at bounding box center [611, 428] width 4 height 8
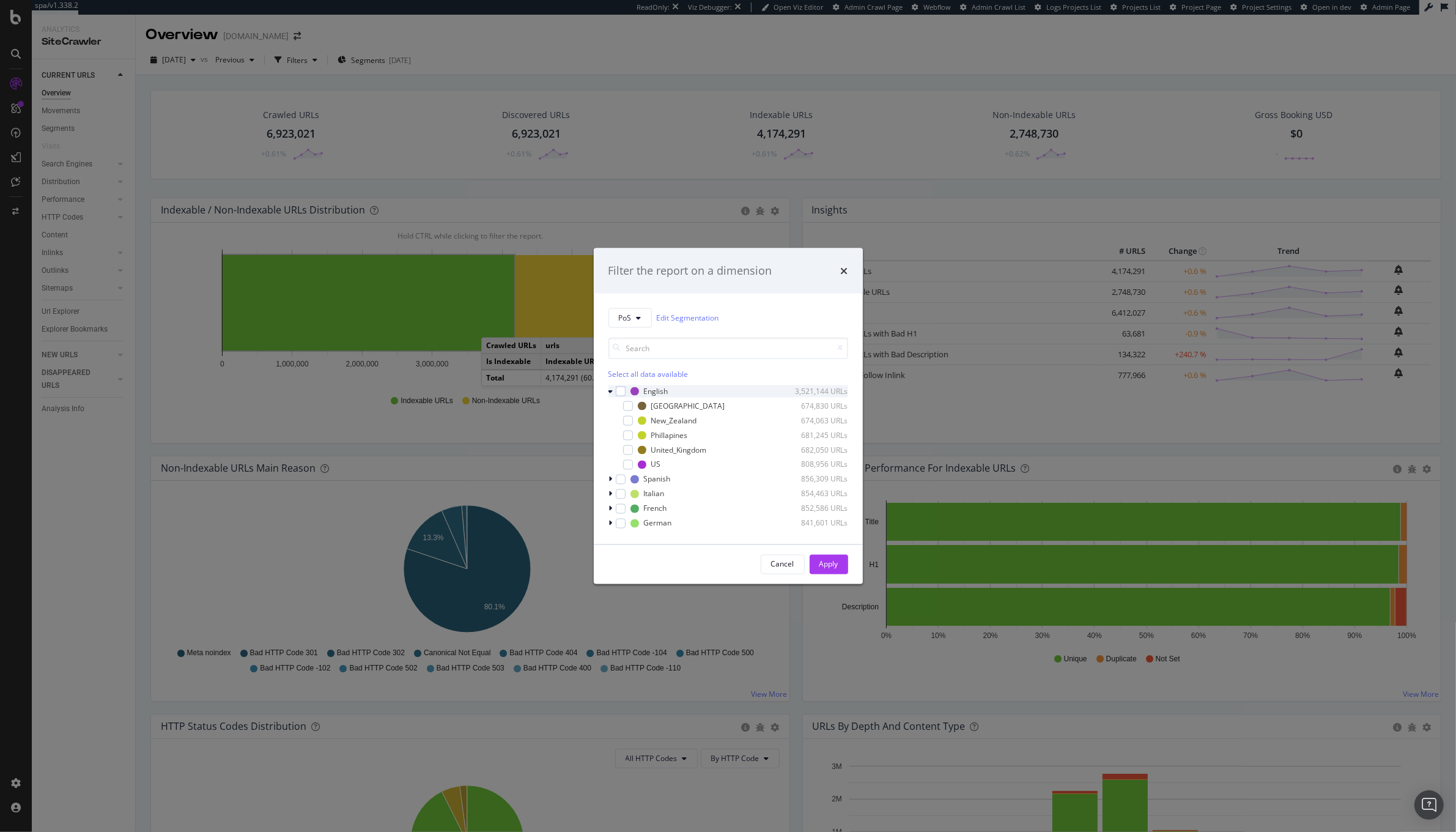
click at [610, 391] on icon "modal" at bounding box center [611, 391] width 5 height 8
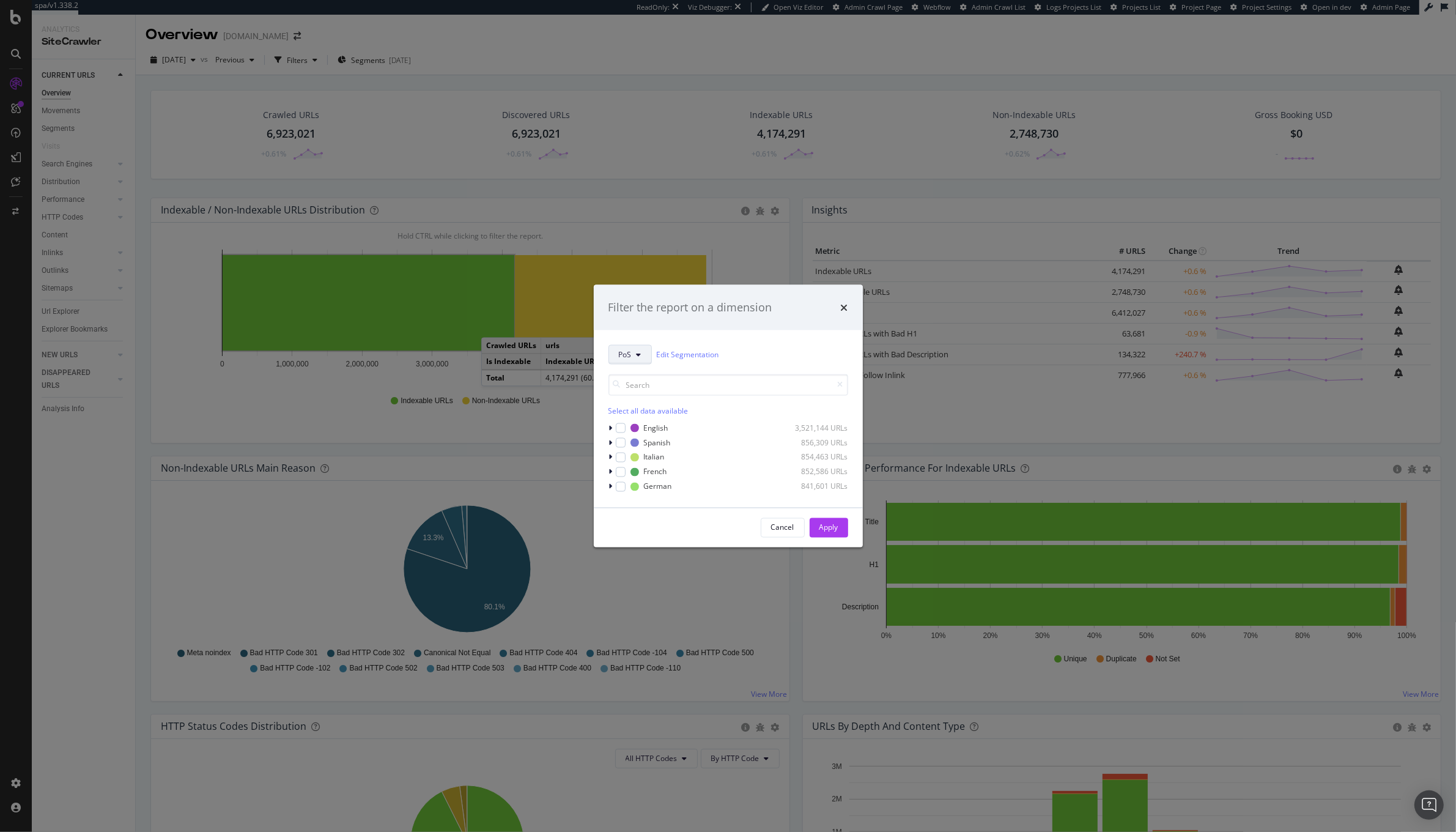
click at [627, 356] on span "PoS" at bounding box center [625, 355] width 13 height 11
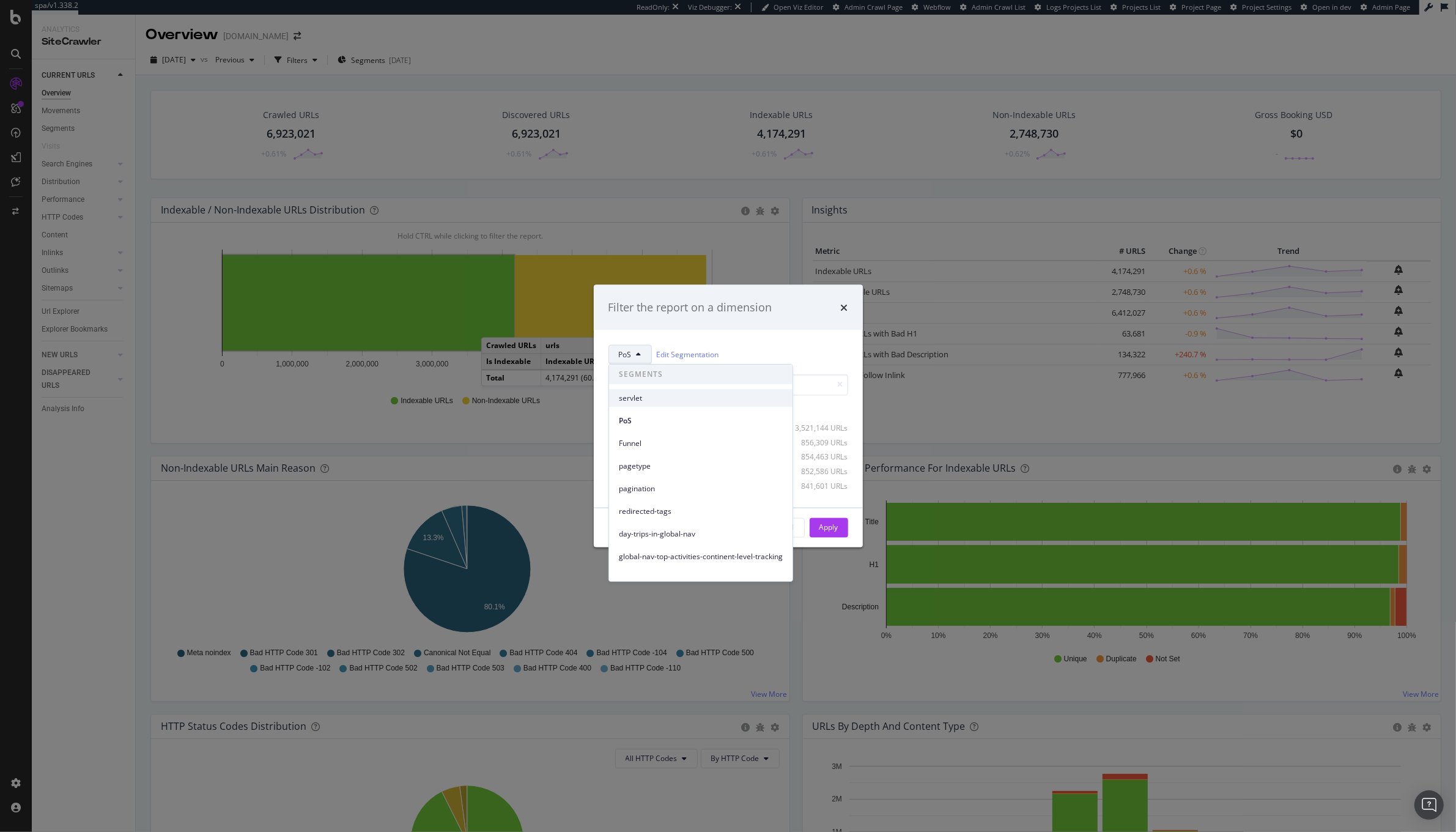
click at [659, 401] on span "servlet" at bounding box center [701, 398] width 164 height 11
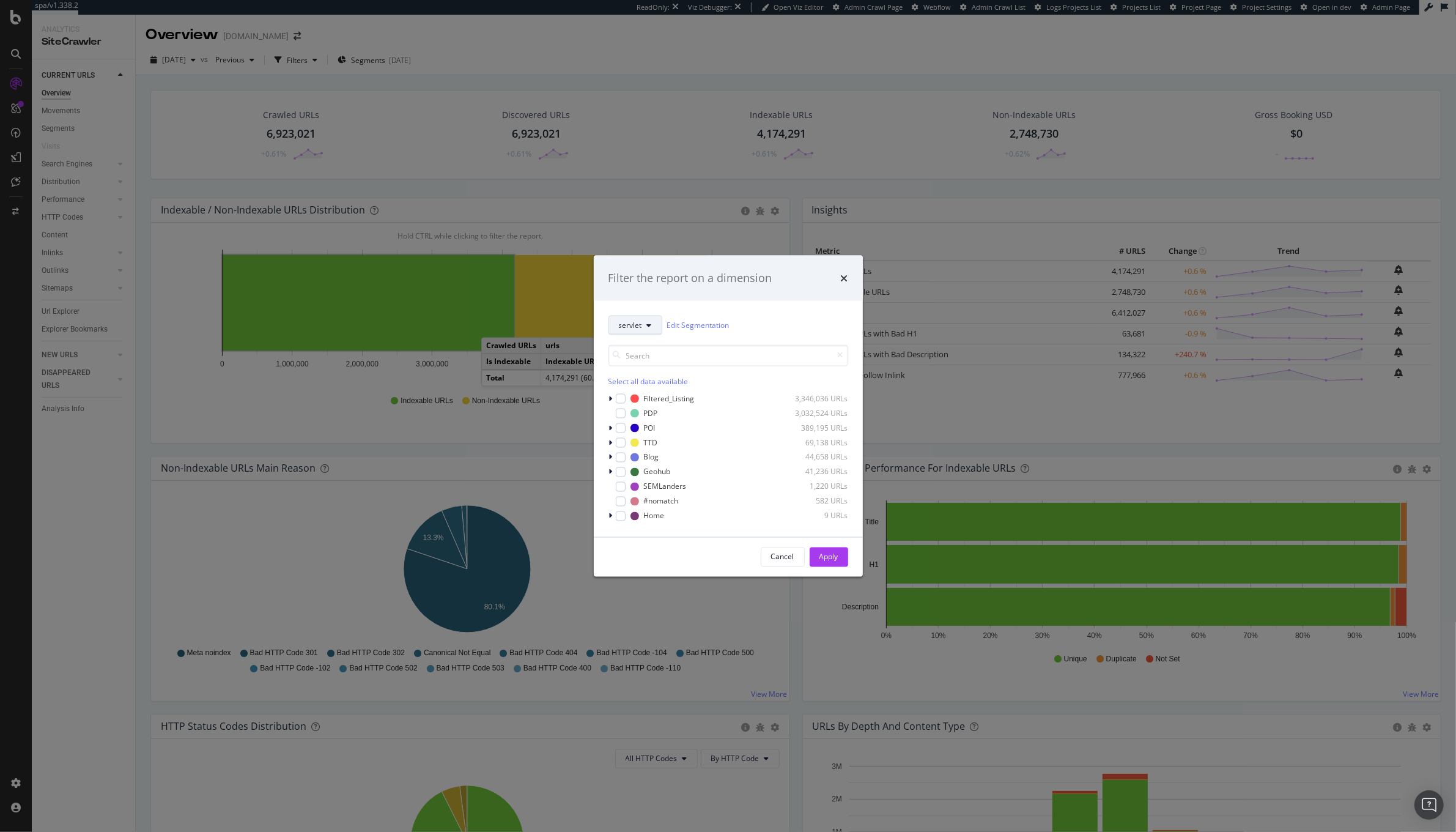
click at [642, 324] on span "servlet" at bounding box center [630, 325] width 24 height 11
click at [619, 321] on span "servlet" at bounding box center [630, 325] width 24 height 11
click at [676, 305] on div "servlet Edit Segmentation Select all data available Filtered_Listing 3,346,036 …" at bounding box center [728, 418] width 269 height 236
click at [630, 329] on span "servlet" at bounding box center [630, 325] width 24 height 11
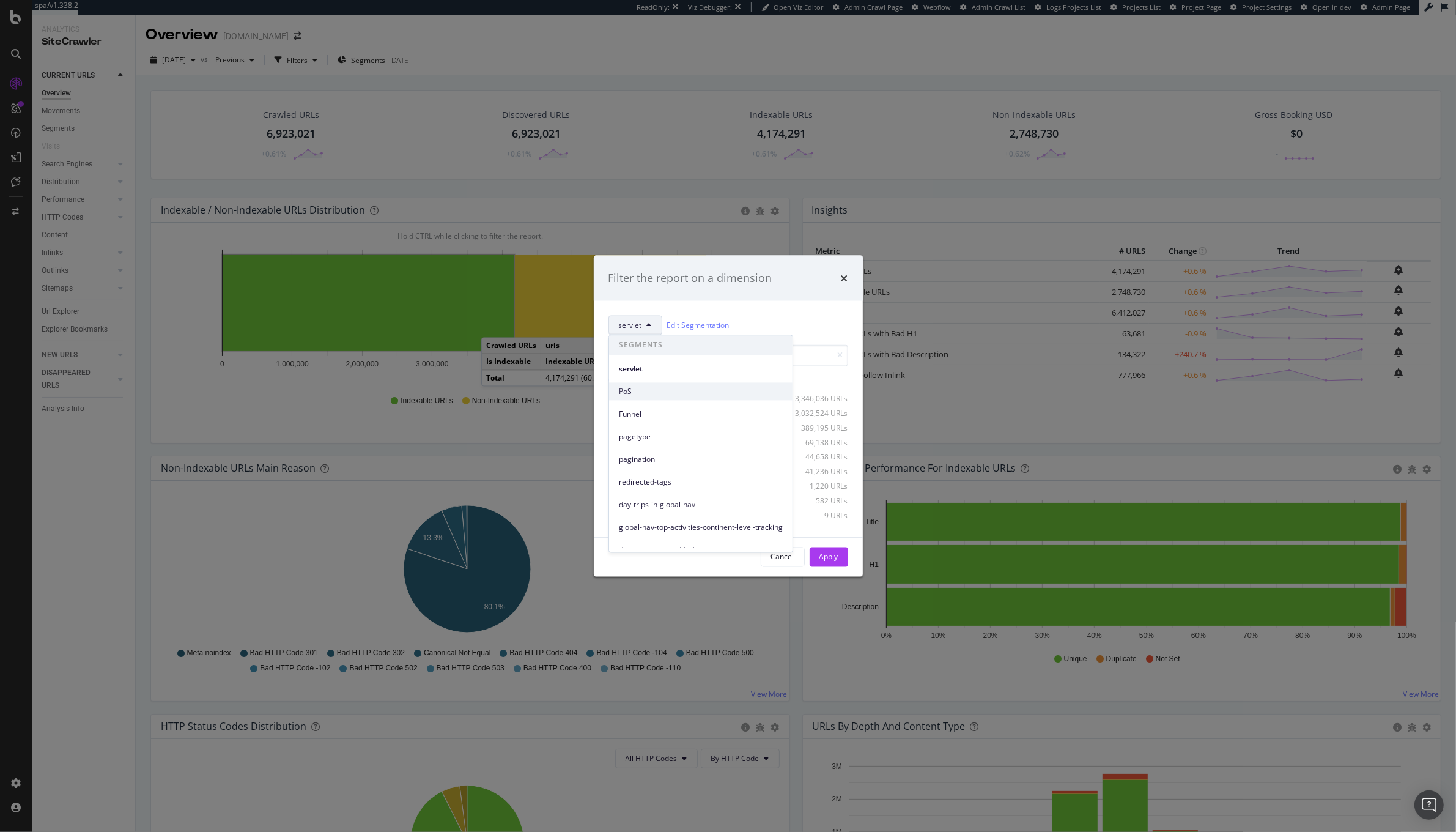
click at [654, 384] on div "PoS" at bounding box center [701, 391] width 184 height 17
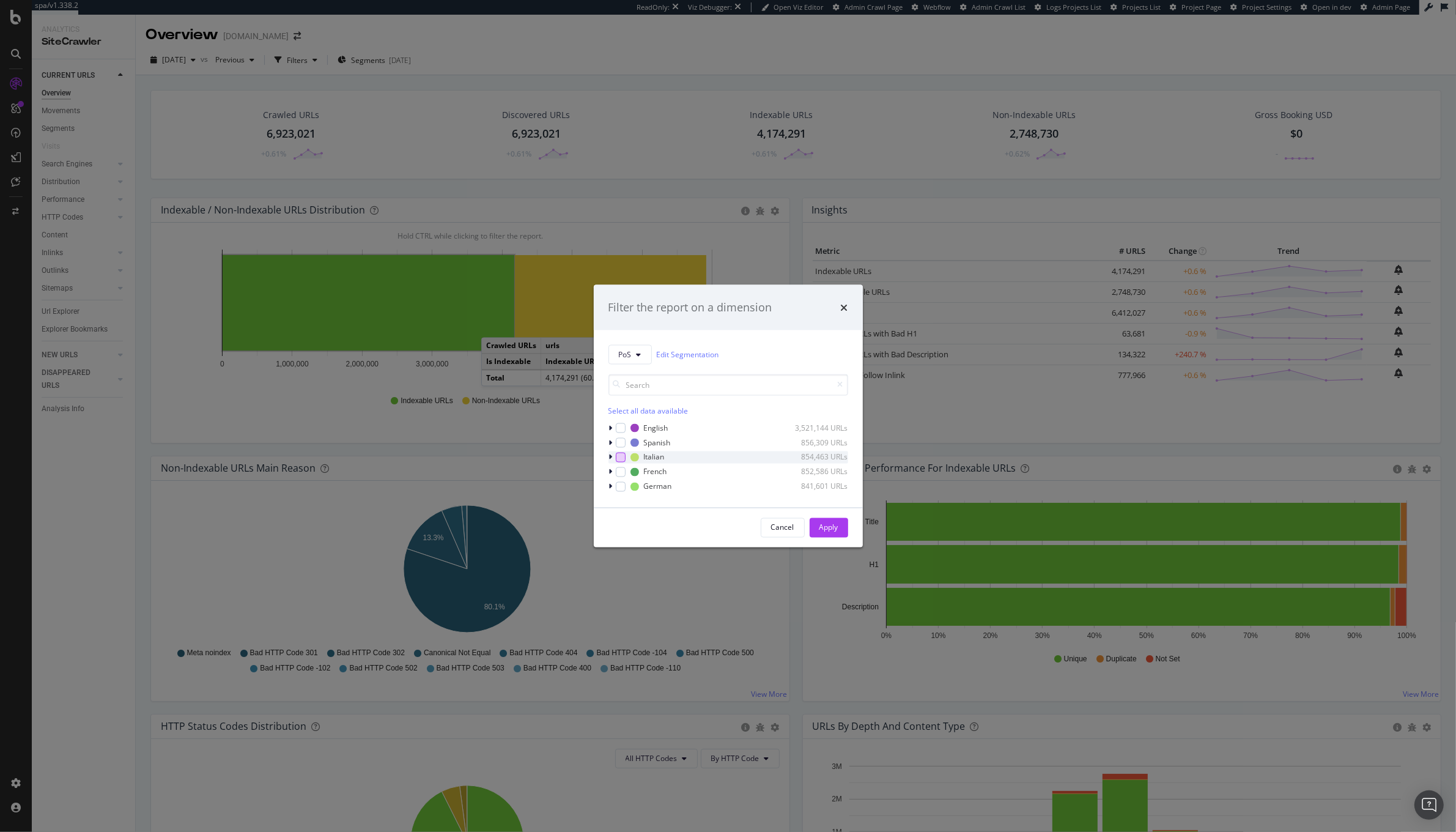
click at [620, 460] on div "modal" at bounding box center [621, 457] width 10 height 10
click at [832, 536] on div "Apply" at bounding box center [829, 527] width 19 height 18
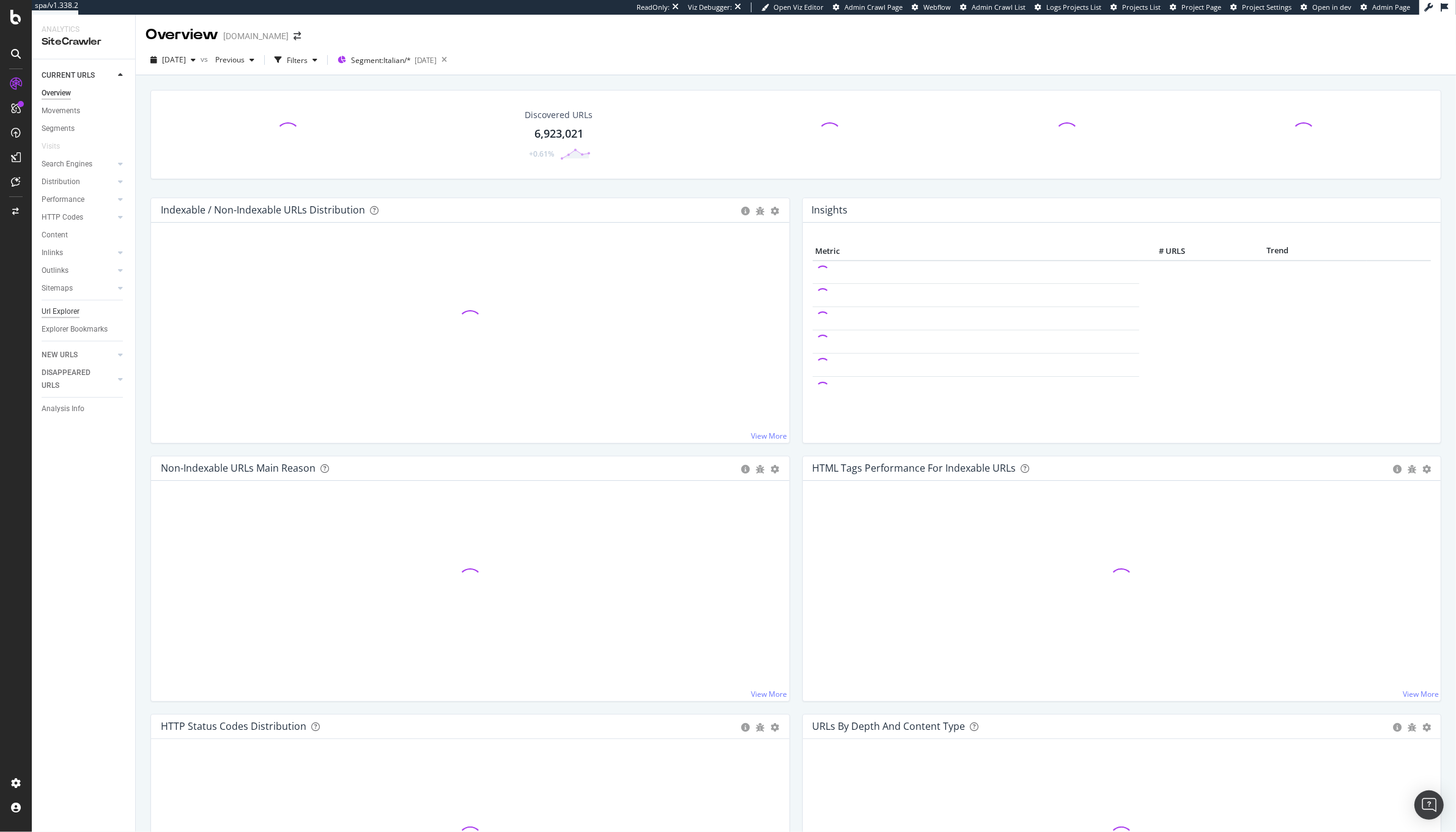
click at [46, 306] on div "Url Explorer" at bounding box center [61, 312] width 38 height 13
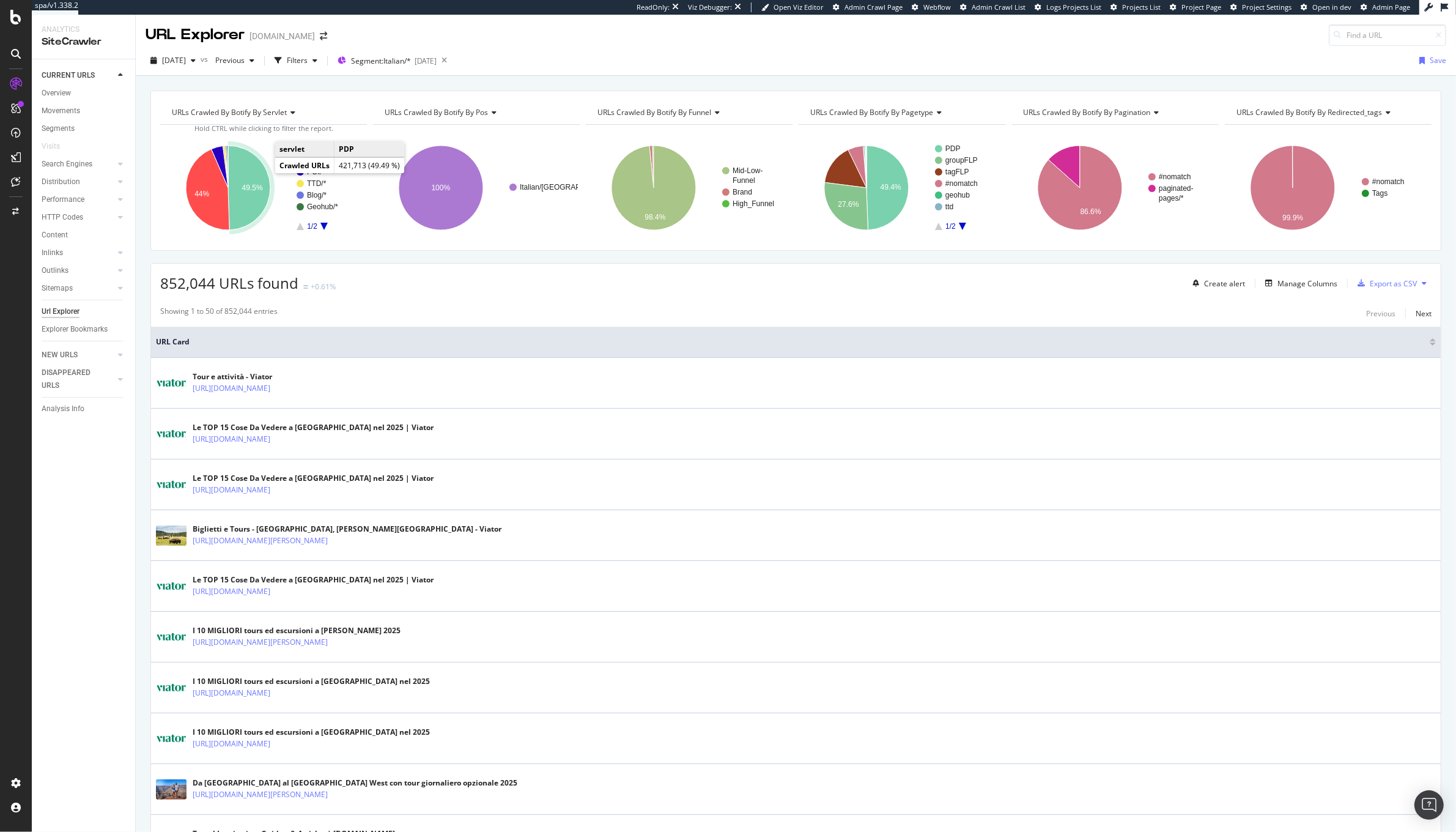
click at [241, 185] on icon "A chart." at bounding box center [249, 188] width 43 height 84
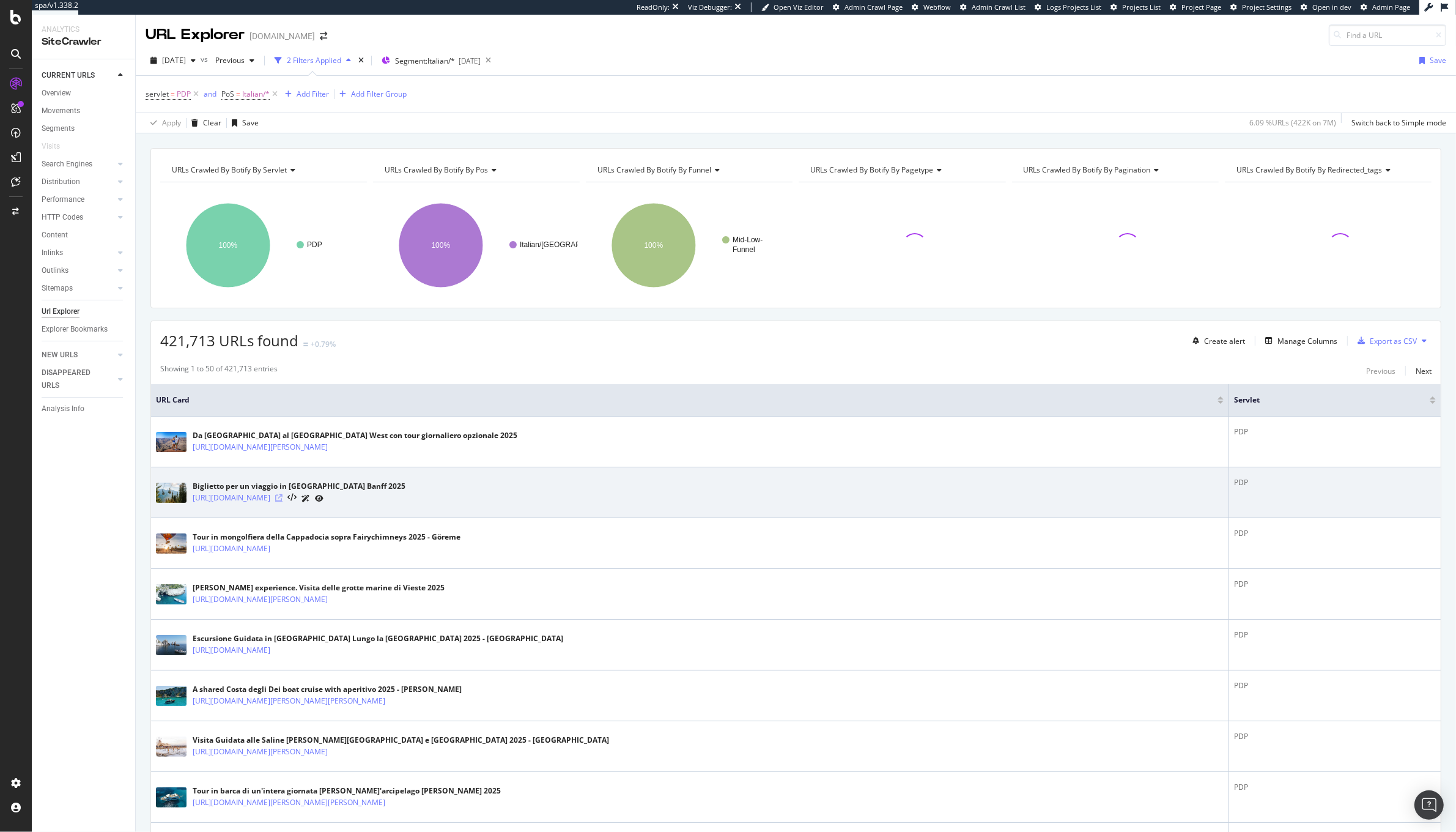
click at [283, 501] on icon at bounding box center [279, 498] width 8 height 8
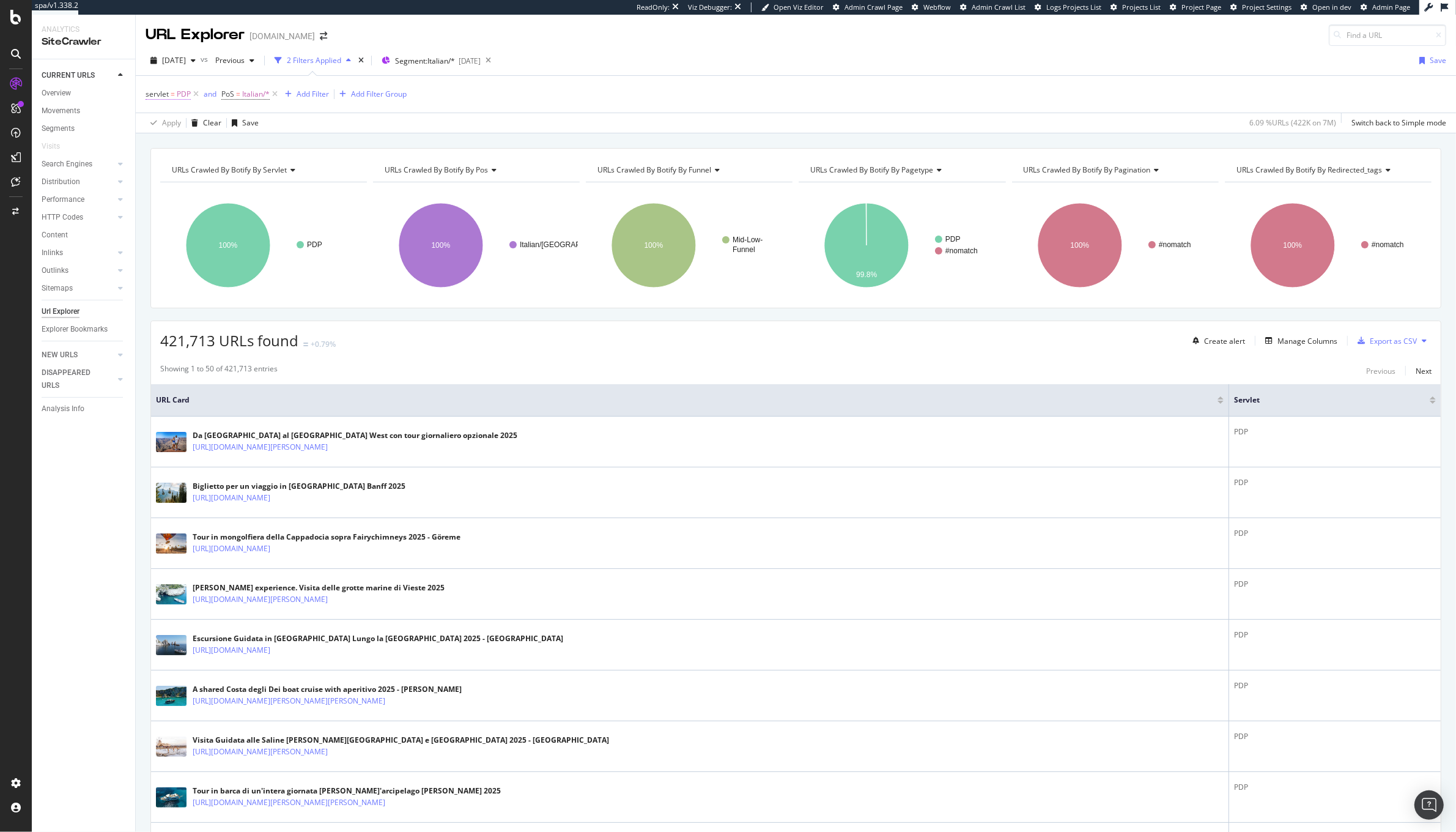
click at [185, 98] on span "PDP" at bounding box center [184, 94] width 14 height 17
click at [174, 166] on div at bounding box center [223, 165] width 134 height 20
click at [248, 217] on span "Select" at bounding box center [251, 217] width 21 height 11
click at [265, 213] on icon "button" at bounding box center [263, 214] width 7 height 8
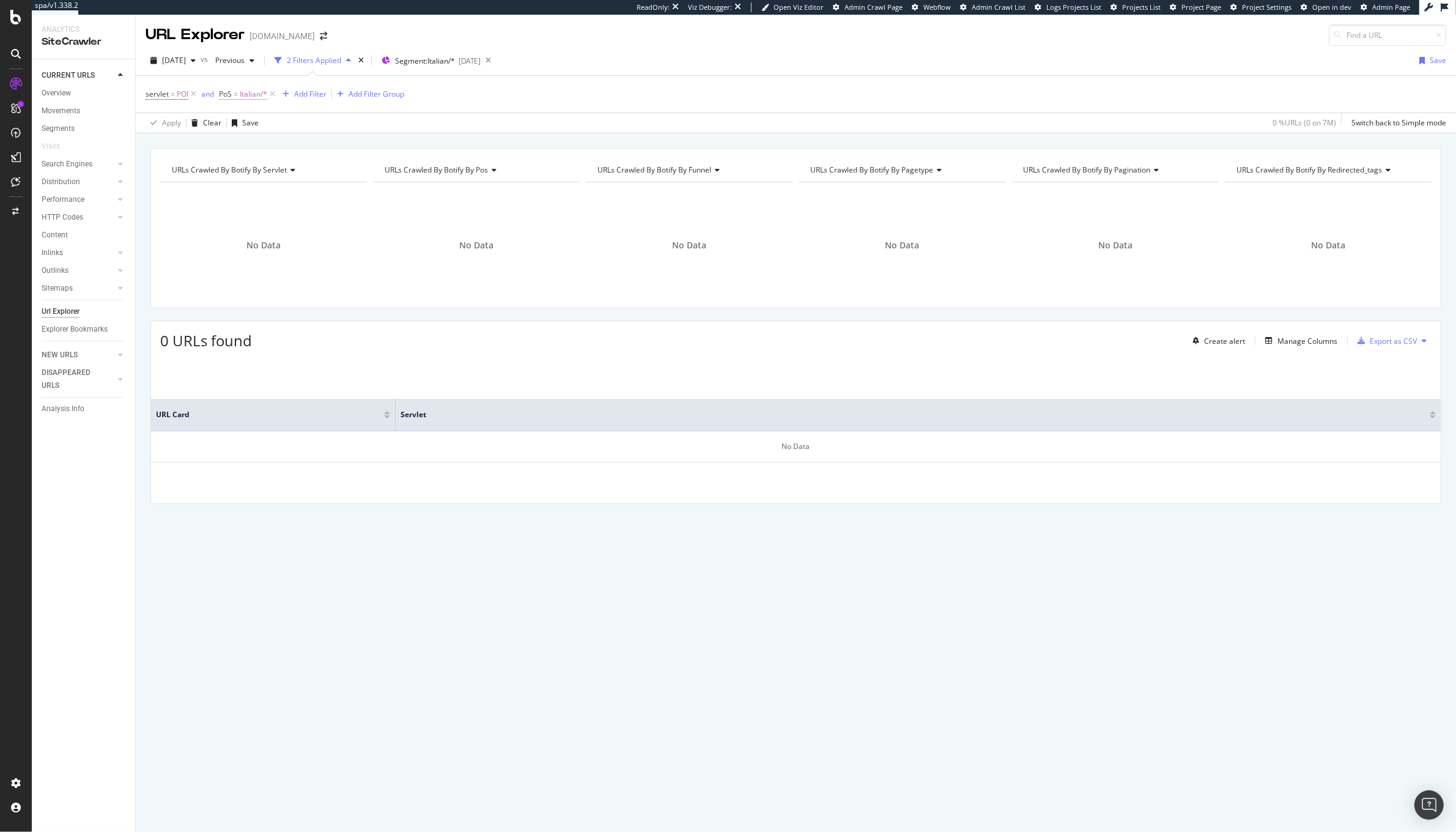
click at [248, 97] on span "Italian/*" at bounding box center [254, 94] width 27 height 17
click at [524, 145] on div "URLs Crawled By Botify By servlet Chart (by Value) Table Expand Export as CSV E…" at bounding box center [796, 148] width 1320 height 30
click at [271, 93] on icon at bounding box center [273, 94] width 11 height 12
click at [492, 62] on icon at bounding box center [485, 60] width 15 height 17
click at [178, 101] on span "POI" at bounding box center [182, 94] width 11 height 17
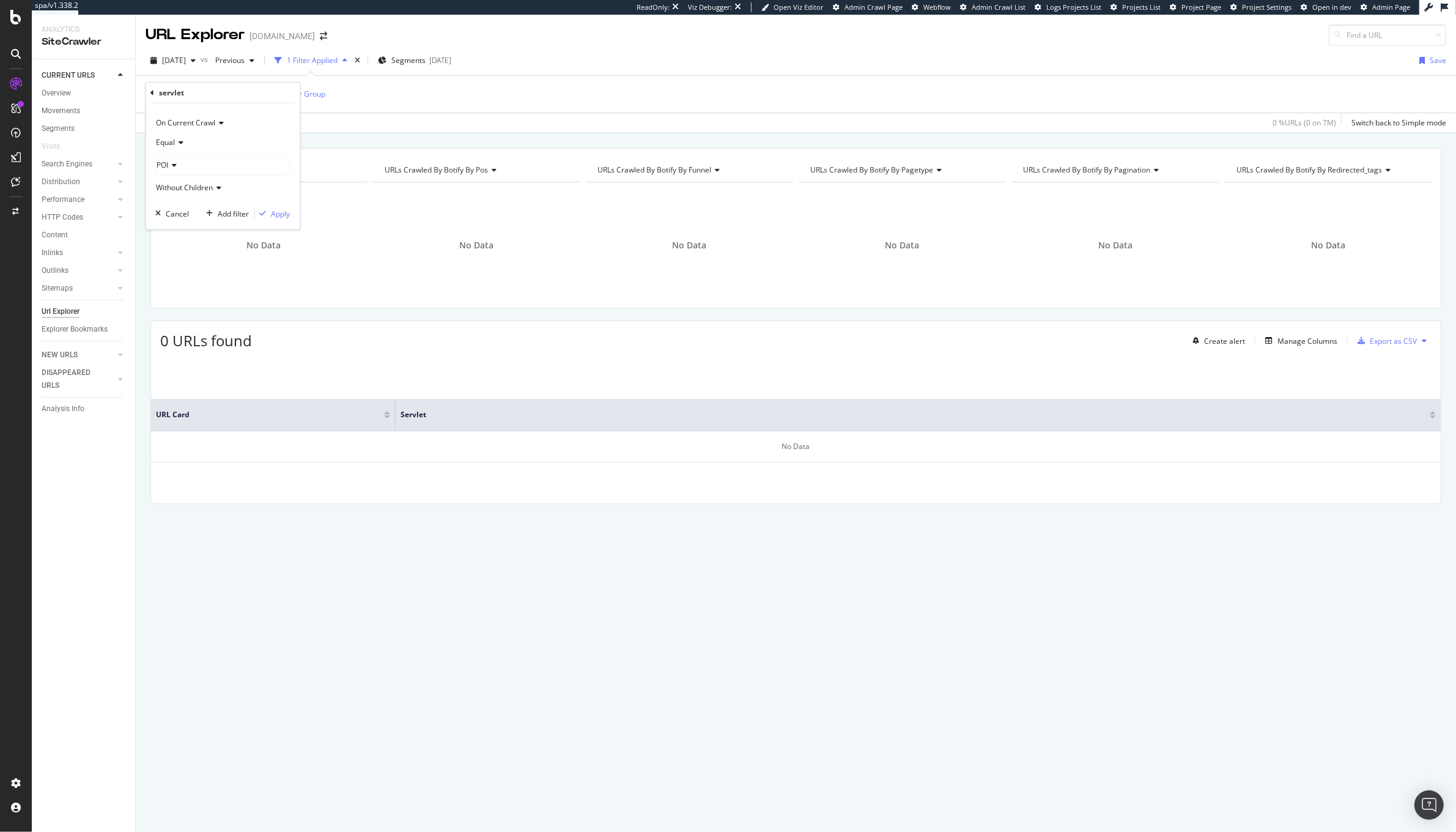
click at [151, 93] on icon at bounding box center [153, 93] width 4 height 8
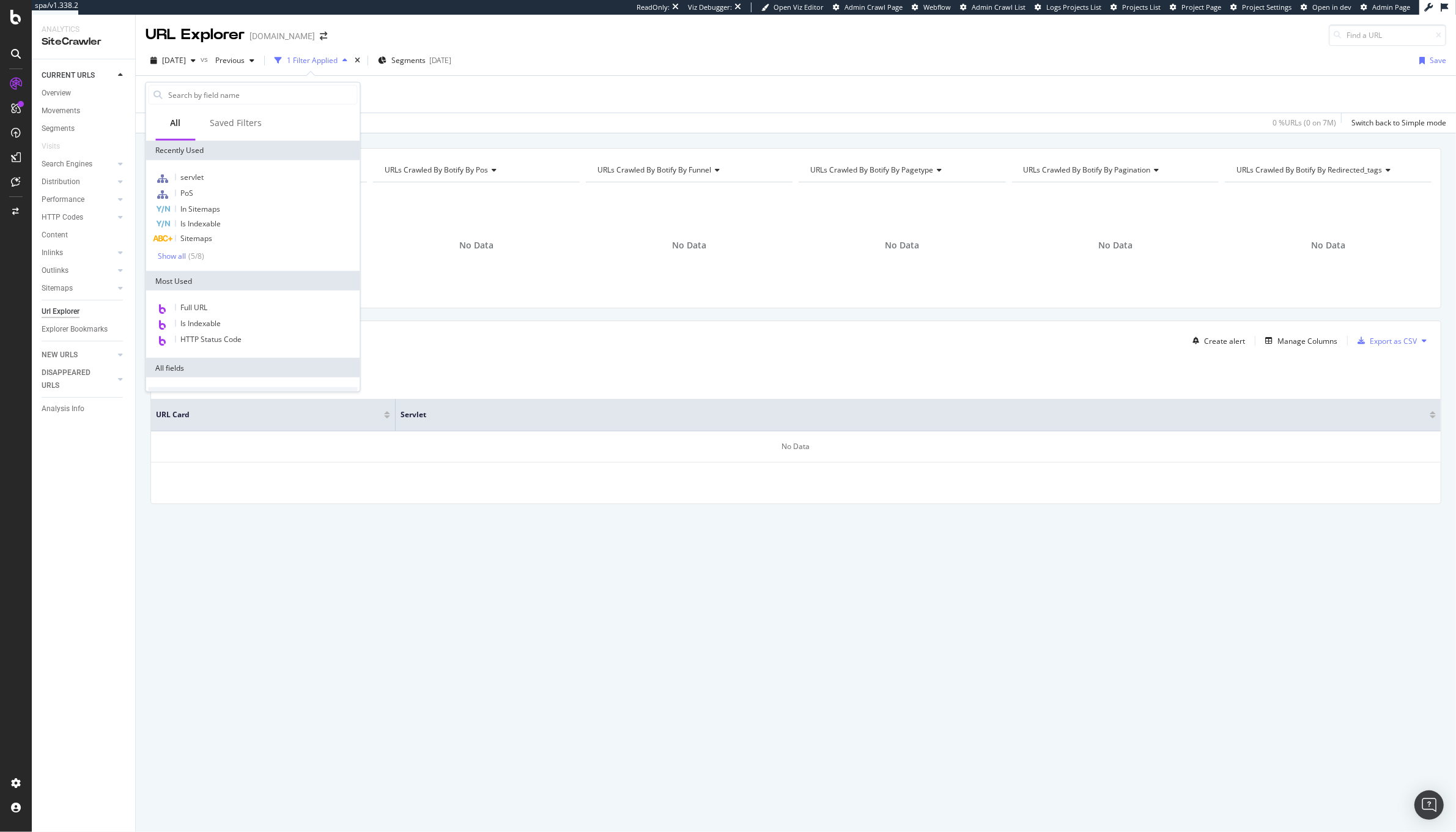
click at [460, 105] on div "servlet = POI Add Filter Add Filter Group" at bounding box center [796, 94] width 1300 height 36
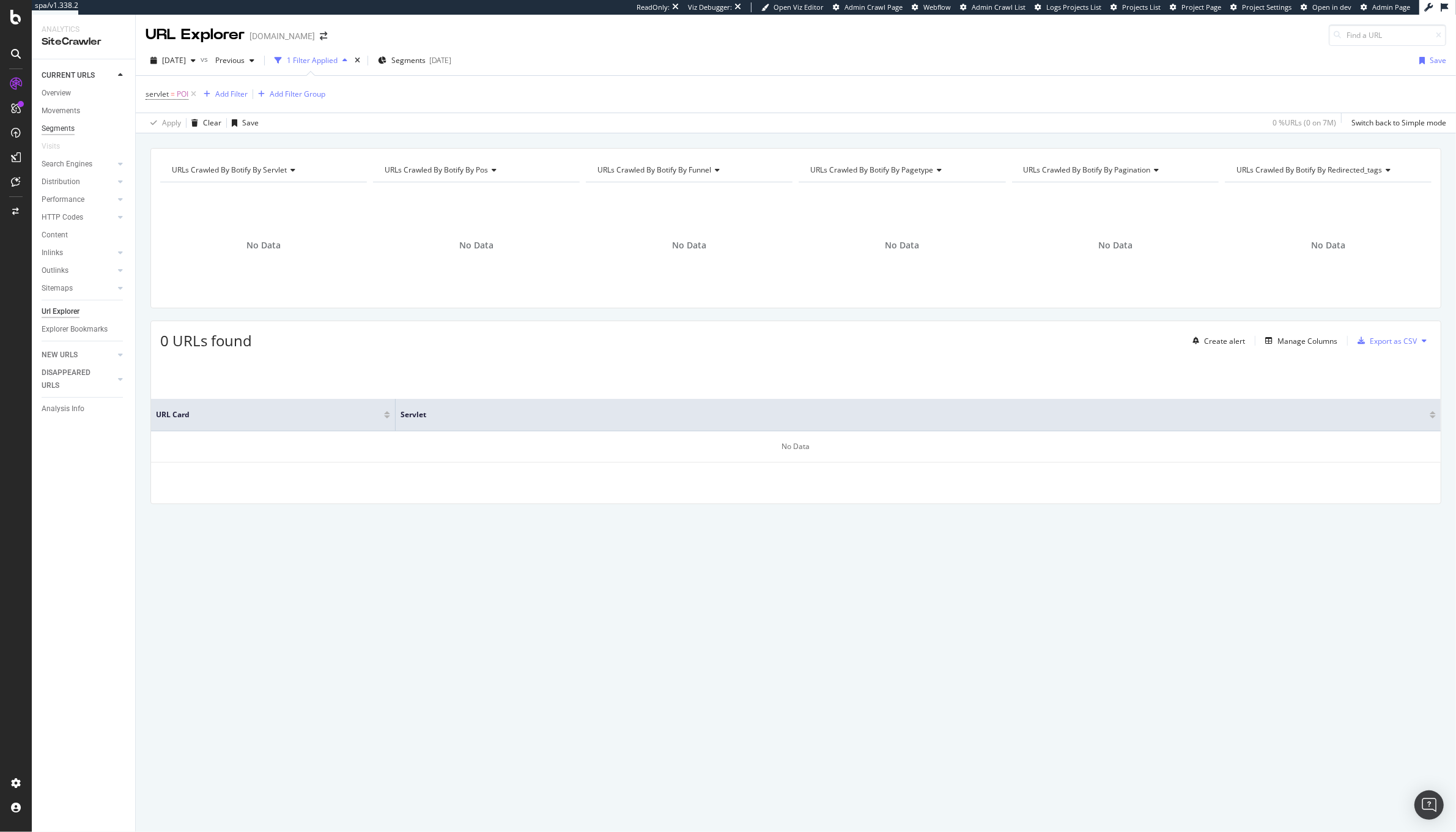
click at [65, 129] on div "Segments" at bounding box center [58, 128] width 33 height 13
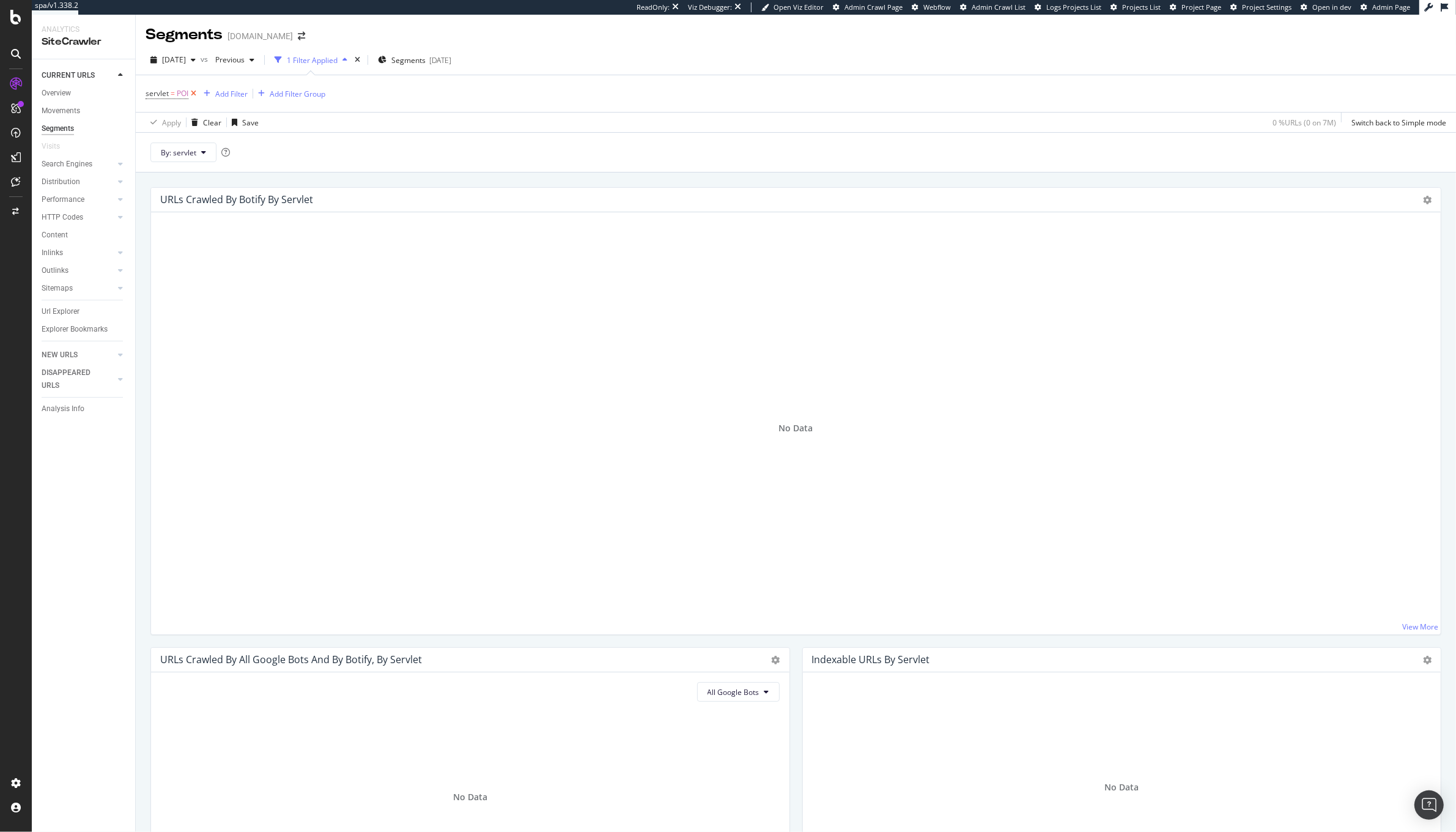
click at [192, 88] on icon at bounding box center [194, 93] width 11 height 12
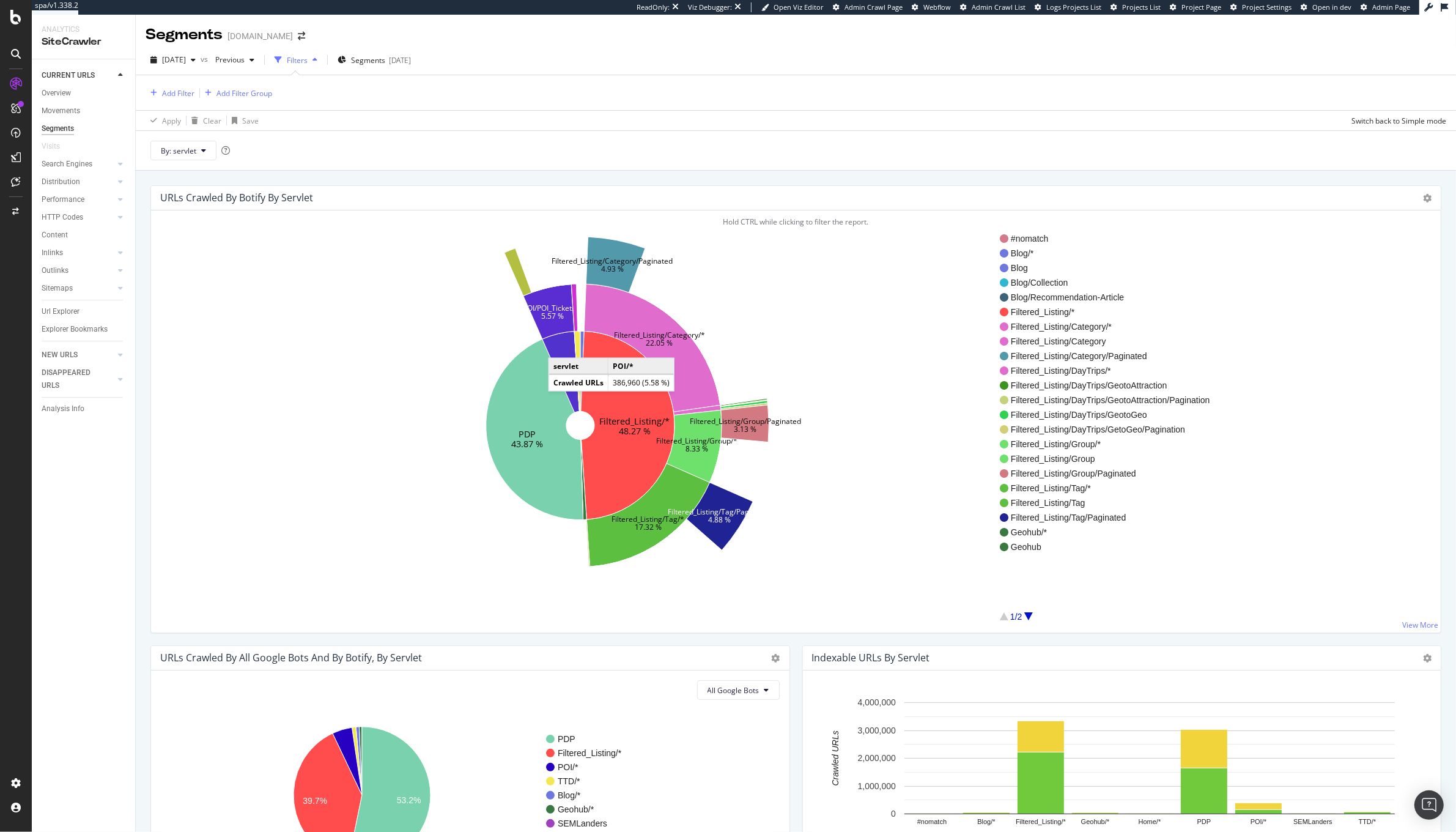
click at [561, 346] on icon at bounding box center [561, 372] width 37 height 81
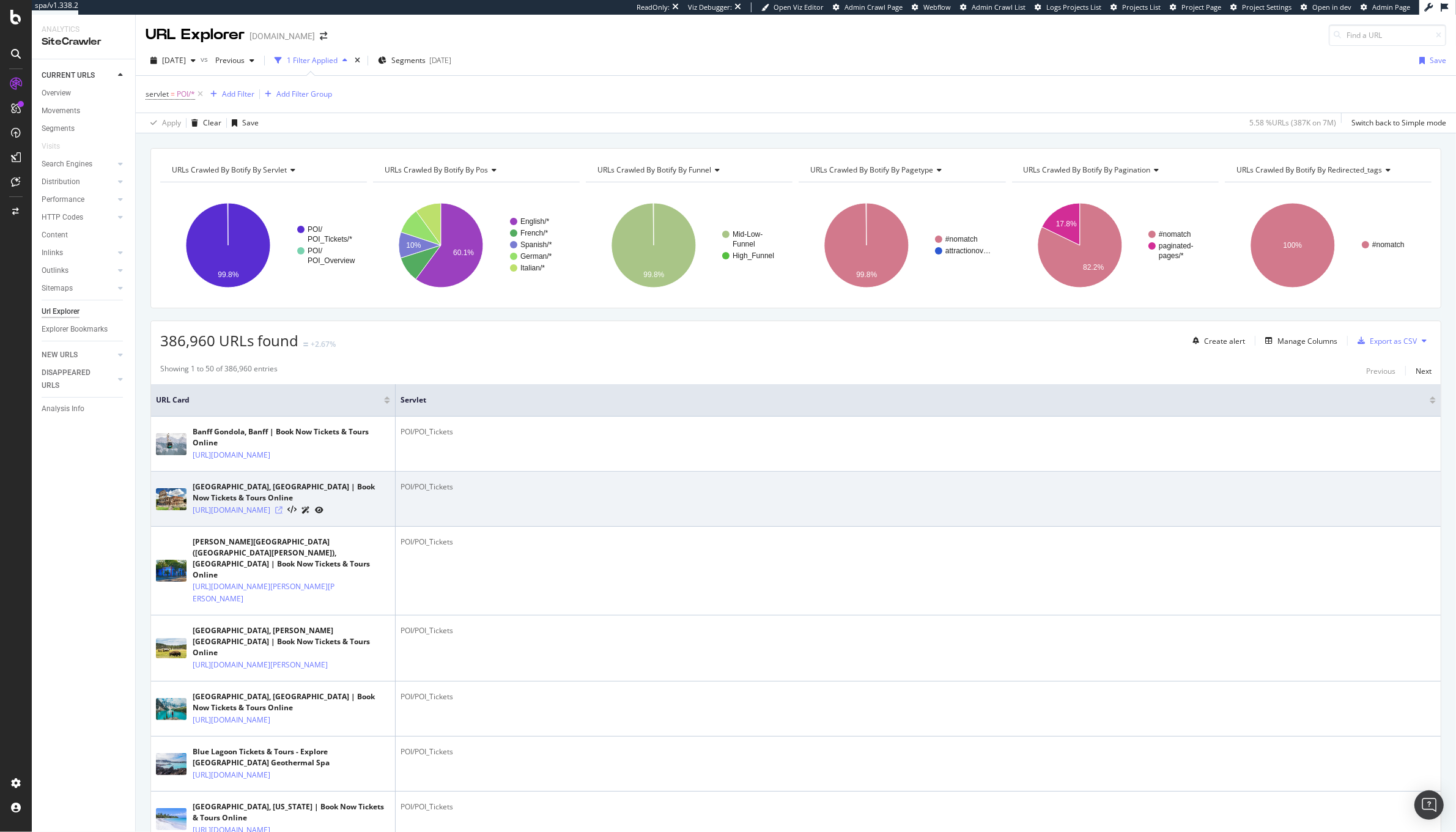
click at [283, 514] on icon at bounding box center [279, 511] width 8 height 8
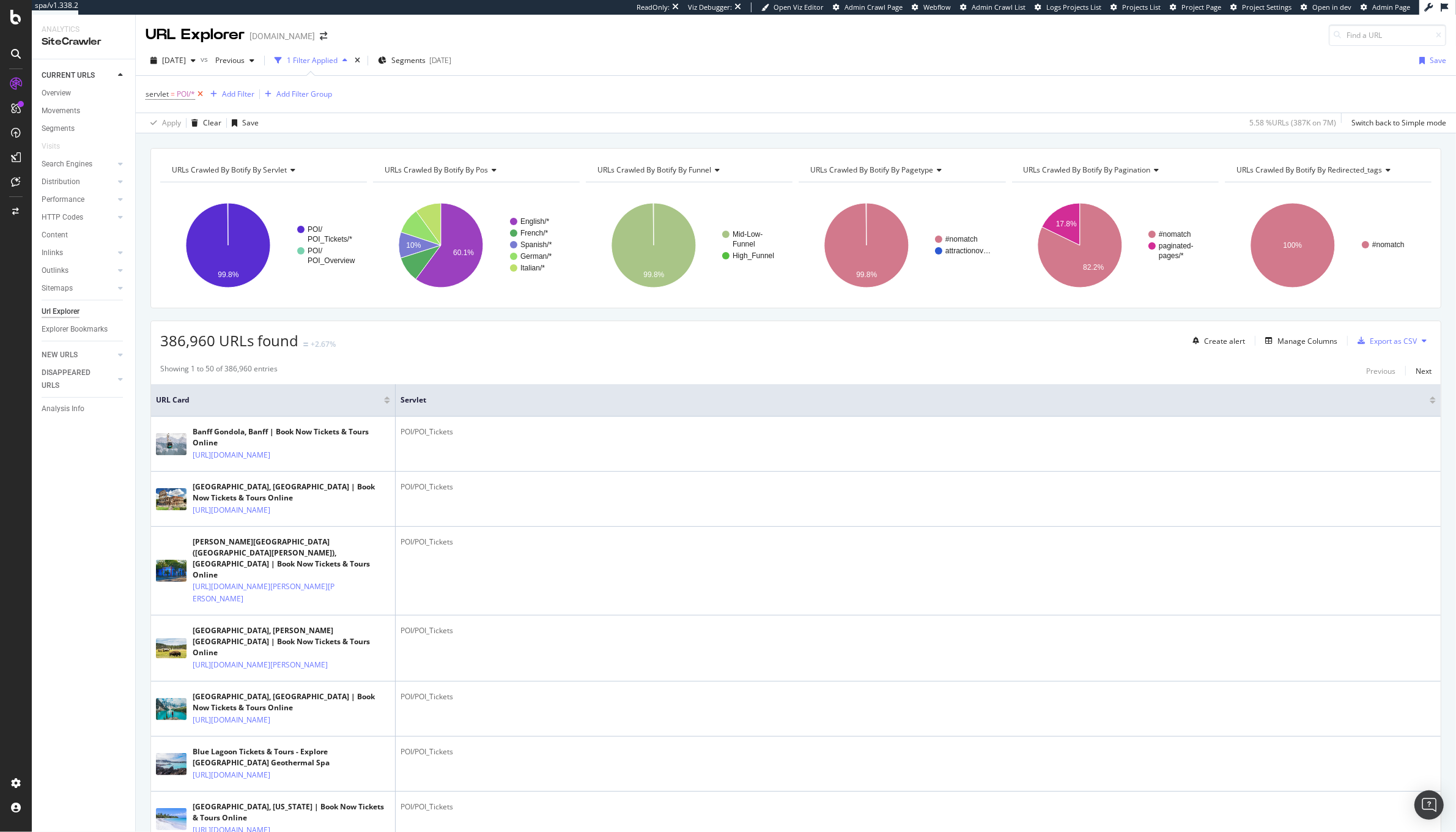
click at [199, 96] on icon at bounding box center [201, 94] width 11 height 12
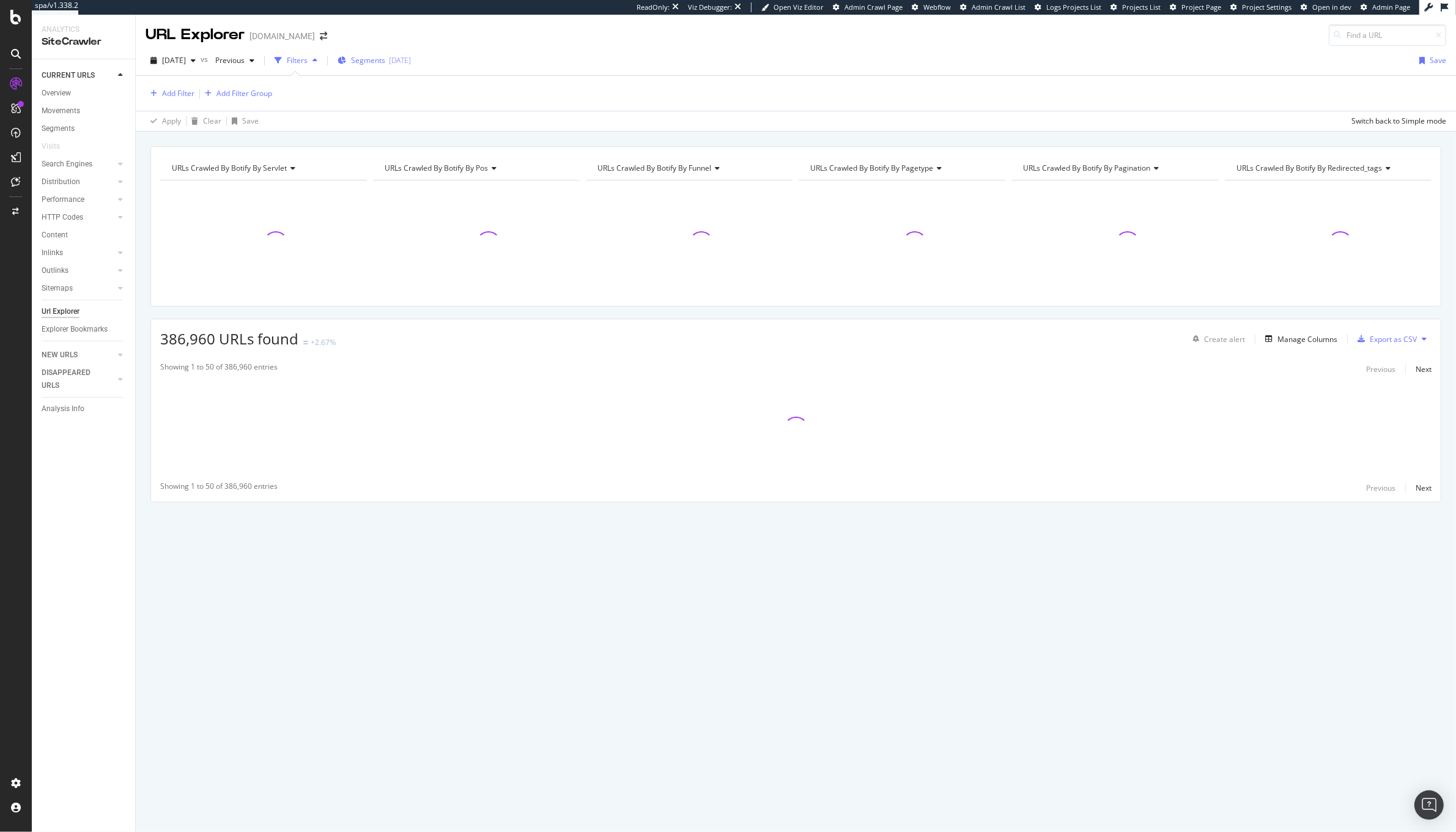
click at [384, 58] on span "Segments" at bounding box center [368, 60] width 34 height 11
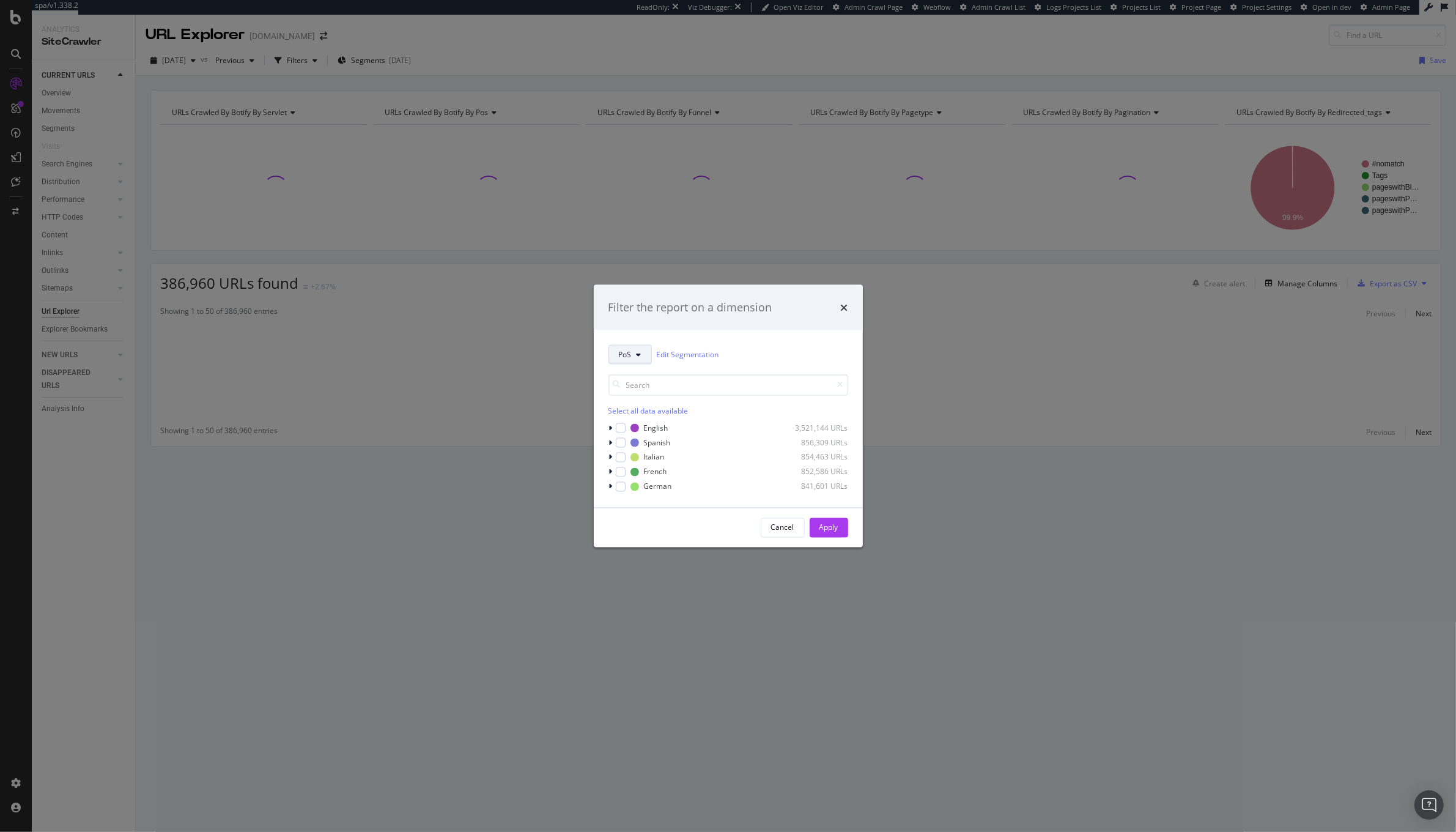
click at [621, 356] on span "PoS" at bounding box center [625, 355] width 13 height 11
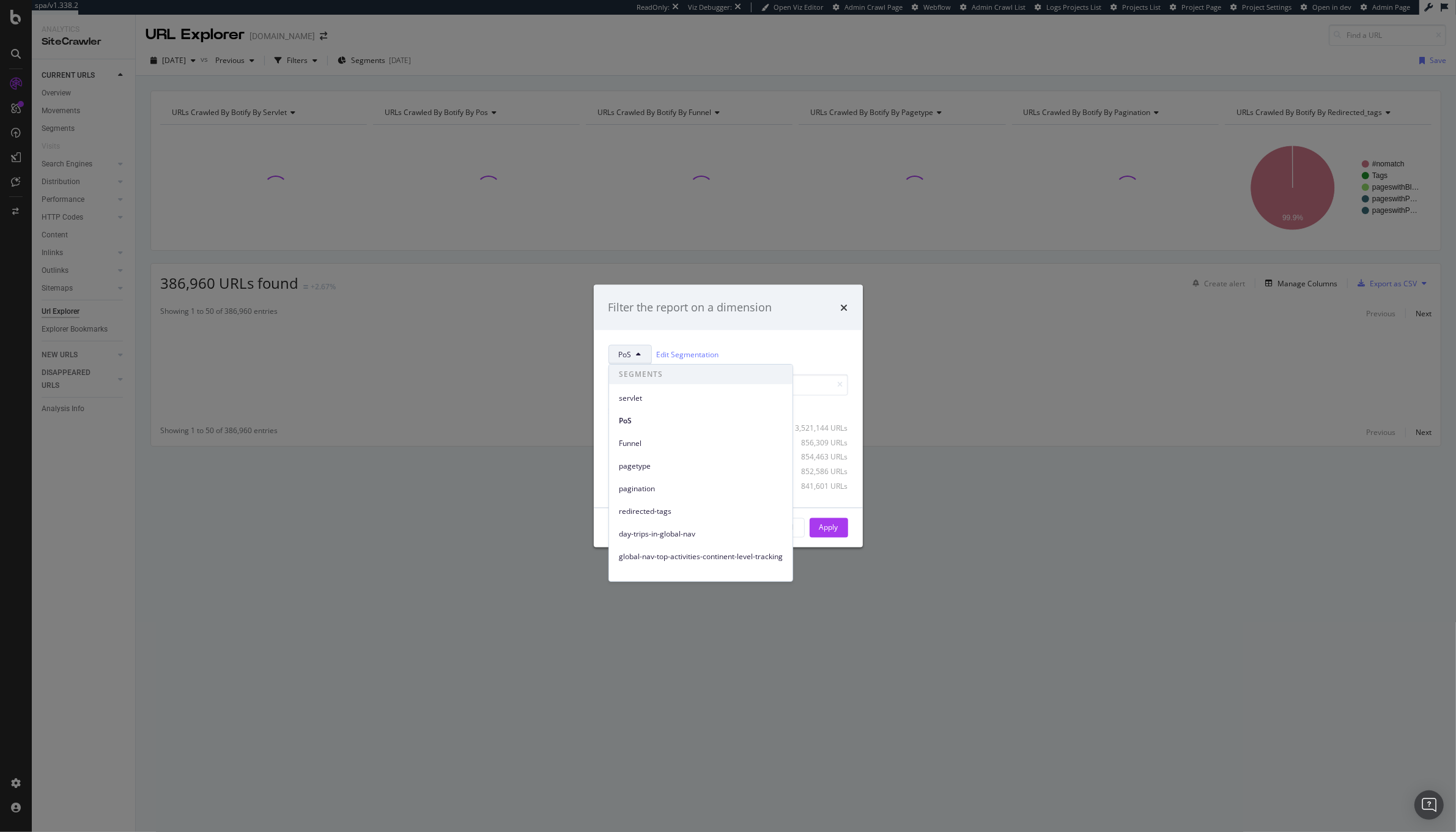
click at [621, 356] on span "PoS" at bounding box center [625, 355] width 13 height 11
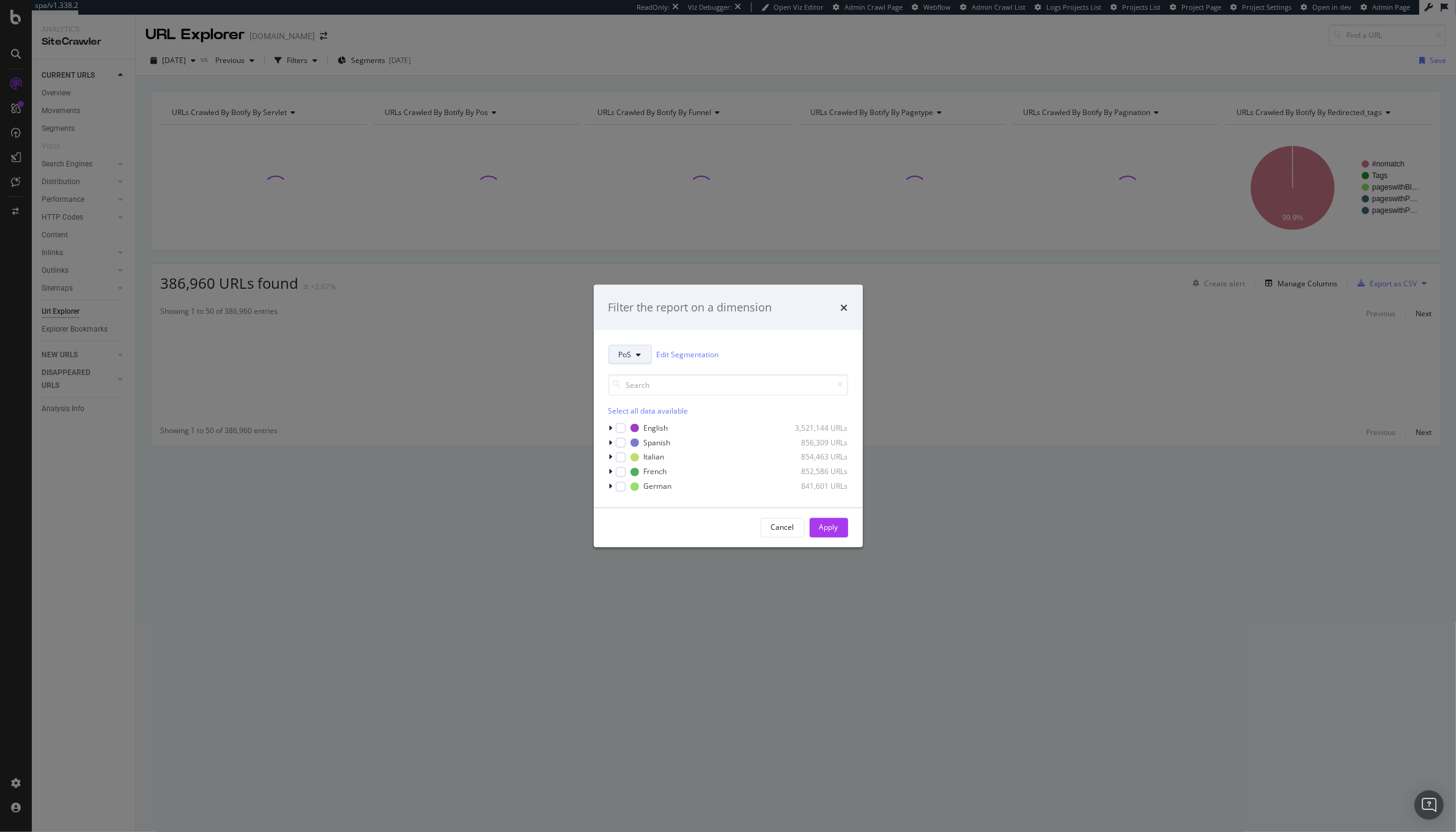
click at [621, 356] on span "PoS" at bounding box center [625, 355] width 13 height 11
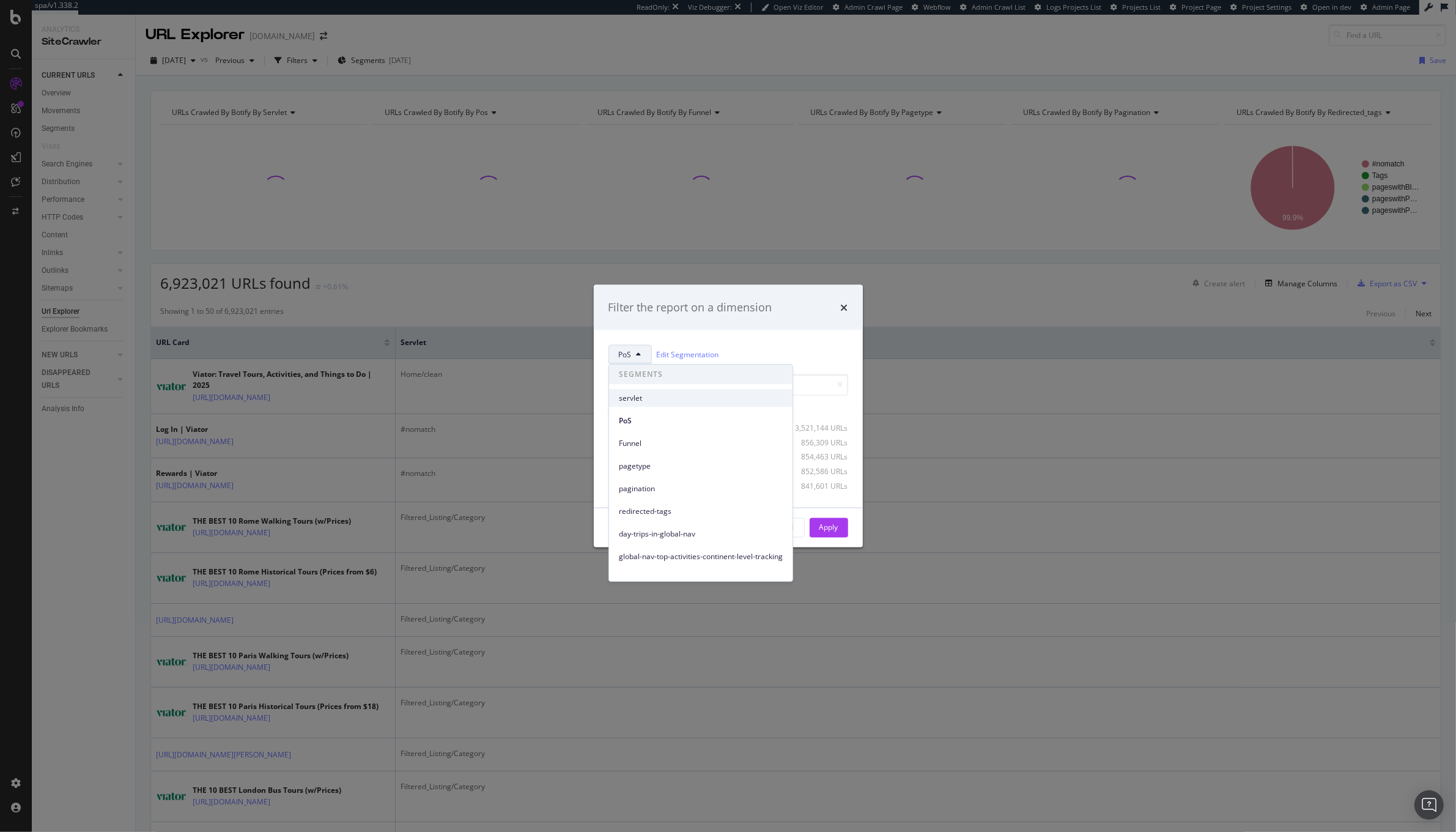
click at [630, 397] on span "servlet" at bounding box center [701, 398] width 164 height 11
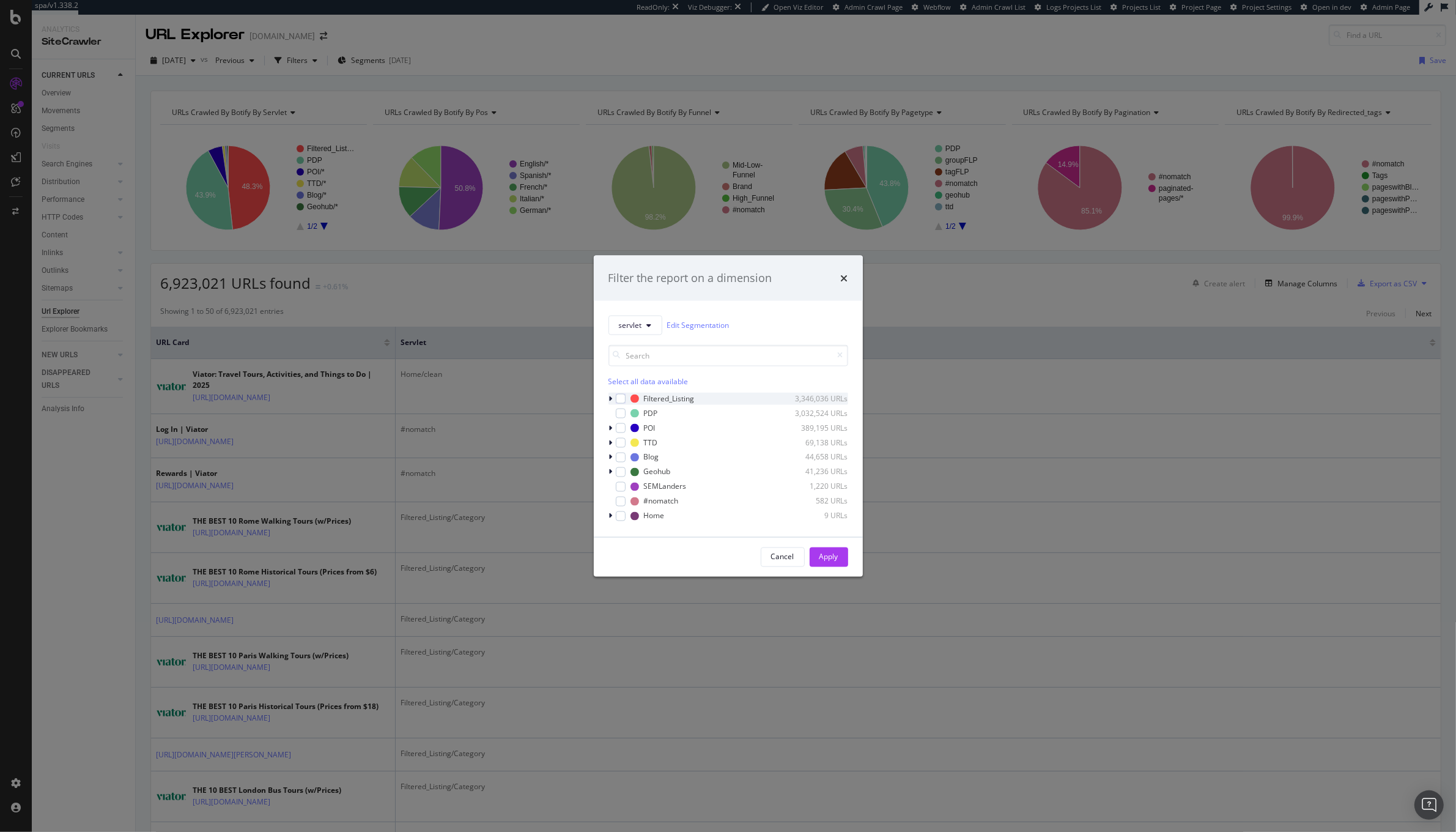
click at [609, 400] on icon "modal" at bounding box center [611, 398] width 4 height 8
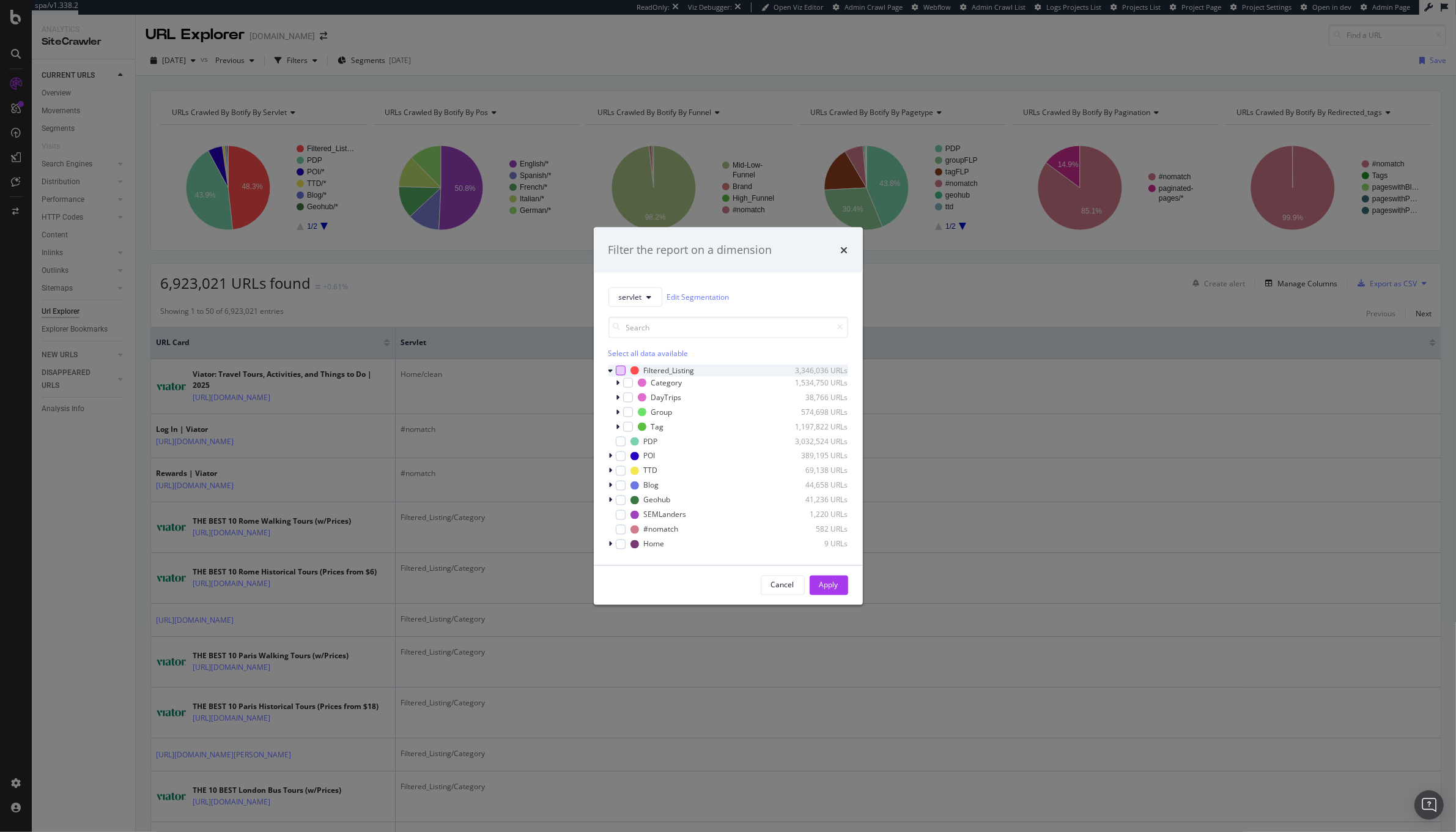
click at [619, 370] on div "modal" at bounding box center [621, 370] width 10 height 10
click at [628, 381] on icon "modal" at bounding box center [627, 382] width 5 height 6
click at [628, 381] on div "modal" at bounding box center [627, 382] width 10 height 10
click at [623, 375] on div "modal" at bounding box center [621, 370] width 10 height 10
click at [630, 384] on div "modal" at bounding box center [627, 382] width 10 height 10
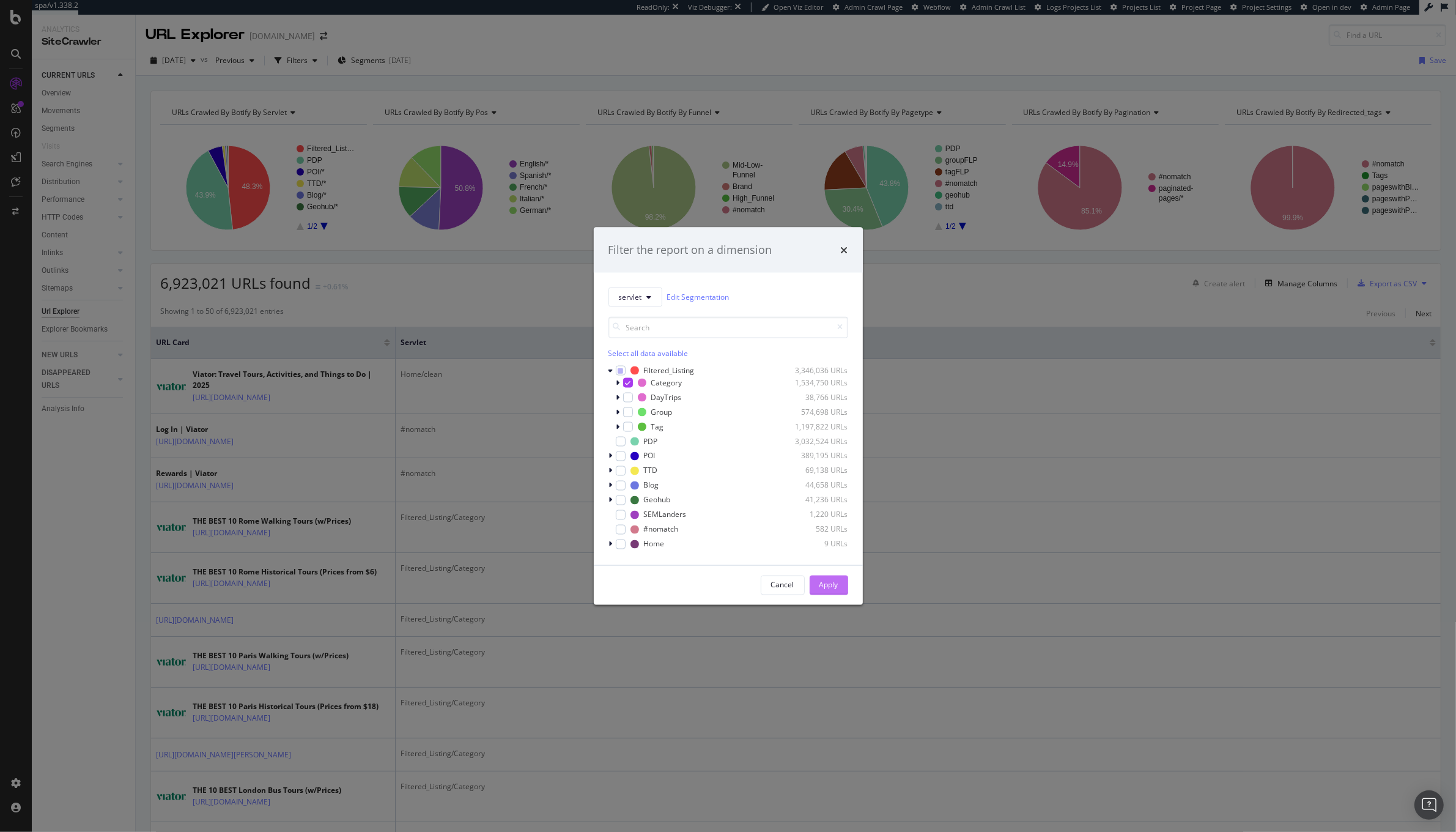
click at [826, 584] on div "Apply" at bounding box center [829, 585] width 19 height 11
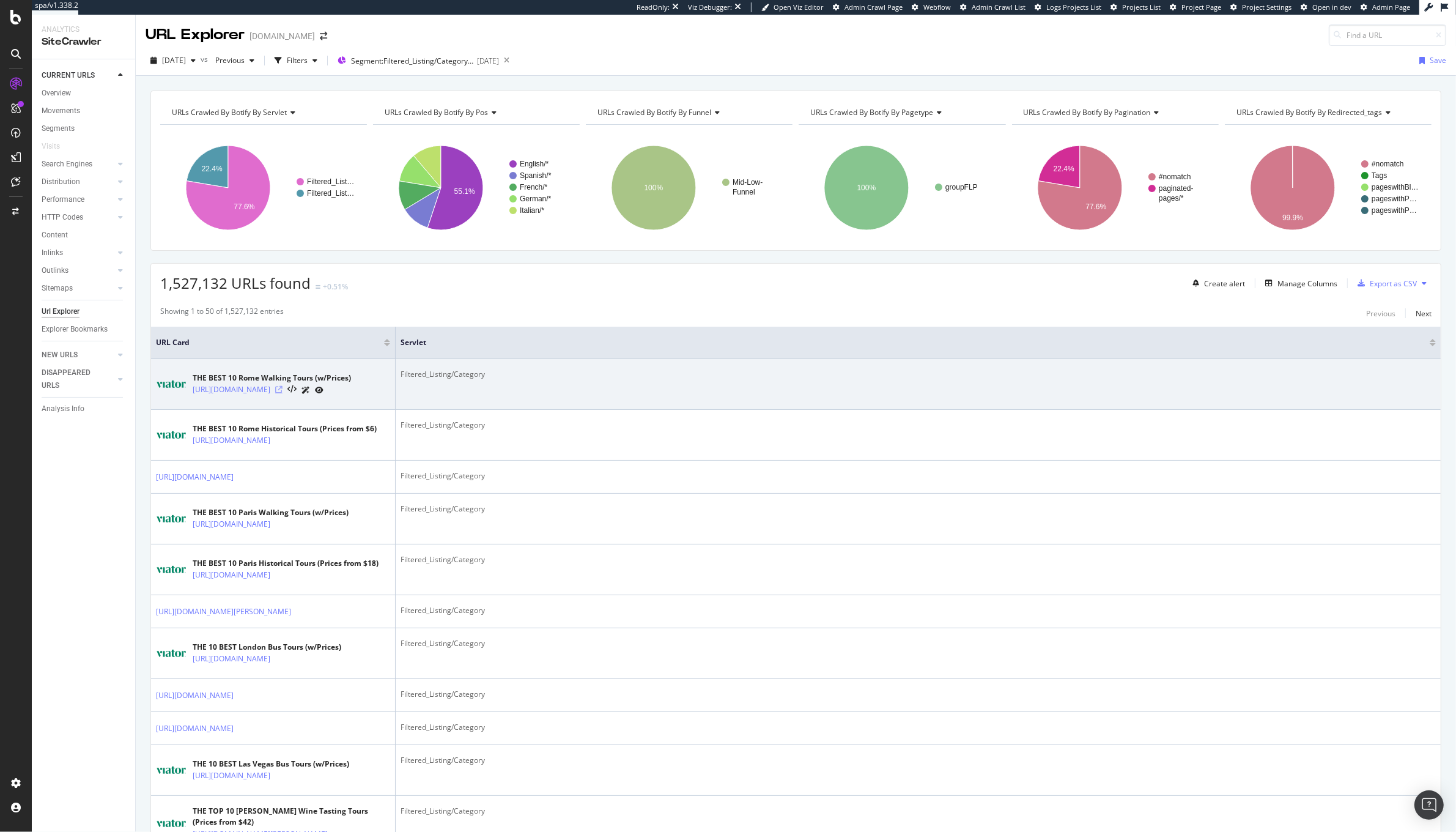
click at [283, 394] on icon at bounding box center [279, 390] width 8 height 8
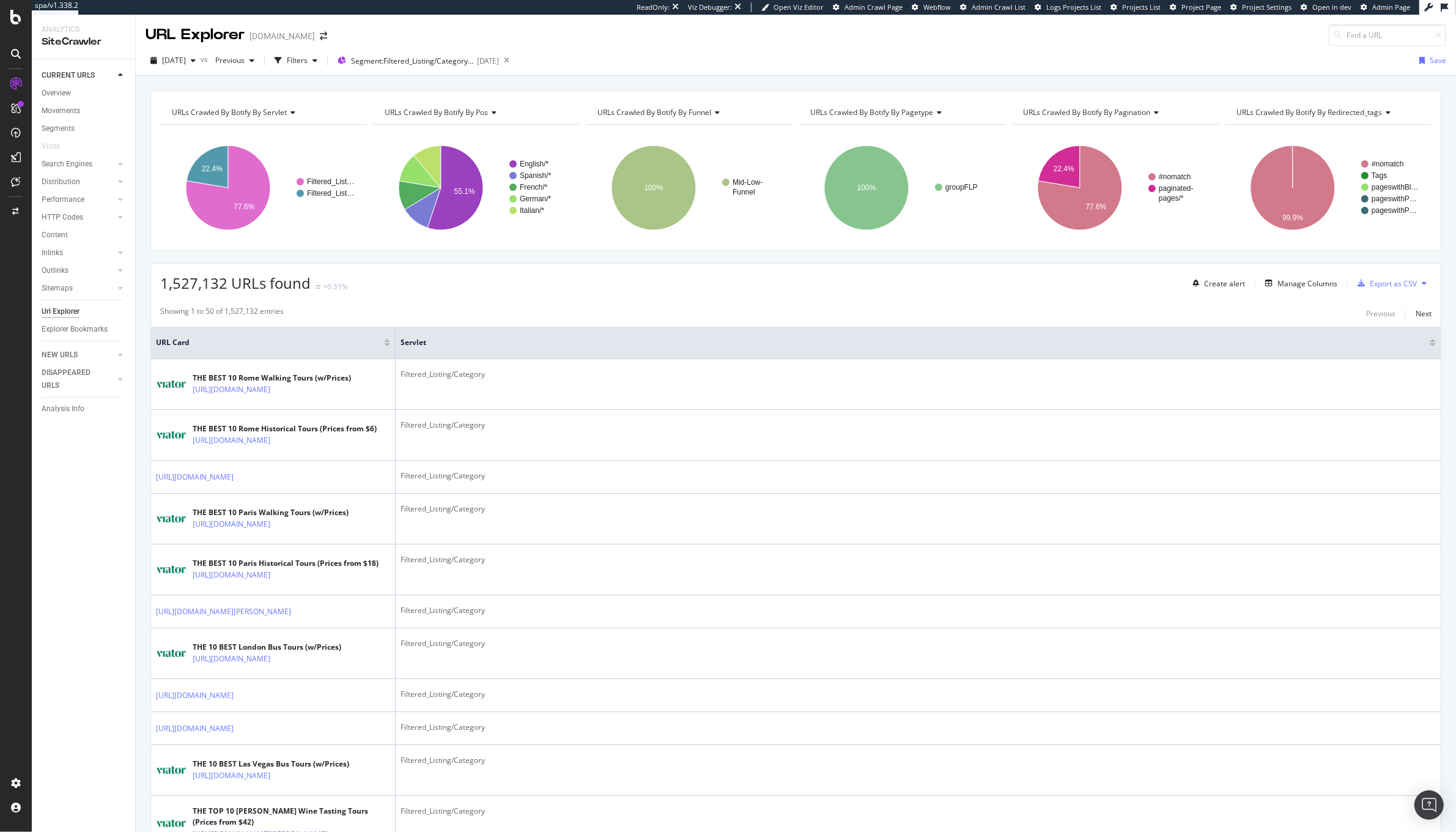
click at [52, 84] on div "CURRENT URLS" at bounding box center [88, 75] width 93 height 17
click at [46, 99] on div "Overview" at bounding box center [56, 93] width 30 height 13
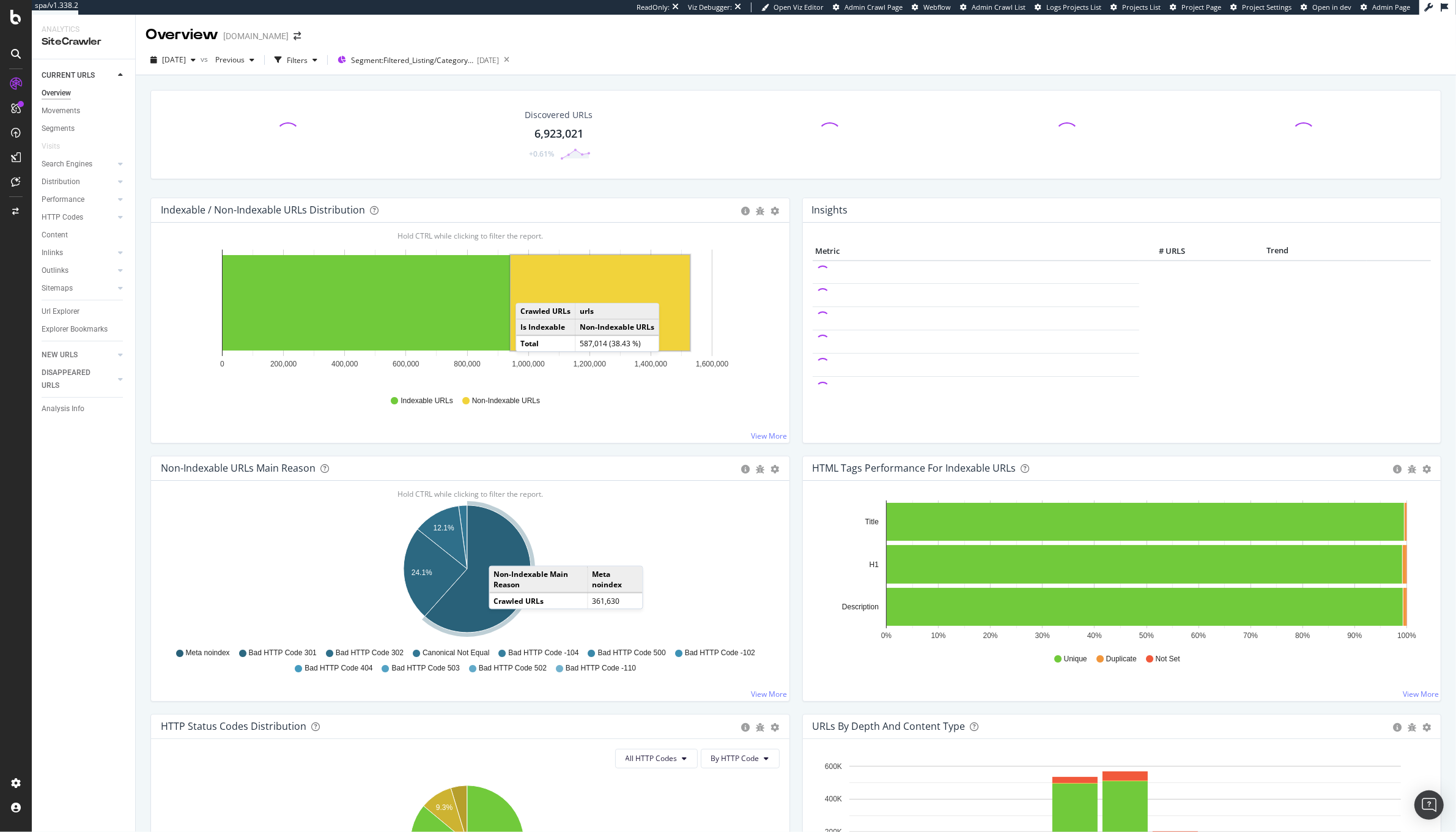
click at [501, 554] on icon "A chart." at bounding box center [478, 568] width 106 height 127
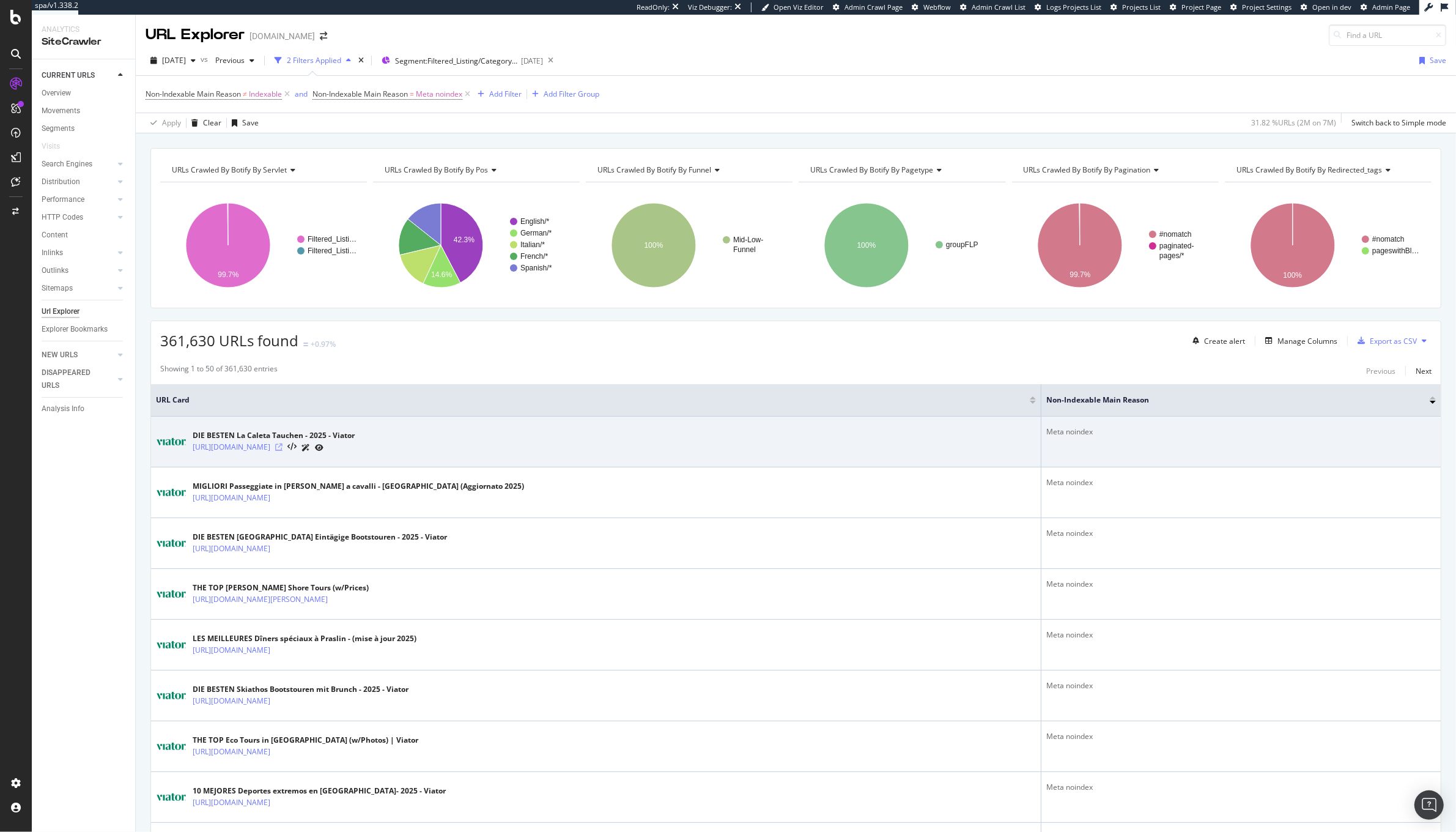
click at [283, 447] on icon at bounding box center [279, 448] width 8 height 8
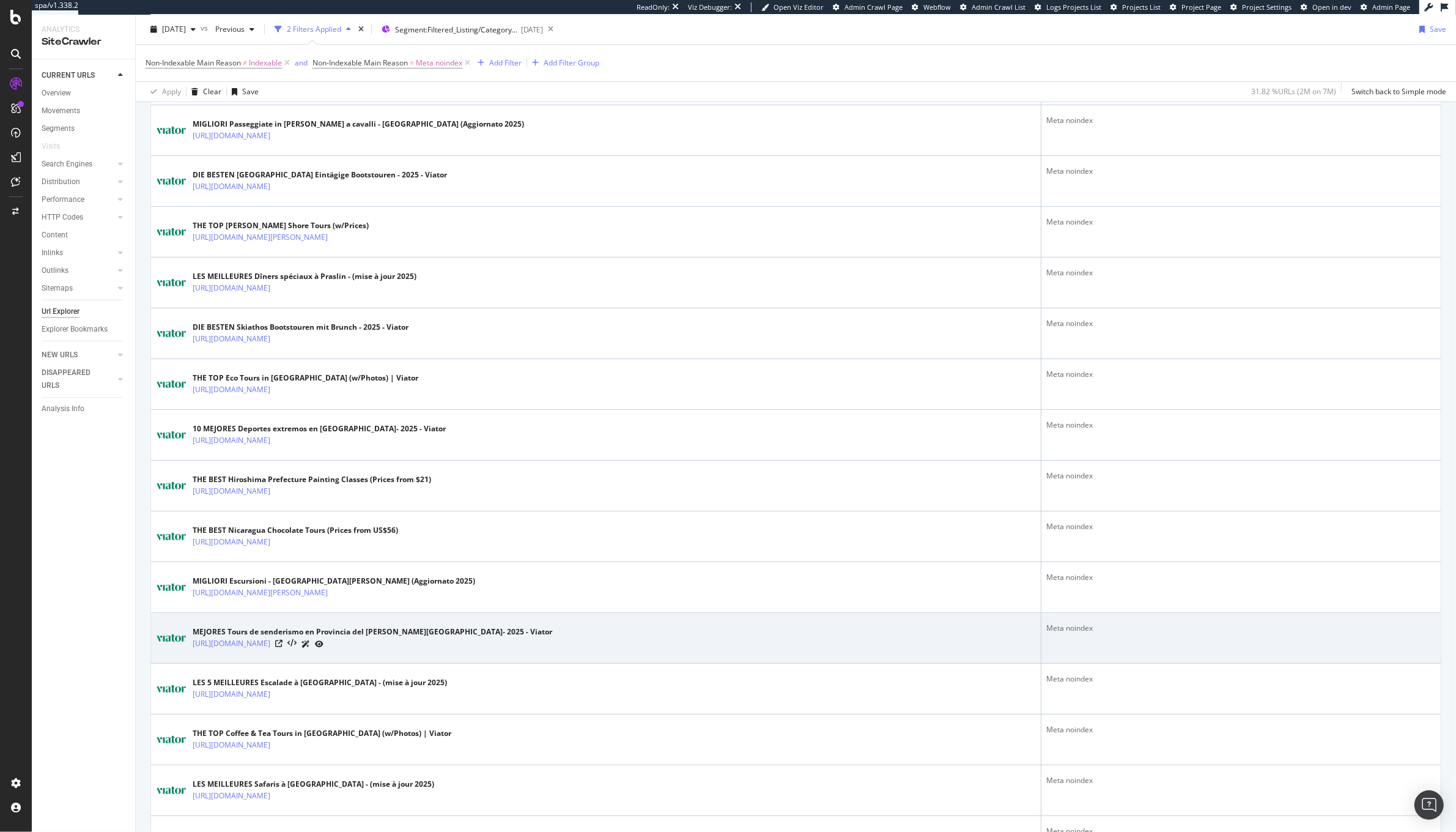
scroll to position [361, 0]
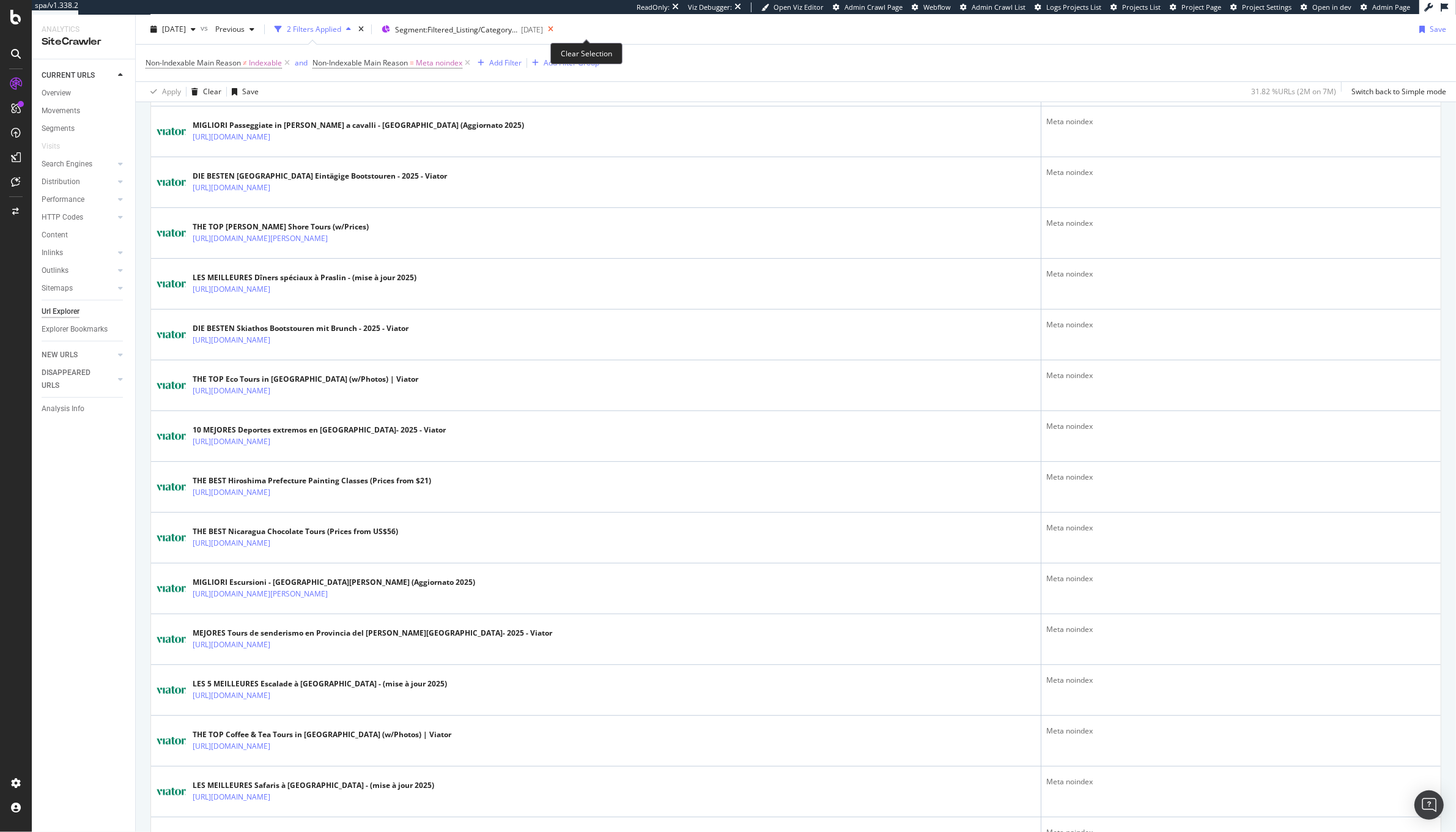
click at [558, 33] on icon at bounding box center [551, 29] width 15 height 17
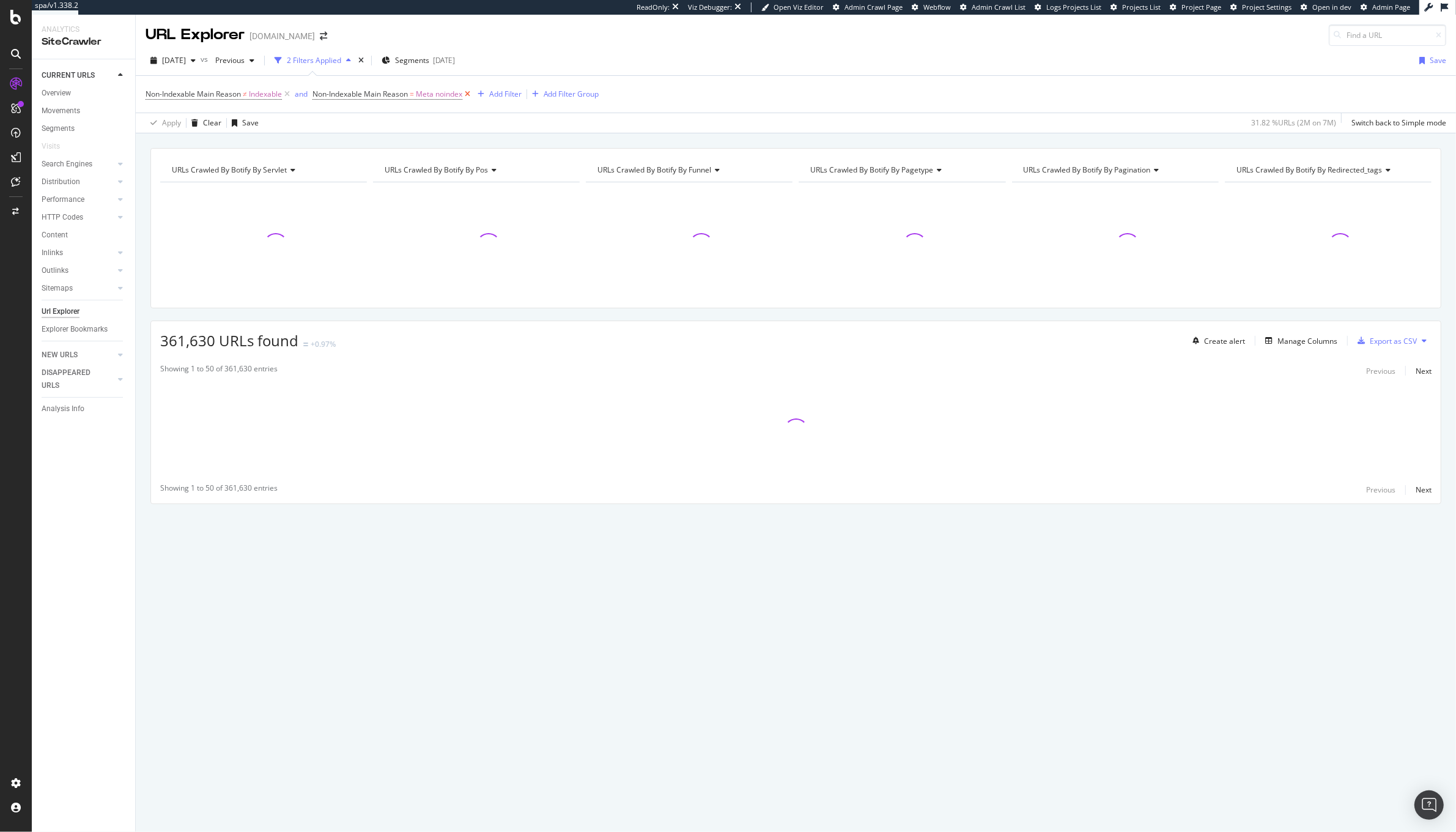
click at [469, 99] on icon at bounding box center [468, 94] width 11 height 12
click at [292, 94] on icon at bounding box center [287, 94] width 11 height 12
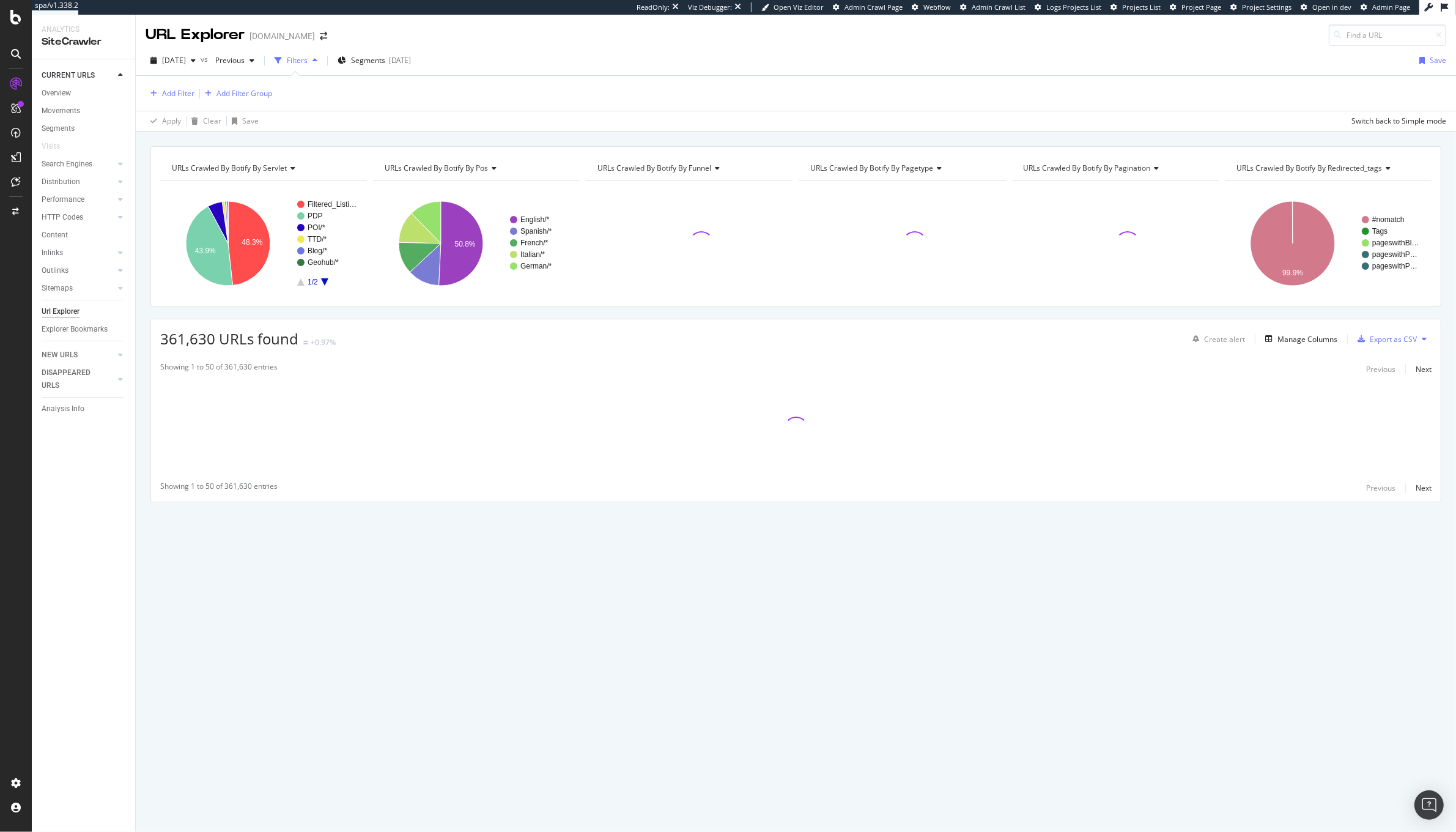
click at [322, 65] on div "Filters" at bounding box center [295, 61] width 52 height 18
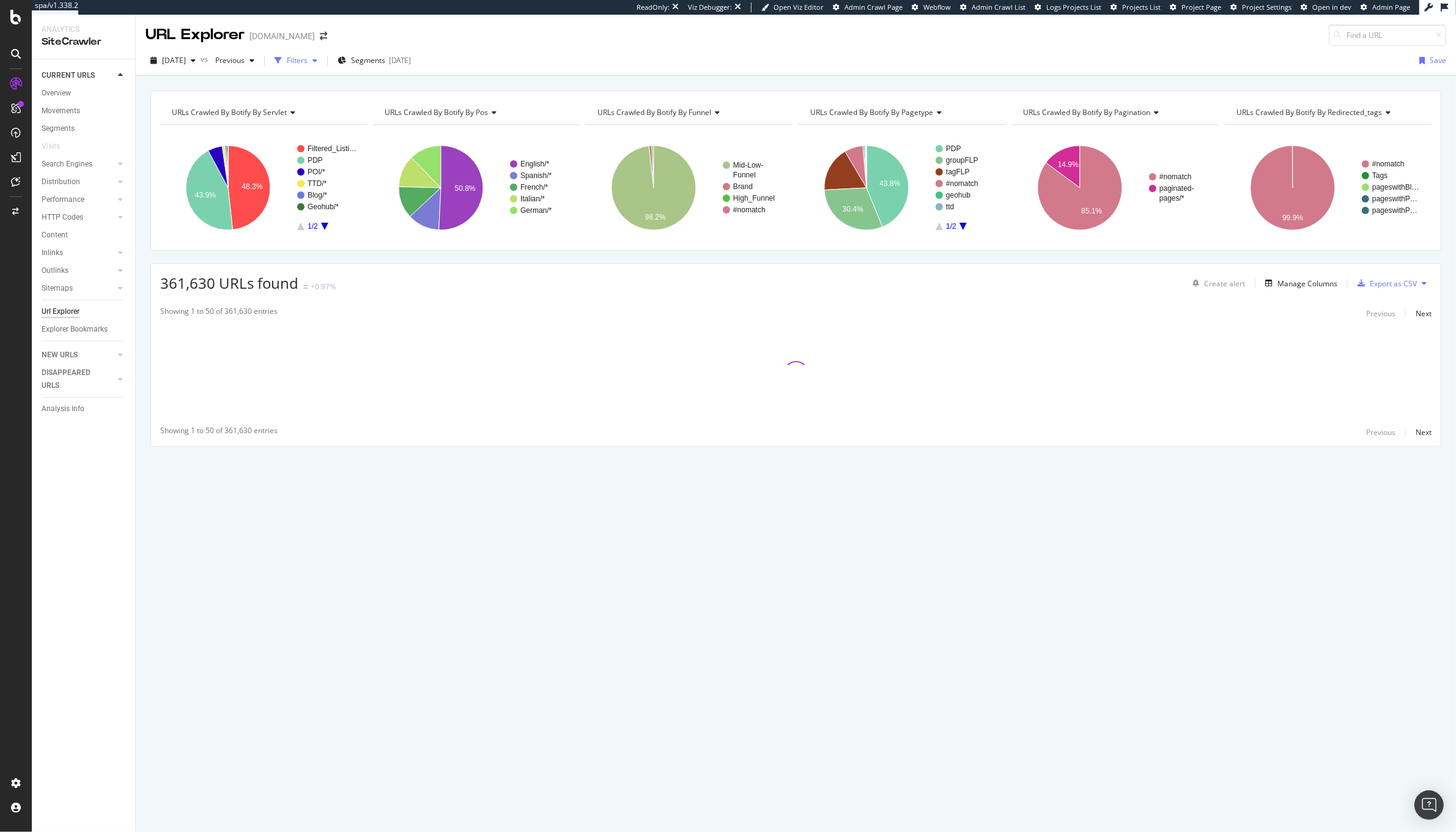
click at [317, 68] on div "Filters" at bounding box center [295, 61] width 52 height 18
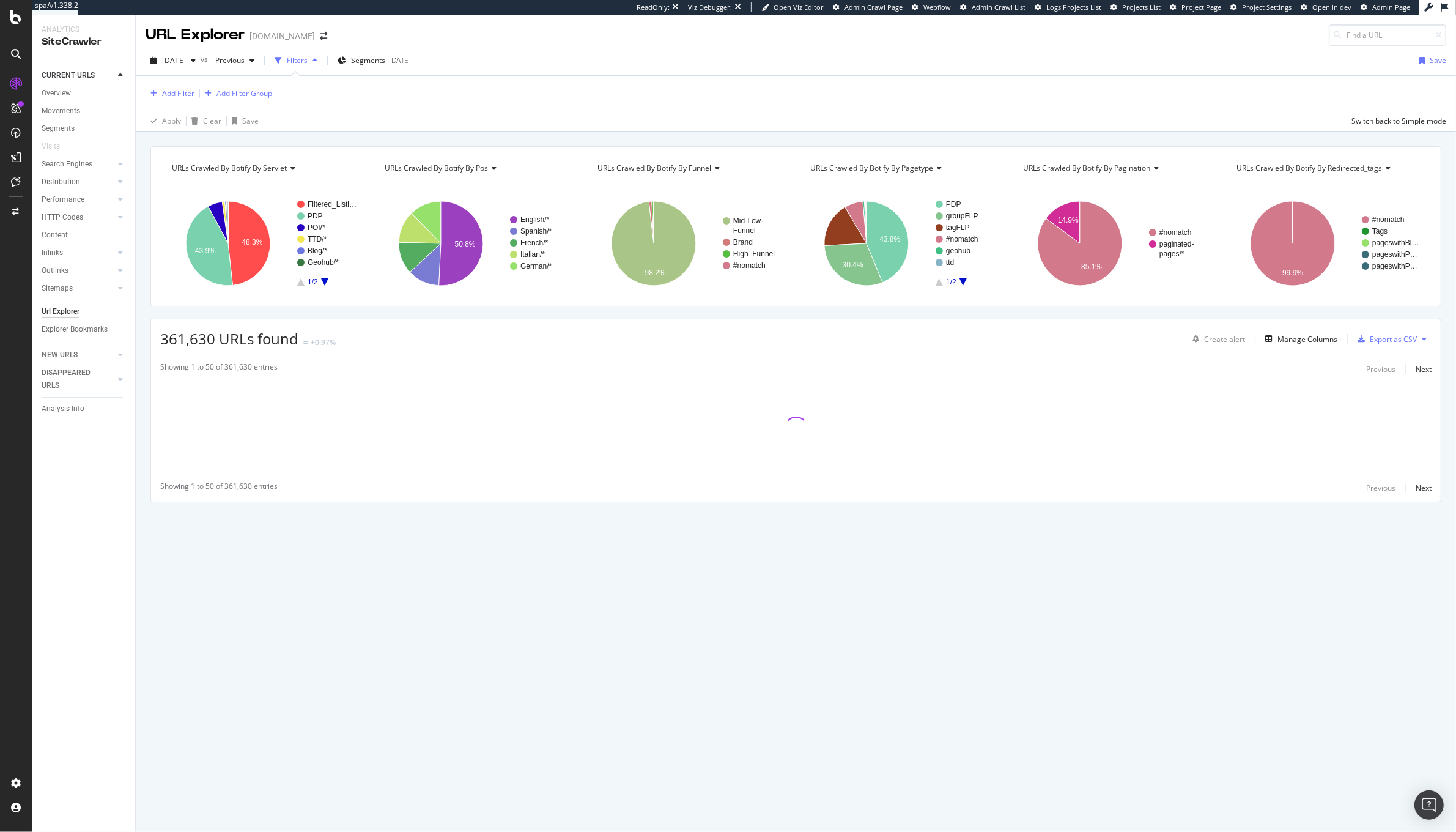
click at [182, 96] on div "Add Filter" at bounding box center [178, 93] width 33 height 11
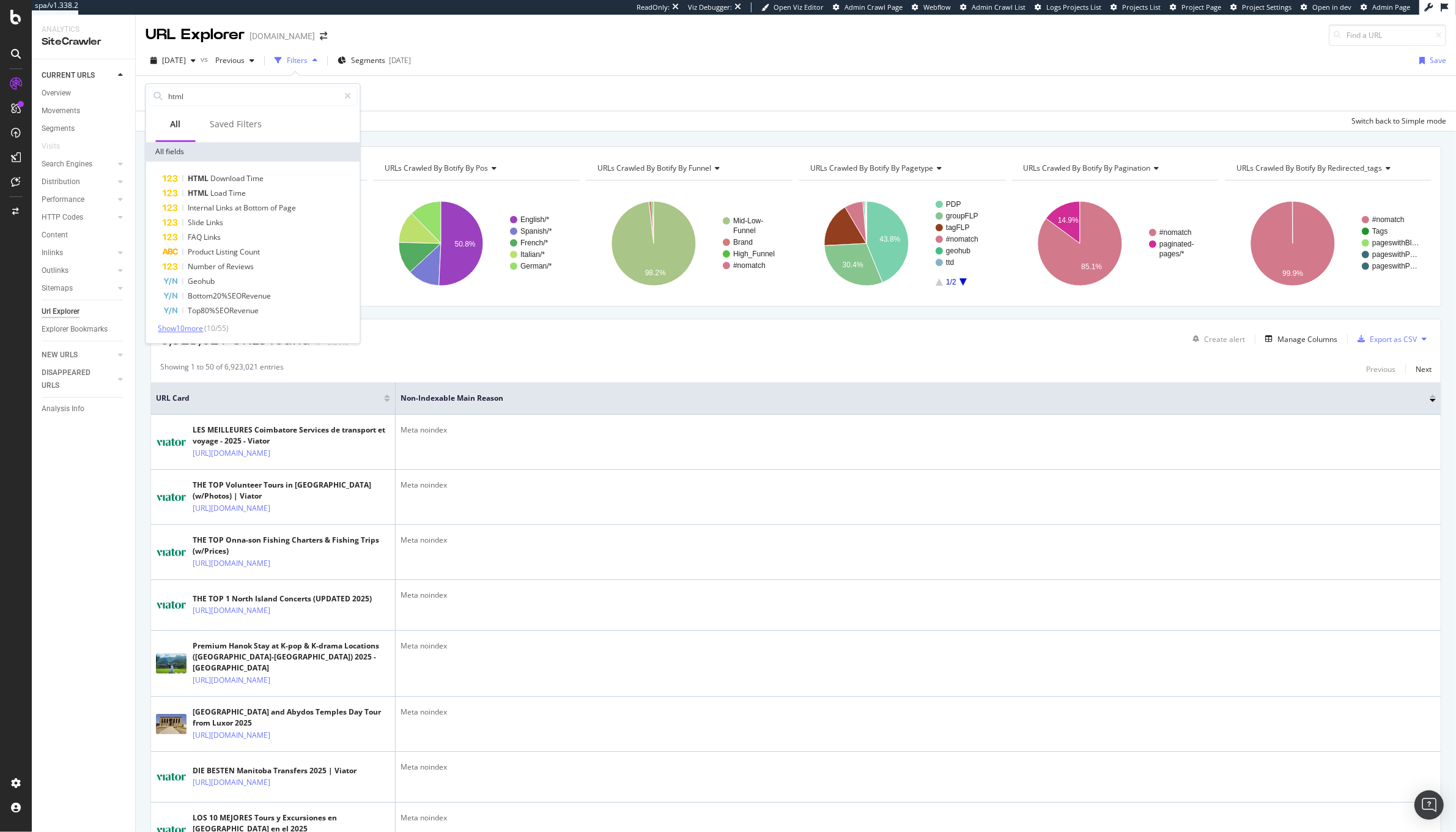
type input "html"
click at [204, 331] on span "Show 10 more" at bounding box center [182, 328] width 46 height 11
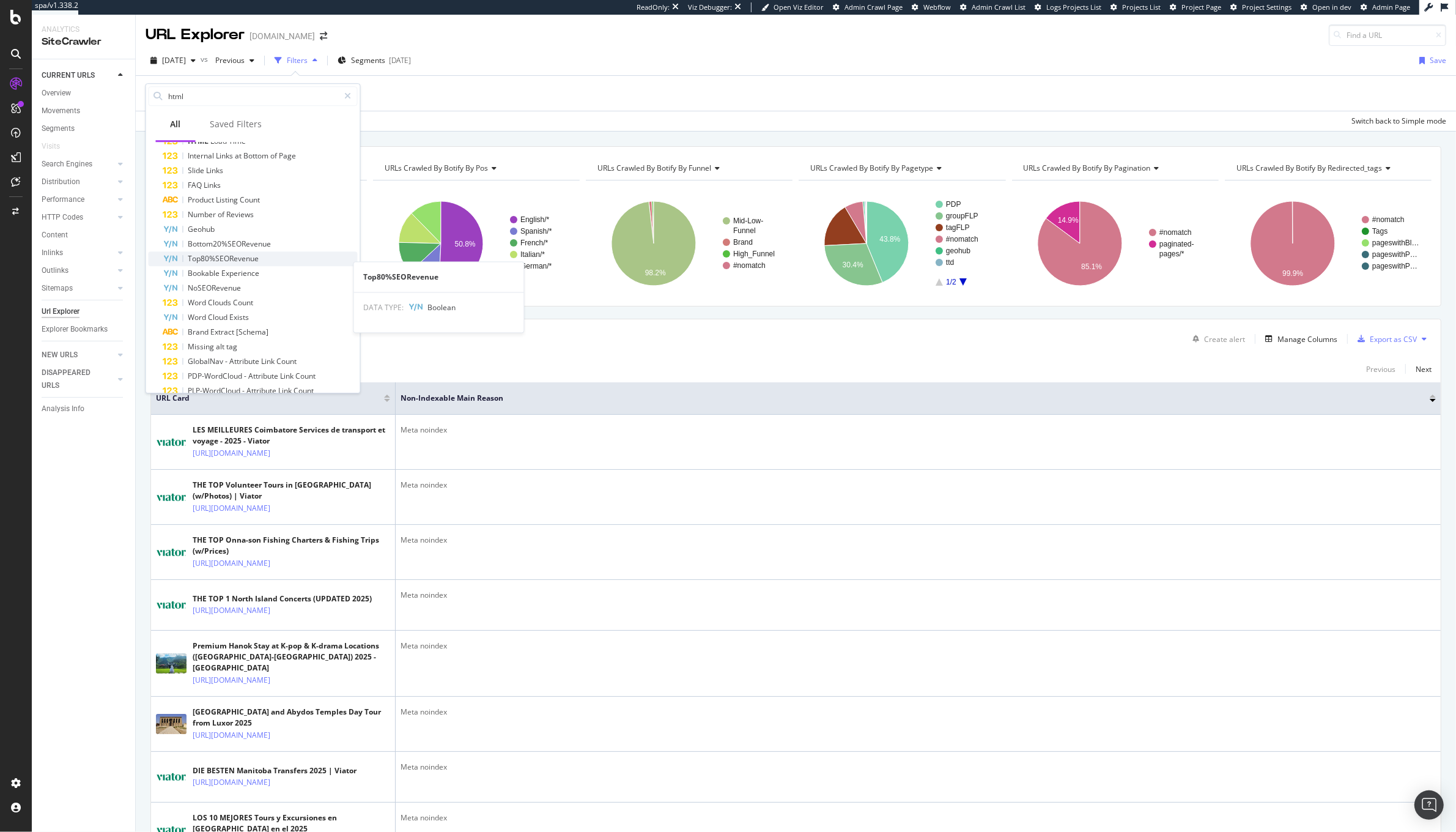
scroll to position [53, 0]
click at [264, 255] on div "Top80%SEORevenue" at bounding box center [261, 257] width 194 height 14
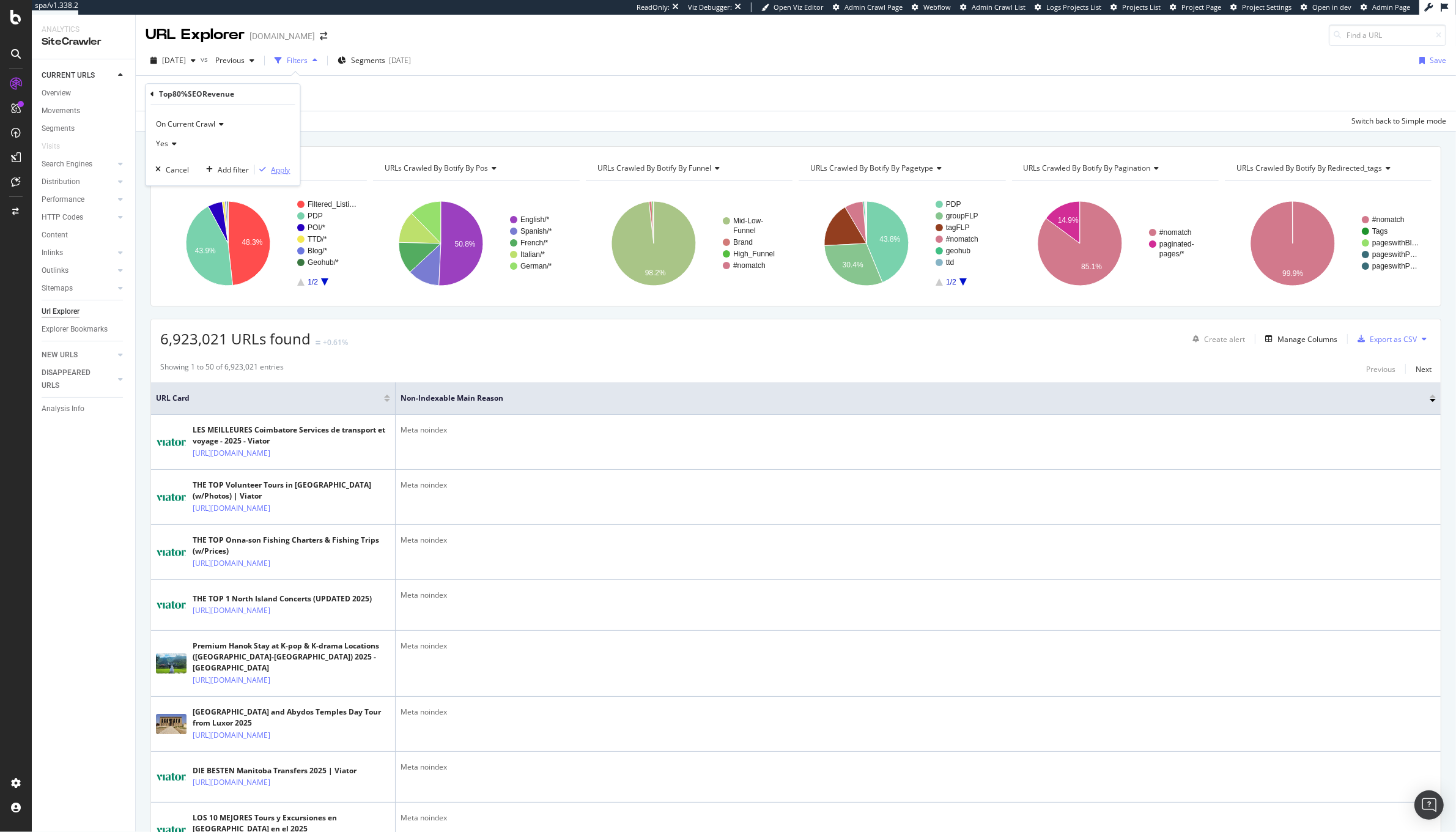
click at [277, 165] on div "Apply" at bounding box center [280, 170] width 19 height 11
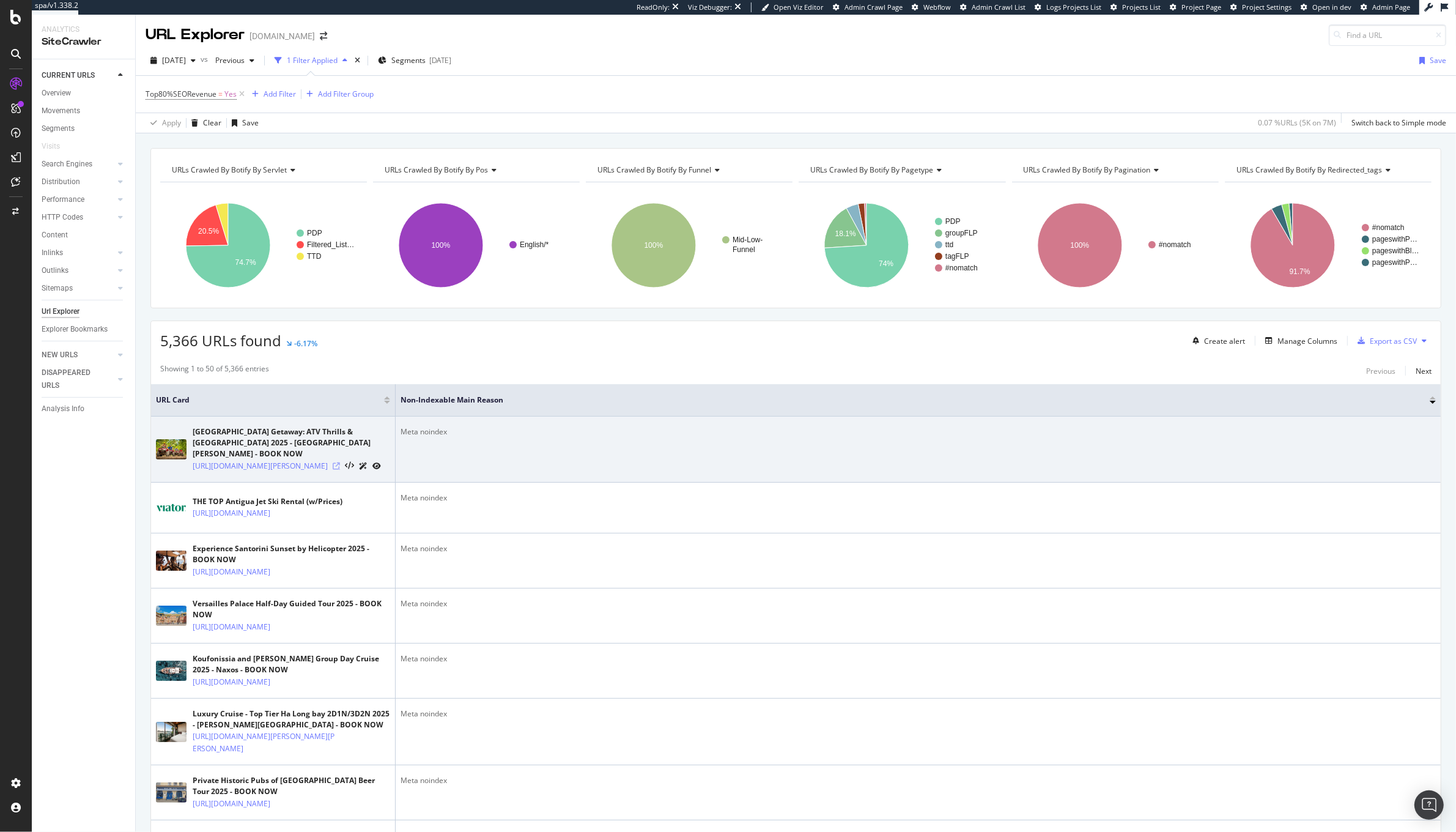
click at [340, 470] on icon at bounding box center [336, 467] width 8 height 8
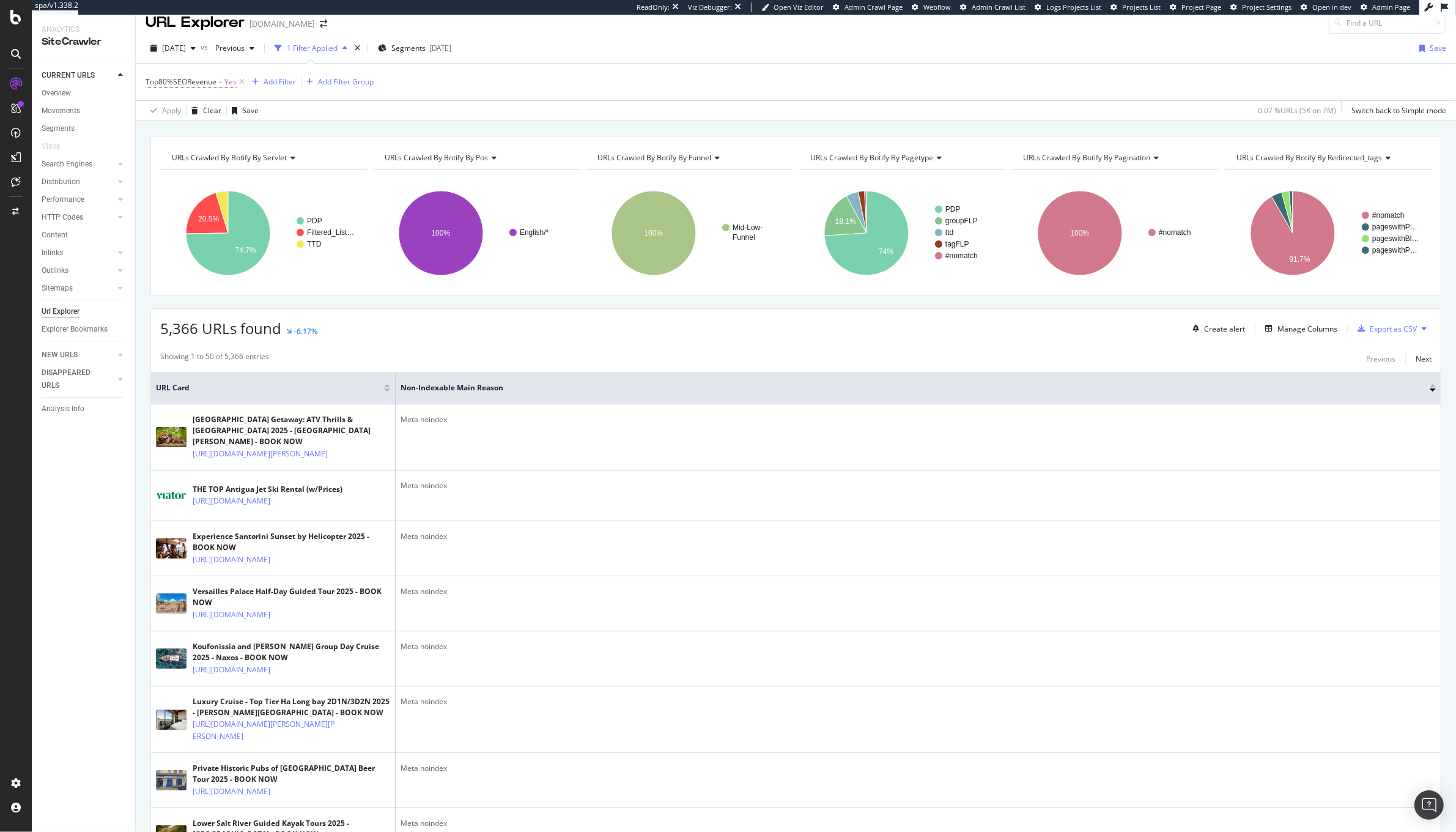
scroll to position [8, 0]
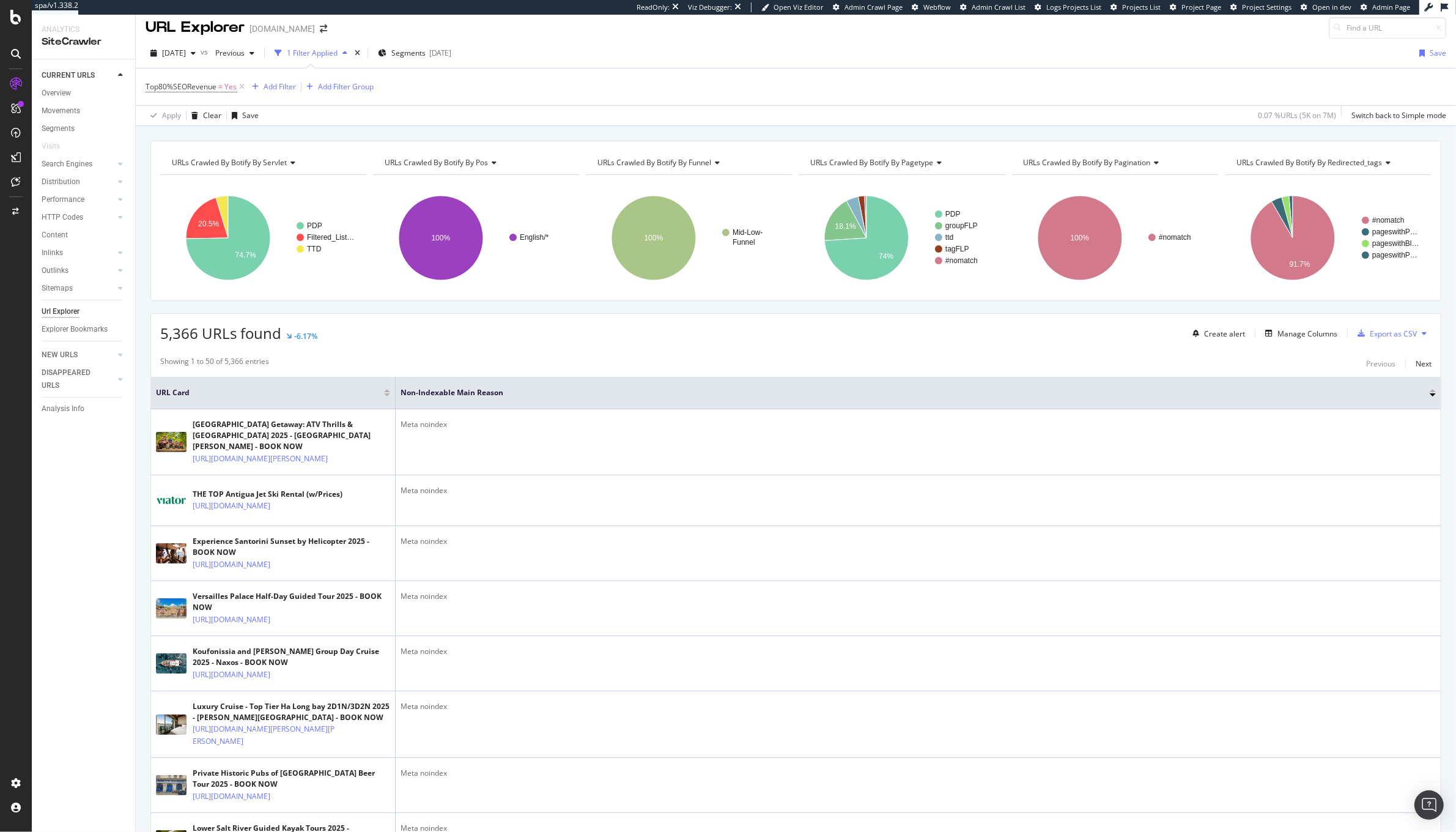
click at [482, 171] on div "URLs Crawled By Botify By pos" at bounding box center [475, 163] width 187 height 20
type input "is ind"
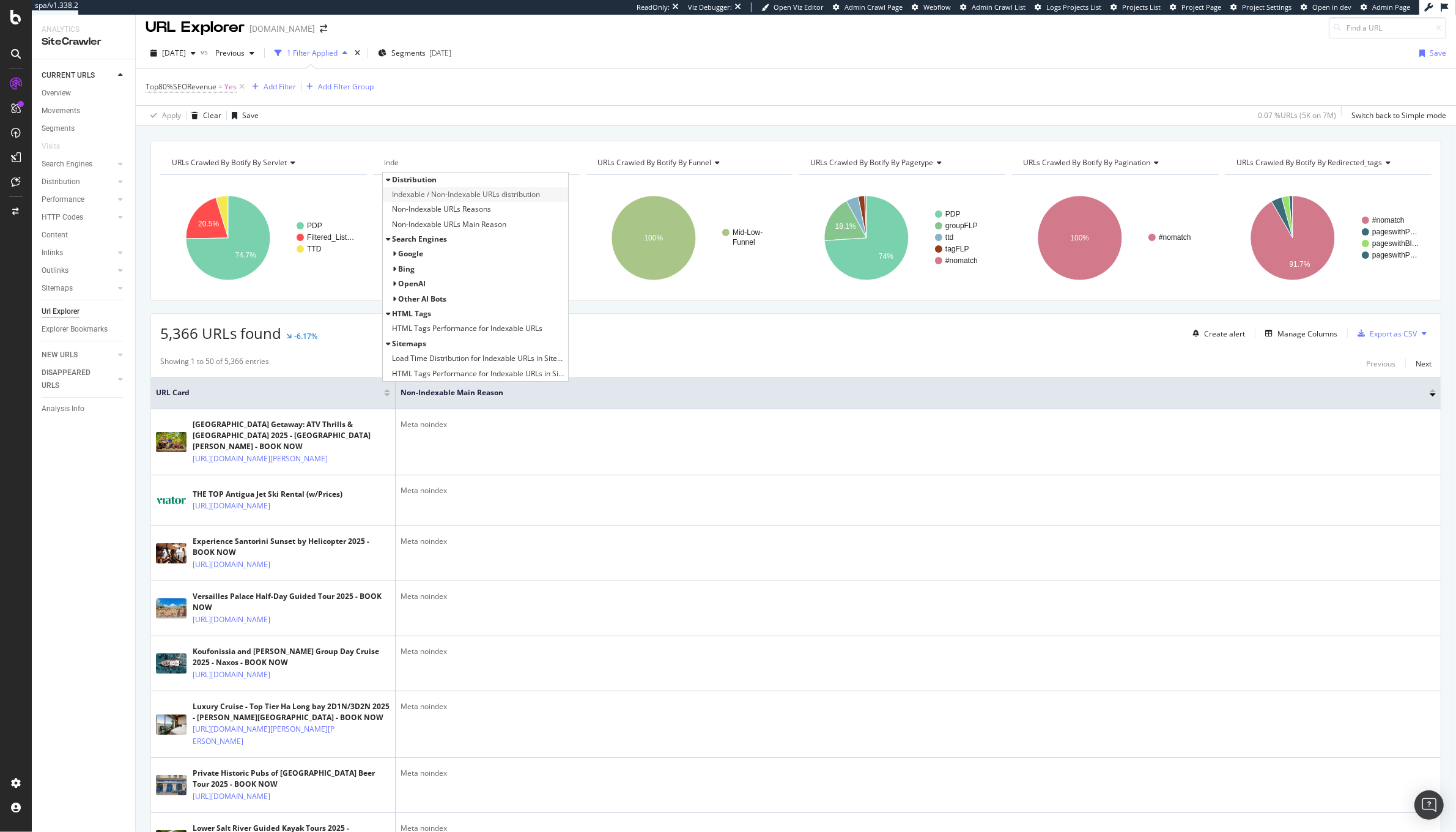
type input "inde"
click at [478, 193] on span "Indexable / Non-Indexable URLs distribution" at bounding box center [466, 195] width 148 height 12
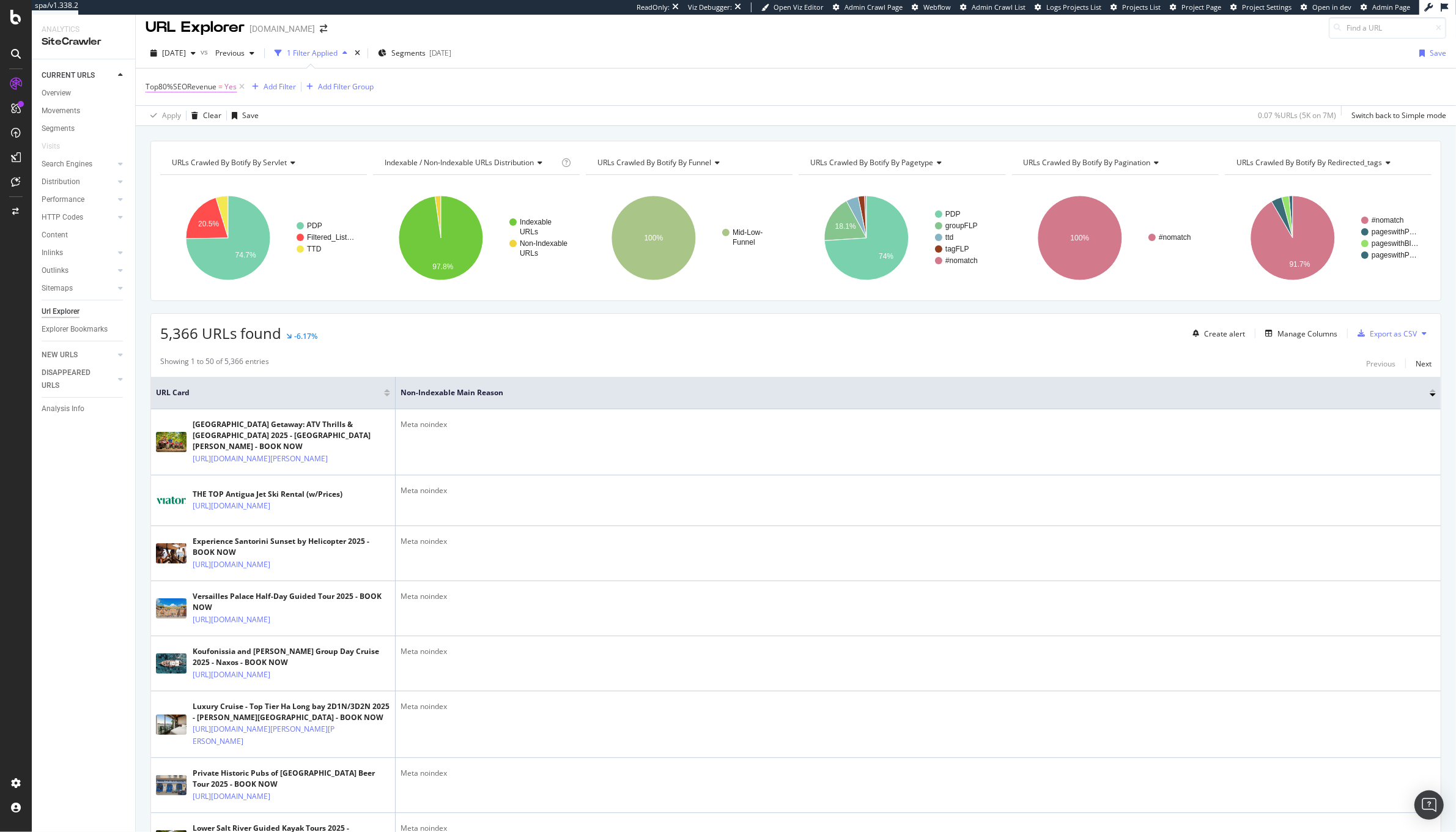
click at [201, 89] on span "Top80%SEORevenue" at bounding box center [181, 87] width 71 height 11
click at [507, 83] on div "Top80%SEORevenue = Yes Add Filter Add Filter Group" at bounding box center [796, 87] width 1300 height 36
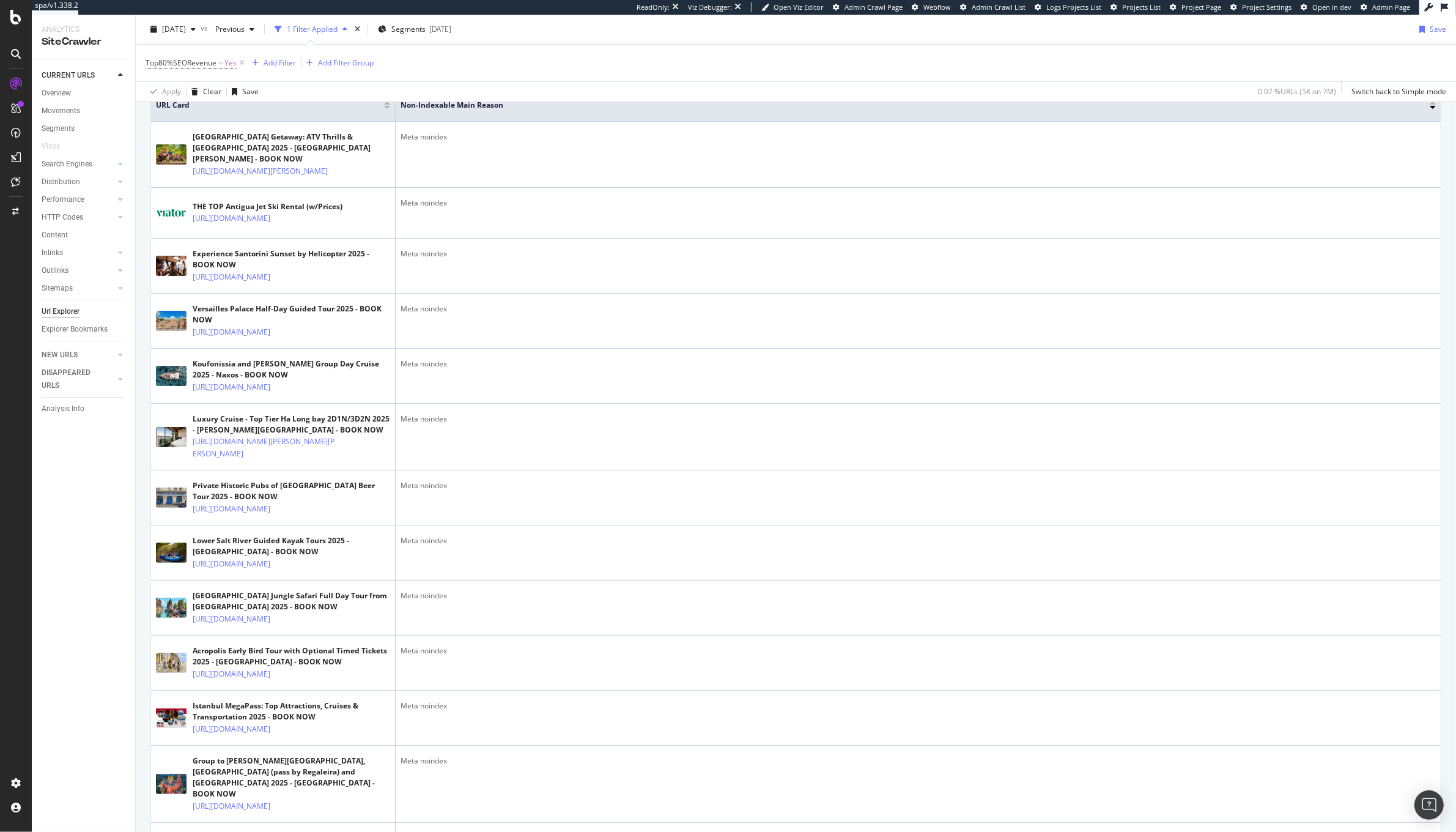
scroll to position [297, 0]
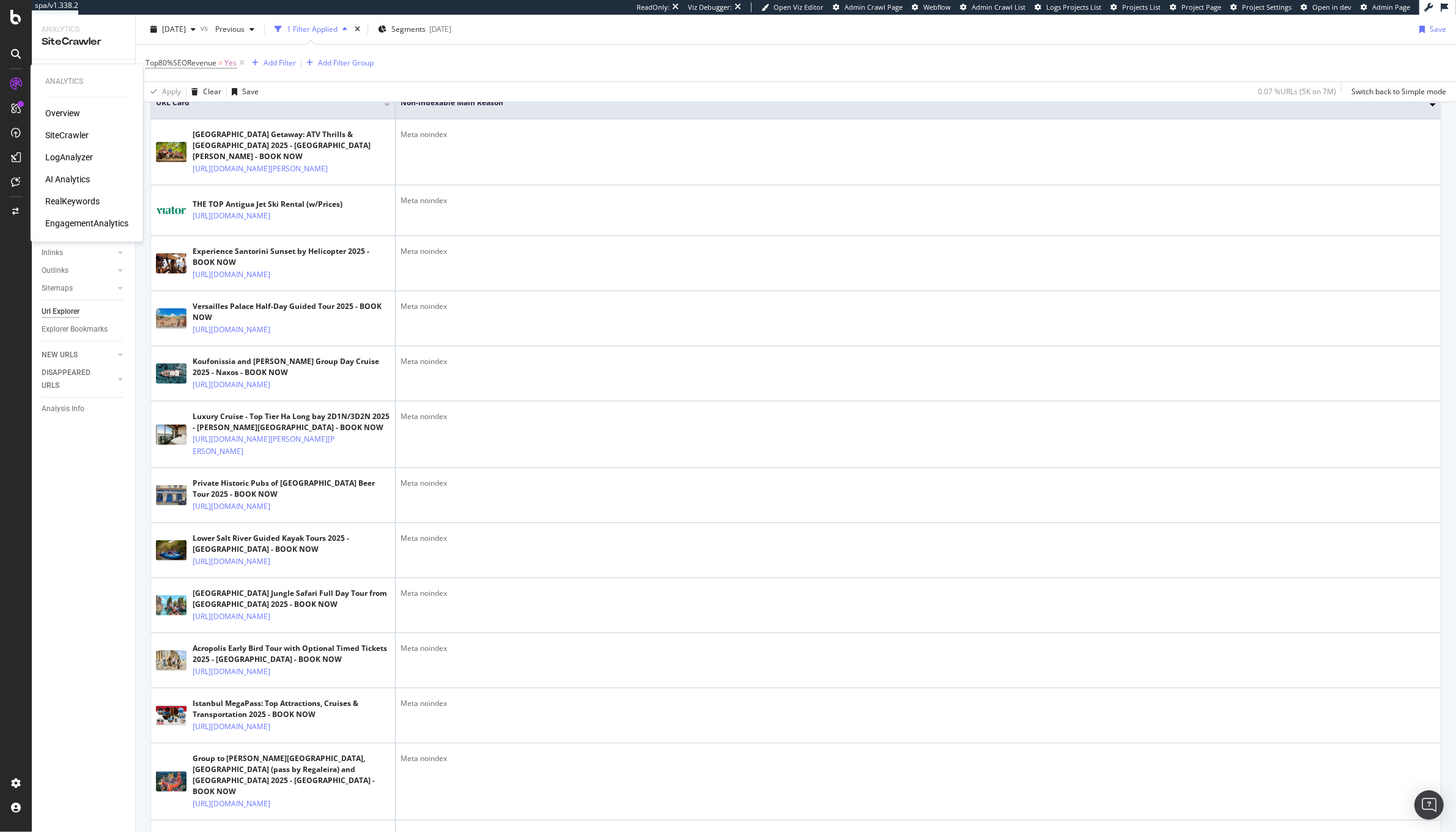
click at [77, 205] on div "RealKeywords" at bounding box center [73, 201] width 55 height 12
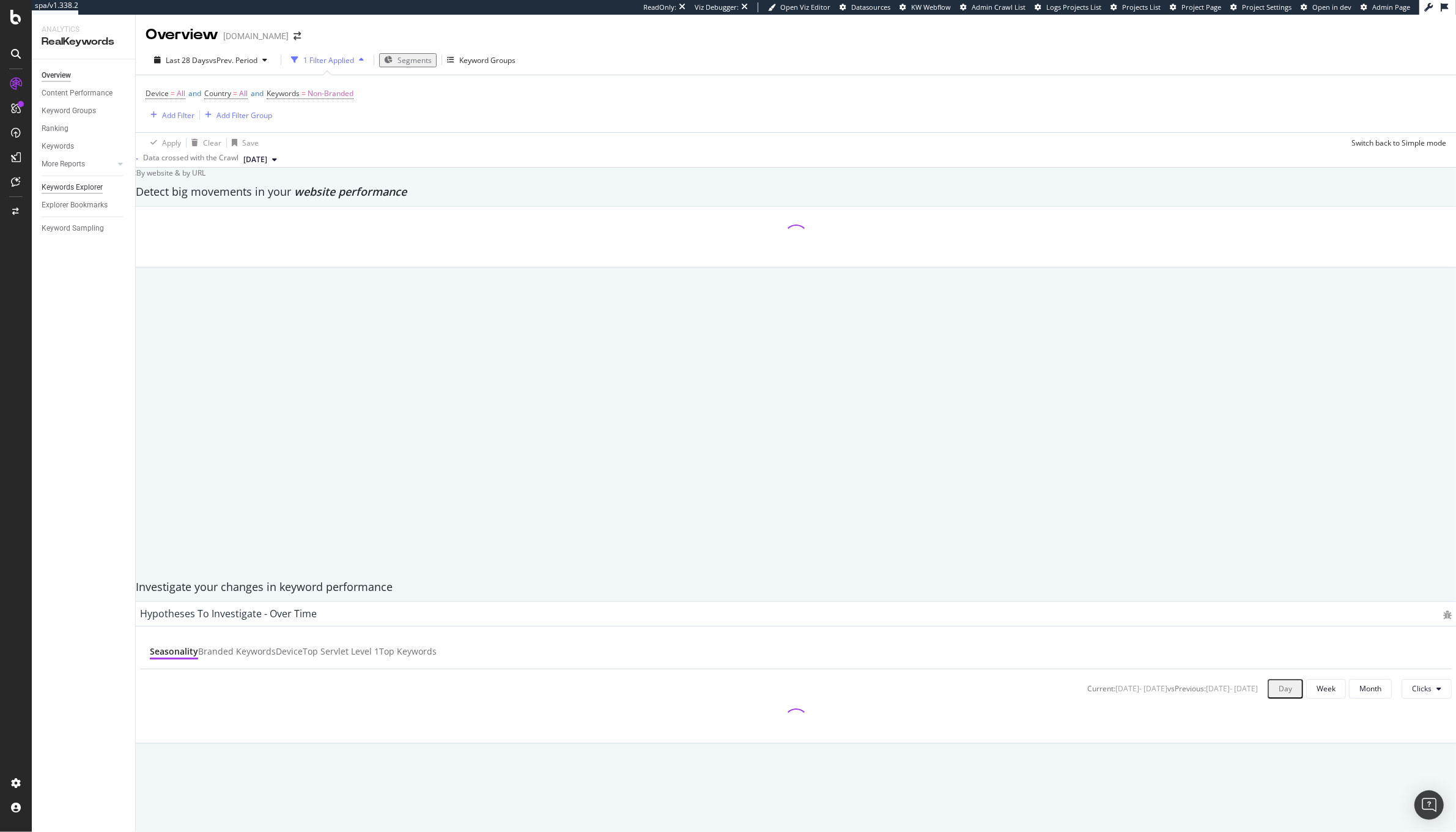
click at [81, 181] on div "Keywords Explorer" at bounding box center [72, 187] width 62 height 13
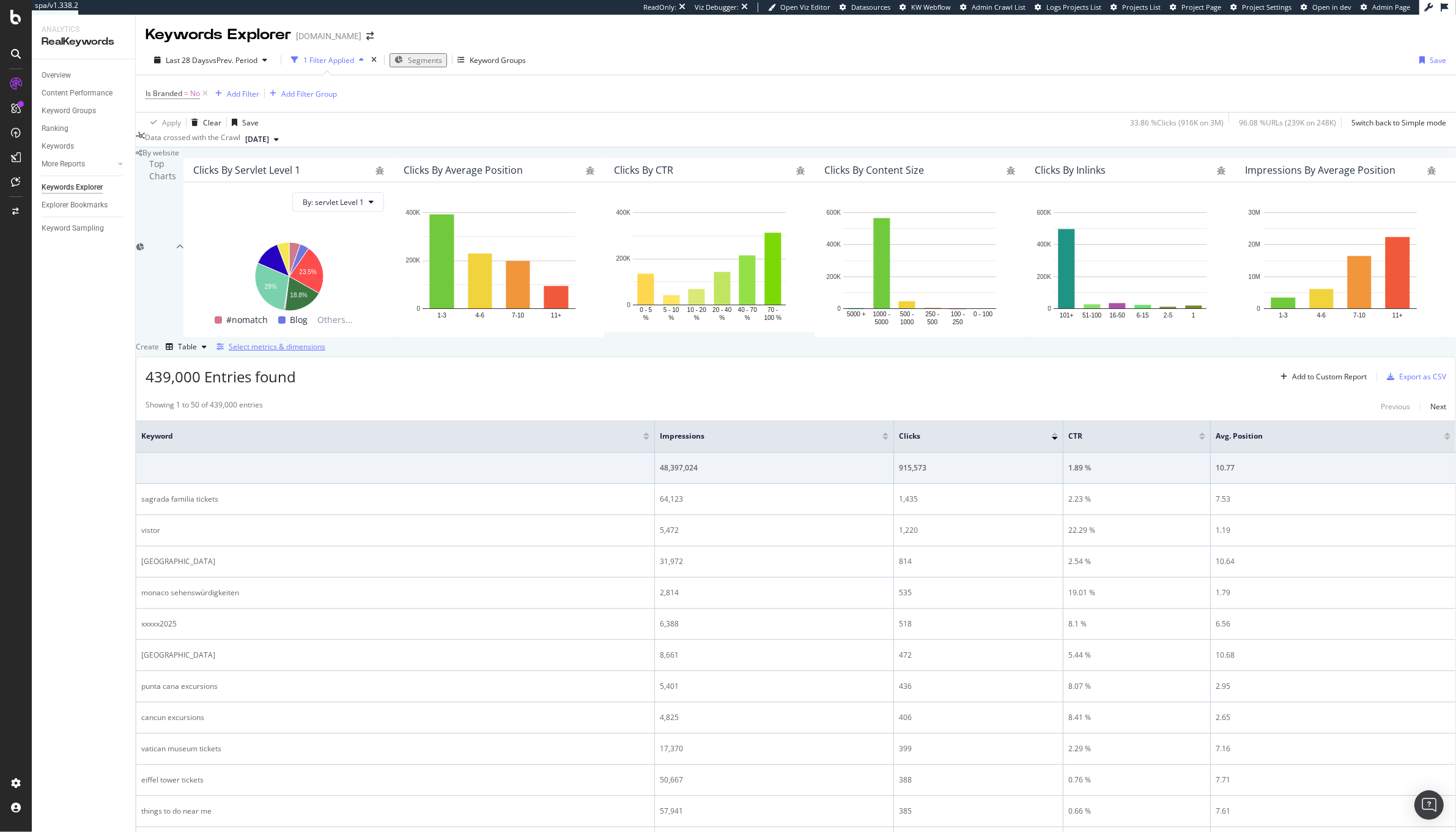
click at [325, 352] on div "Select metrics & dimensions" at bounding box center [276, 346] width 96 height 11
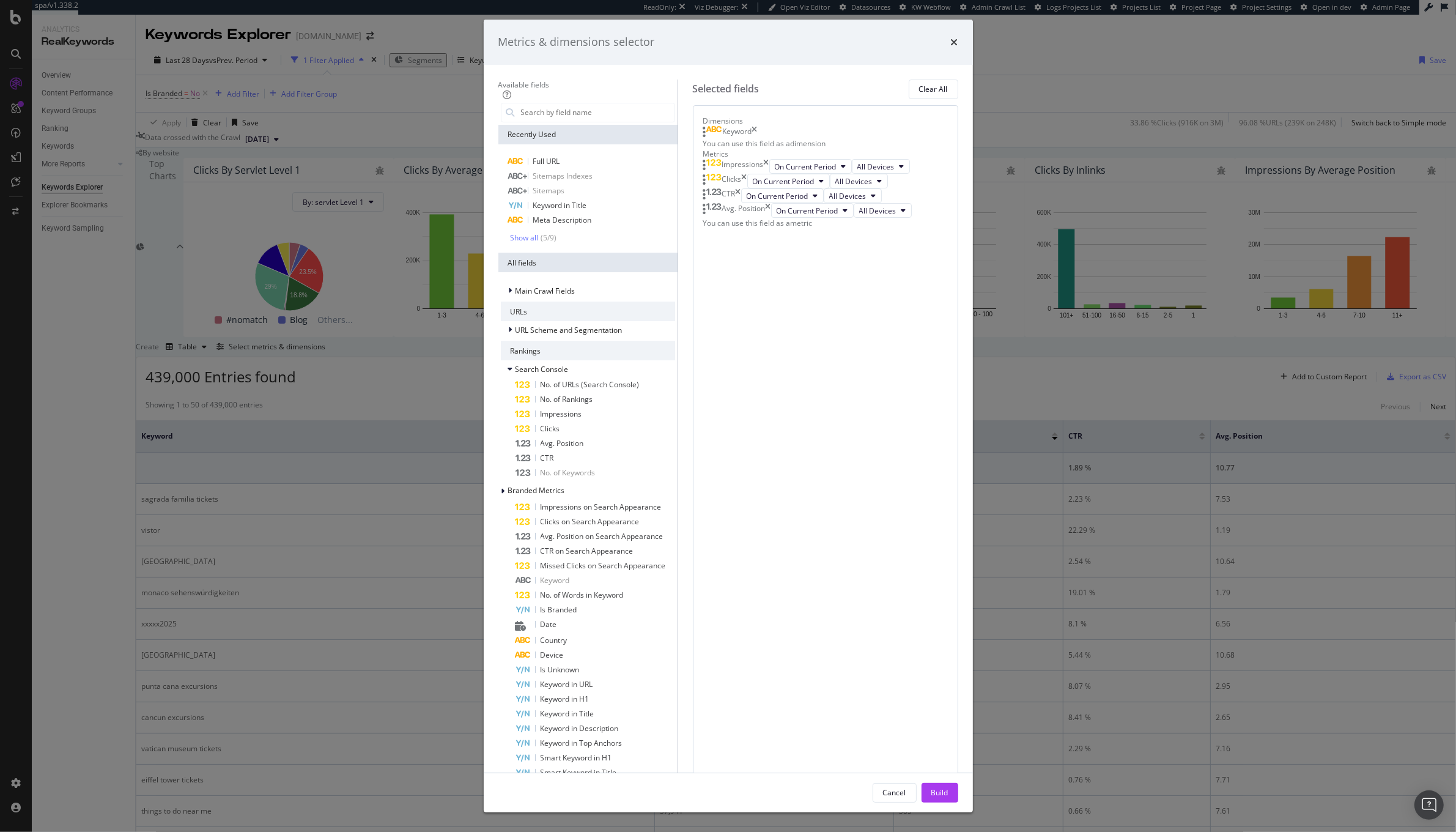
click at [757, 138] on div "Keyword" at bounding box center [731, 132] width 55 height 12
click at [757, 138] on icon "times" at bounding box center [754, 132] width 5 height 12
click at [620, 122] on input "modal" at bounding box center [597, 112] width 155 height 18
type input "t"
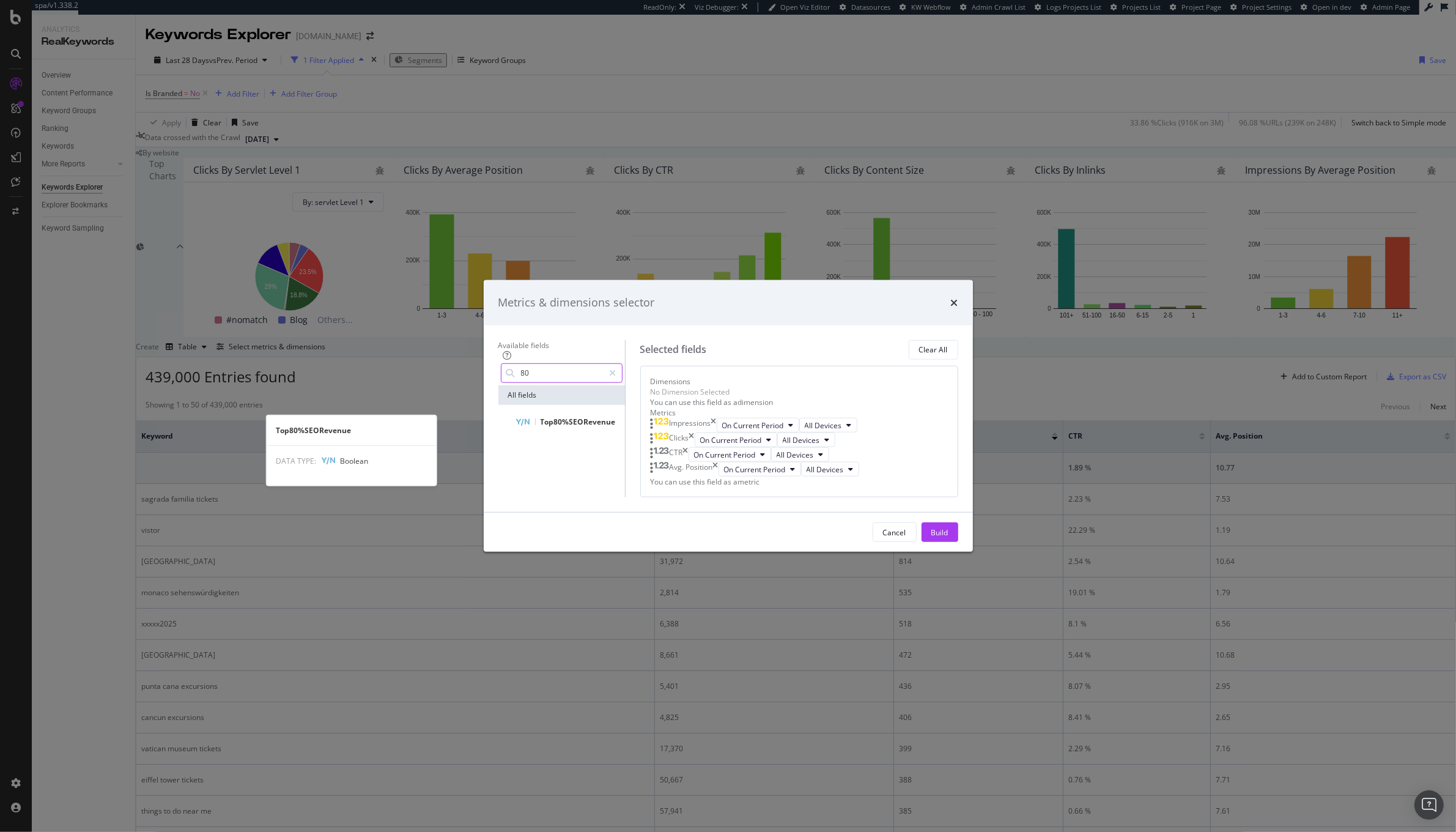
type input "80"
click at [516, 405] on div "Top80%SEORevenue" at bounding box center [561, 422] width 127 height 34
click at [523, 415] on div "Top80%SEORevenue" at bounding box center [569, 422] width 107 height 14
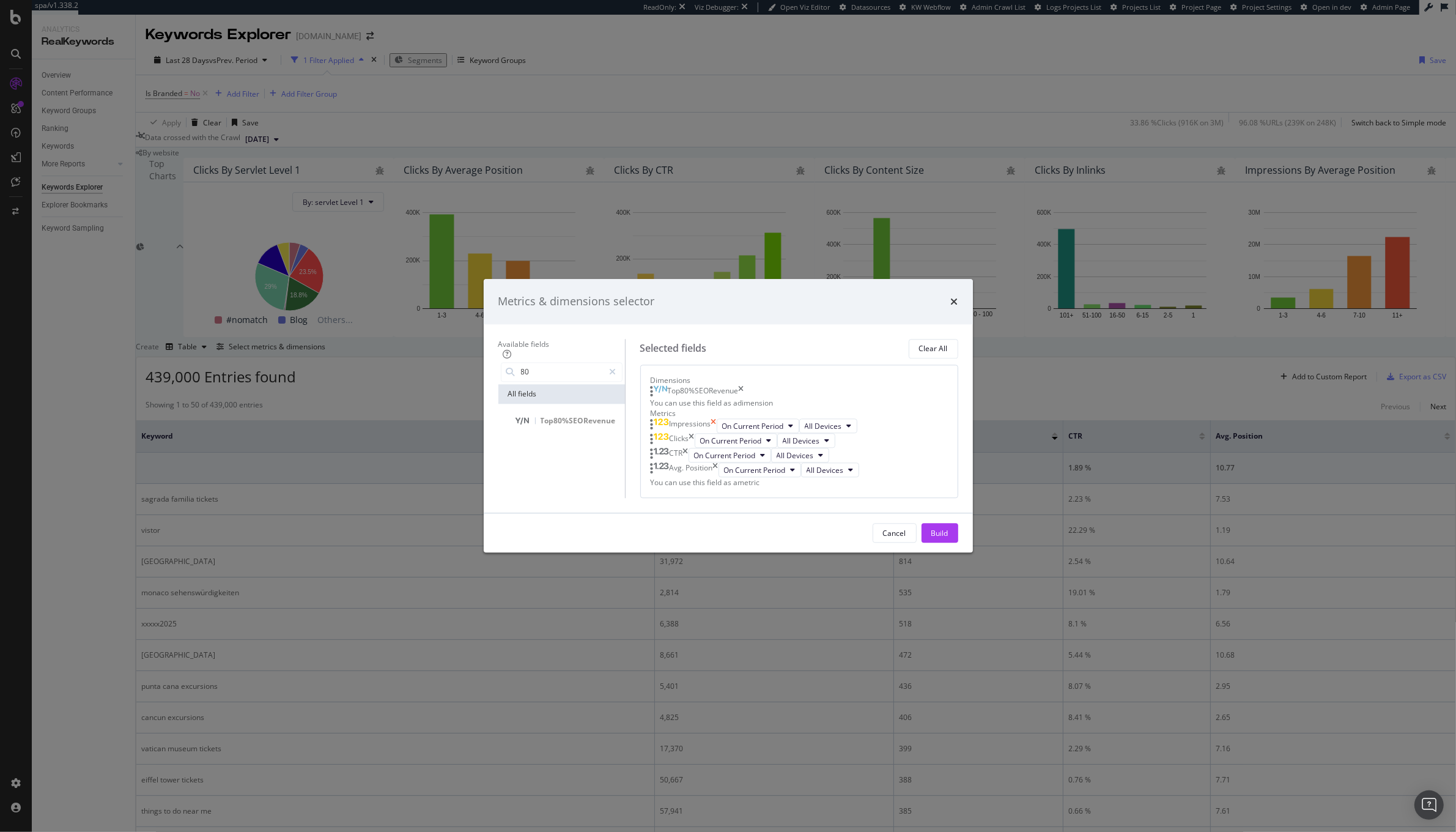
click at [717, 419] on icon "times" at bounding box center [713, 425] width 5 height 14
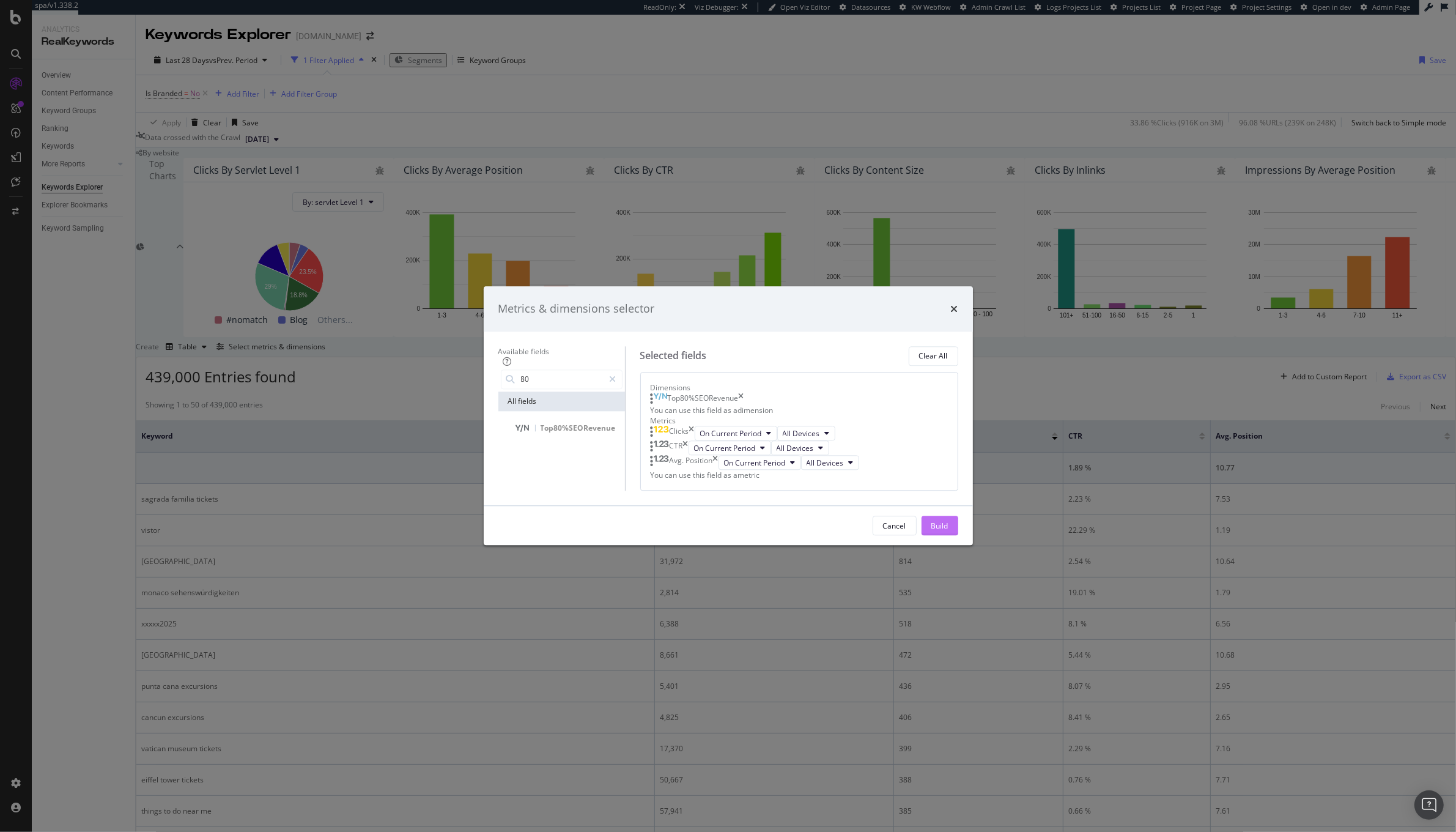
click at [949, 531] on div "Build" at bounding box center [940, 526] width 17 height 11
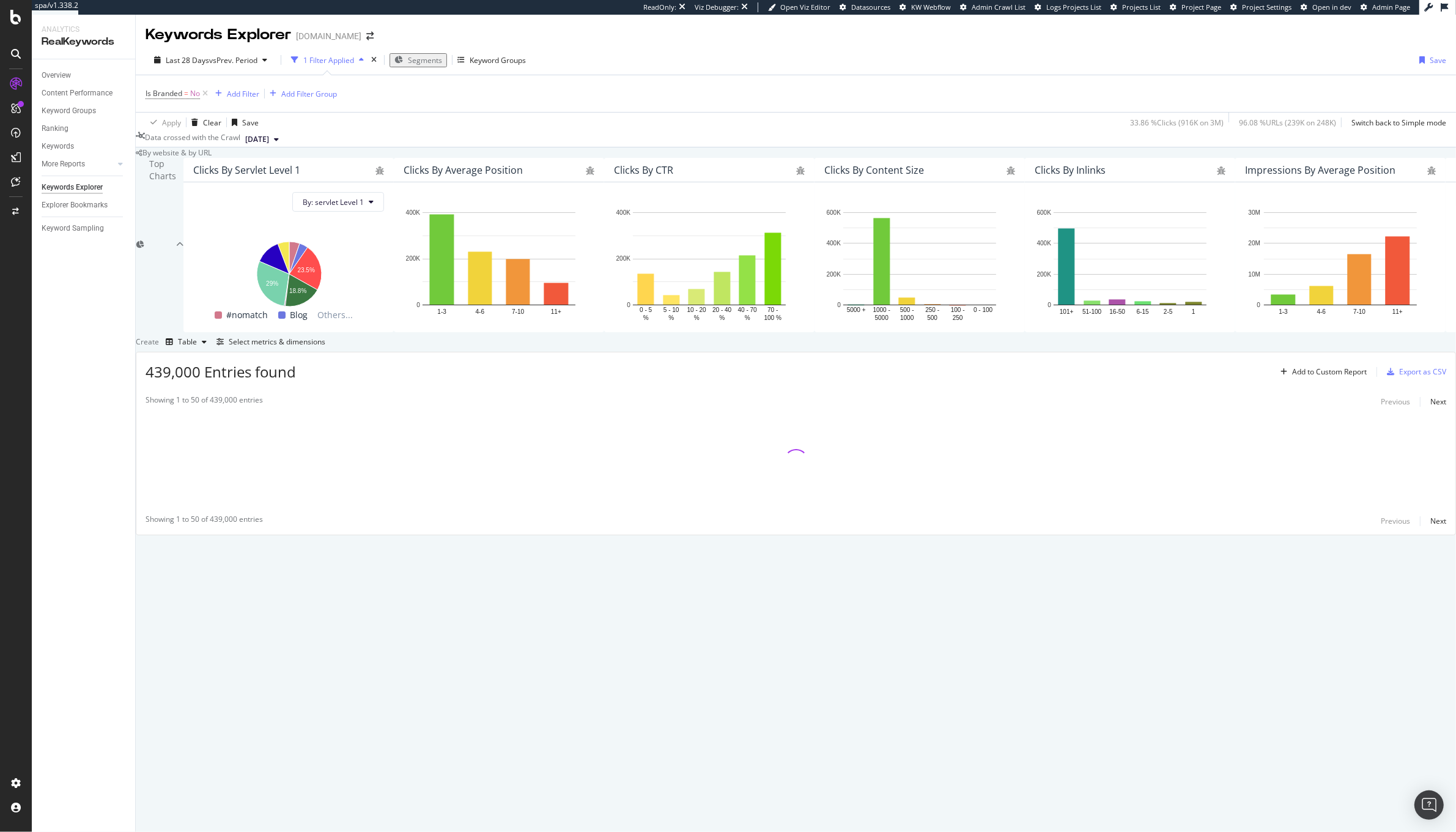
click at [1363, 352] on div "Create Table Select metrics & dimensions" at bounding box center [796, 342] width 1320 height 20
click at [1363, 352] on div "Create Table Select metrics & dimensions" at bounding box center [796, 342] width 1320 height 20
click at [325, 346] on div "Select metrics & dimensions" at bounding box center [276, 342] width 96 height 11
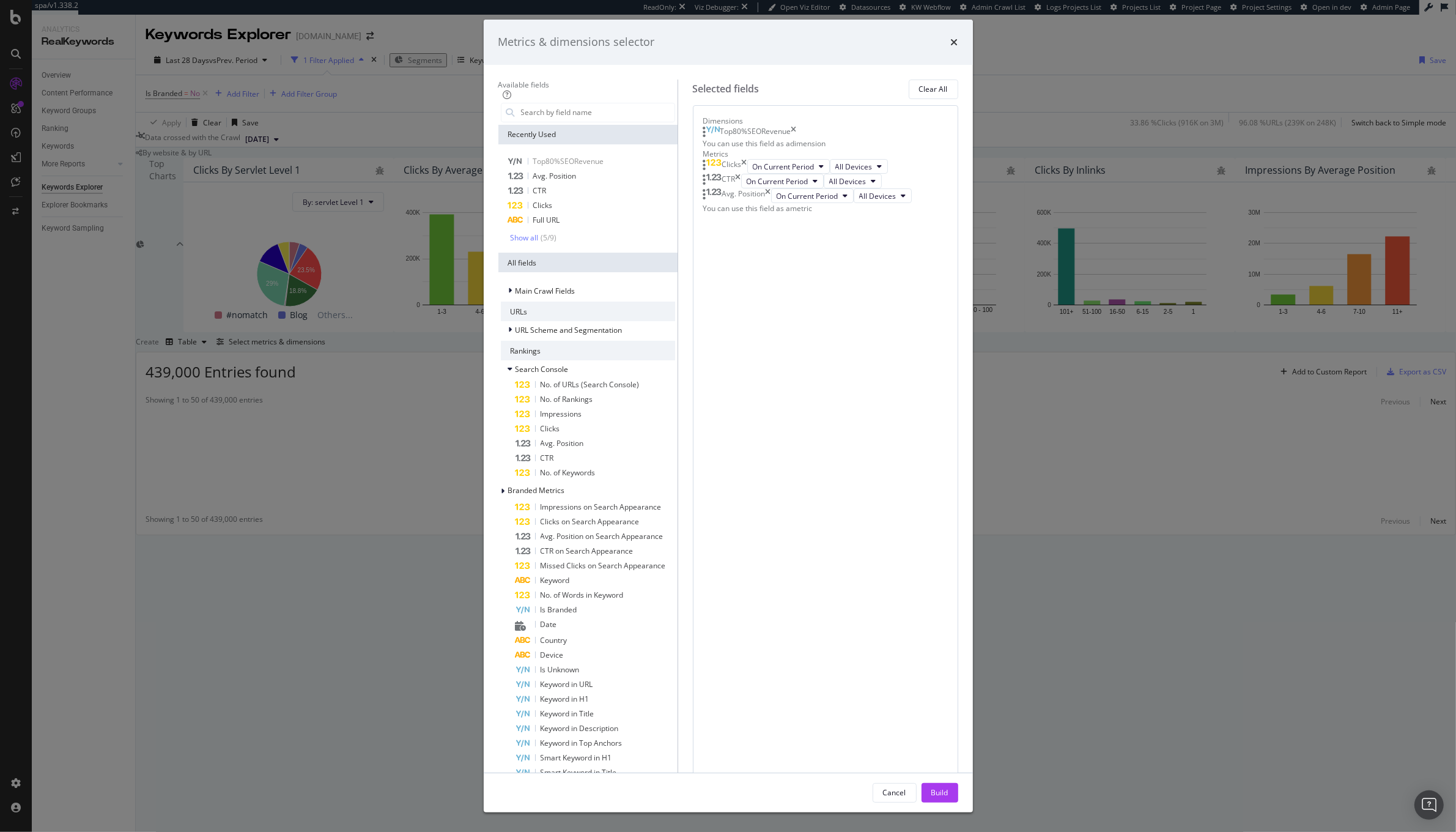
click at [1134, 634] on div "Metrics & dimensions selector Available fields Recently Used Top80%SEORevenue A…" at bounding box center [728, 416] width 1456 height 832
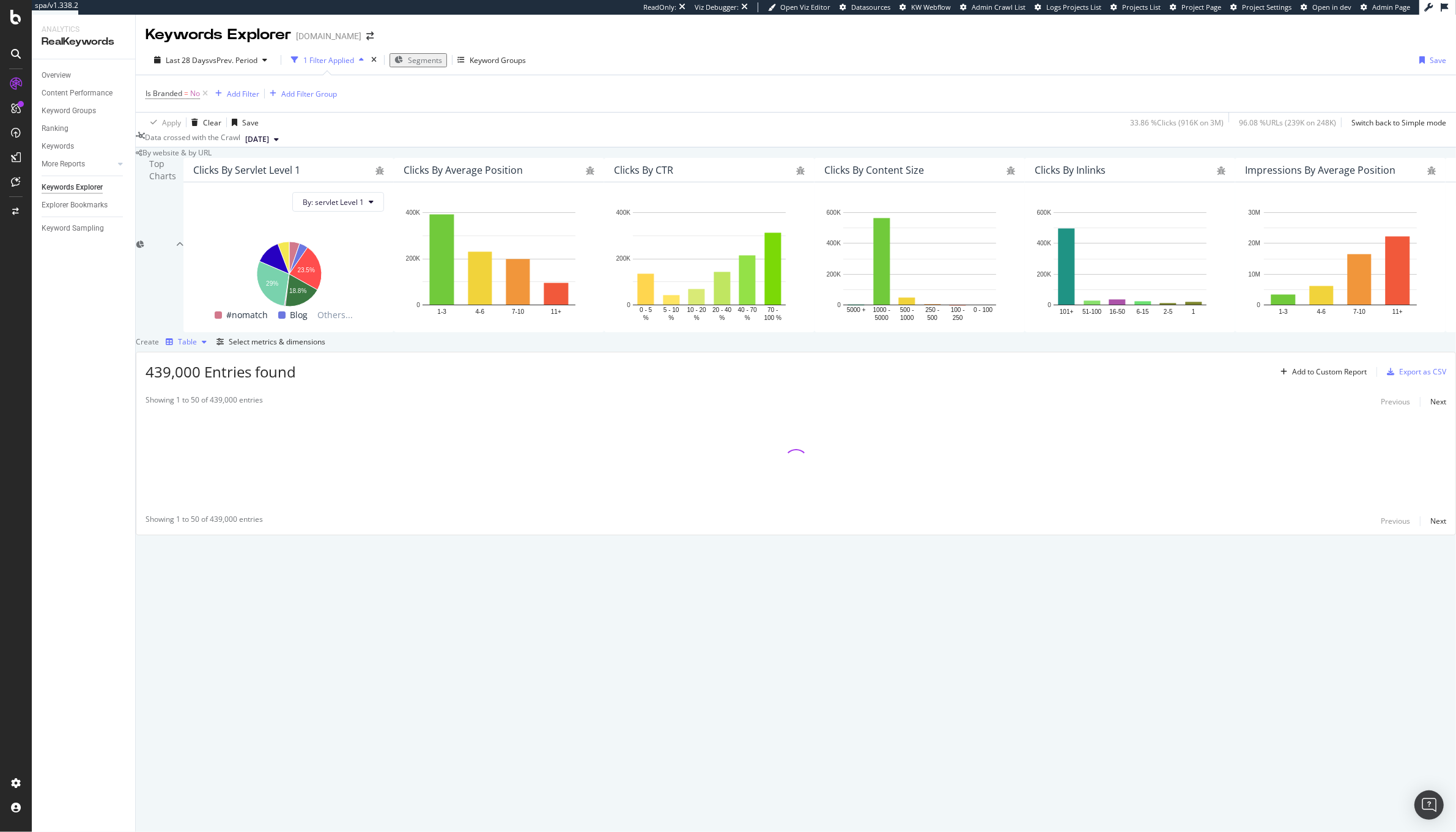
click at [212, 351] on div "Table" at bounding box center [186, 342] width 51 height 18
click at [210, 511] on div "Trend" at bounding box center [200, 510] width 21 height 11
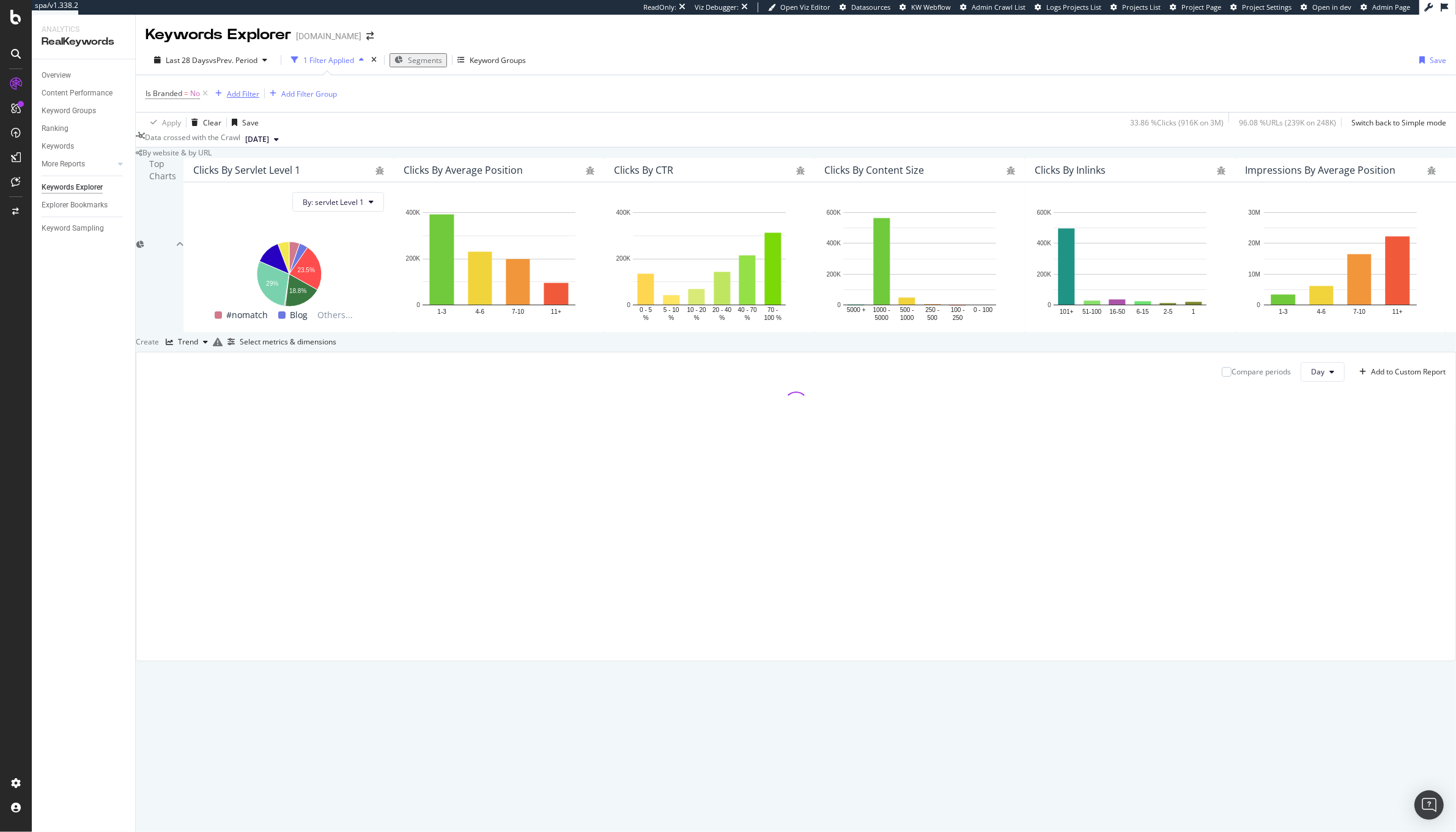
click at [223, 87] on div "Add Filter" at bounding box center [235, 93] width 49 height 14
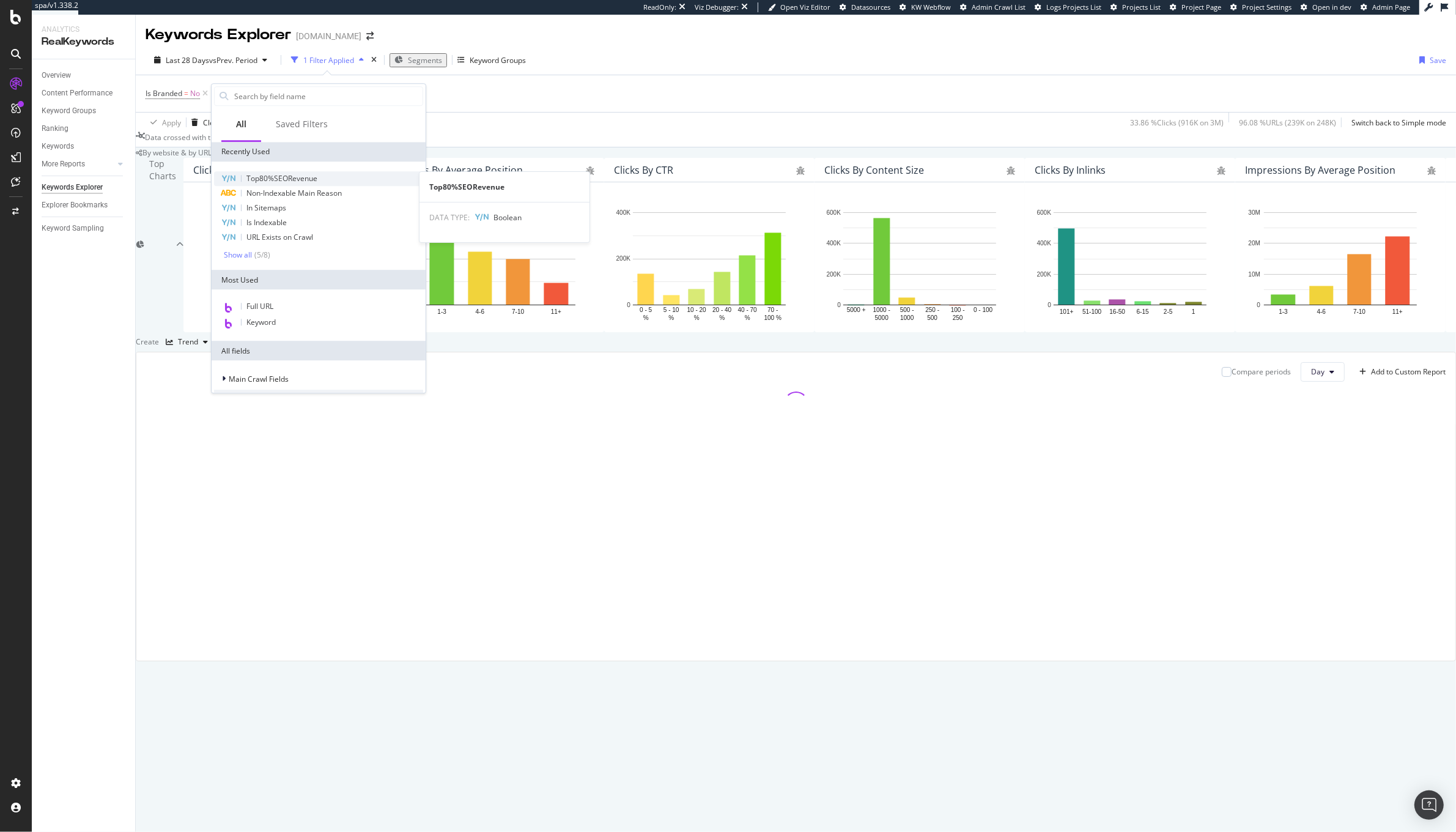
click at [333, 182] on div "Top80%SEORevenue" at bounding box center [318, 178] width 209 height 14
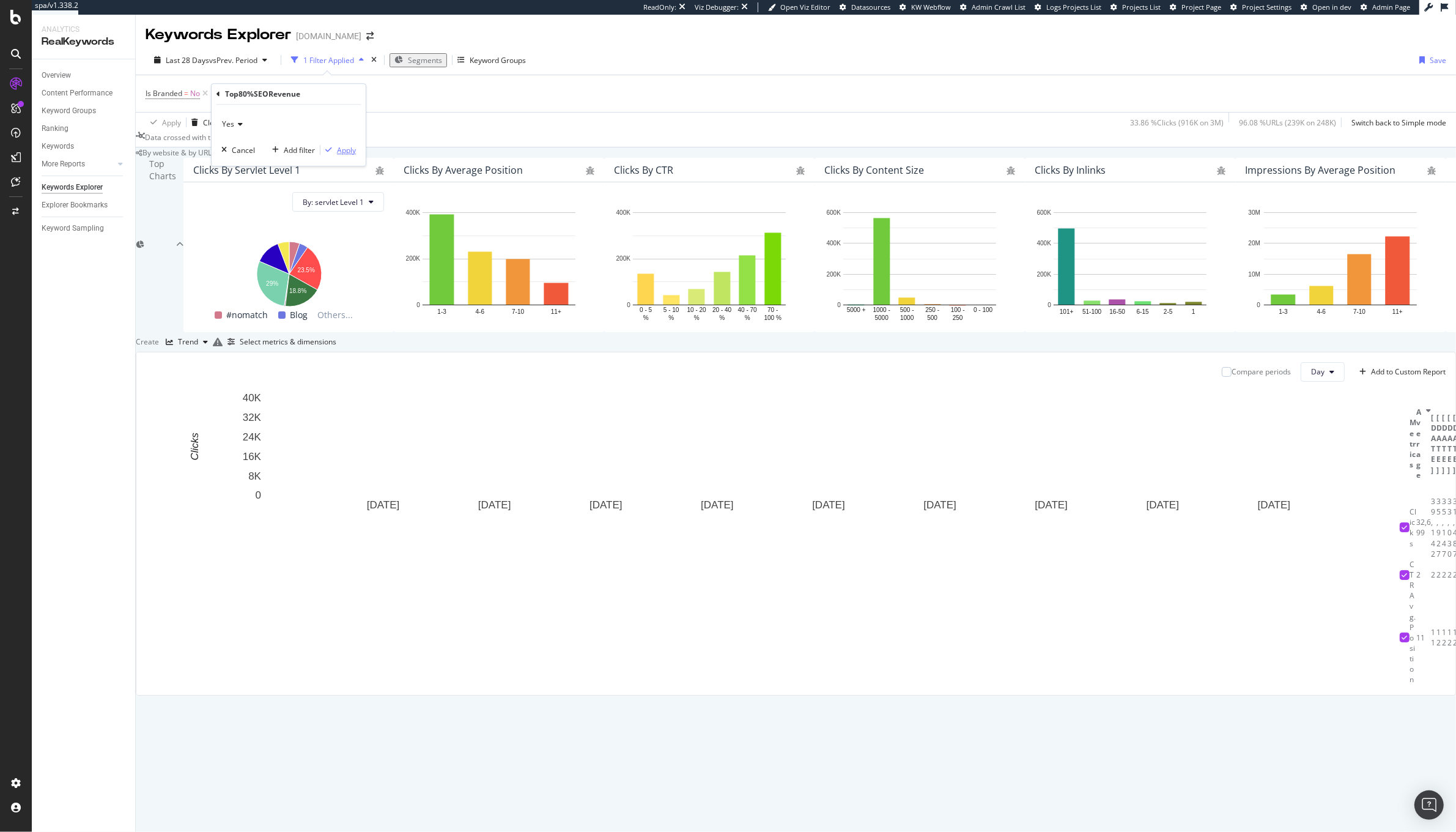
click at [340, 147] on div "Apply" at bounding box center [346, 150] width 19 height 11
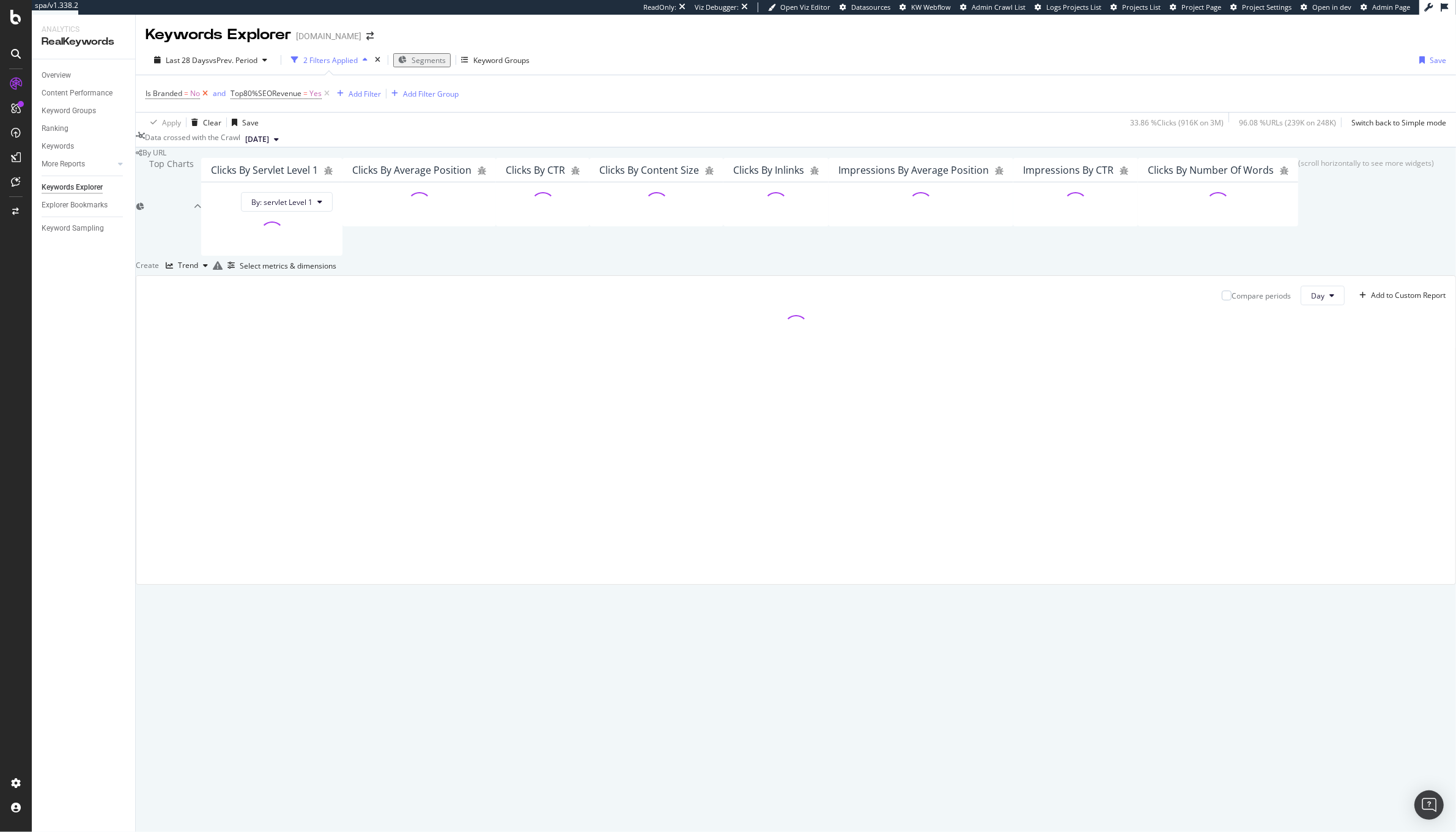
click at [205, 93] on icon at bounding box center [205, 93] width 11 height 12
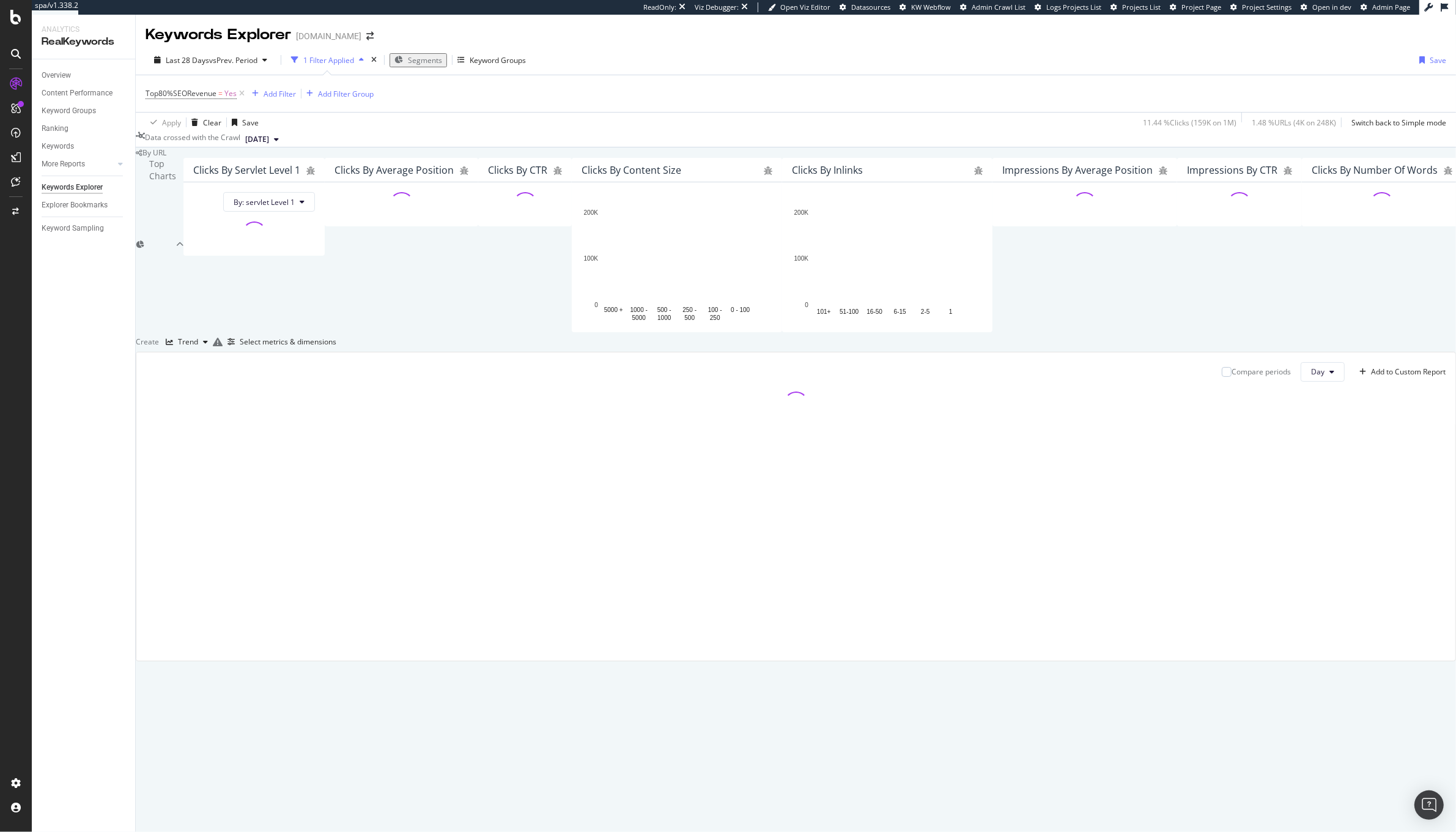
click at [892, 352] on div "Create Trend Select metrics & dimensions" at bounding box center [796, 342] width 1320 height 20
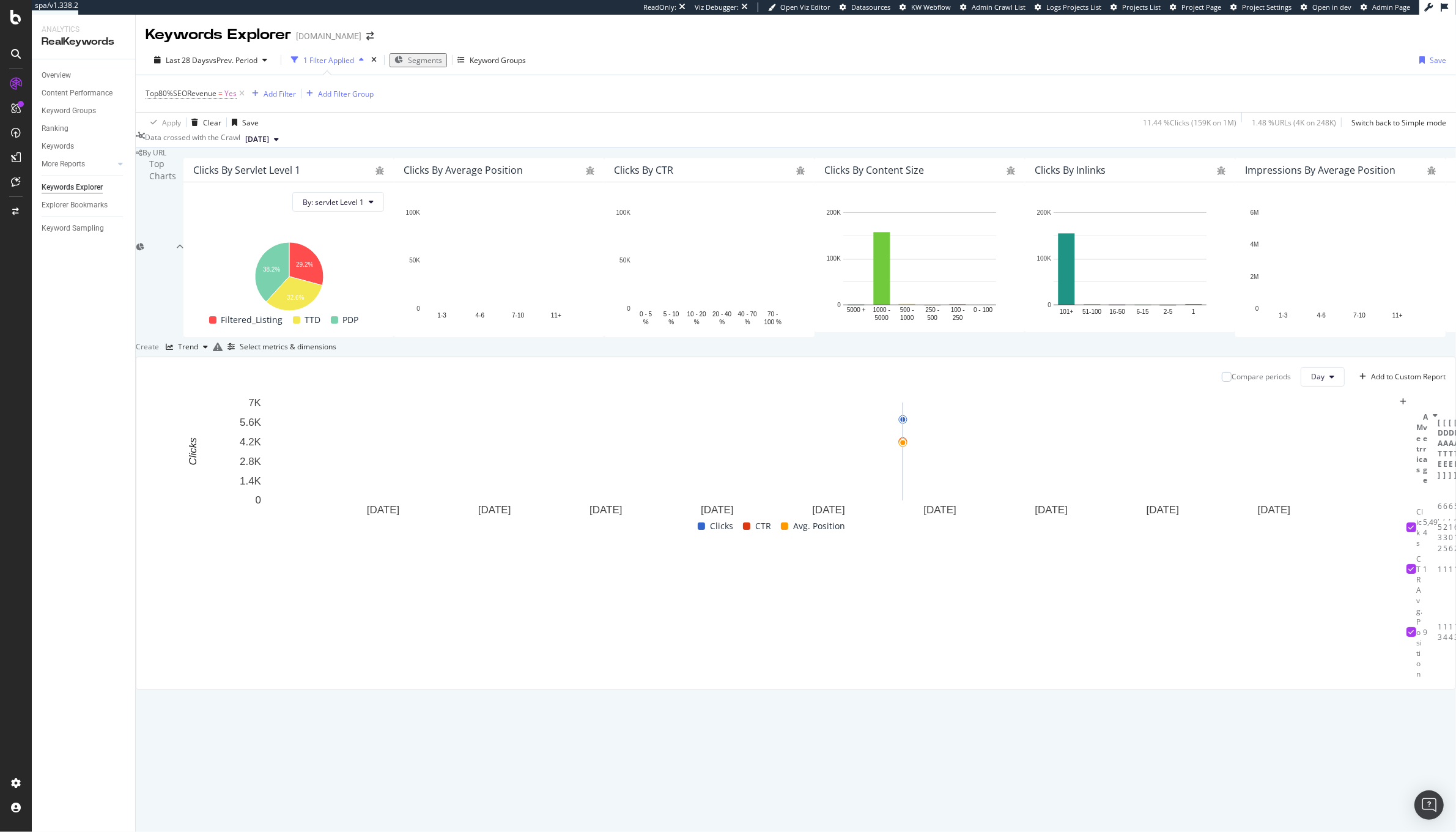
scroll to position [55, 0]
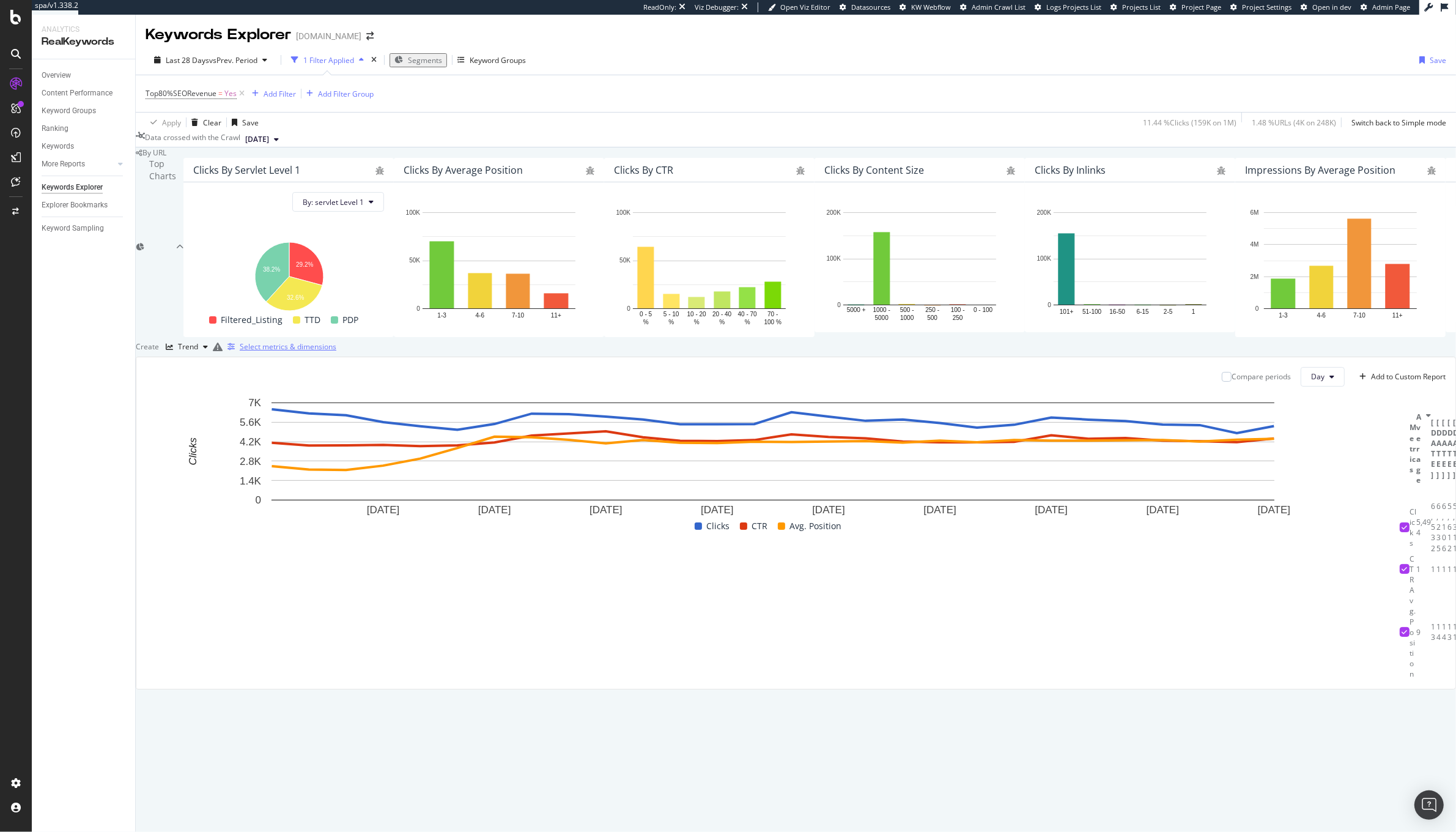
click at [336, 352] on div "Select metrics & dimensions" at bounding box center [288, 346] width 96 height 11
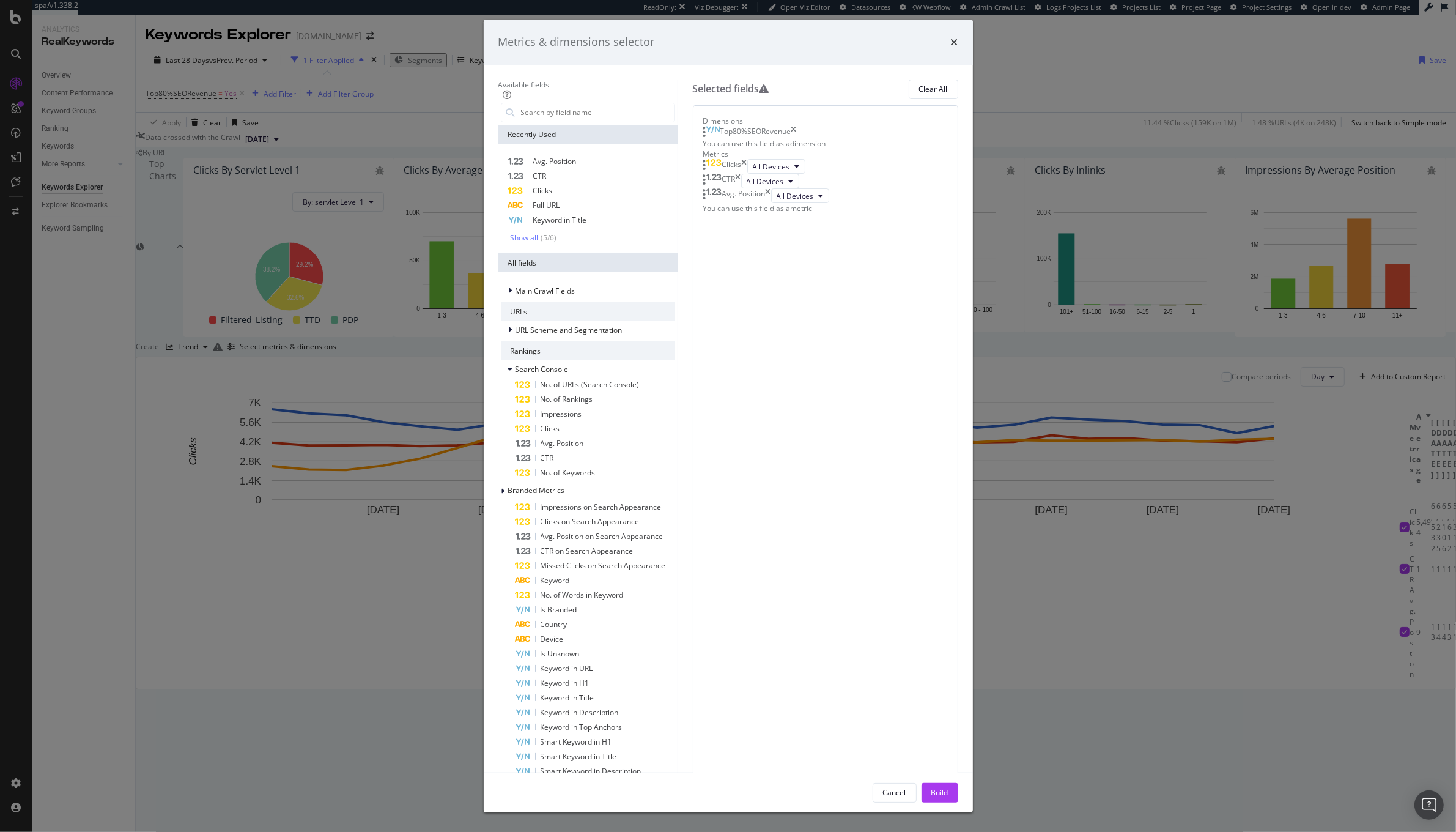
click at [741, 188] on div "CTR" at bounding box center [722, 181] width 38 height 14
click at [741, 188] on icon "times" at bounding box center [738, 181] width 5 height 14
click at [771, 188] on icon "times" at bounding box center [768, 181] width 5 height 14
click at [949, 787] on div "Build" at bounding box center [940, 792] width 17 height 11
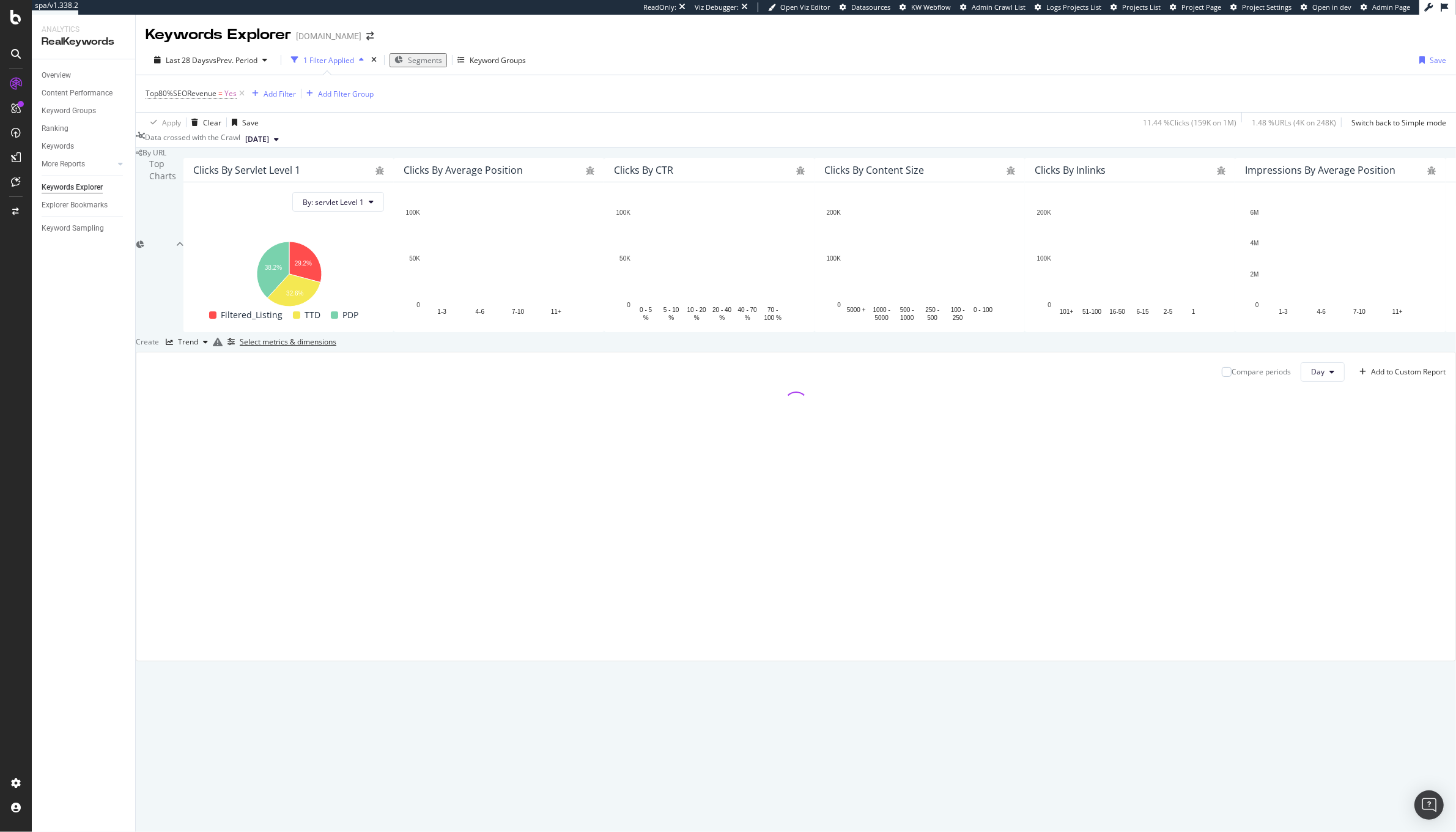
scroll to position [4, 0]
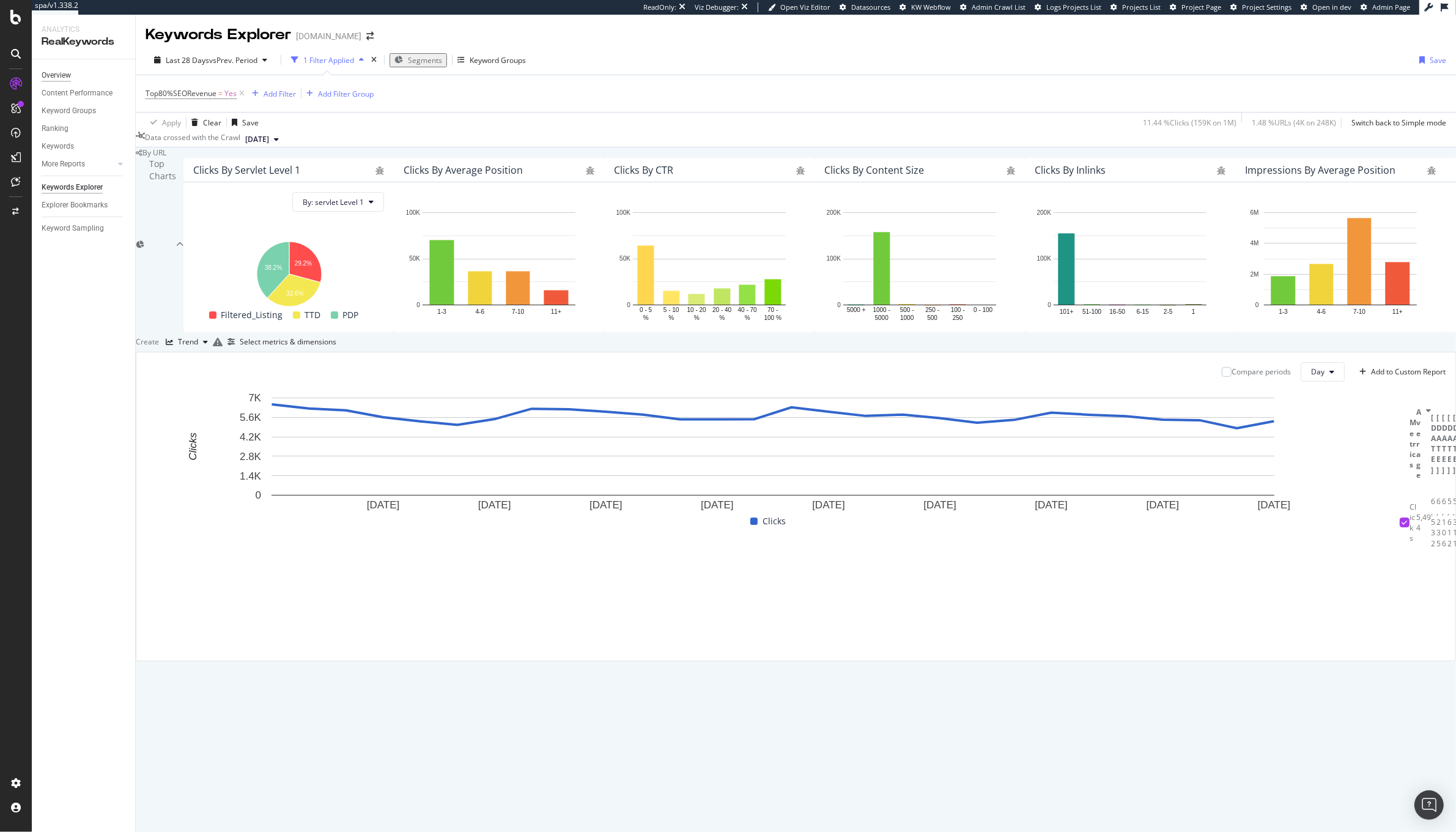
click at [56, 75] on div "Overview" at bounding box center [56, 75] width 30 height 13
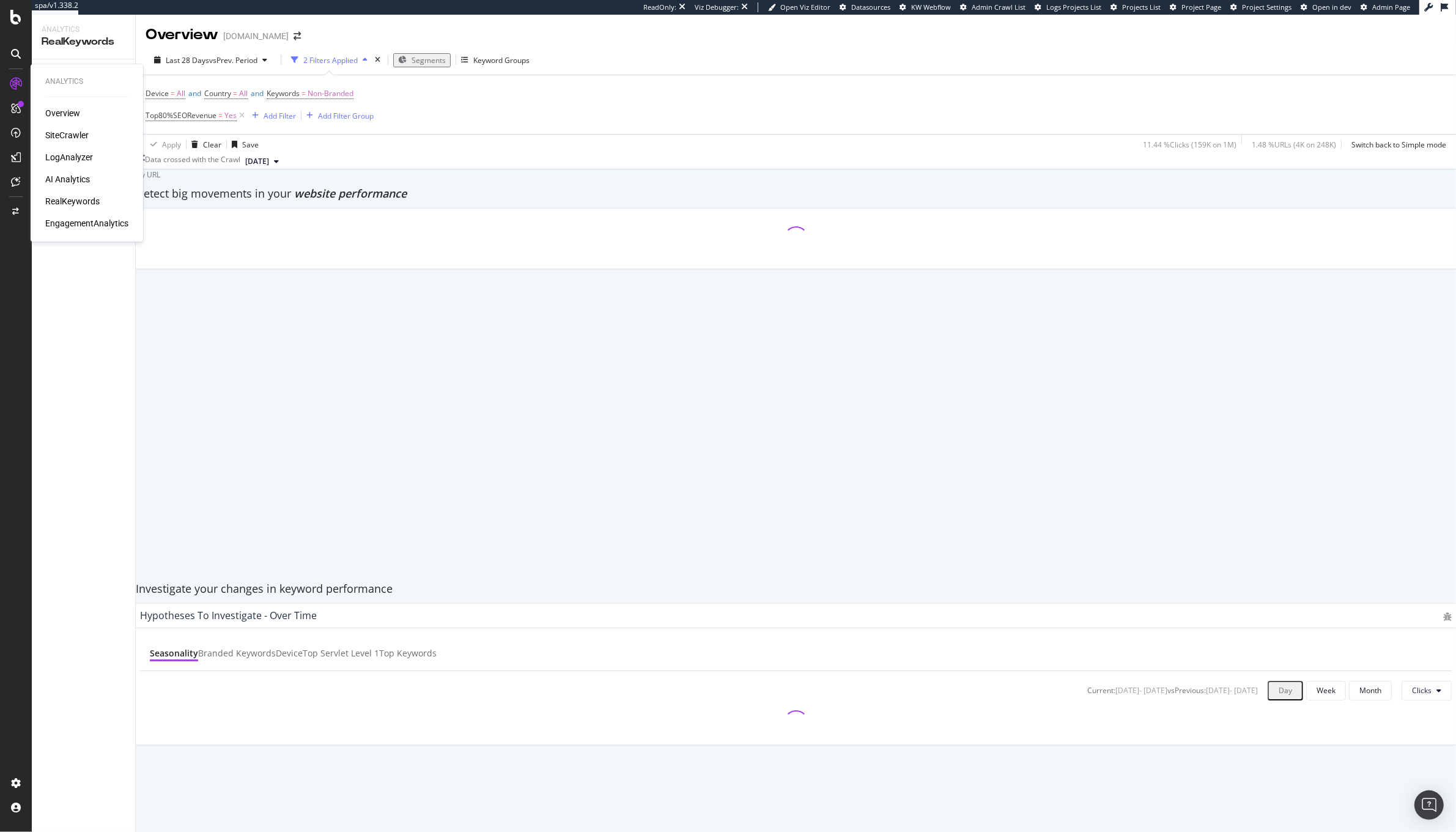
click at [52, 127] on div "Overview SiteCrawler LogAnalyzer AI Analytics RealKeywords EngagementAnalytics" at bounding box center [87, 168] width 83 height 122
click at [52, 129] on div "SiteCrawler" at bounding box center [67, 135] width 43 height 12
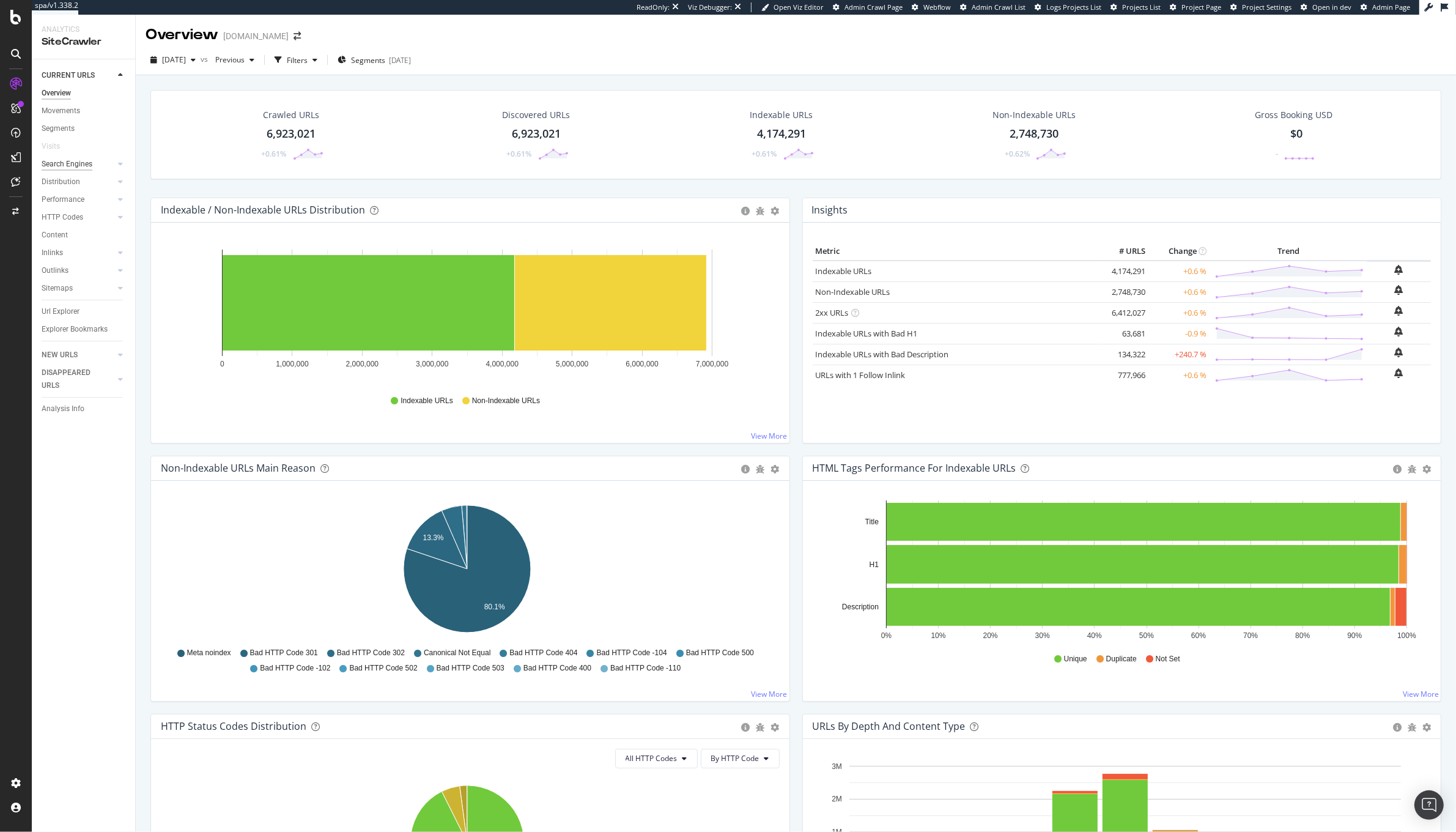
click at [77, 164] on div "Search Engines" at bounding box center [67, 164] width 51 height 13
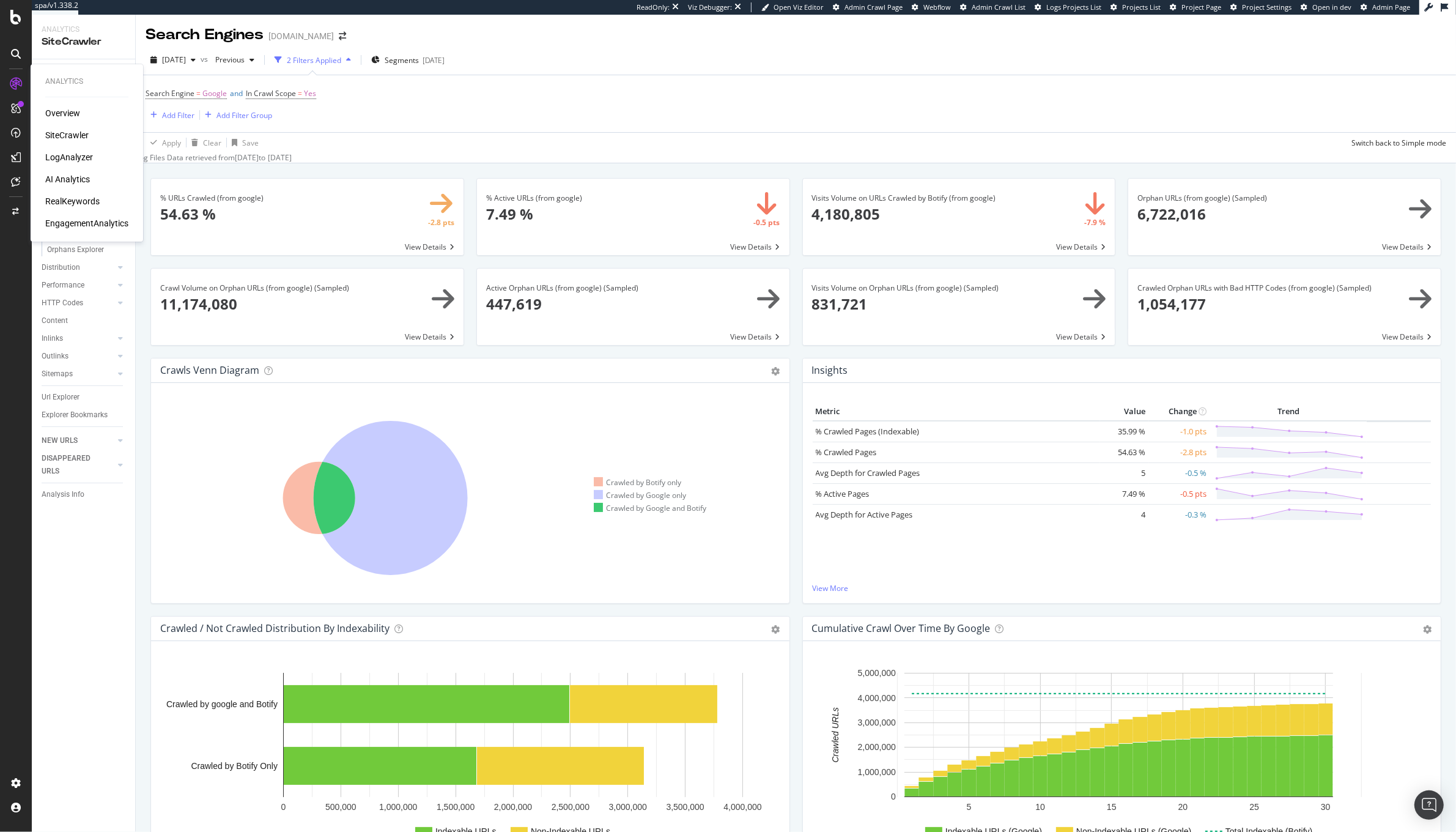
click at [85, 152] on div "LogAnalyzer" at bounding box center [69, 157] width 48 height 12
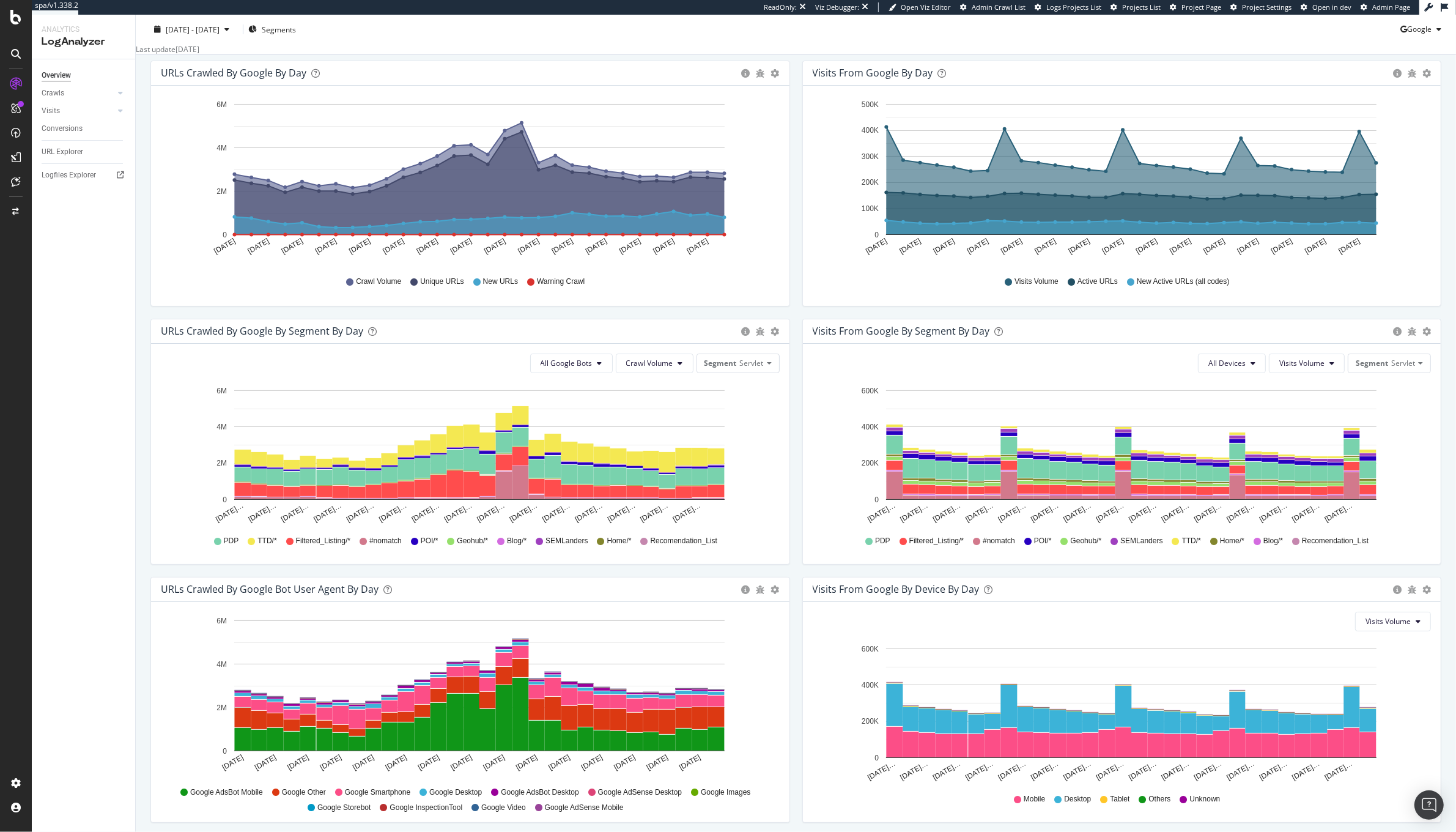
scroll to position [176, 0]
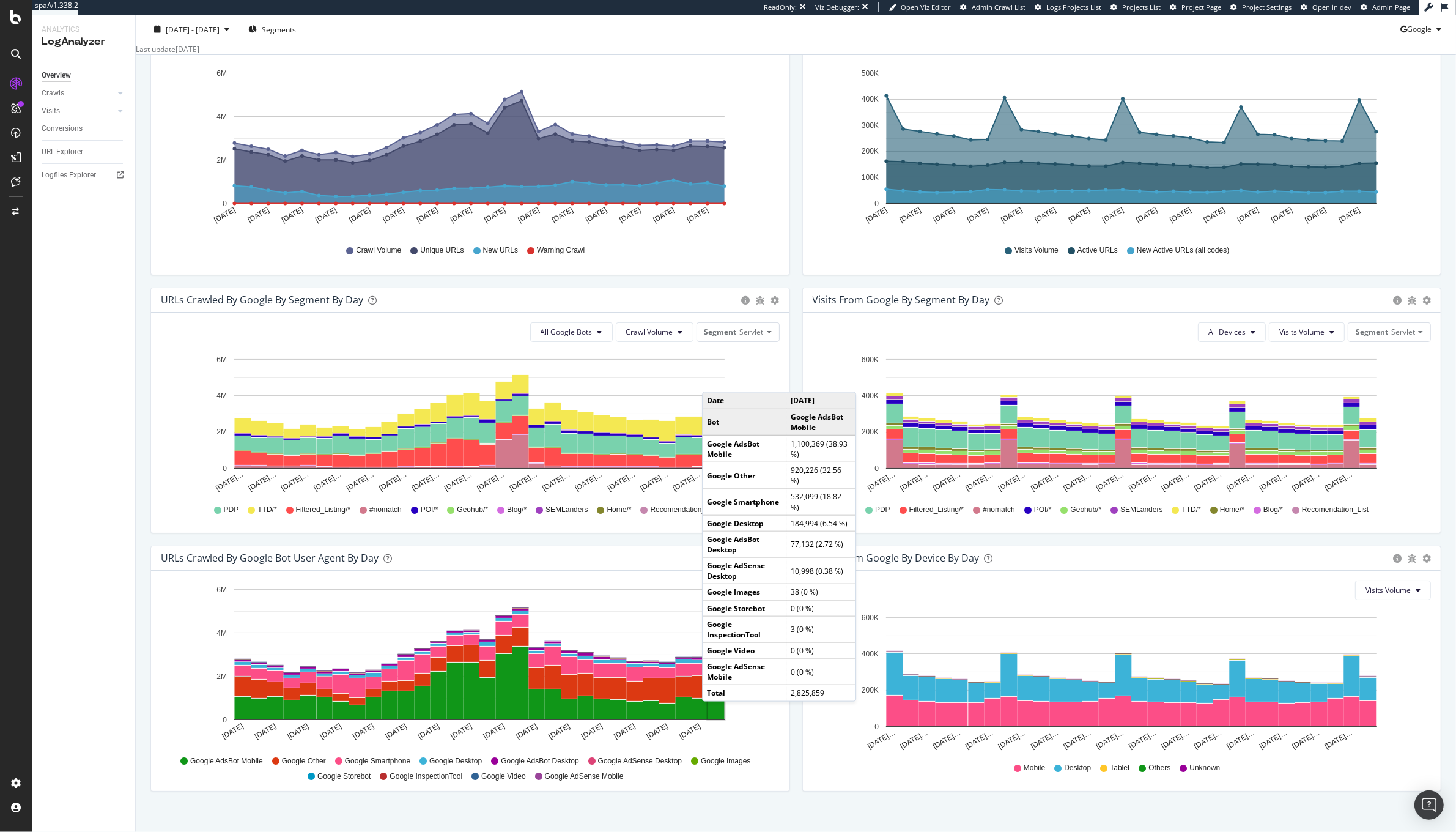
click at [715, 720] on rect "A chart." at bounding box center [716, 707] width 17 height 24
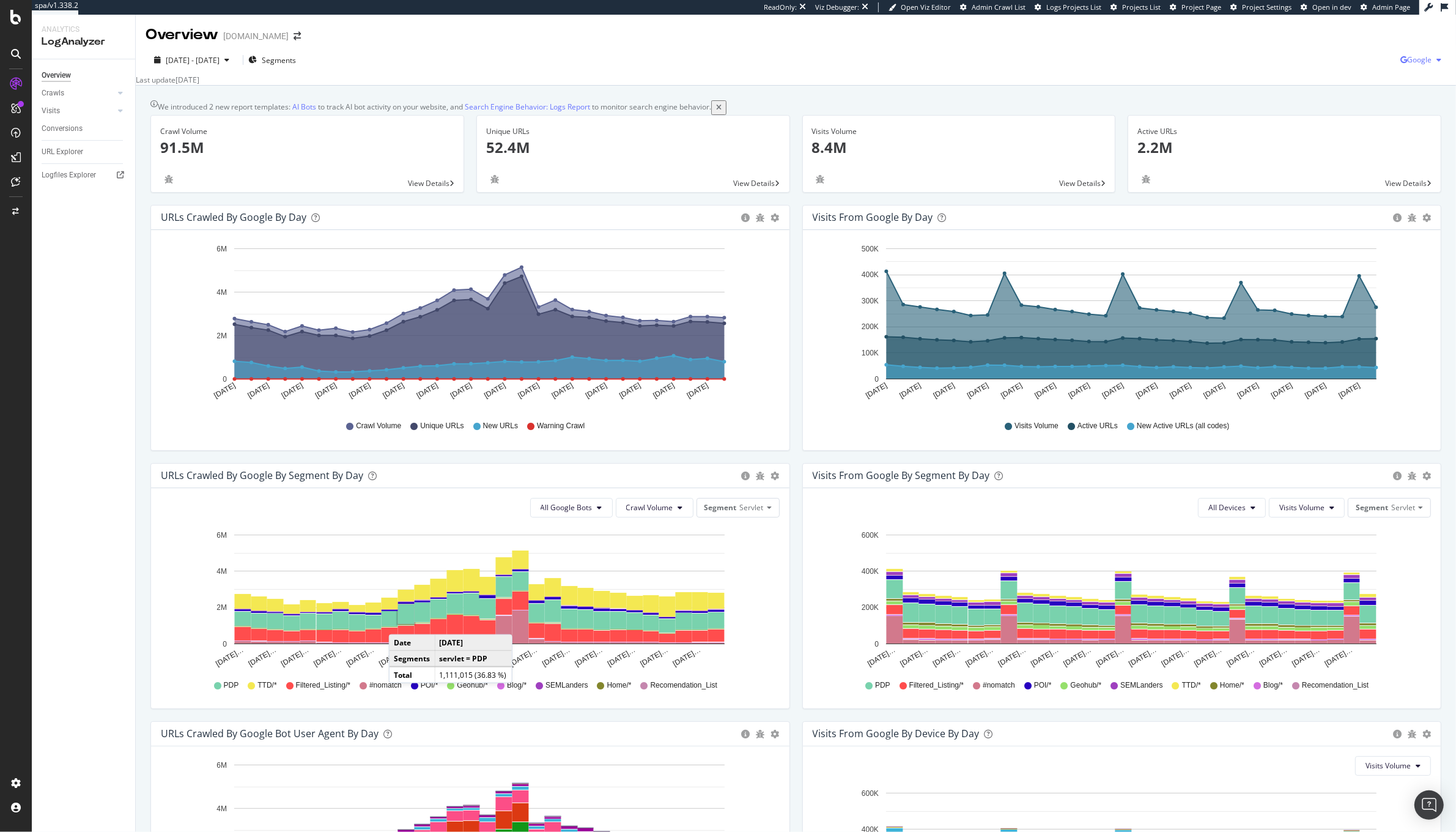
click at [1407, 61] on span "Google" at bounding box center [1419, 60] width 24 height 11
click at [1361, 78] on div "OpenAI" at bounding box center [1336, 71] width 84 height 17
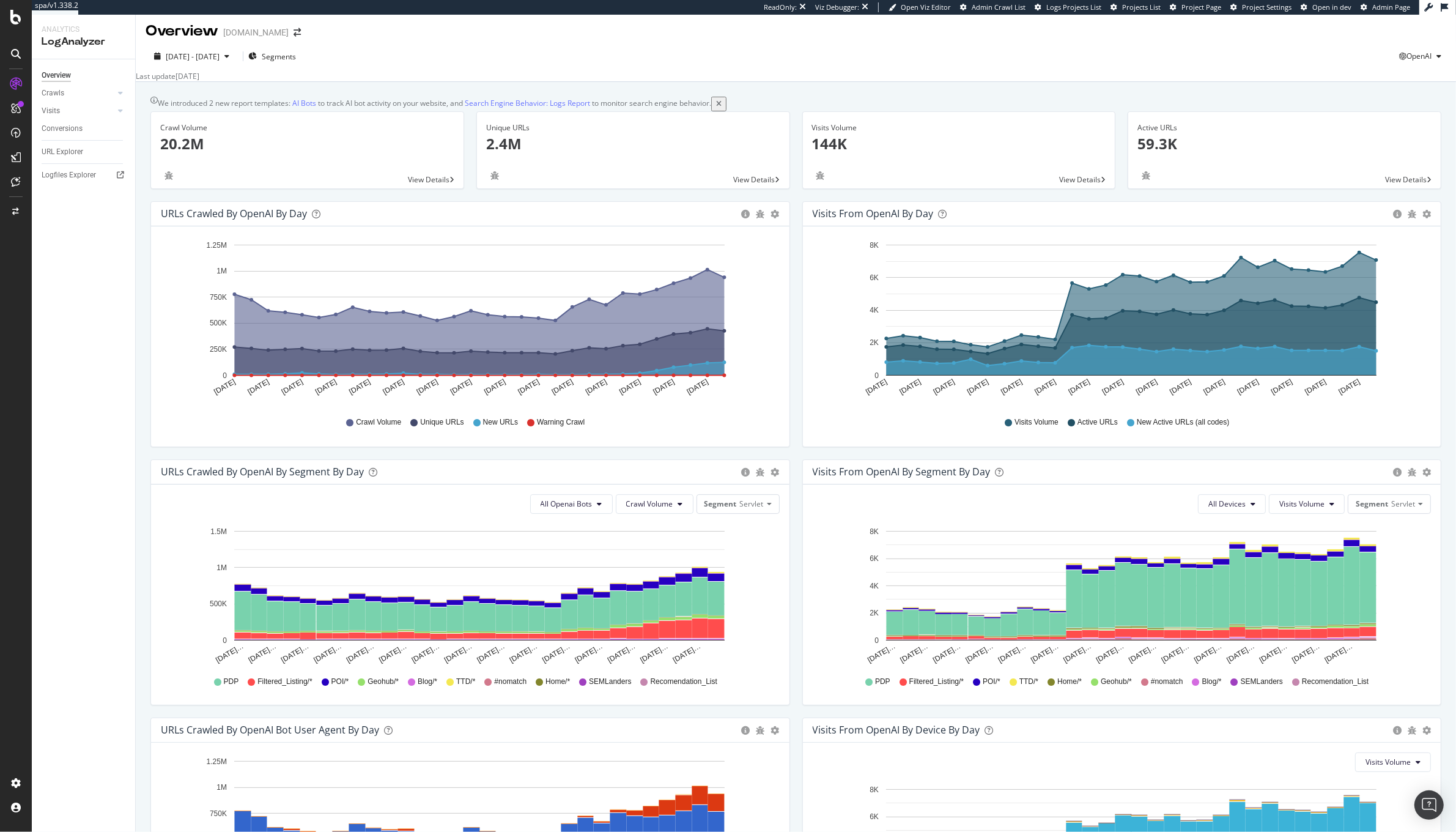
scroll to position [5, 0]
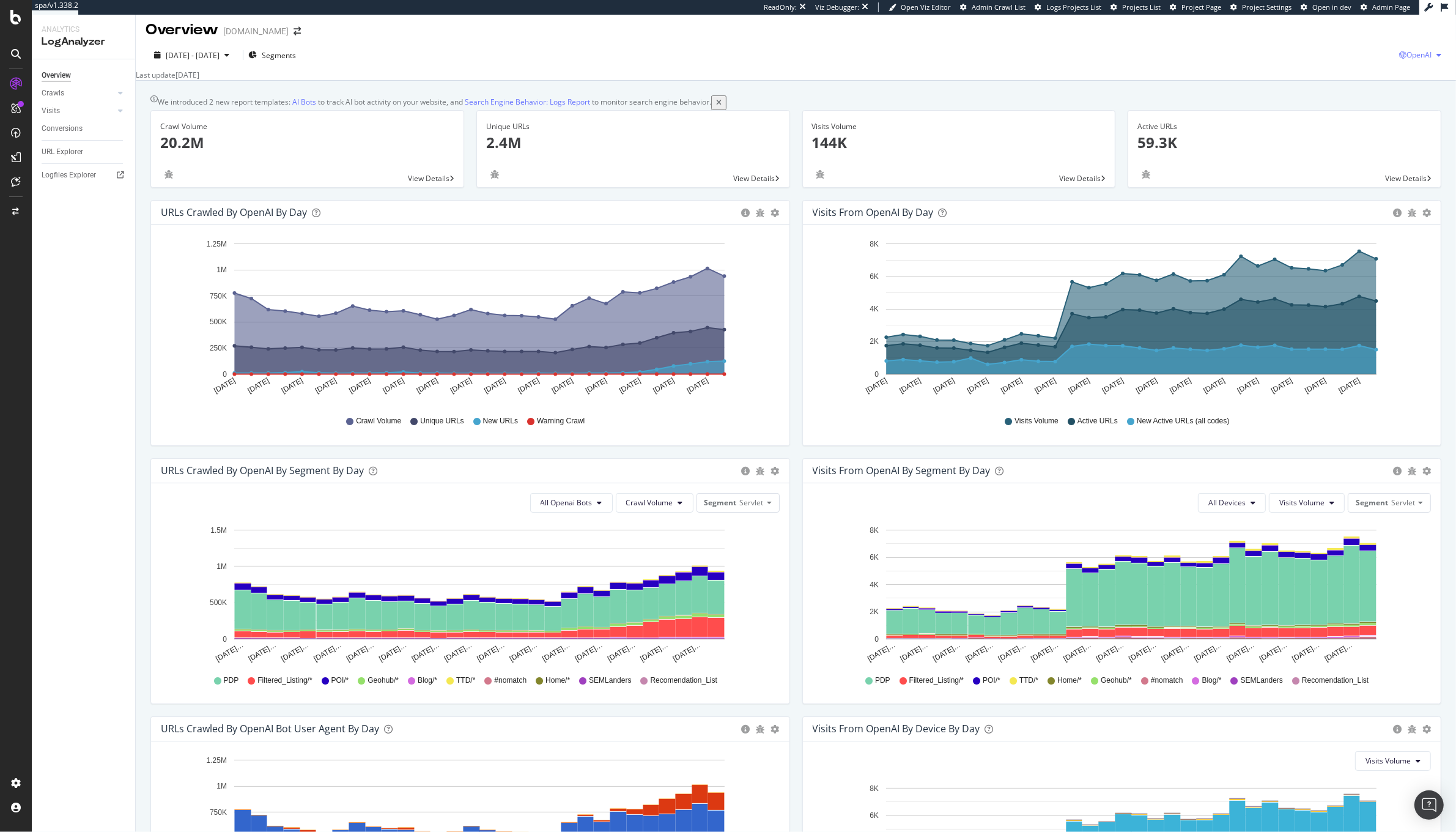
click at [1417, 52] on span "OpenAI" at bounding box center [1419, 55] width 25 height 11
click at [1338, 94] on div "Other AI Bots" at bounding box center [1335, 88] width 84 height 17
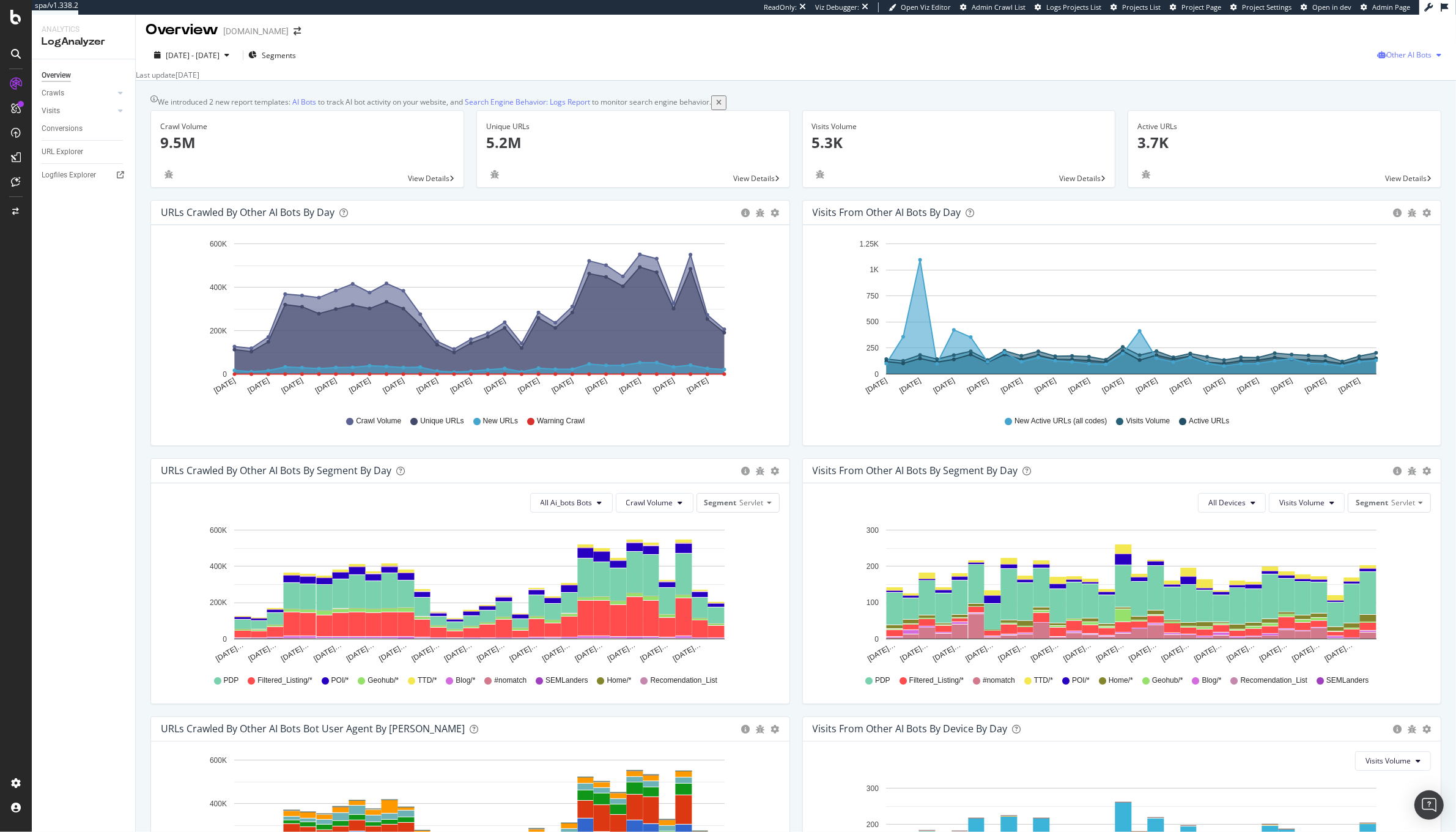
click at [1388, 58] on span "Other AI Bots" at bounding box center [1409, 55] width 46 height 11
click at [1415, 130] on div "OpenAI" at bounding box center [1400, 123] width 87 height 17
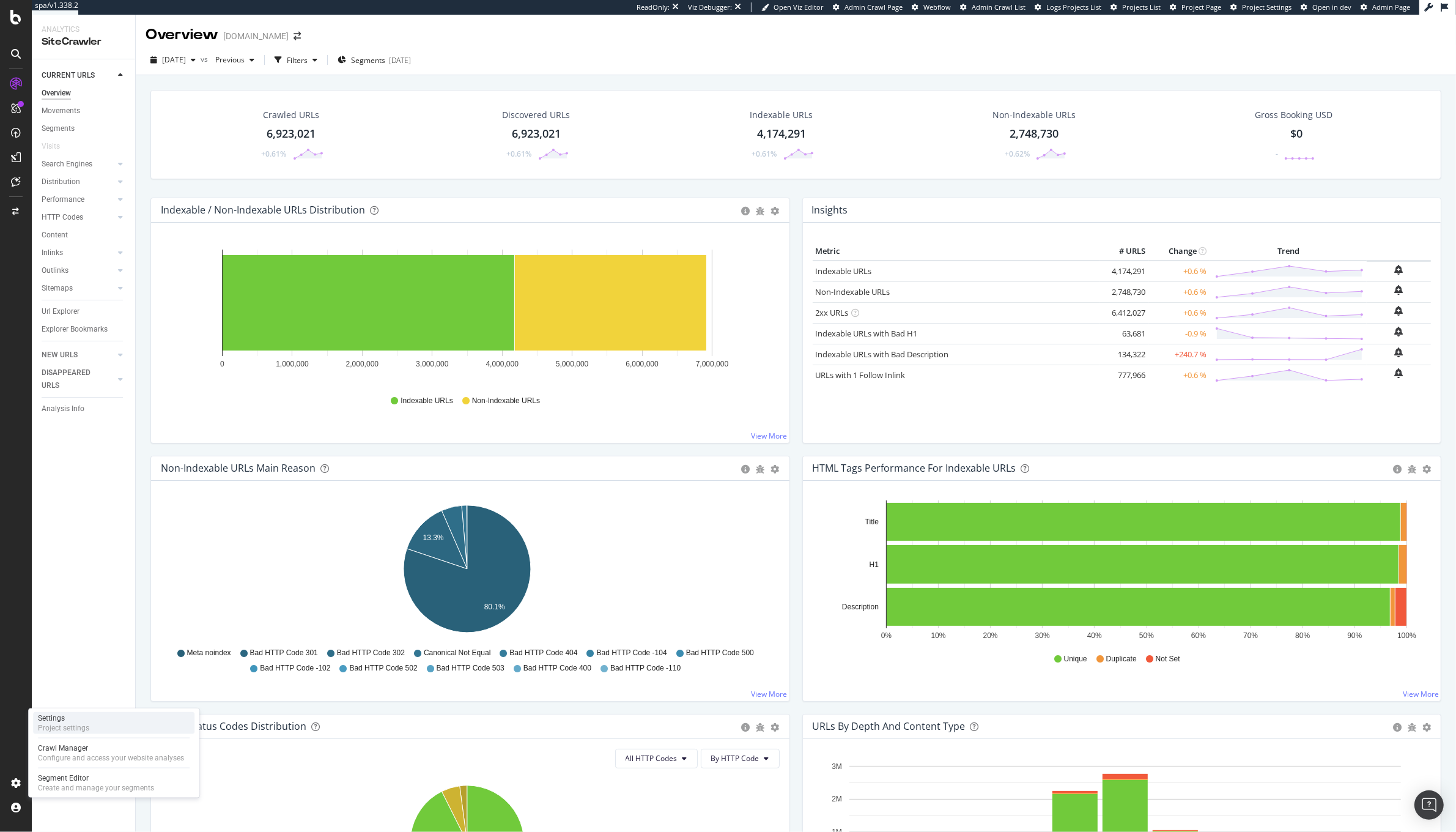
click at [58, 732] on div "Project settings" at bounding box center [64, 728] width 52 height 10
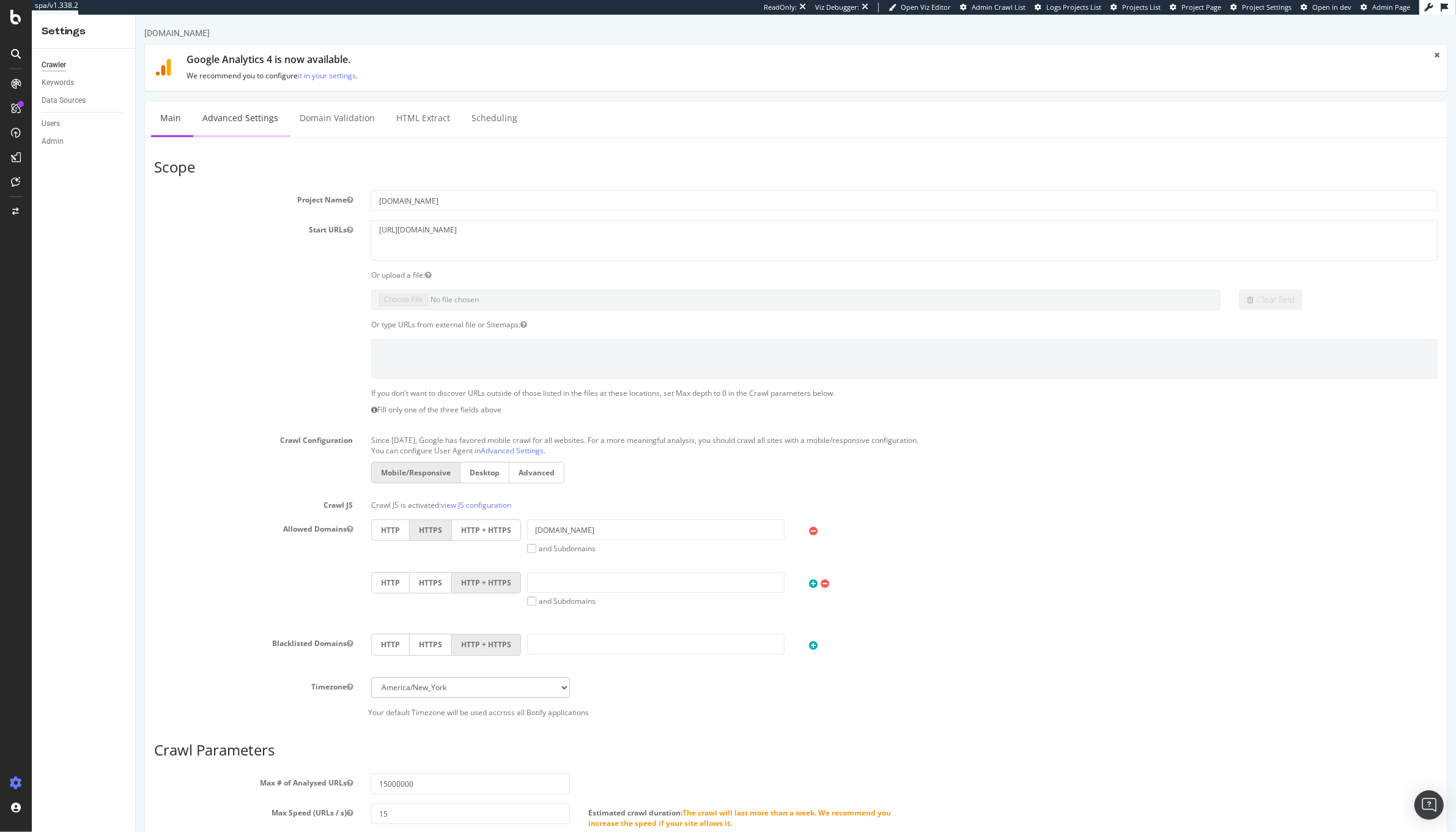
click at [262, 124] on link "Advanced Settings" at bounding box center [240, 119] width 94 height 33
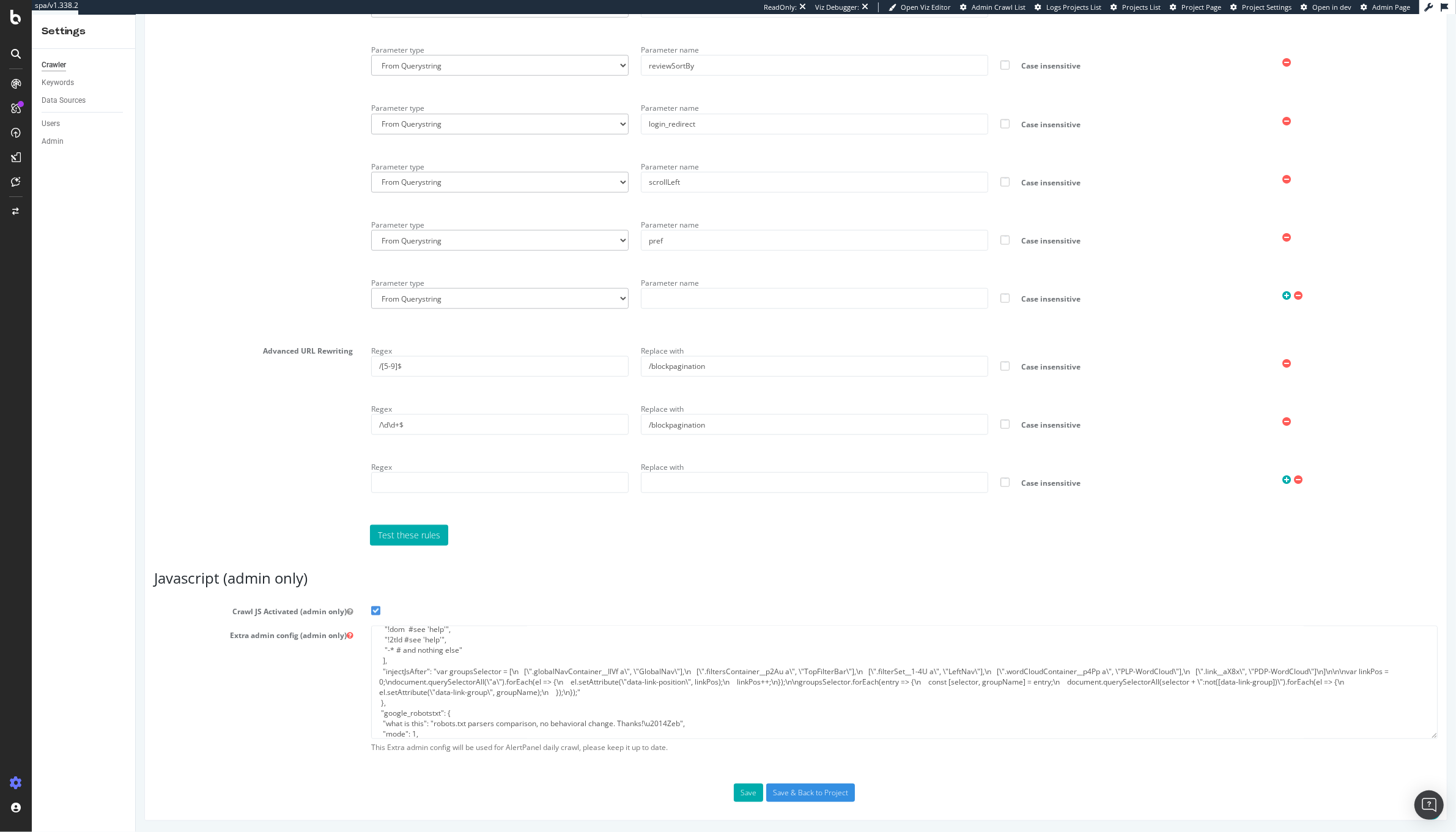
scroll to position [96, 0]
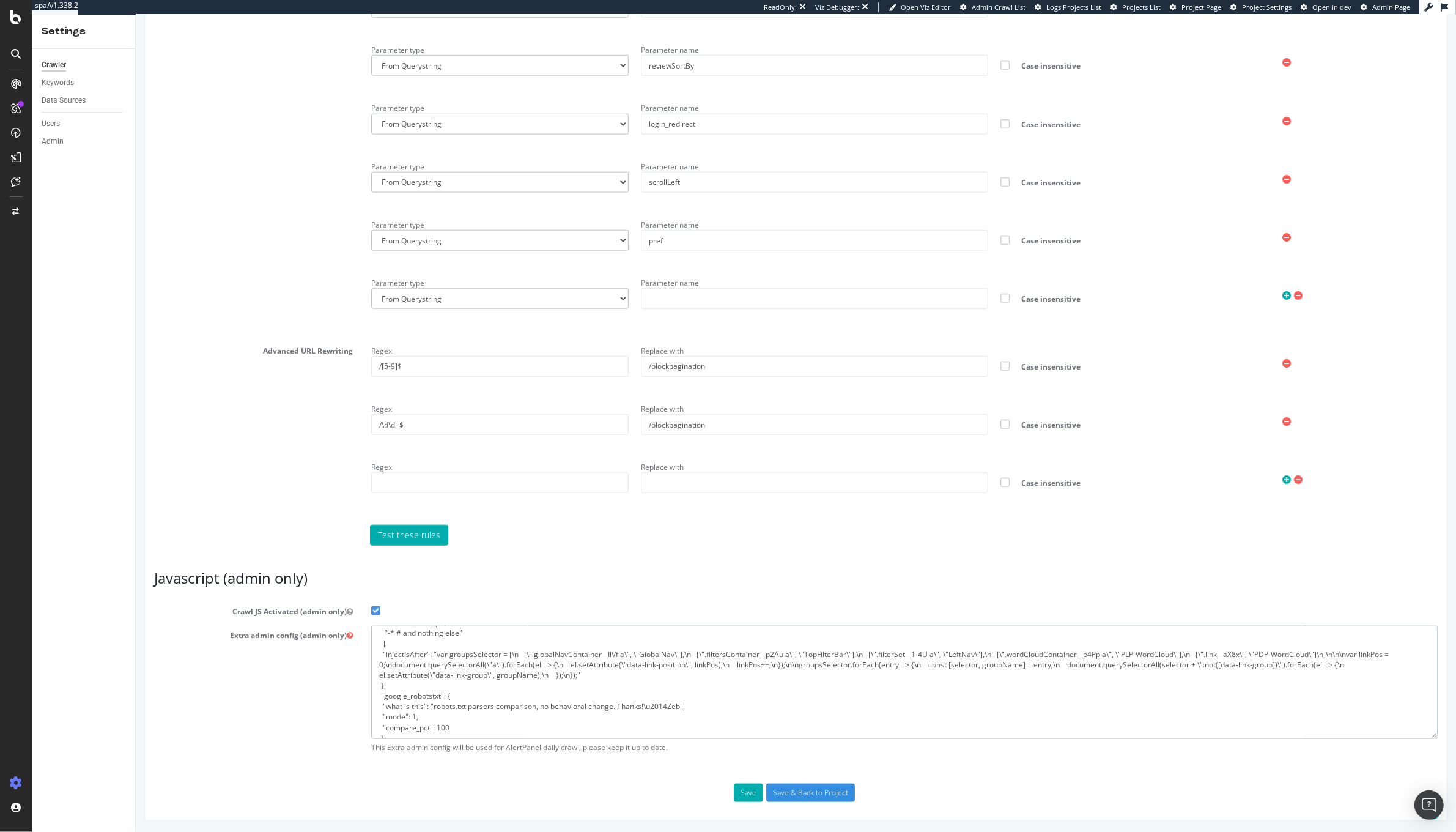
drag, startPoint x: 529, startPoint y: 654, endPoint x: 615, endPoint y: 653, distance: 86.0
click at [615, 653] on textarea "{ "flags": [ "cube" ], "beta": { "pap_mini_rules": [ "+ *vtrcdn.com/*", "!dom #…" at bounding box center [904, 682] width 1066 height 113
click at [739, 667] on textarea "{ "flags": [ "cube" ], "beta": { "pap_mini_rules": [ "+ *vtrcdn.com/*", "!dom #…" at bounding box center [904, 682] width 1066 height 113
drag, startPoint x: 704, startPoint y: 651, endPoint x: 764, endPoint y: 650, distance: 60.0
click at [764, 650] on textarea "{ "flags": [ "cube" ], "beta": { "pap_mini_rules": [ "+ *vtrcdn.com/*", "!dom #…" at bounding box center [904, 682] width 1066 height 113
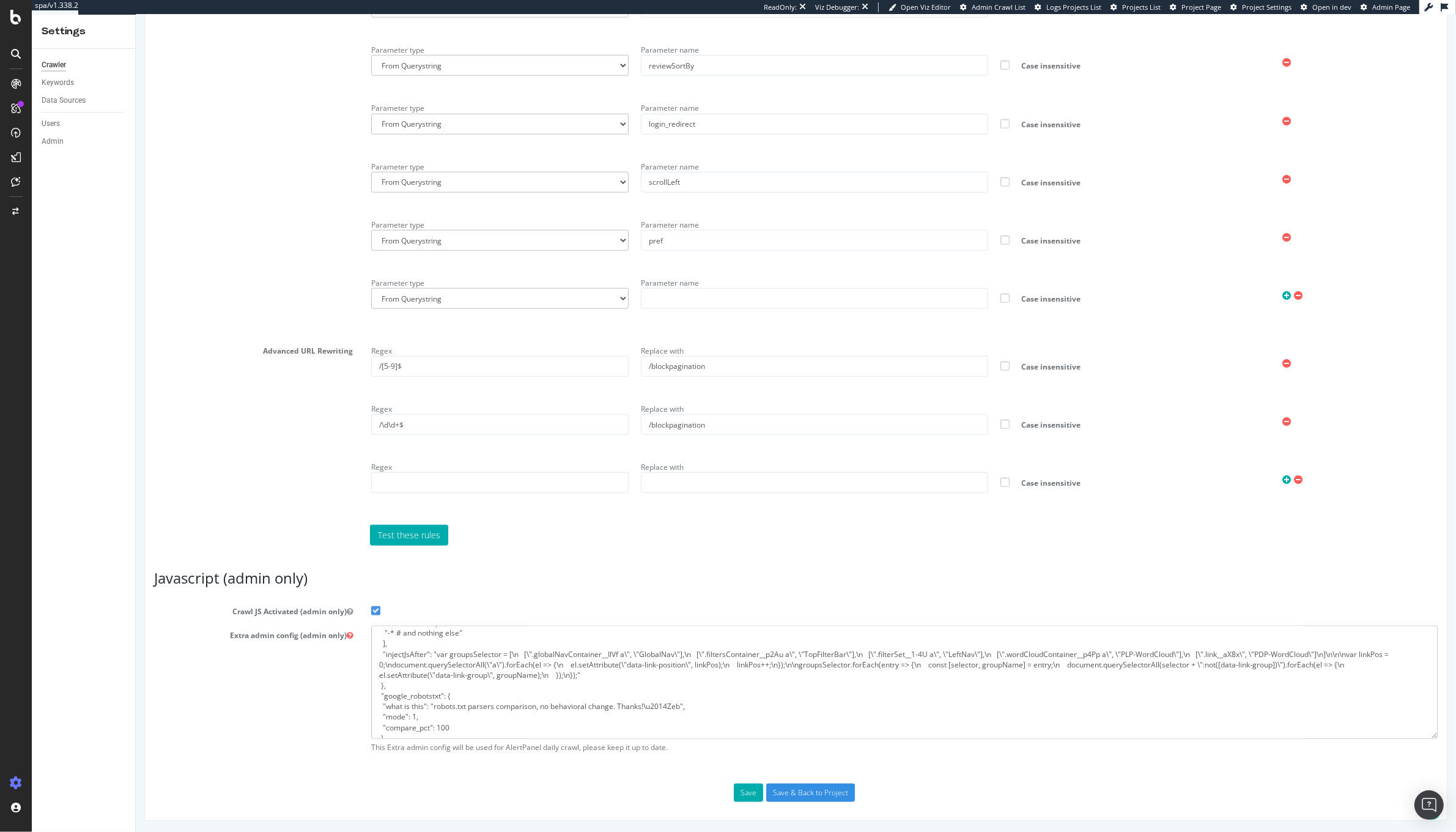
drag, startPoint x: 758, startPoint y: 650, endPoint x: 704, endPoint y: 654, distance: 54.1
click at [704, 654] on textarea "{ "flags": [ "cube" ], "beta": { "pap_mini_rules": [ "+ *vtrcdn.com/*", "!dom #…" at bounding box center [904, 682] width 1066 height 113
click at [920, 644] on textarea "{ "flags": [ "cube" ], "beta": { "pap_mini_rules": [ "+ *vtrcdn.com/*", "!dom #…" at bounding box center [904, 682] width 1066 height 113
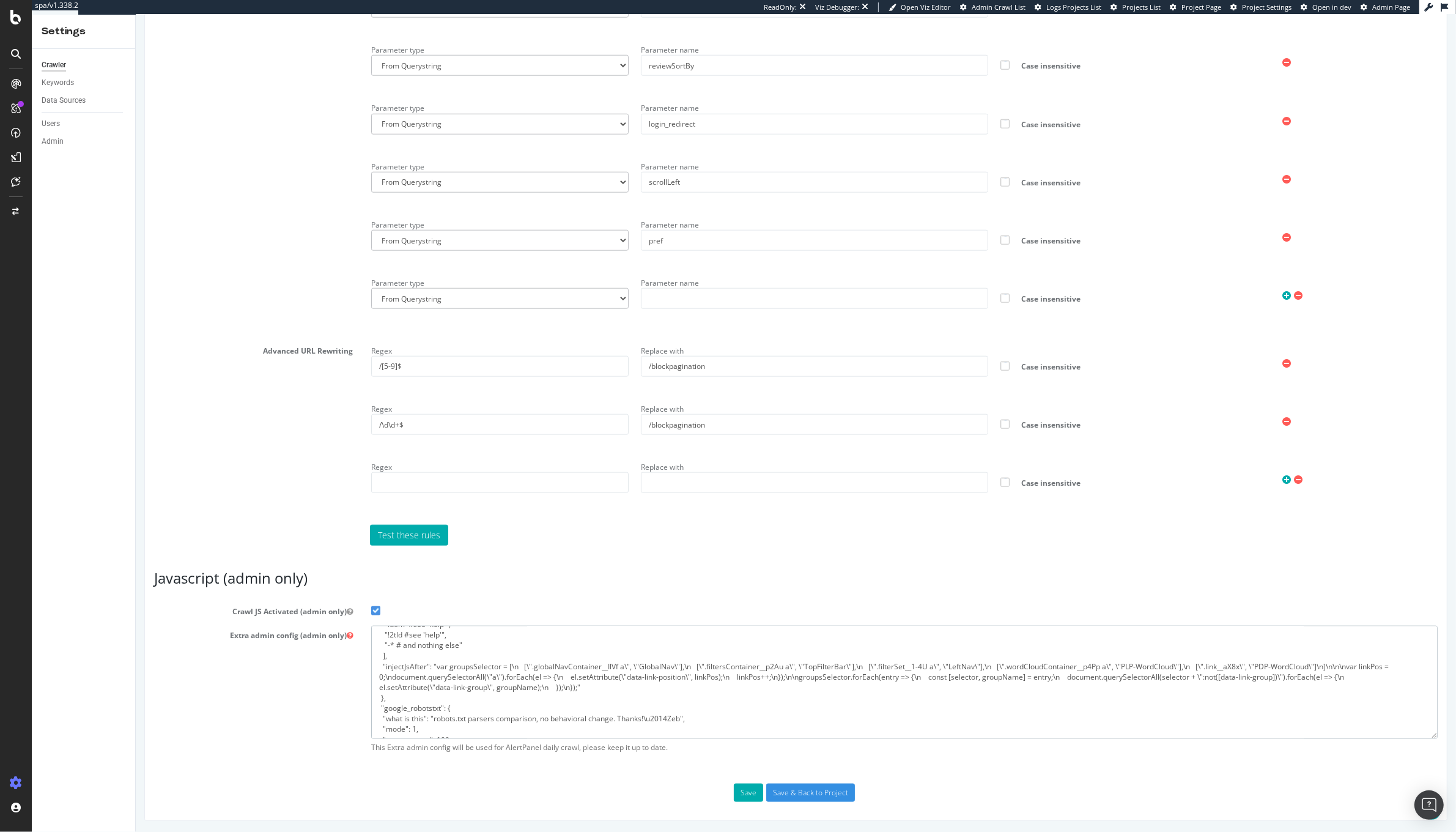
scroll to position [86, 0]
click at [611, 657] on textarea "{ "flags": [ "cube" ], "beta": { "pap_mini_rules": [ "+ *vtrcdn.com/*", "!dom #…" at bounding box center [904, 682] width 1066 height 113
click at [605, 656] on textarea "{ "flags": [ "cube" ], "beta": { "pap_mini_rules": [ "+ *vtrcdn.com/*", "!dom #…" at bounding box center [904, 682] width 1066 height 113
